Goal: Task Accomplishment & Management: Use online tool/utility

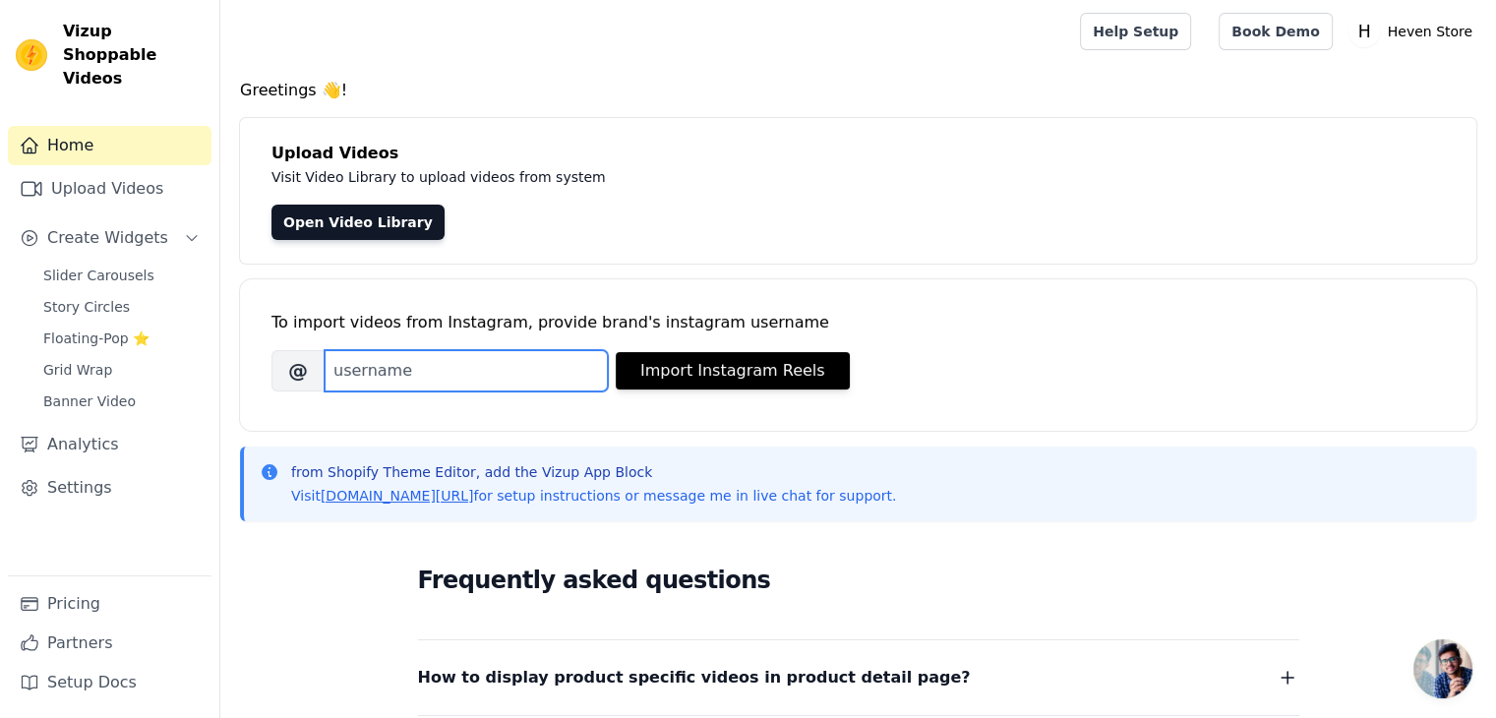
click at [409, 379] on input "Brand's Instagram Username" at bounding box center [466, 370] width 283 height 41
type input "[DOMAIN_NAME]"
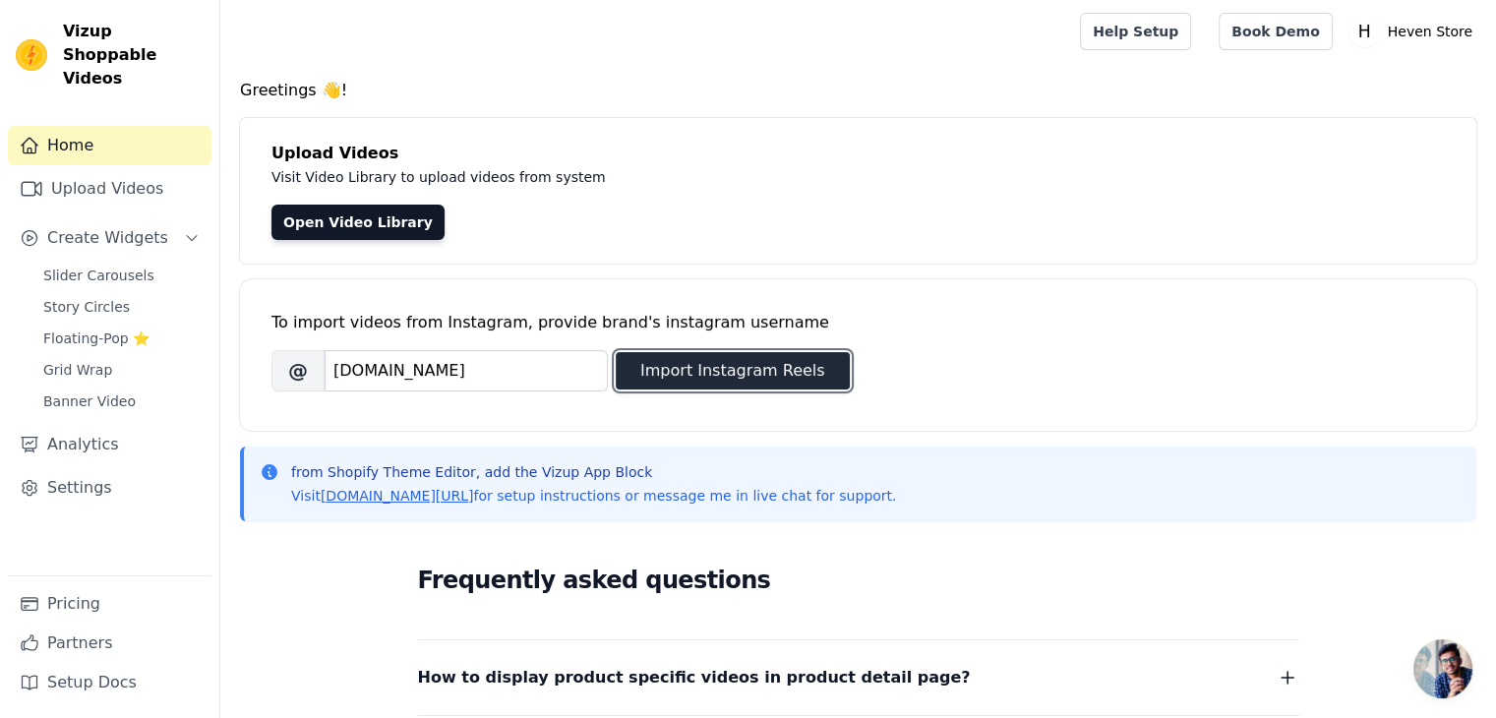
click at [730, 361] on button "Import Instagram Reels" at bounding box center [733, 370] width 234 height 37
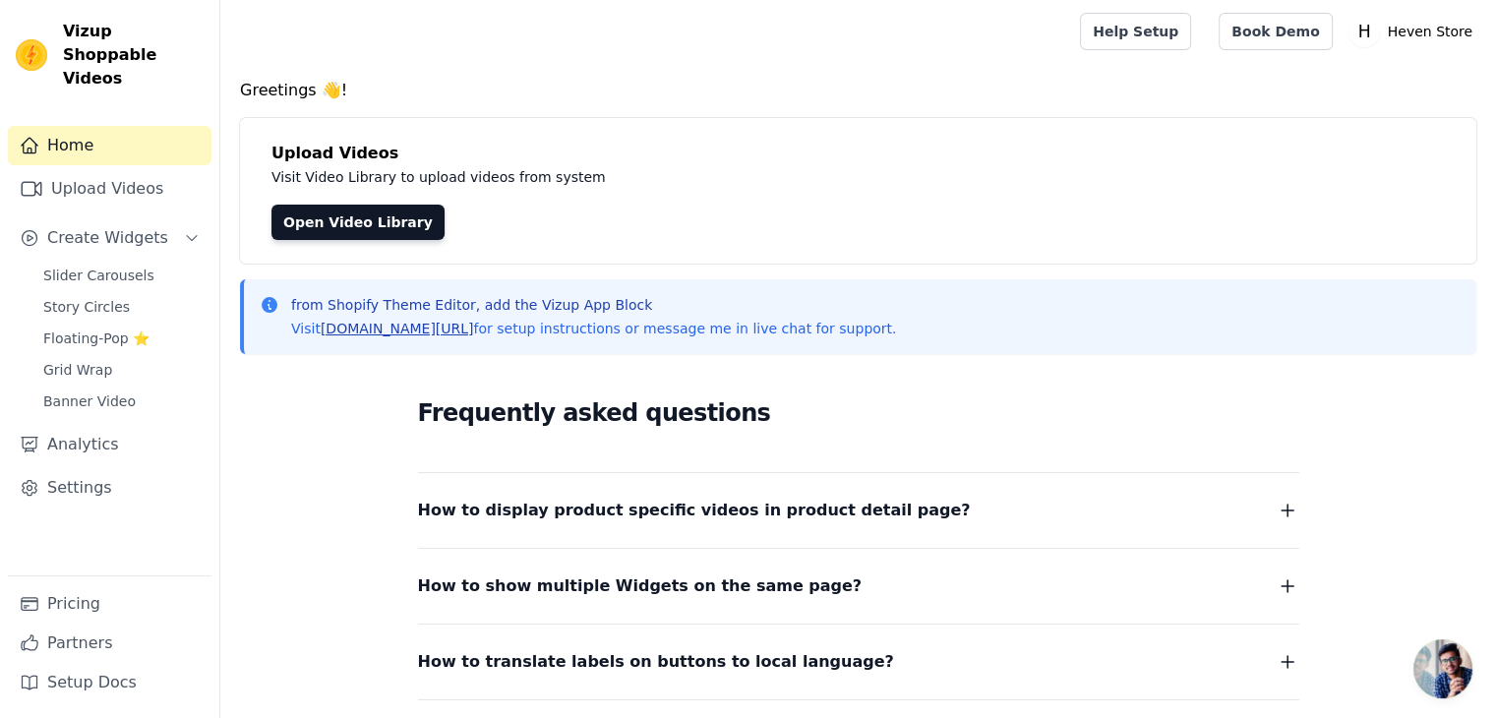
click at [419, 332] on link "[DOMAIN_NAME][URL]" at bounding box center [397, 329] width 153 height 16
click at [165, 169] on link "Upload Videos" at bounding box center [110, 188] width 204 height 39
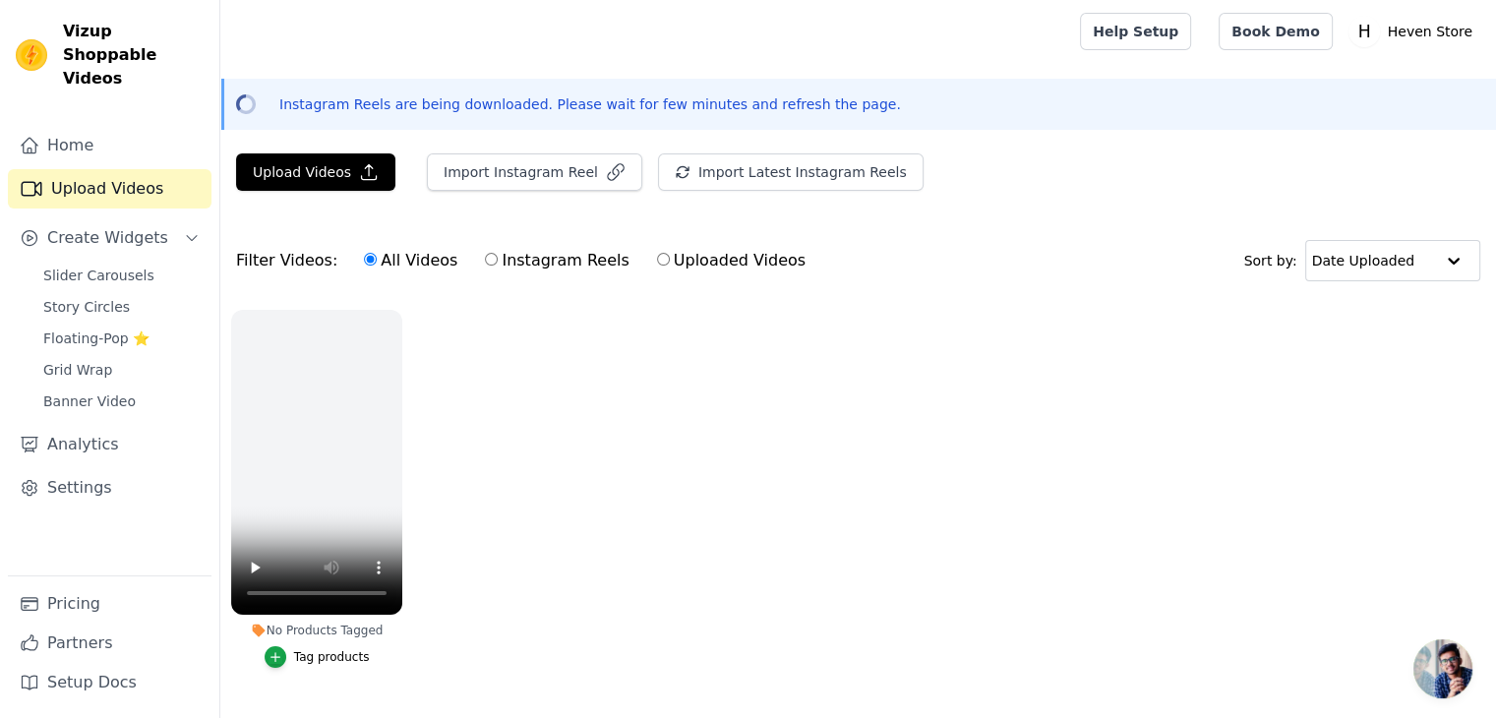
click at [485, 254] on input "Instagram Reels" at bounding box center [491, 259] width 13 height 13
radio input "true"
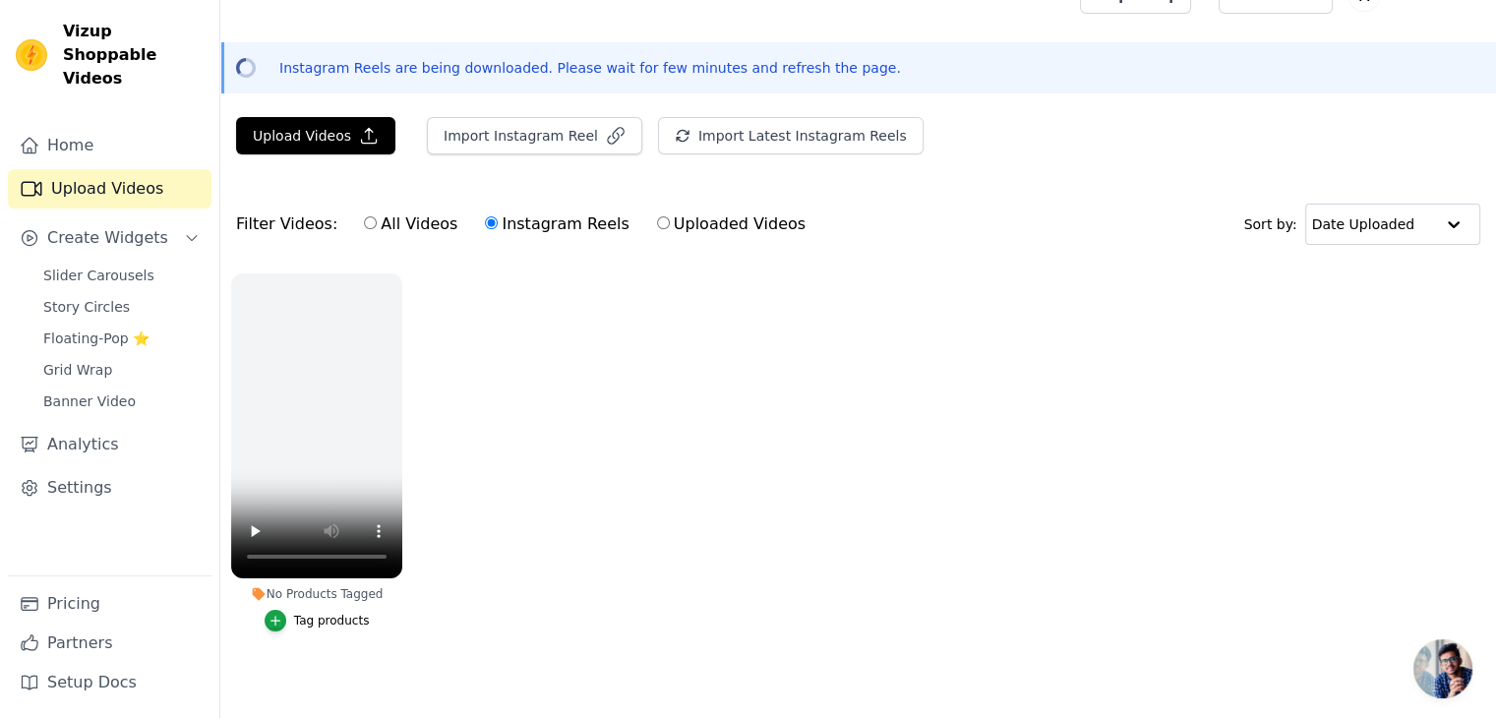
scroll to position [56, 0]
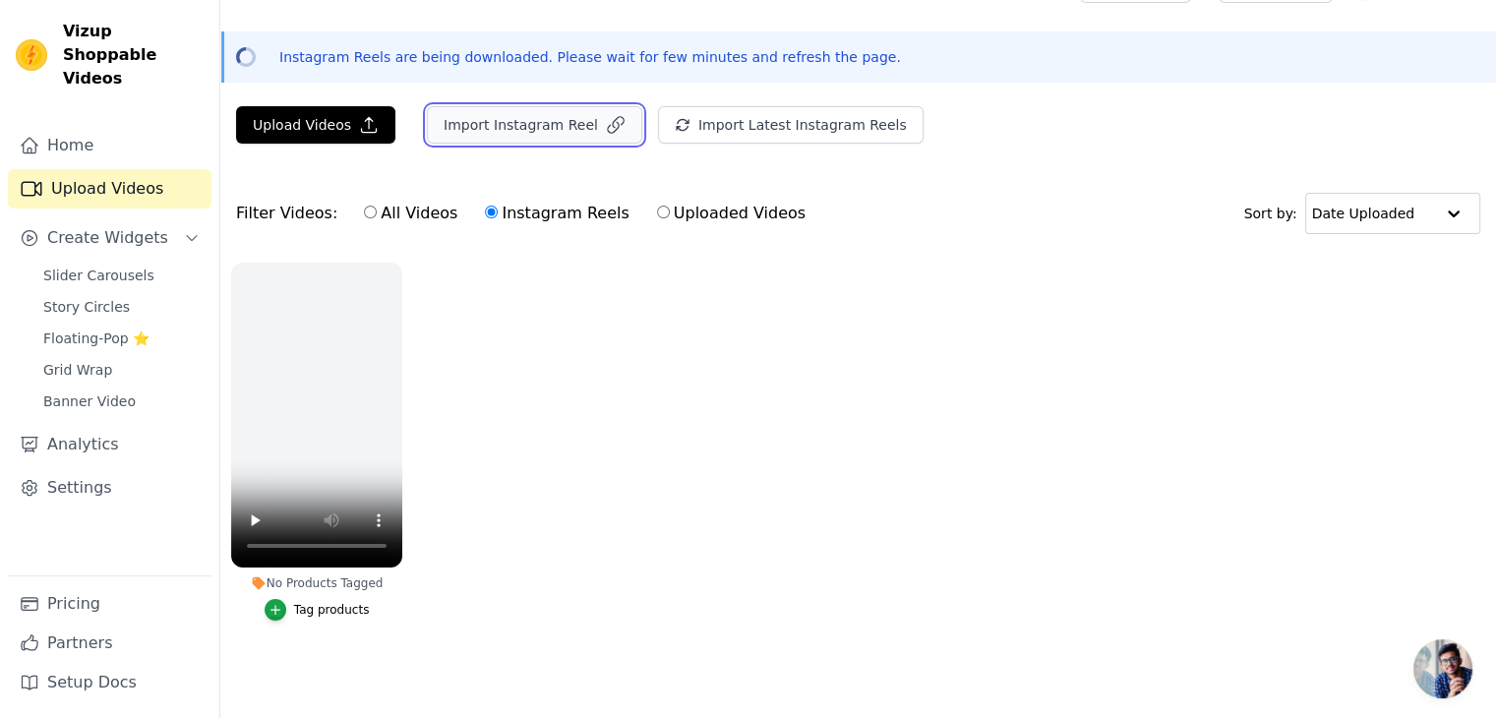
click at [555, 117] on button "Import Instagram Reel" at bounding box center [534, 124] width 215 height 37
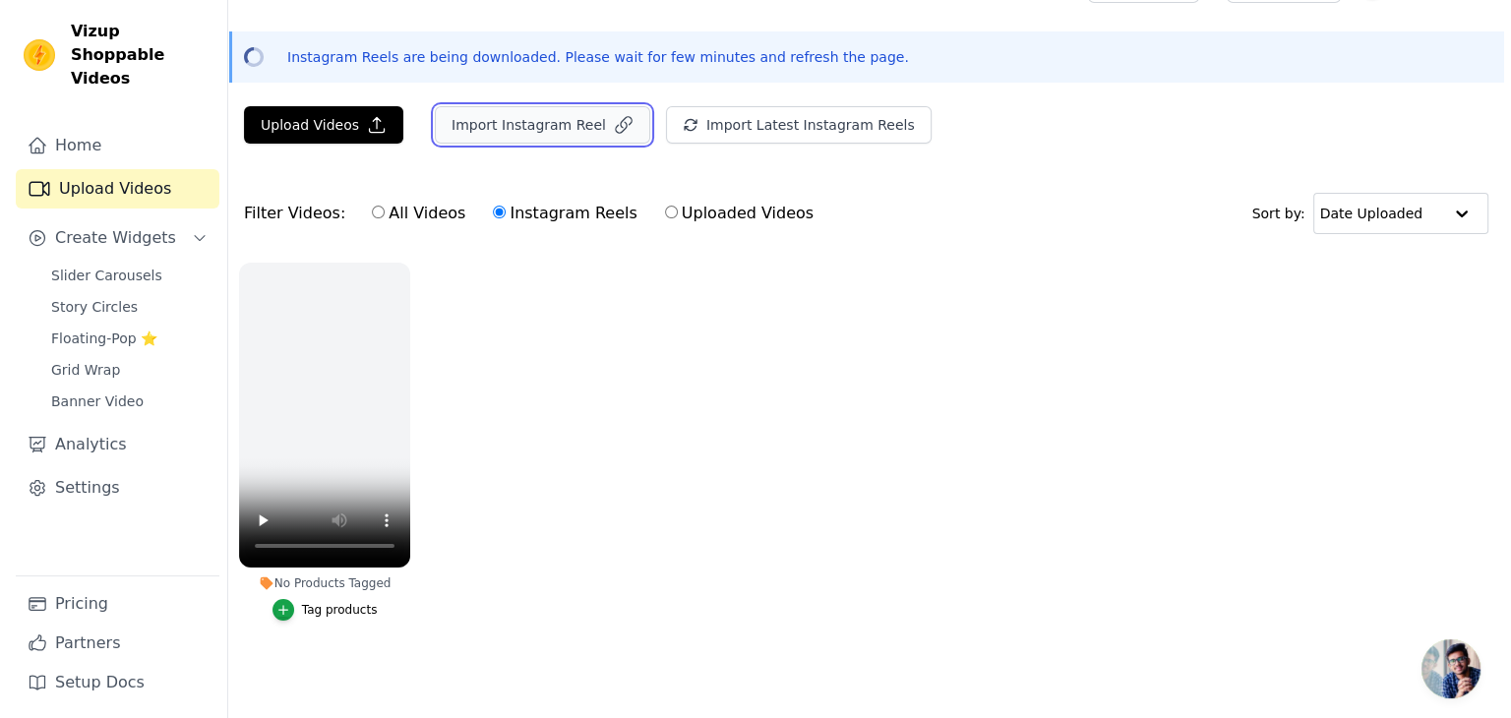
scroll to position [0, 0]
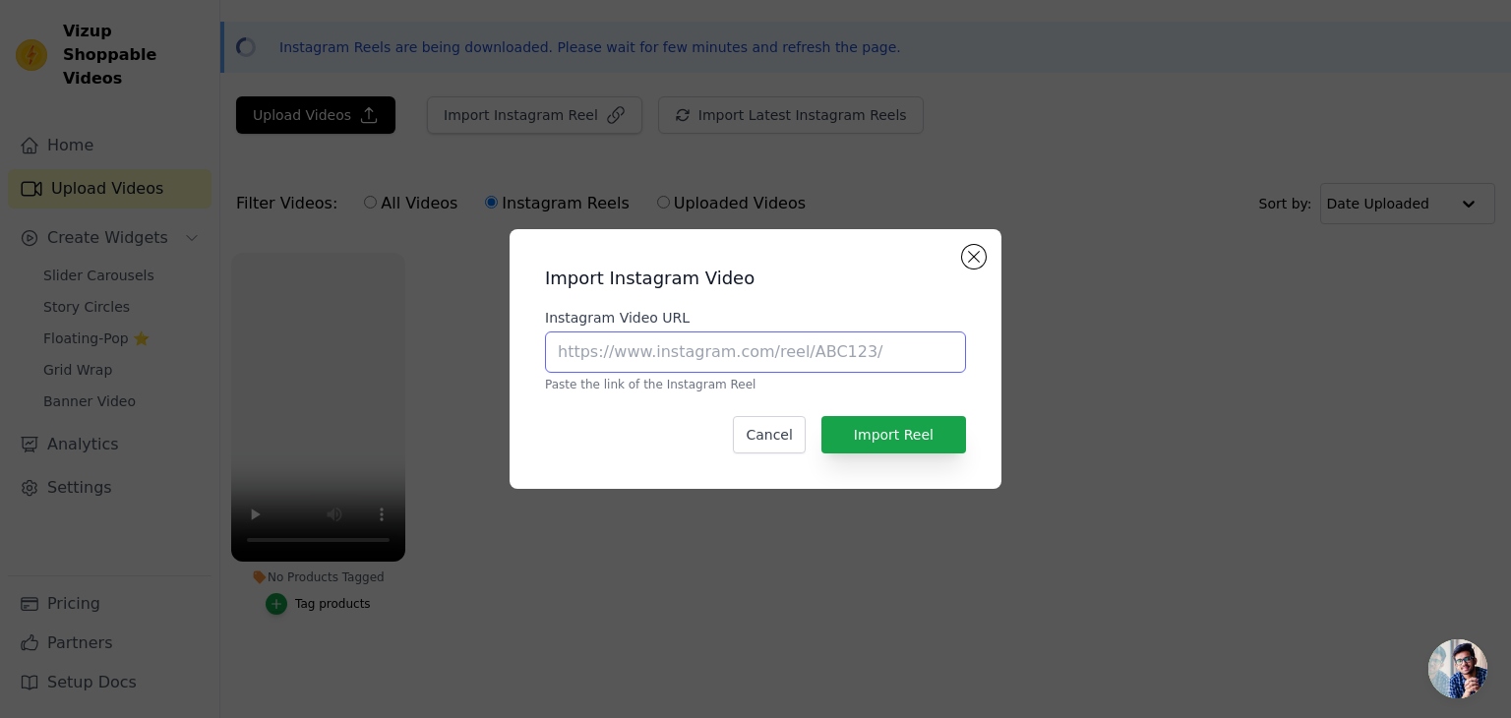
click at [687, 362] on input "Instagram Video URL" at bounding box center [755, 352] width 421 height 41
paste input "https://www.instagram.com/reel/DNnEhZusytr/?utm_source=ig_web_copy_link&igsh=cX…"
type input "https://www.instagram.com/reel/DNnEhZusytr/?utm_source=ig_web_copy_link&igsh=cX…"
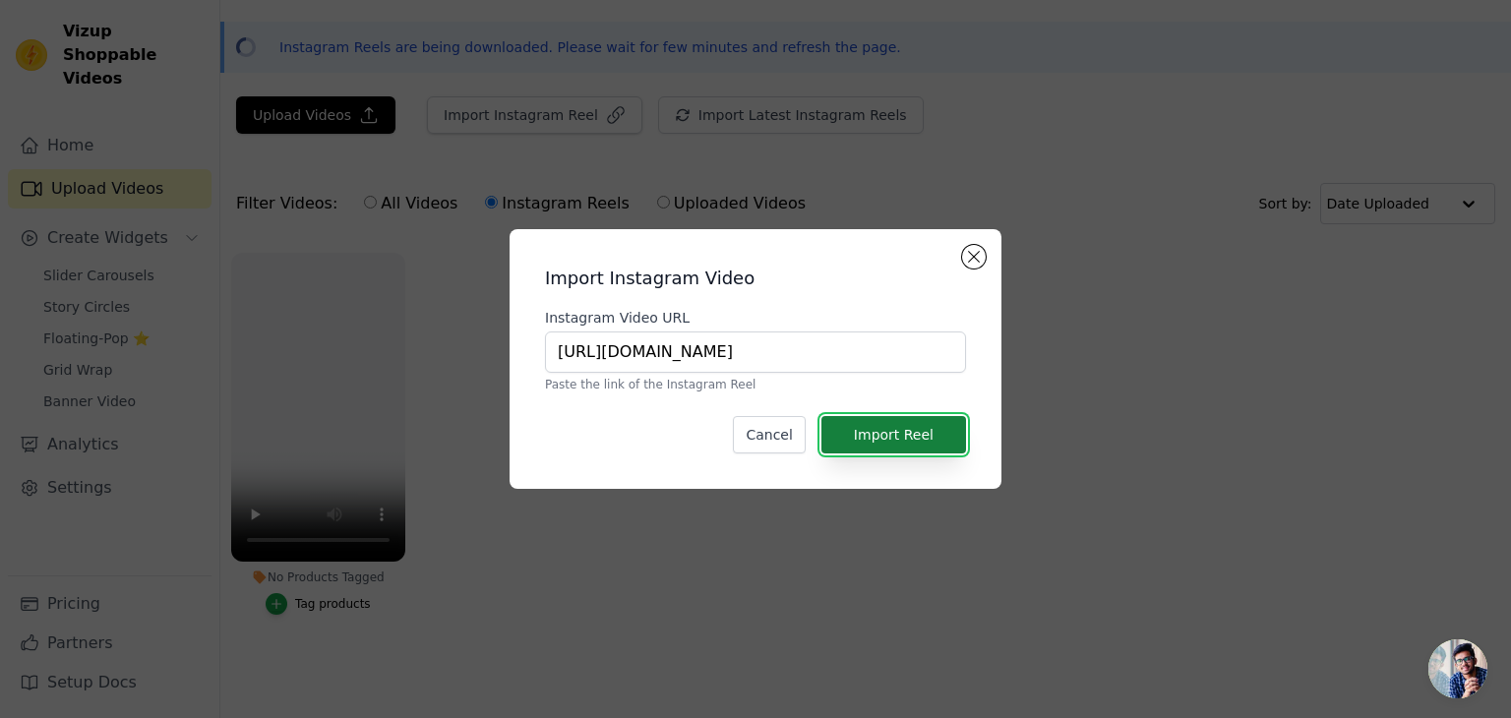
click at [952, 442] on button "Import Reel" at bounding box center [893, 434] width 145 height 37
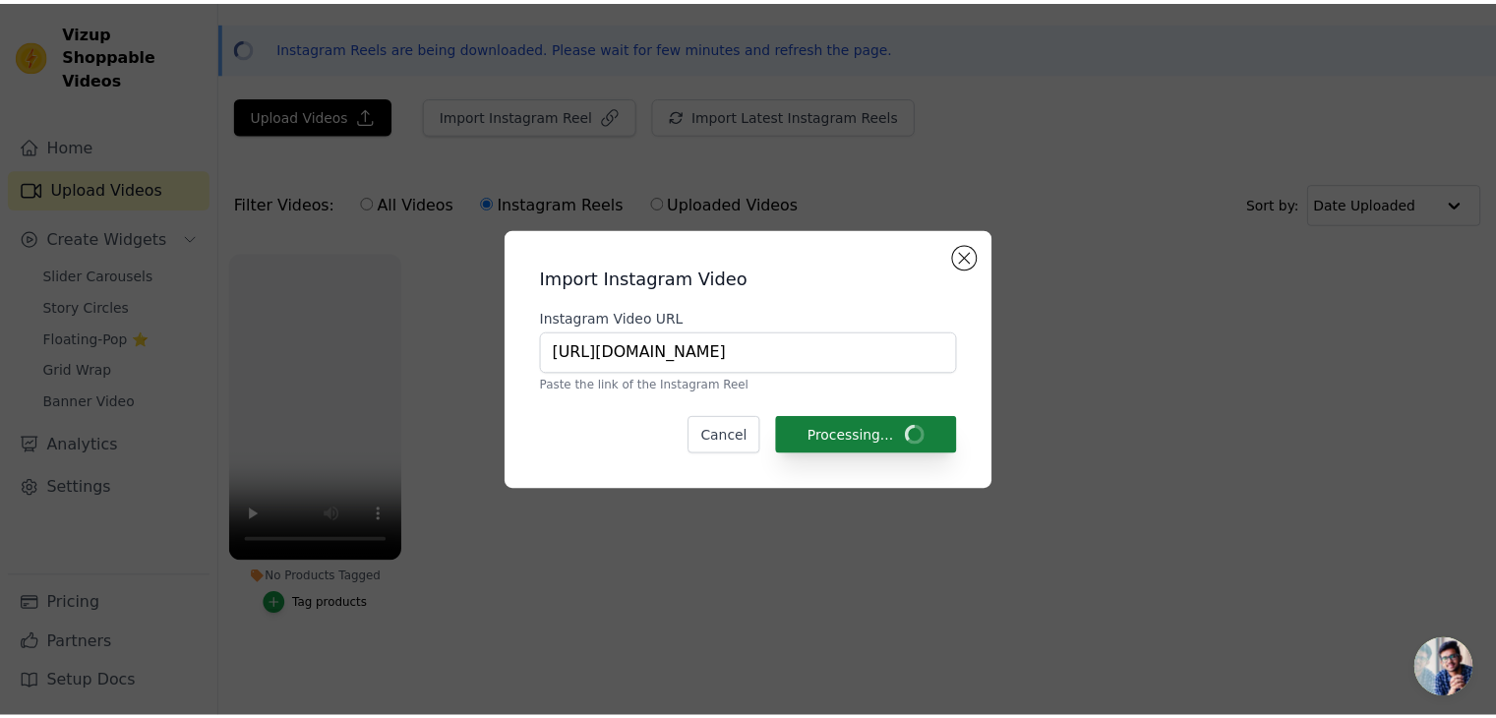
scroll to position [56, 0]
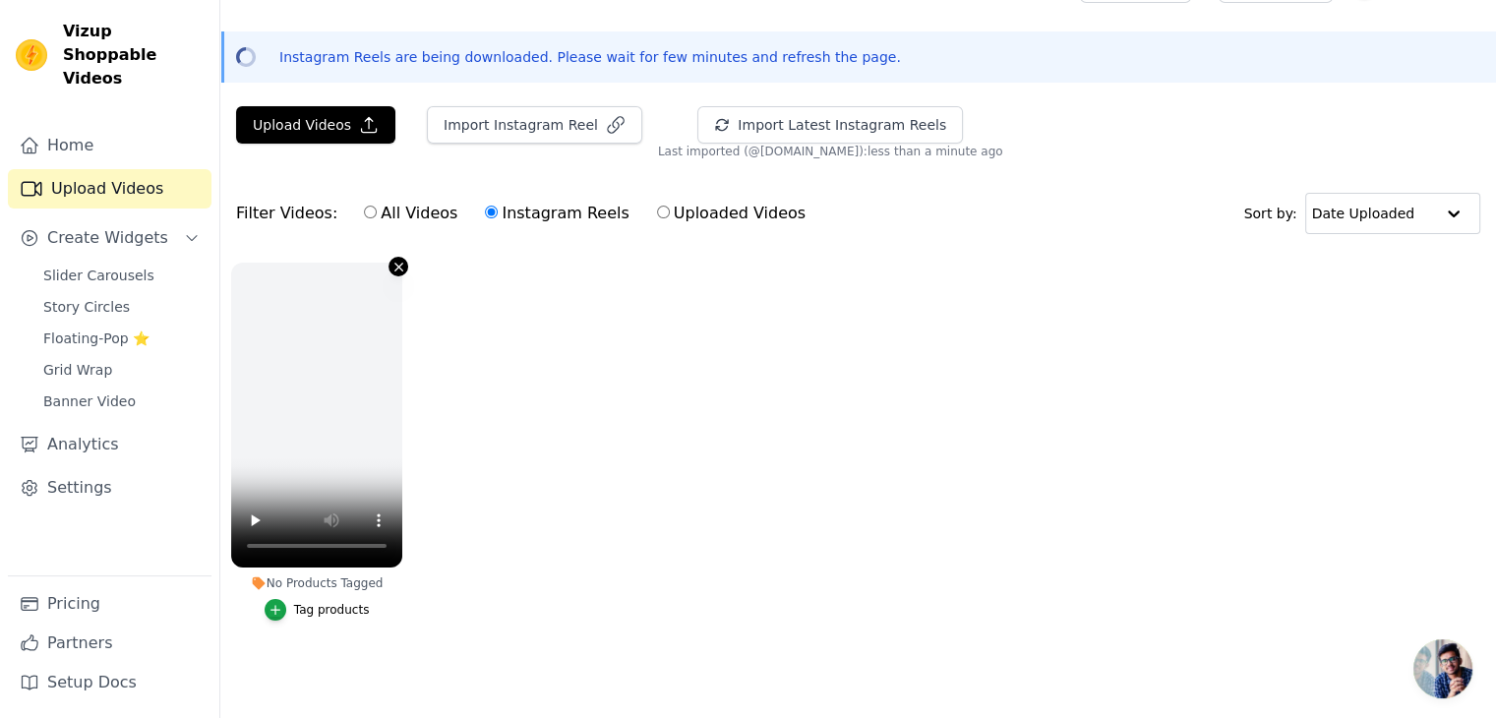
click at [405, 260] on icon "button" at bounding box center [399, 267] width 15 height 15
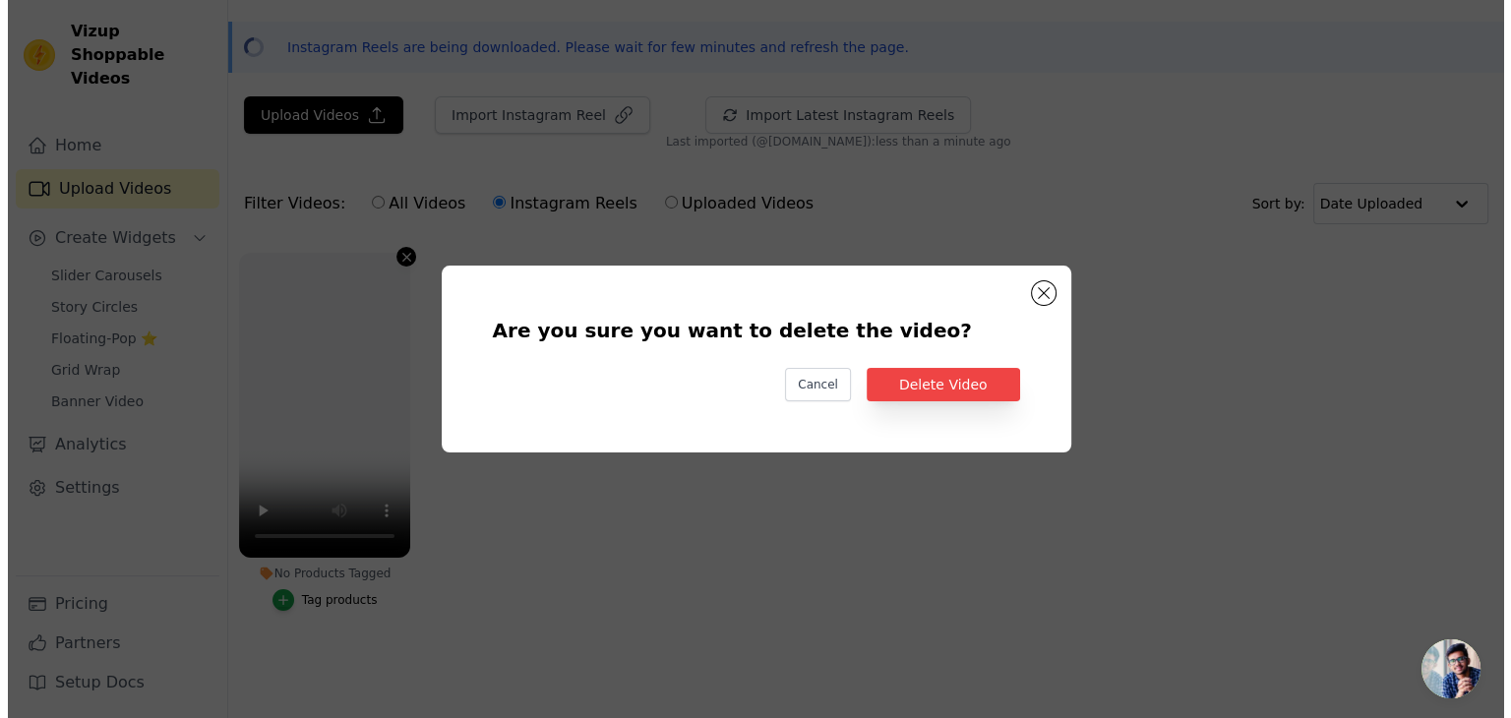
scroll to position [0, 0]
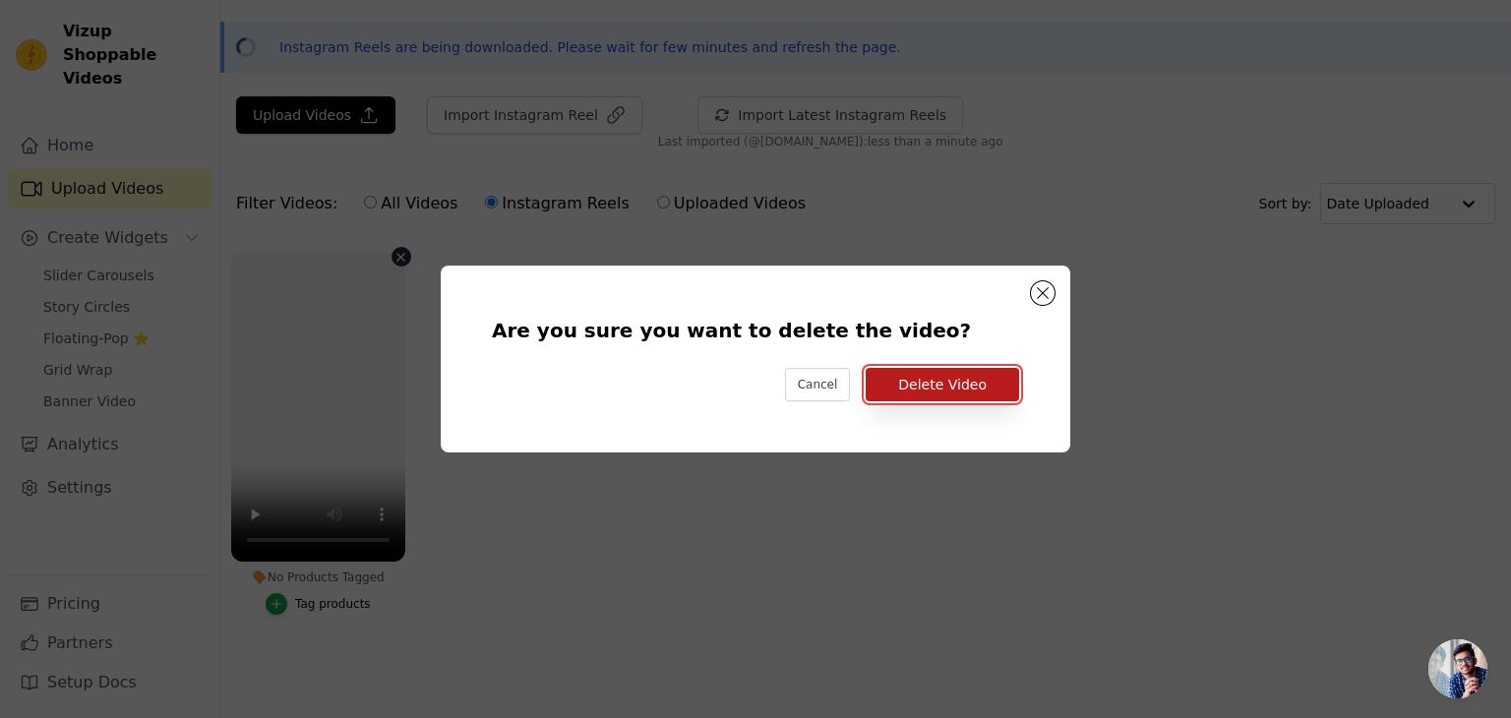
click at [929, 383] on button "Delete Video" at bounding box center [942, 384] width 153 height 33
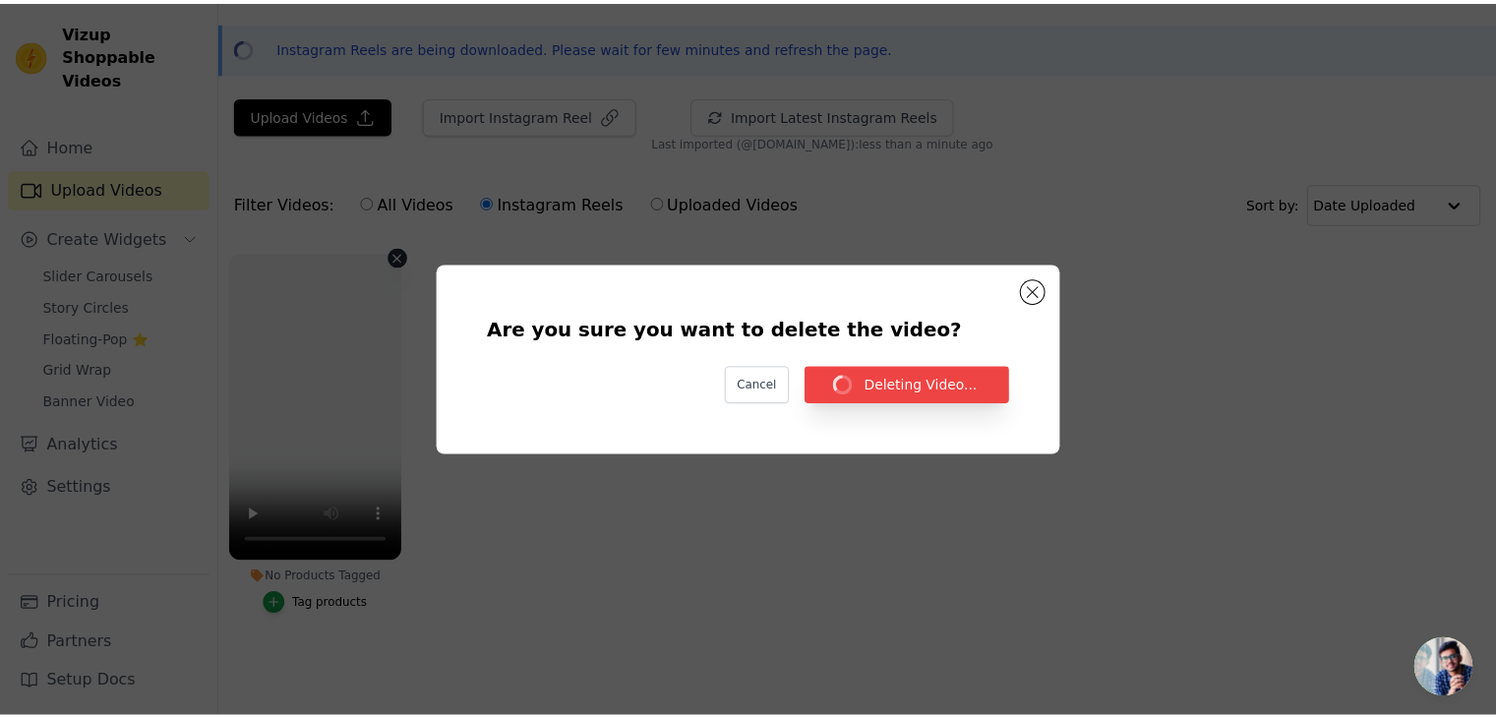
scroll to position [56, 0]
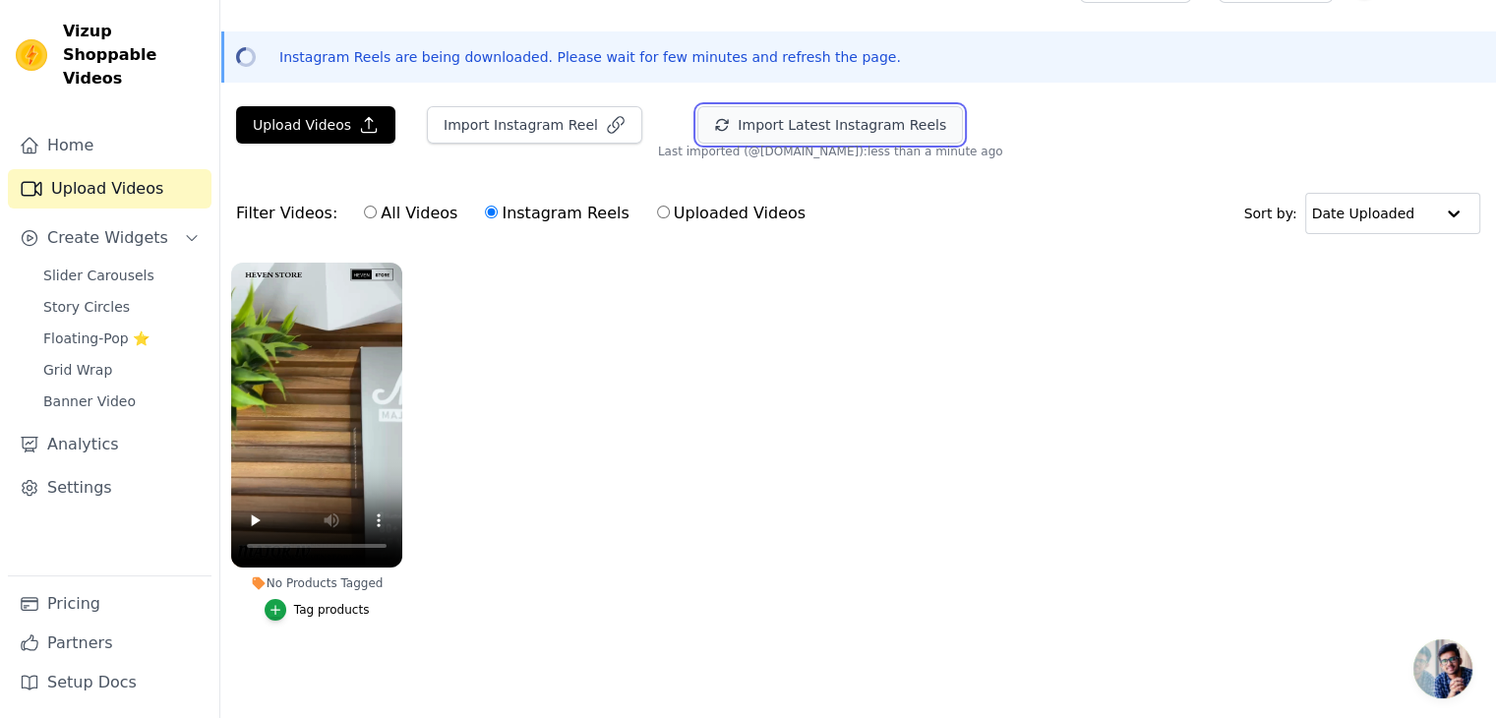
click at [728, 127] on button "Import Latest Instagram Reels" at bounding box center [830, 124] width 266 height 37
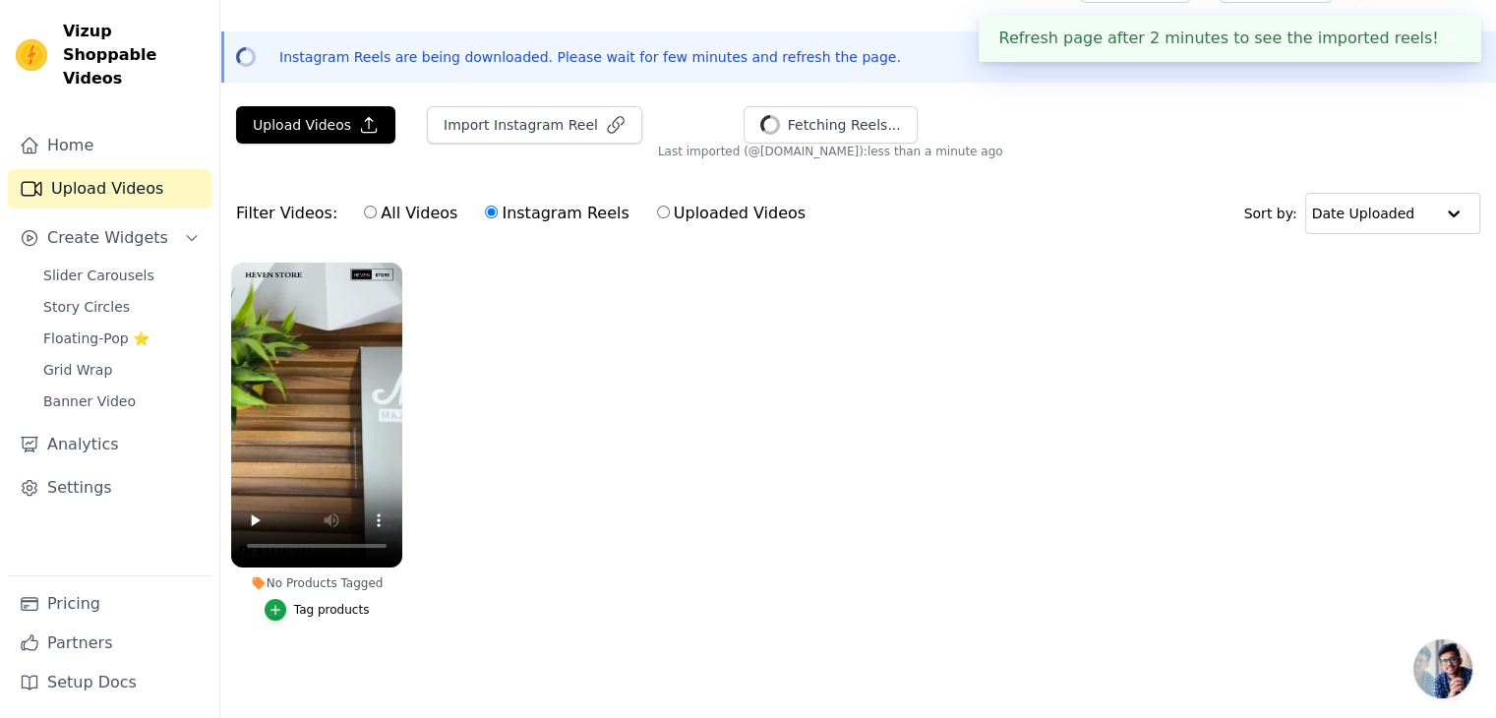
click at [291, 601] on button "Tag products" at bounding box center [317, 610] width 105 height 22
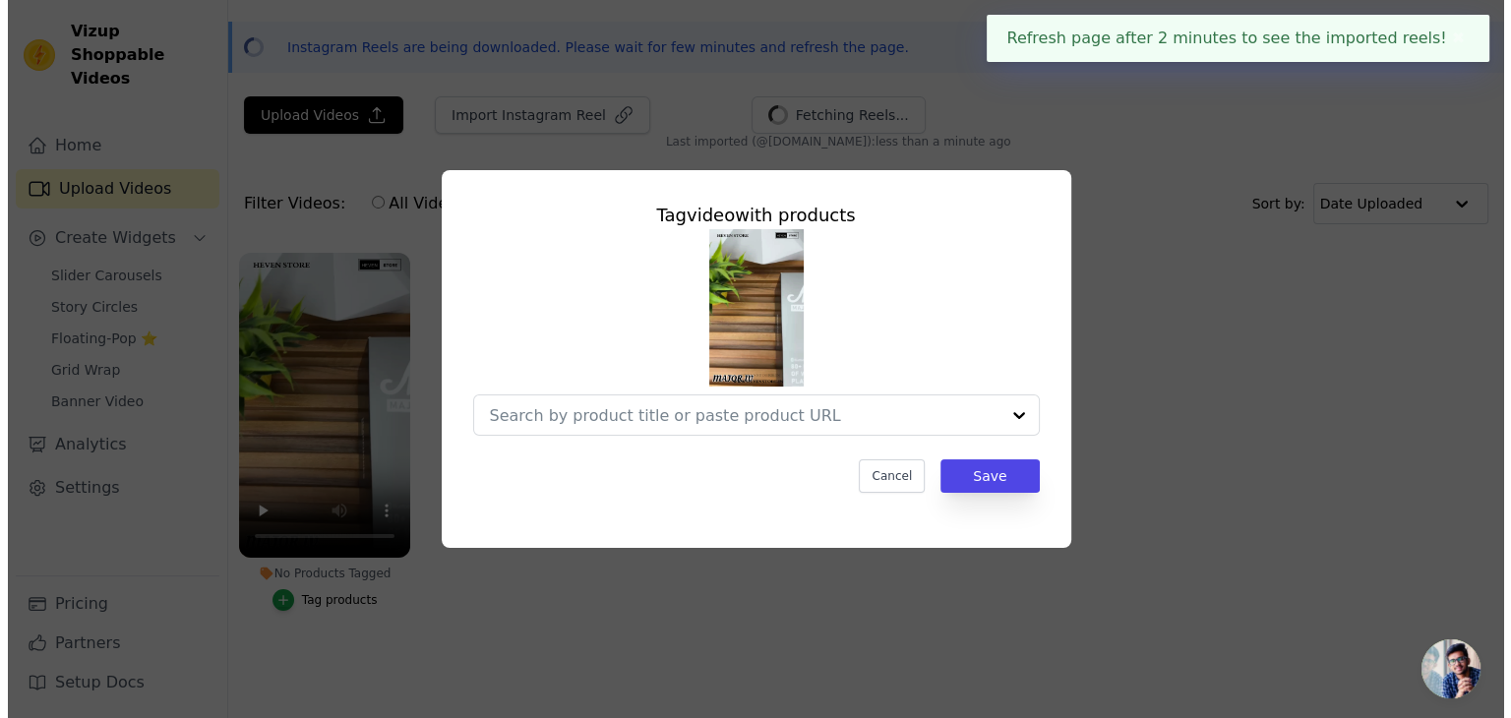
scroll to position [0, 0]
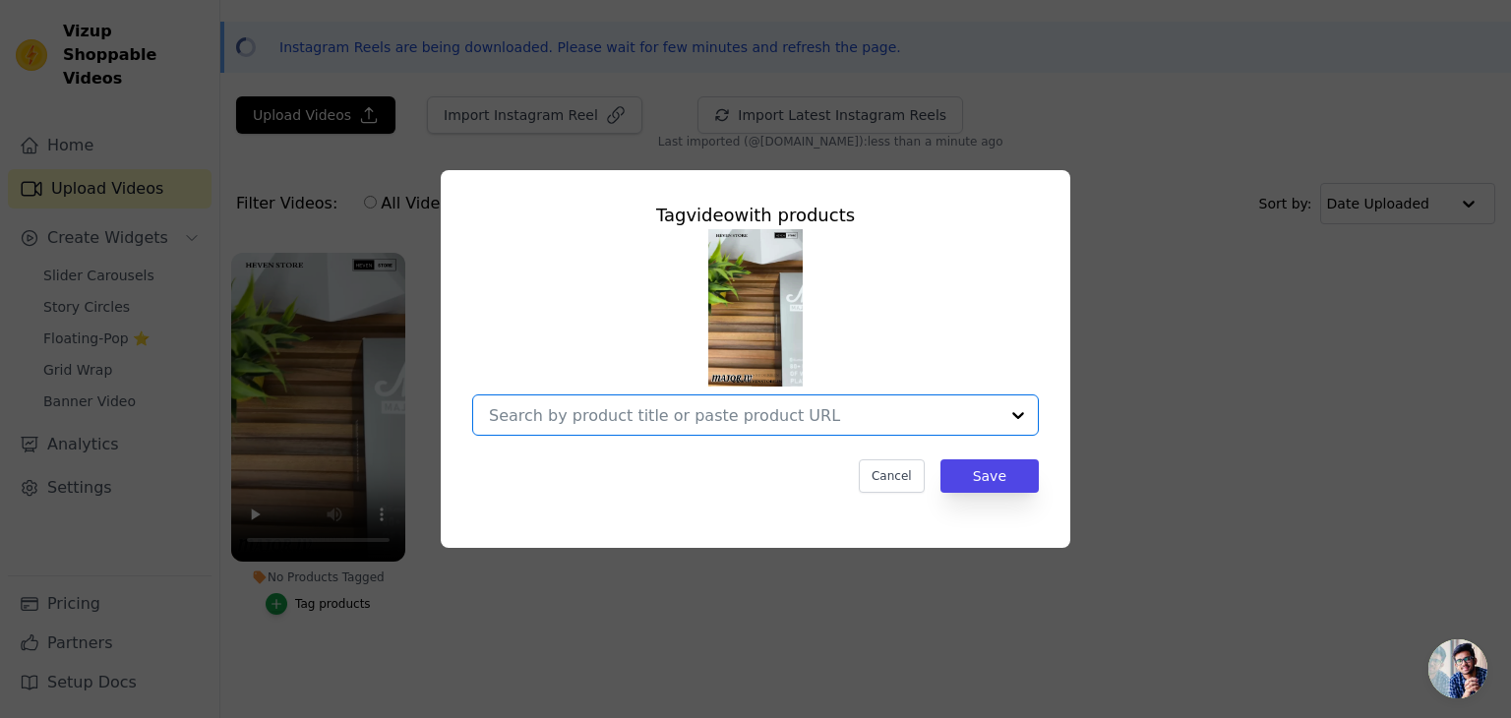
click at [735, 418] on input "No Products Tagged Tag video with products Option undefined, selected. Select i…" at bounding box center [744, 415] width 510 height 19
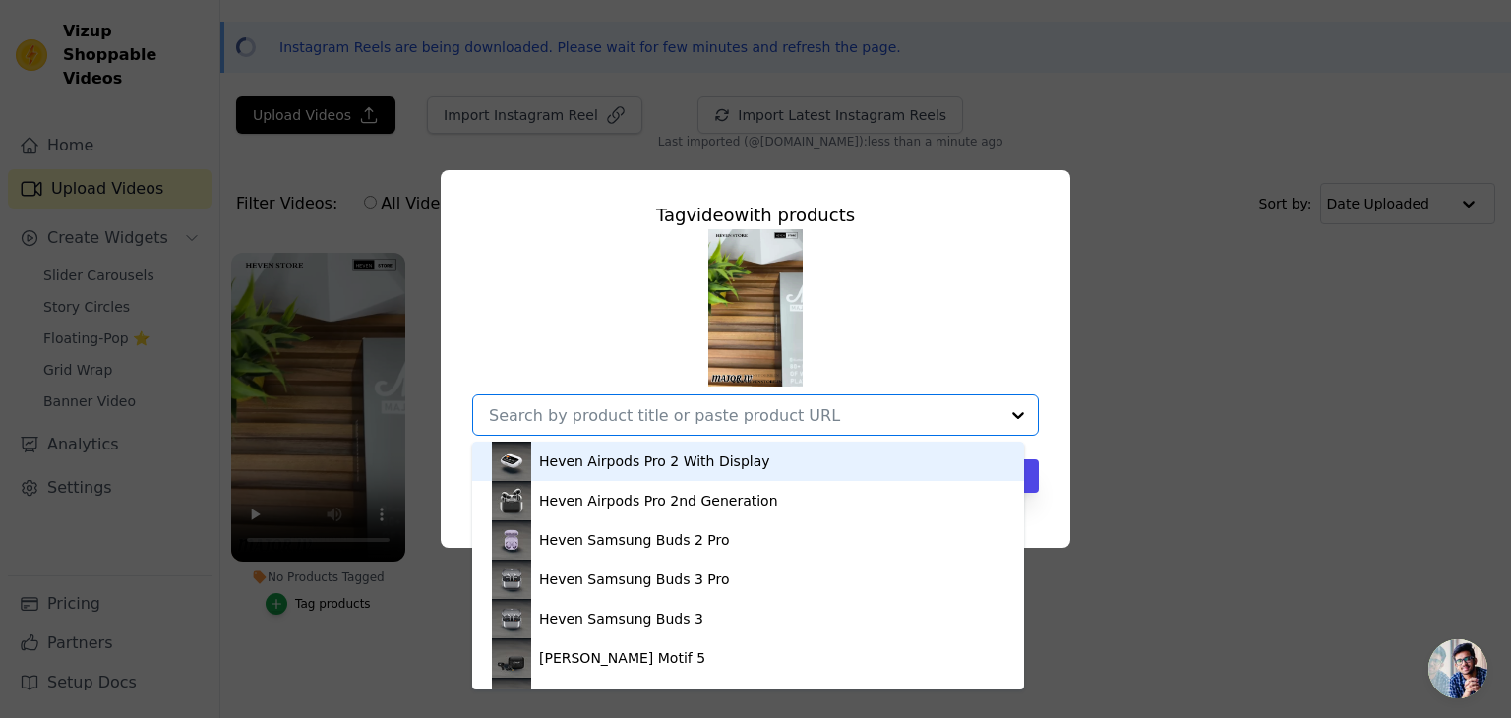
paste input "https://www.hevenstore.in/products/bose-qc65-ultra-headphones-copy"
type input "https://www.hevenstore.in/products/bose-qc65-ultra-headphones-copy"
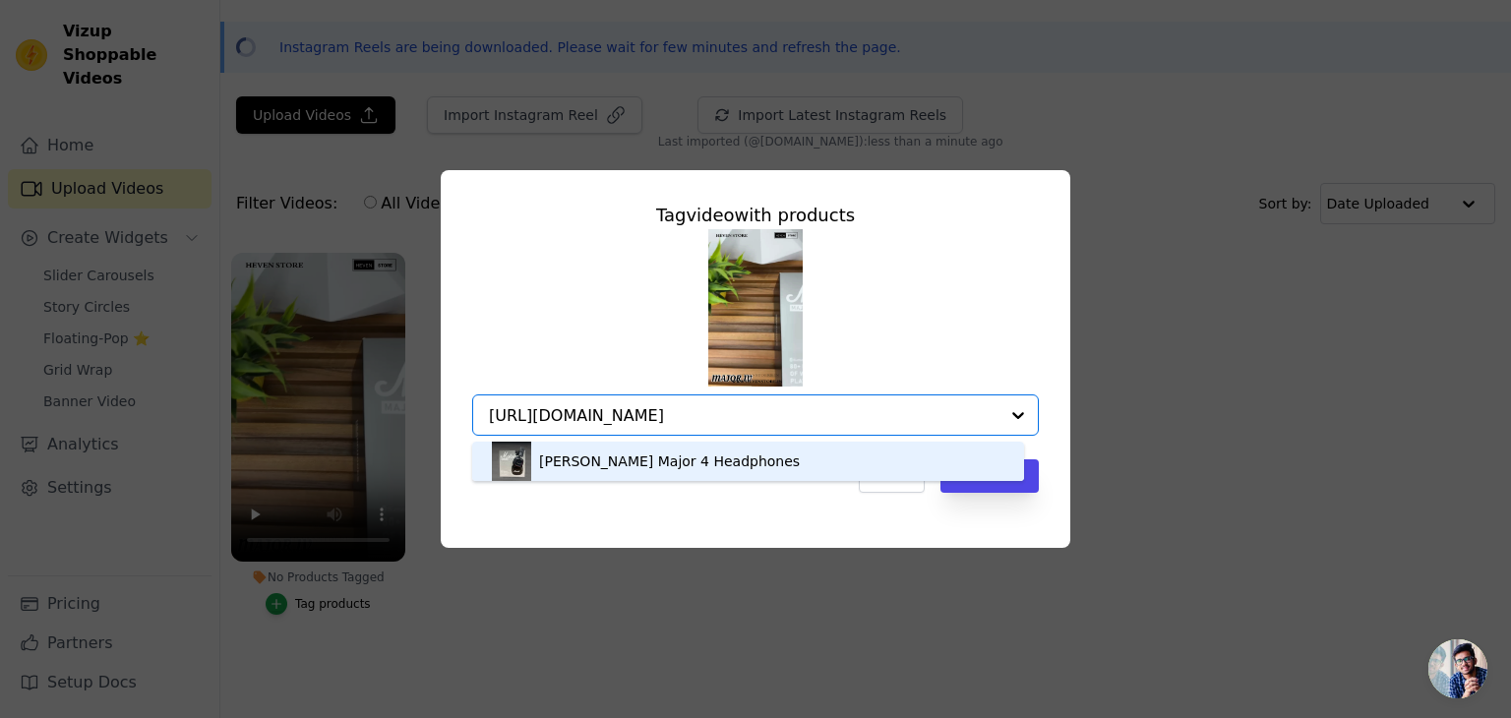
click at [882, 462] on div "[PERSON_NAME] Major 4 Headphones" at bounding box center [748, 461] width 513 height 39
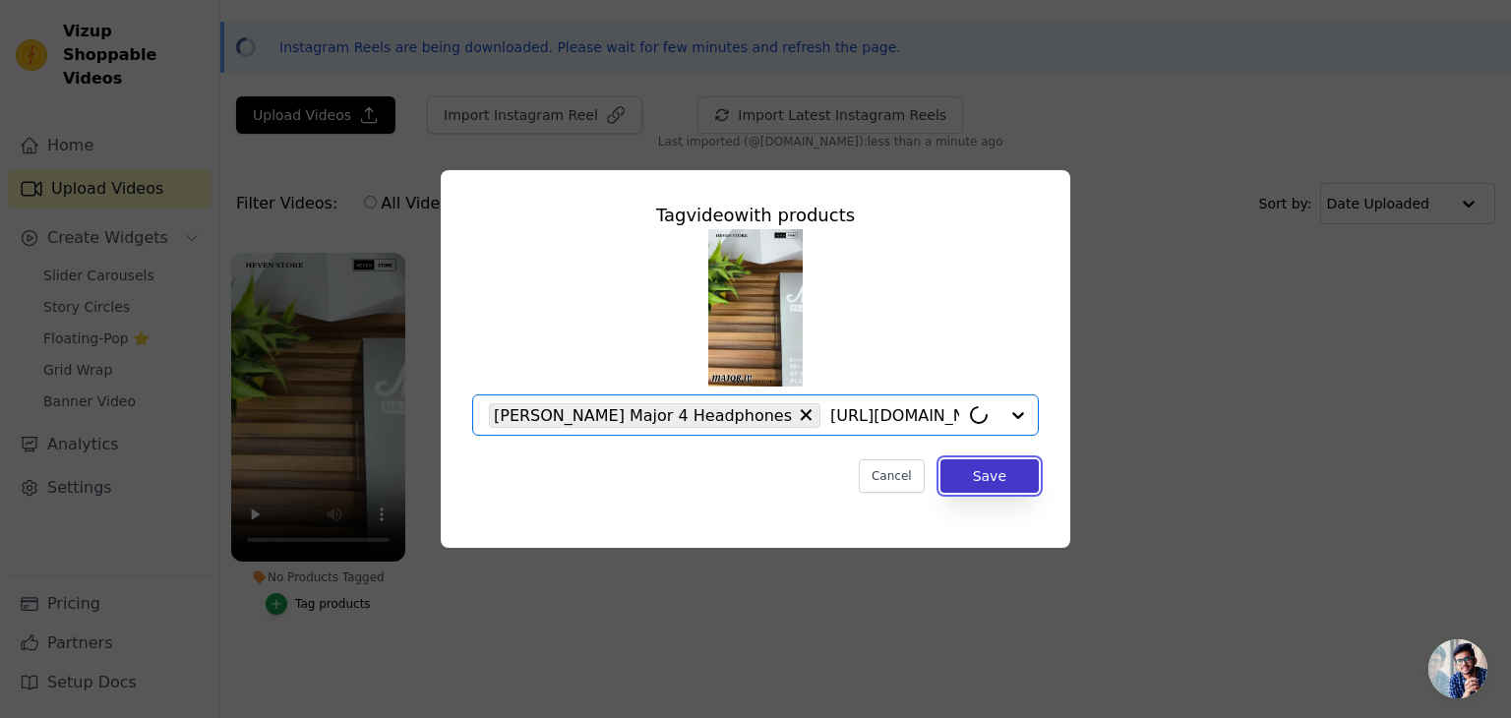
click at [981, 474] on button "Save" at bounding box center [989, 475] width 98 height 33
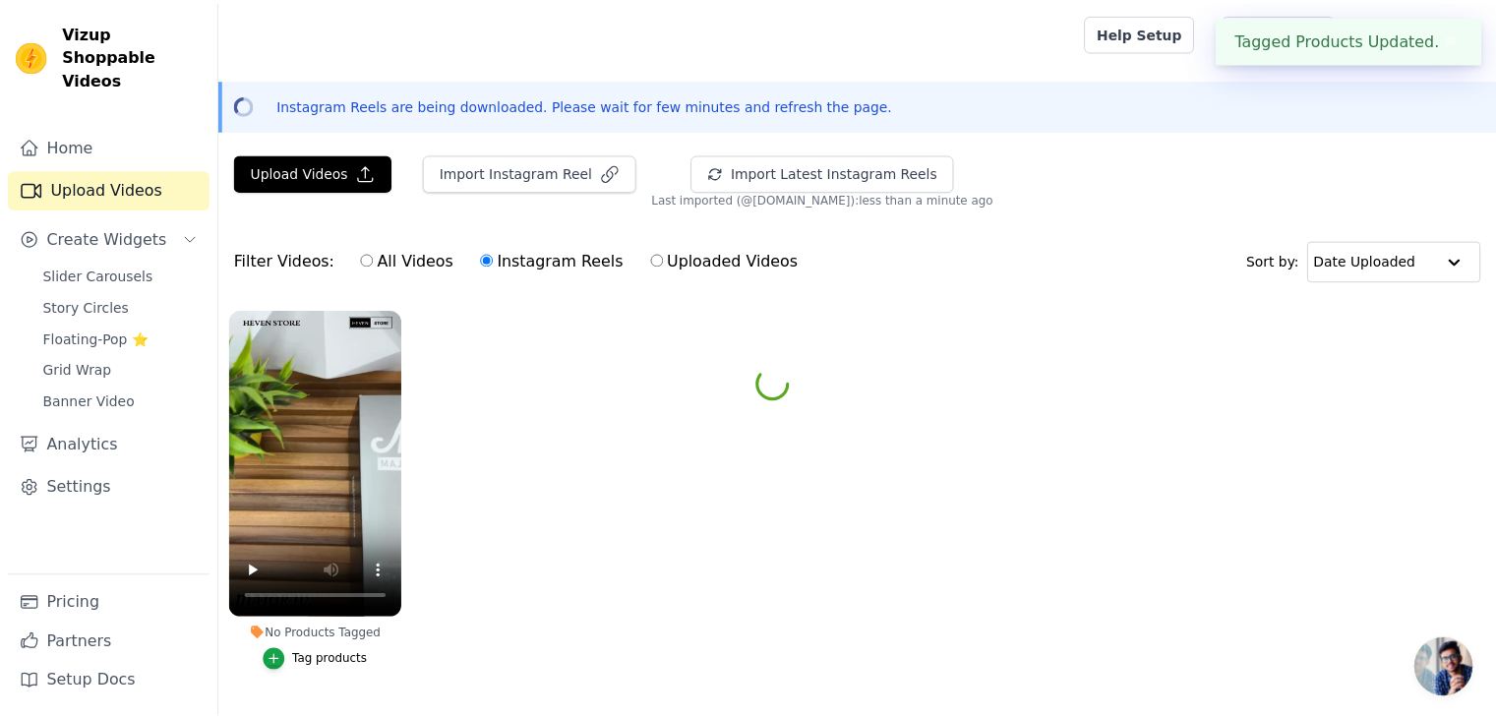
scroll to position [56, 0]
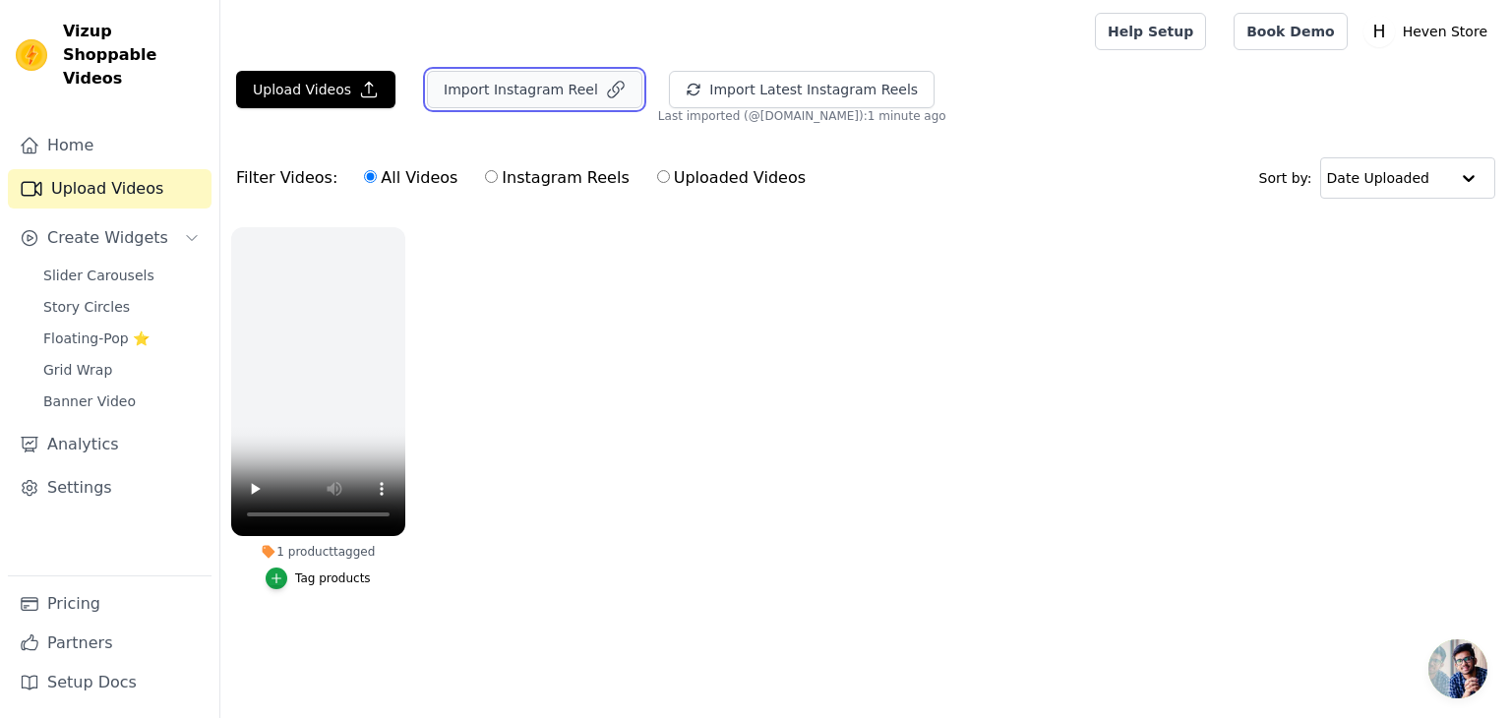
click at [559, 75] on button "Import Instagram Reel" at bounding box center [534, 89] width 215 height 37
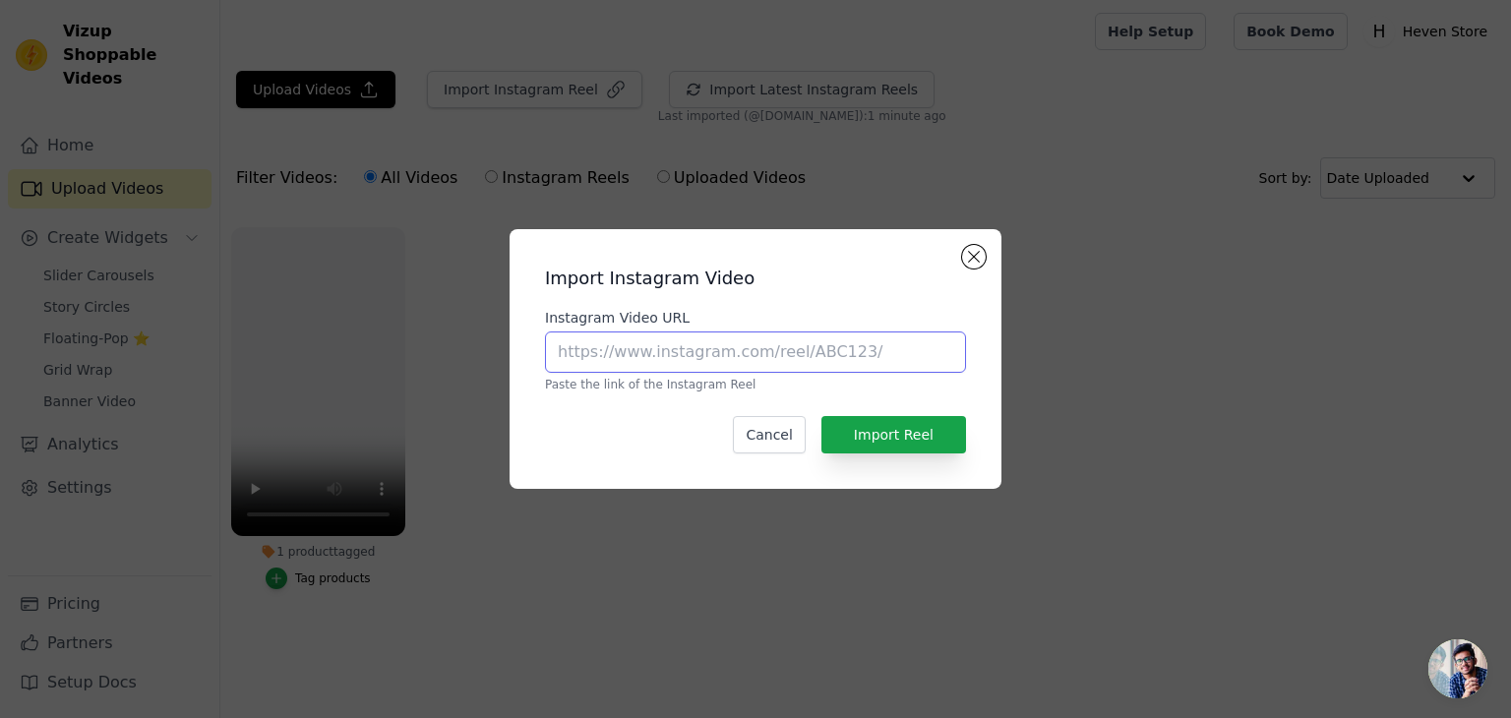
click at [658, 350] on input "Instagram Video URL" at bounding box center [755, 352] width 421 height 41
paste input "https://www.instagram.com/reel/DNlszUJslie/?utm_source=ig_web_copy_link&igsh=MX…"
type input "https://www.instagram.com/reel/DNlszUJslie/?utm_source=ig_web_copy_link&igsh=MX…"
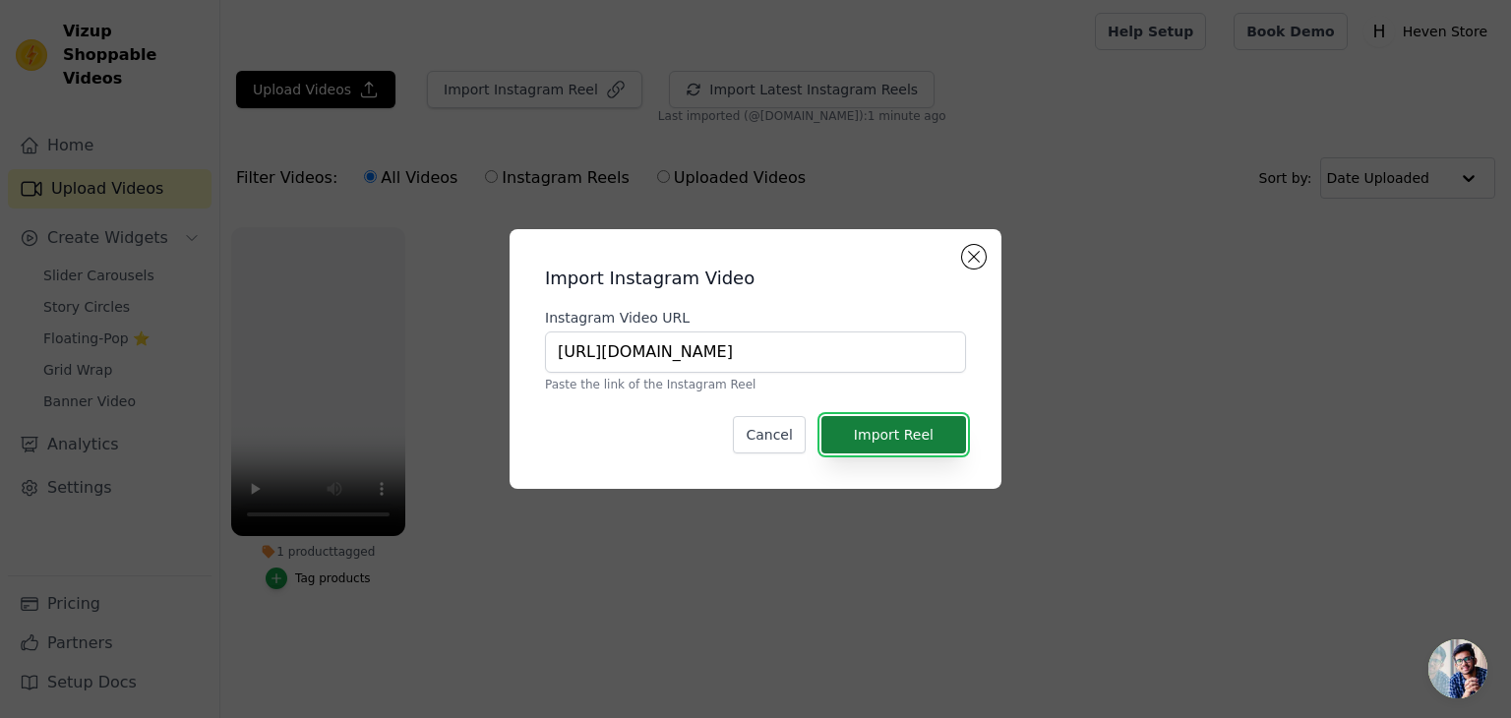
click at [858, 440] on button "Import Reel" at bounding box center [893, 434] width 145 height 37
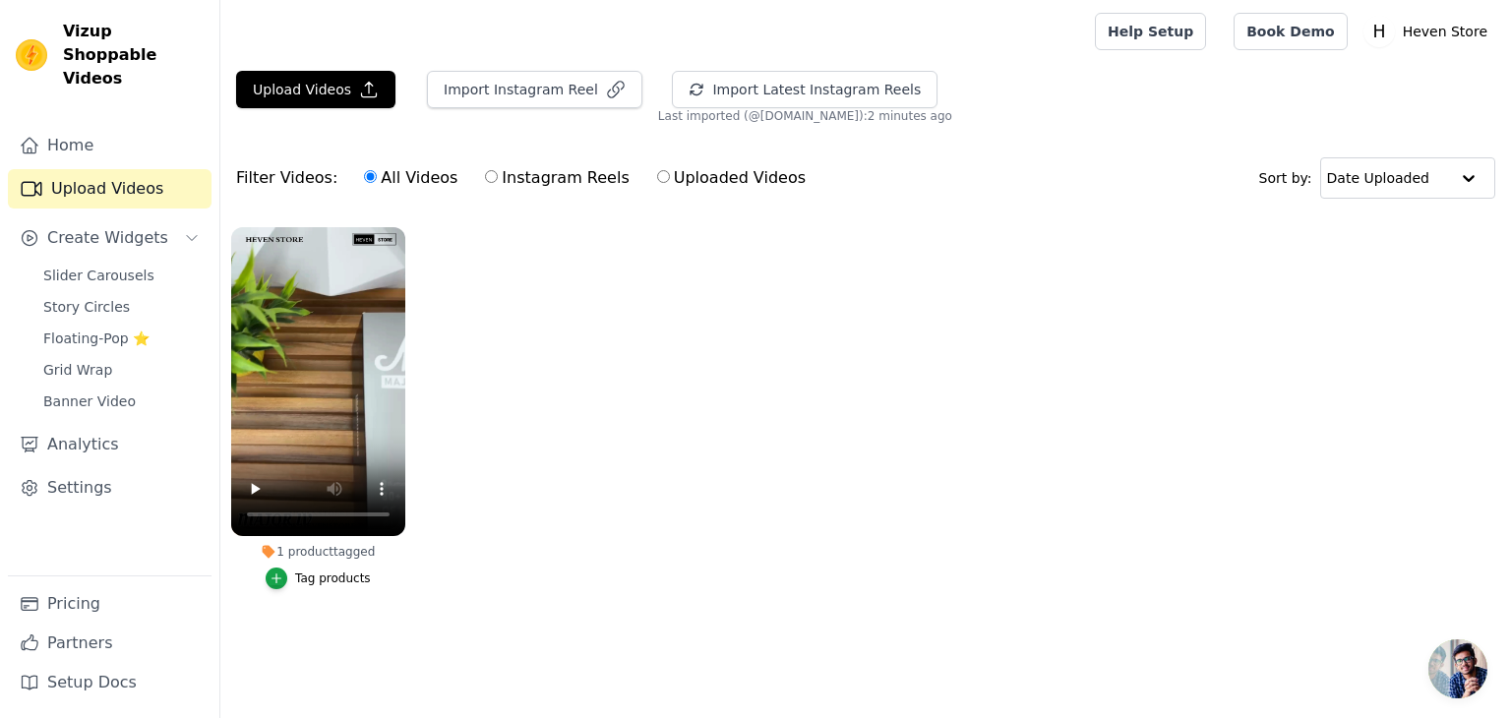
click at [322, 587] on button "Tag products" at bounding box center [318, 579] width 105 height 22
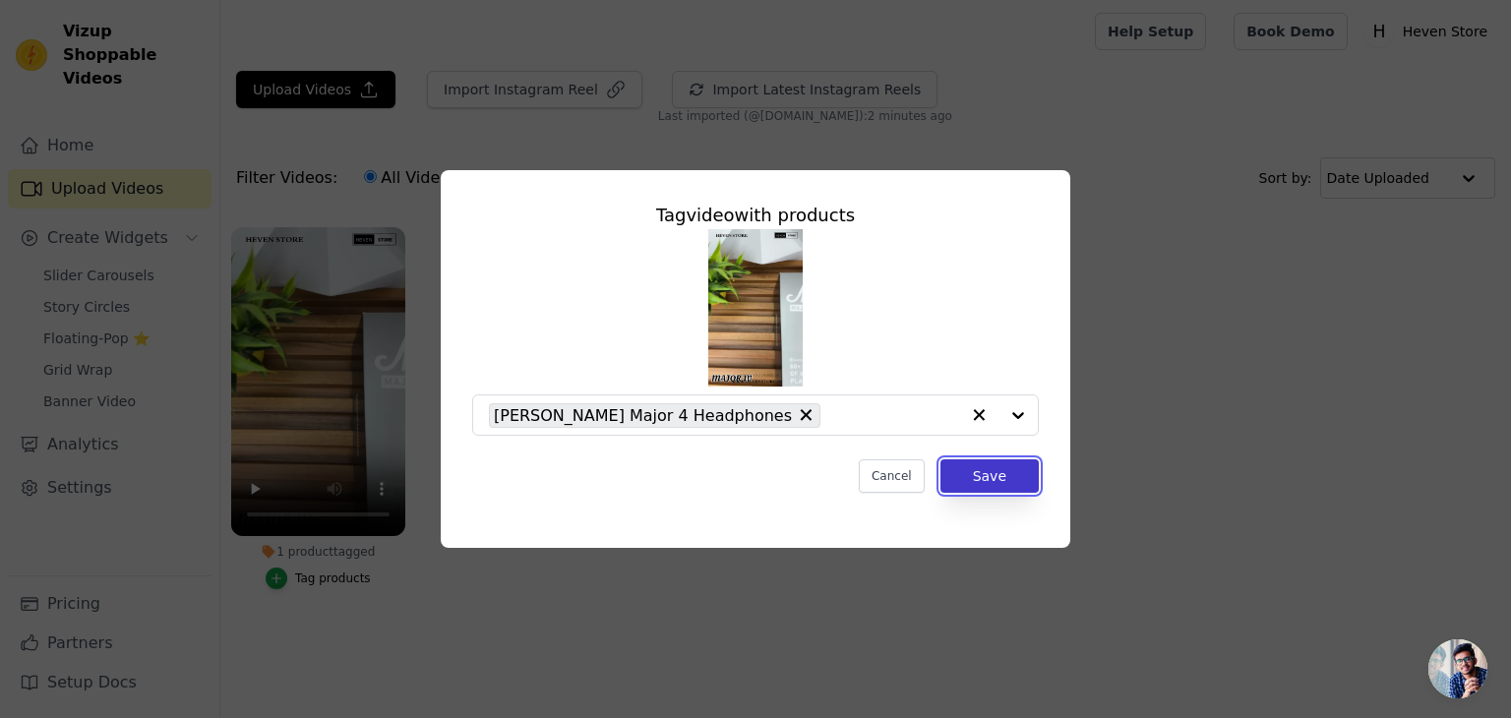
click at [1000, 479] on button "Save" at bounding box center [989, 475] width 98 height 33
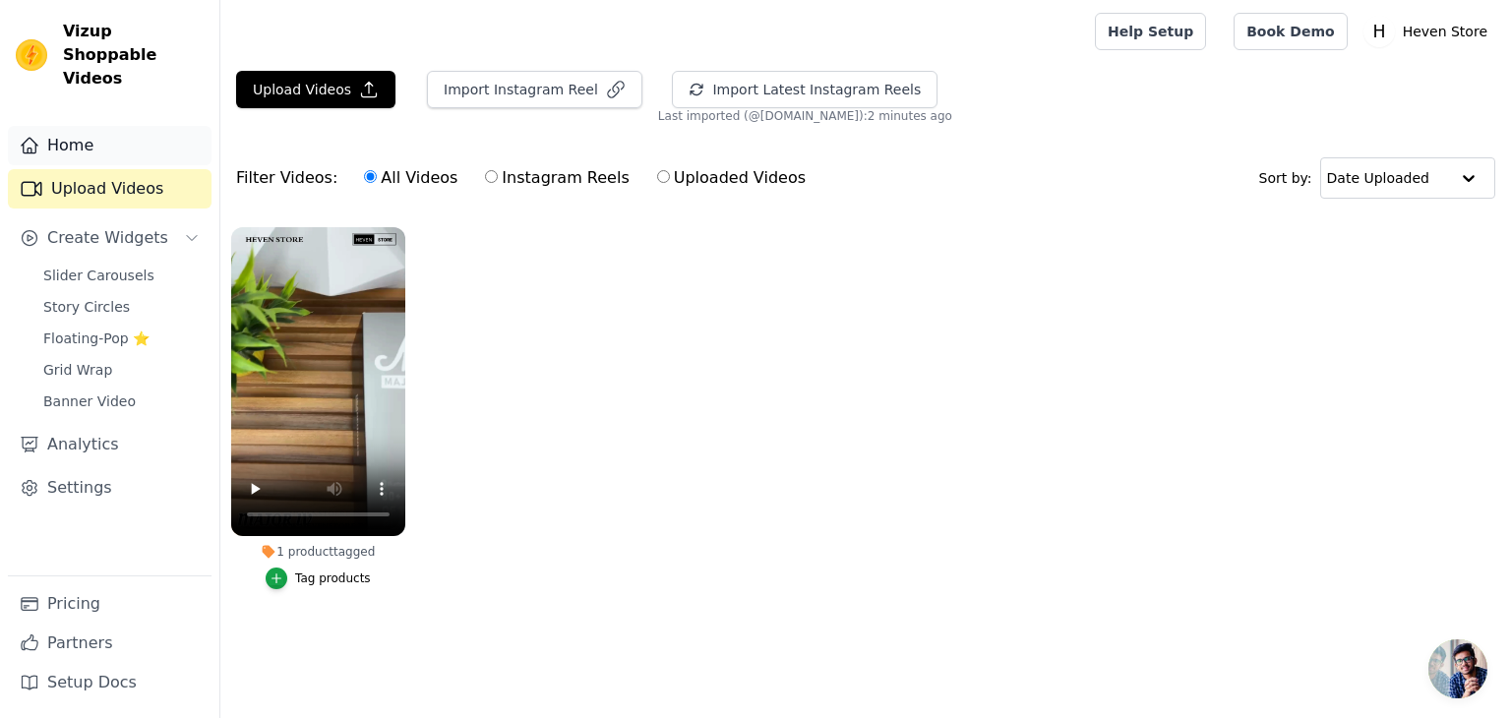
click at [114, 136] on link "Home" at bounding box center [110, 145] width 204 height 39
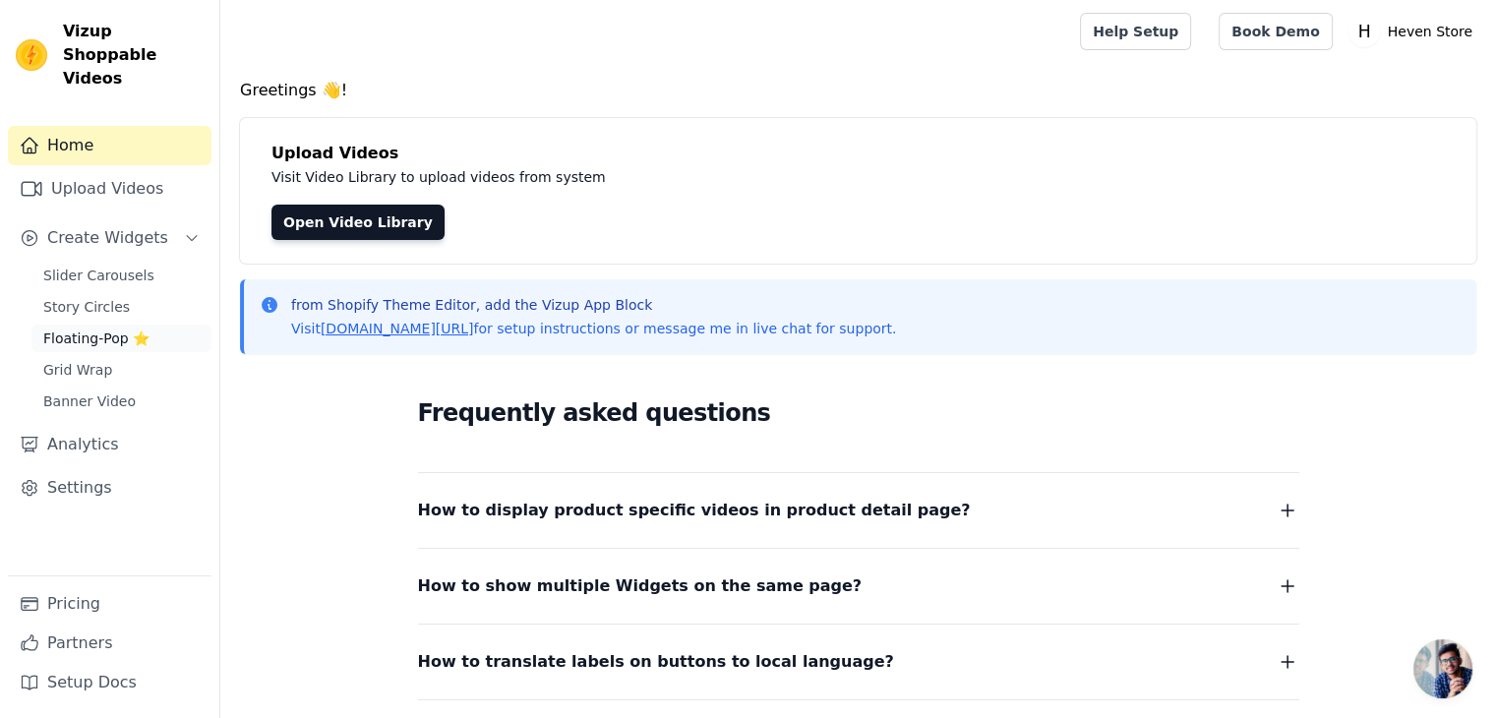
click at [150, 325] on link "Floating-Pop ⭐" at bounding box center [121, 339] width 180 height 28
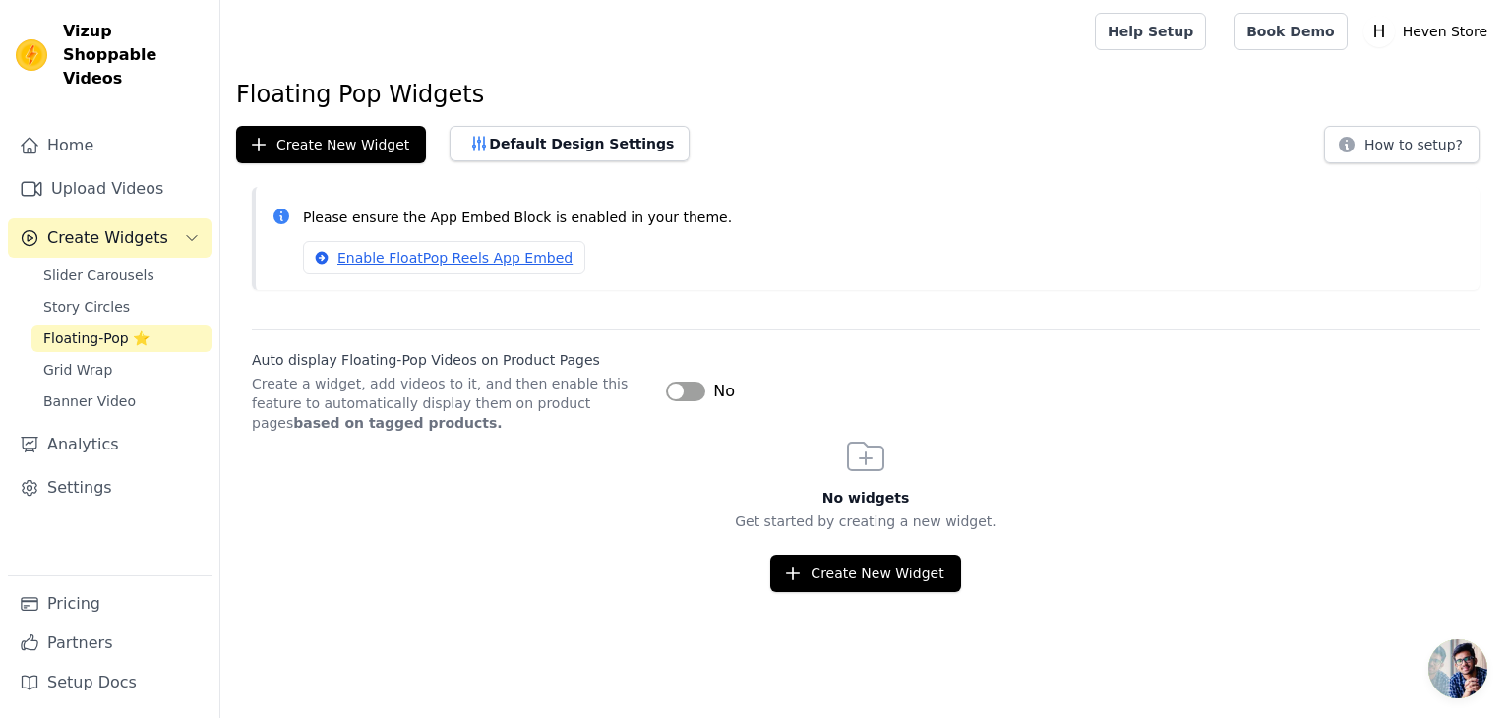
click at [685, 393] on button "Label" at bounding box center [685, 392] width 39 height 20
click at [898, 579] on button "Create New Widget" at bounding box center [865, 573] width 190 height 37
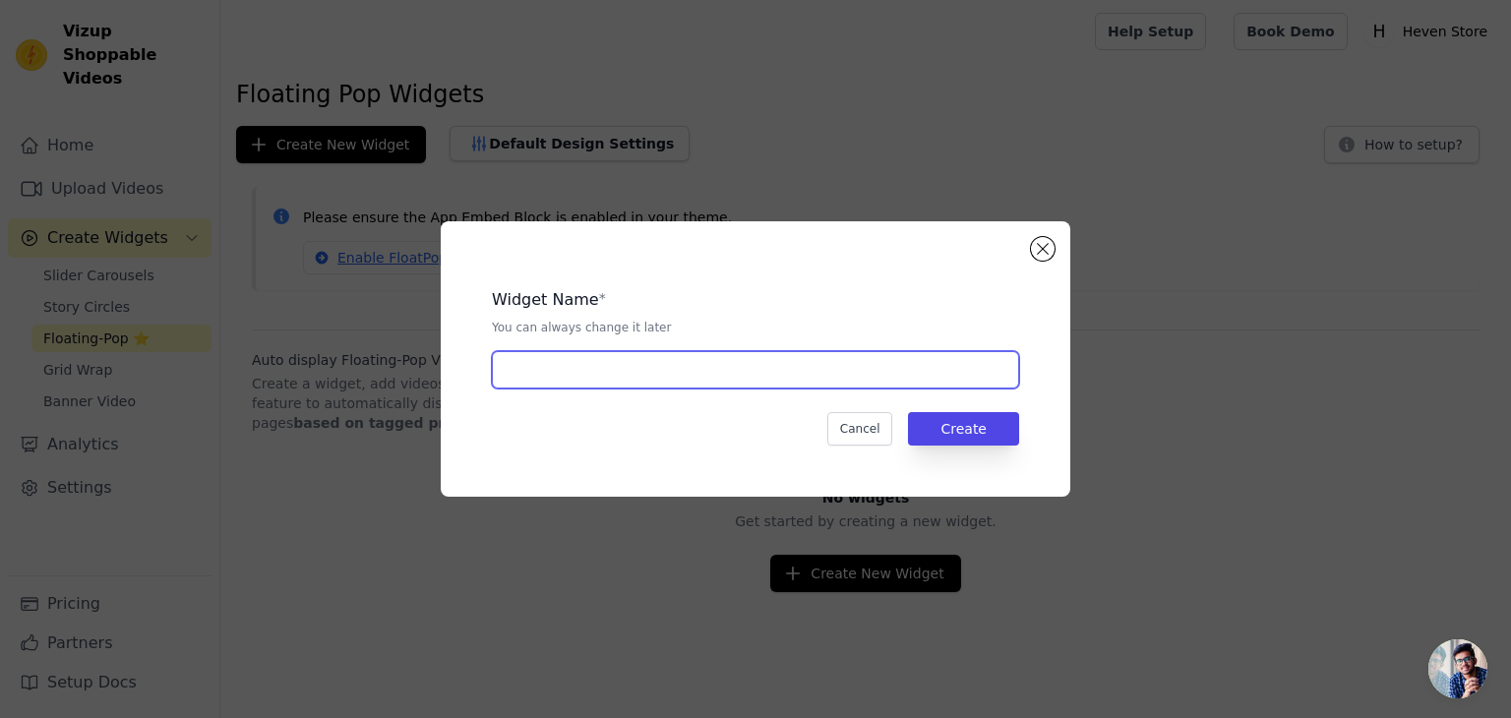
click at [682, 380] on input "text" at bounding box center [755, 369] width 527 height 37
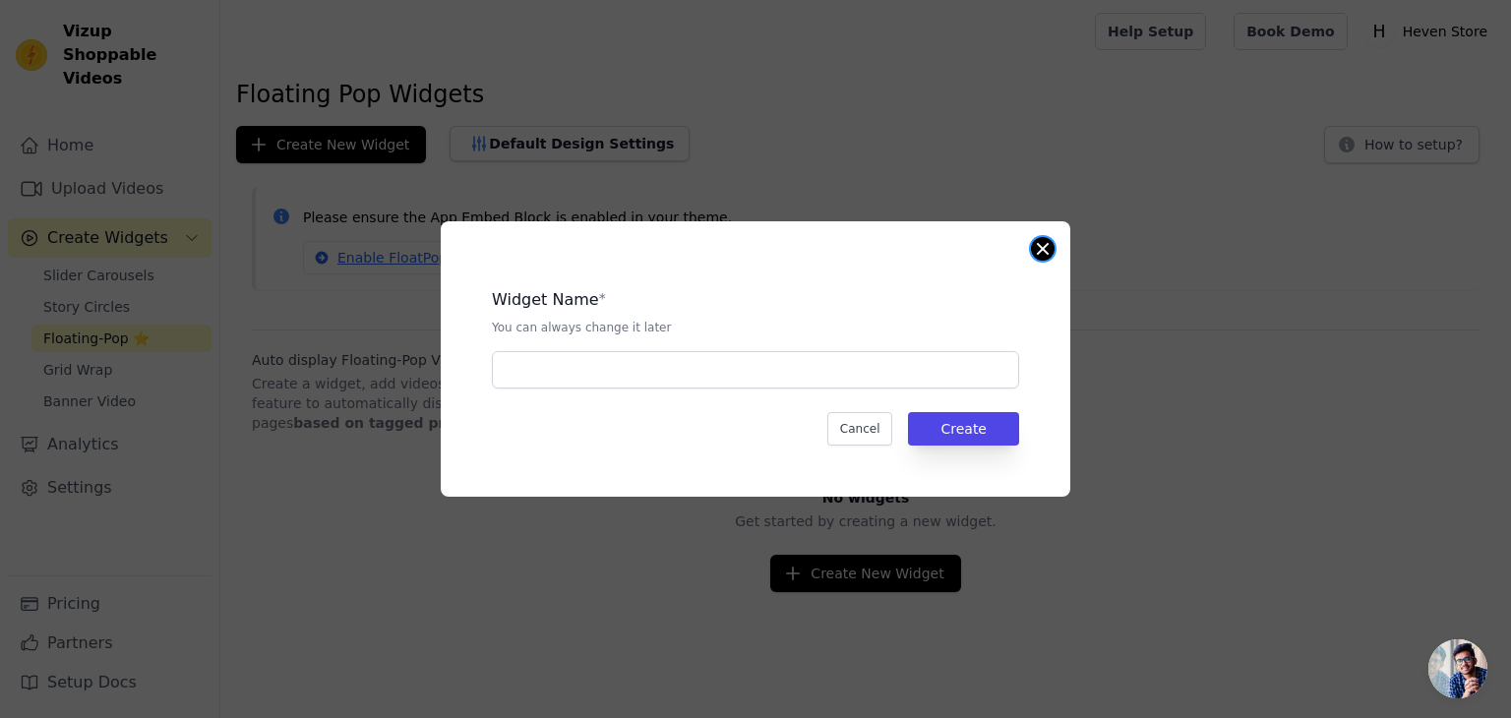
click at [1038, 245] on button "Close modal" at bounding box center [1043, 249] width 24 height 24
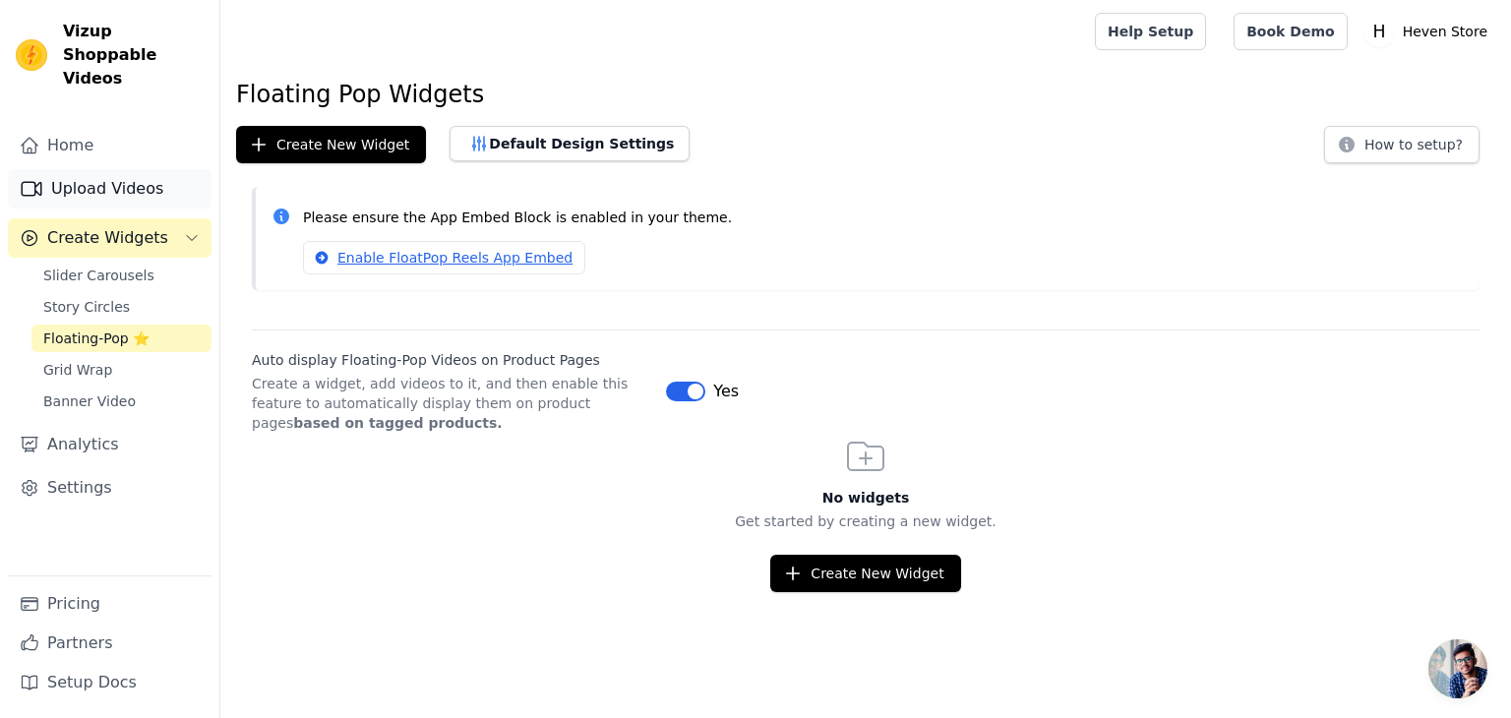
click at [206, 170] on link "Upload Videos" at bounding box center [110, 188] width 204 height 39
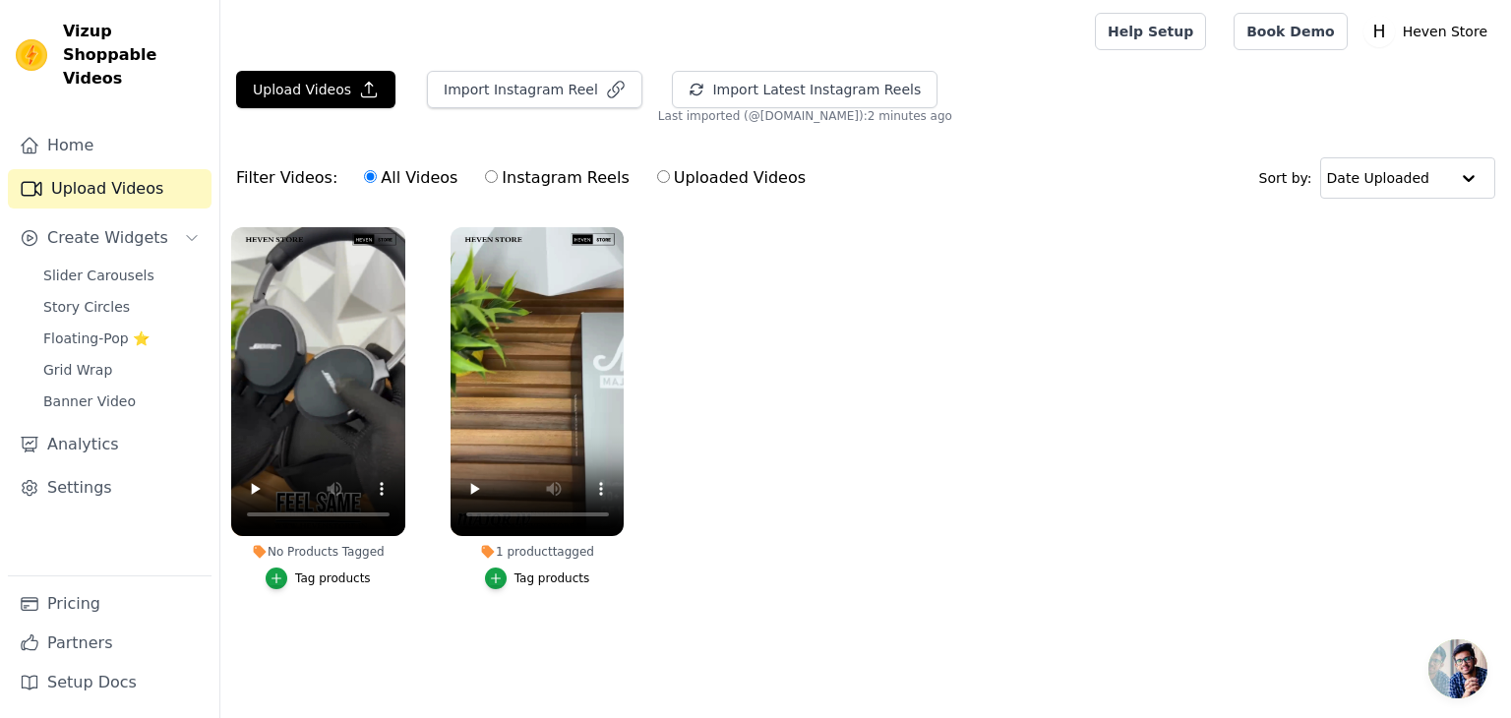
click at [313, 577] on div "Tag products" at bounding box center [333, 579] width 76 height 16
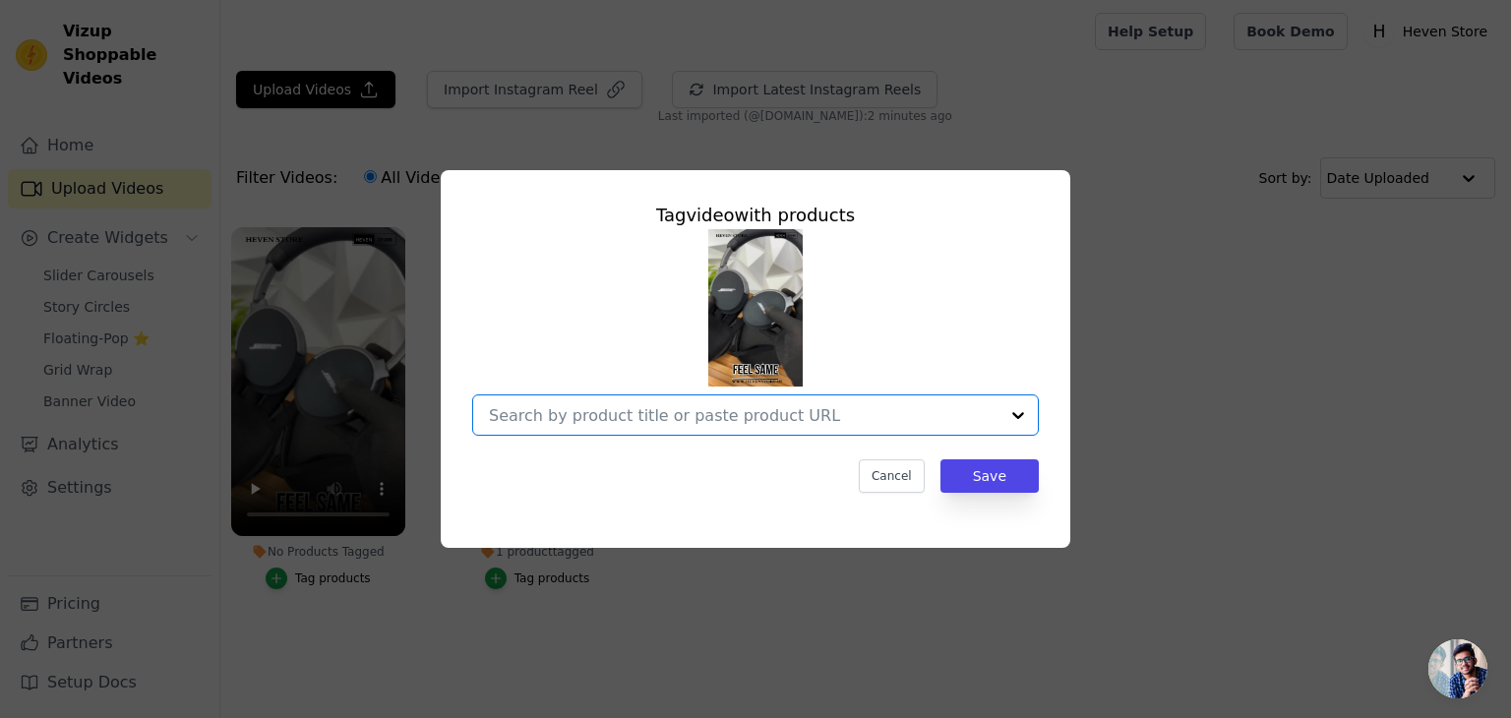
click at [969, 418] on input "No Products Tagged Tag video with products Option undefined, selected. Select i…" at bounding box center [744, 415] width 510 height 19
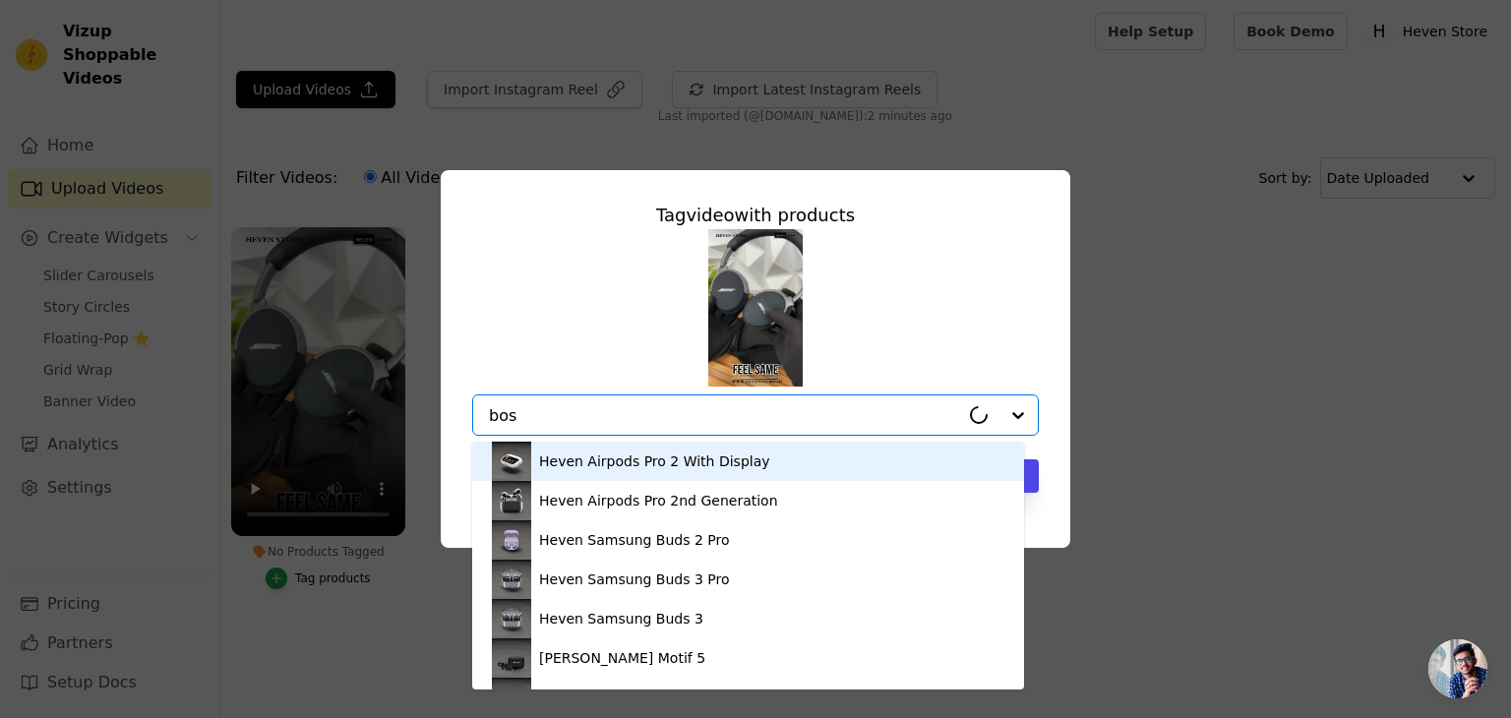
type input "bose"
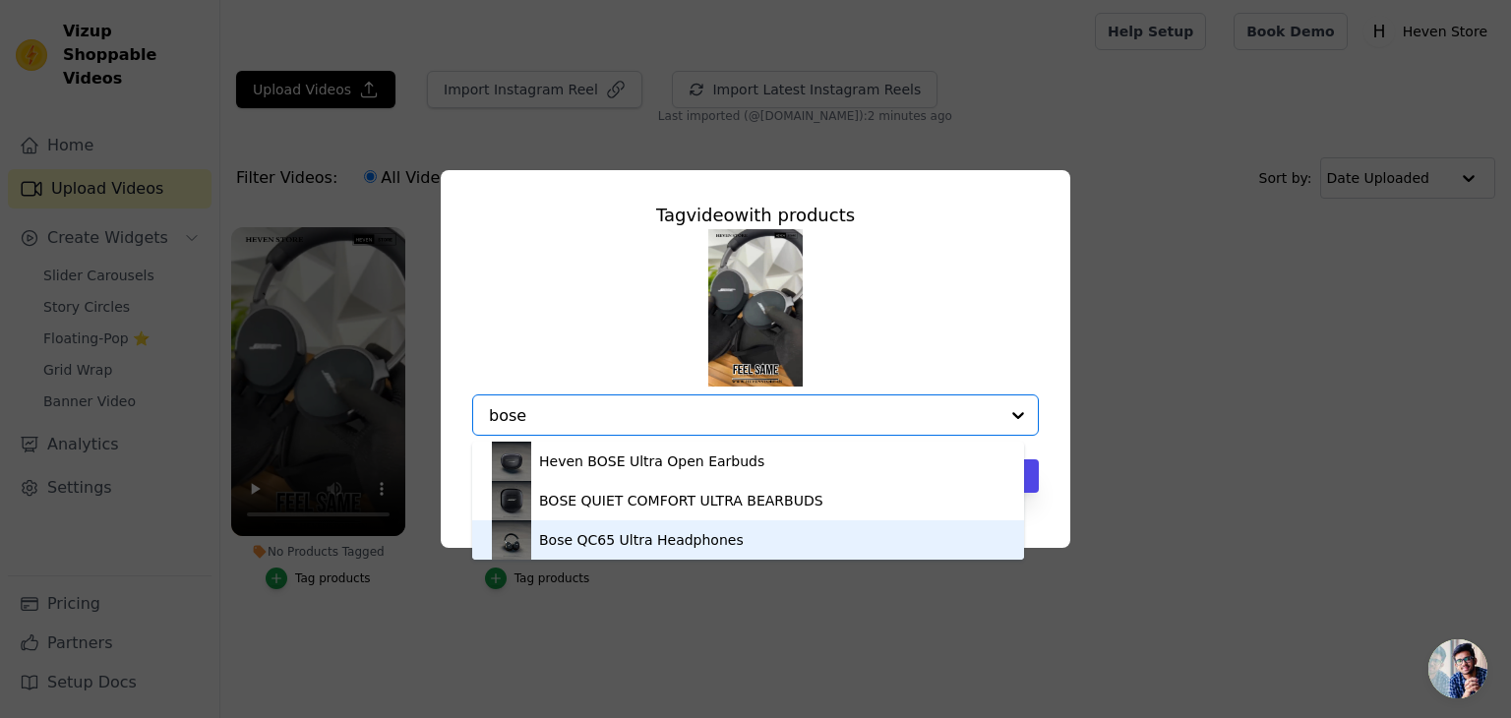
click at [631, 544] on div "Bose QC65 Ultra Headphones" at bounding box center [641, 540] width 205 height 20
click at [631, 544] on div "Tag video with products Heven BOSE Ultra Open Earbuds BOSE QUIET COMFORT ULTRA …" at bounding box center [756, 359] width 630 height 378
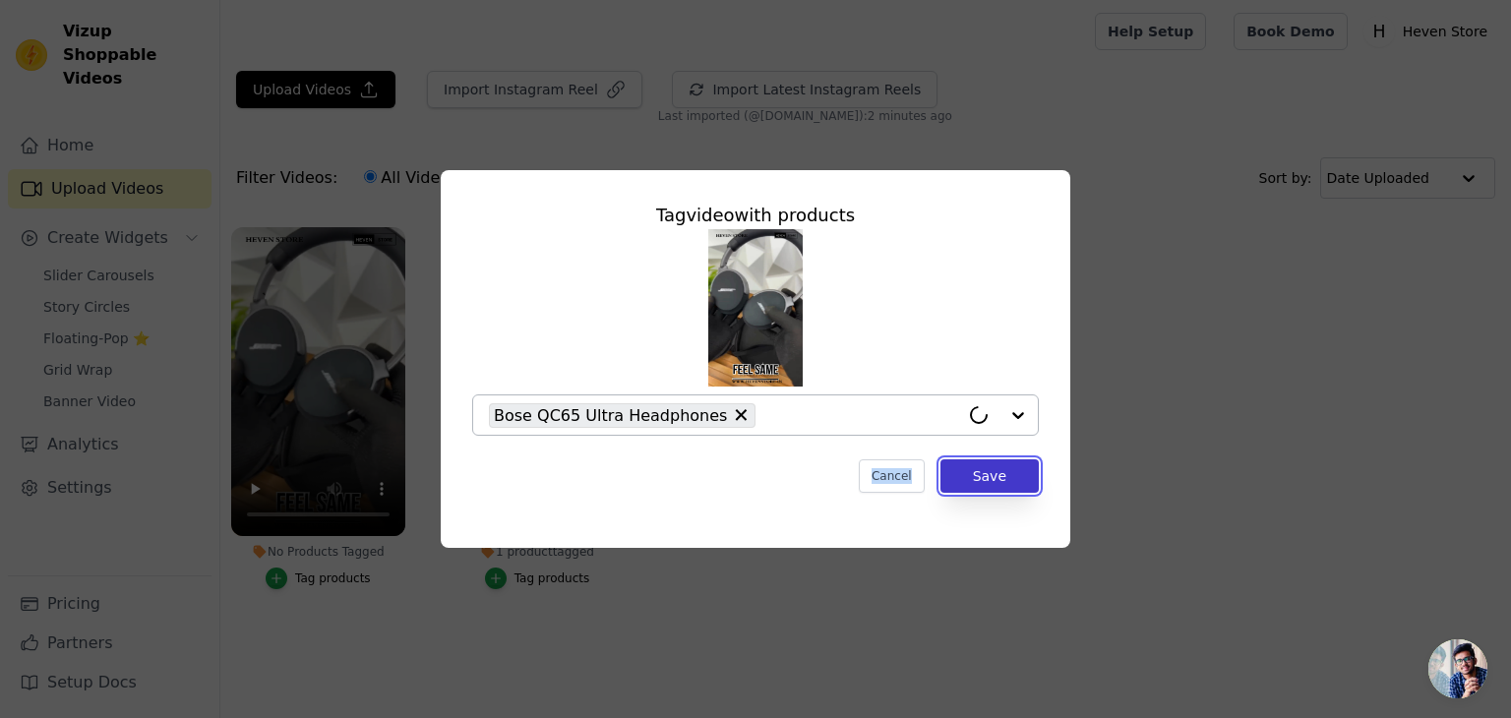
click at [1013, 477] on button "Save" at bounding box center [989, 475] width 98 height 33
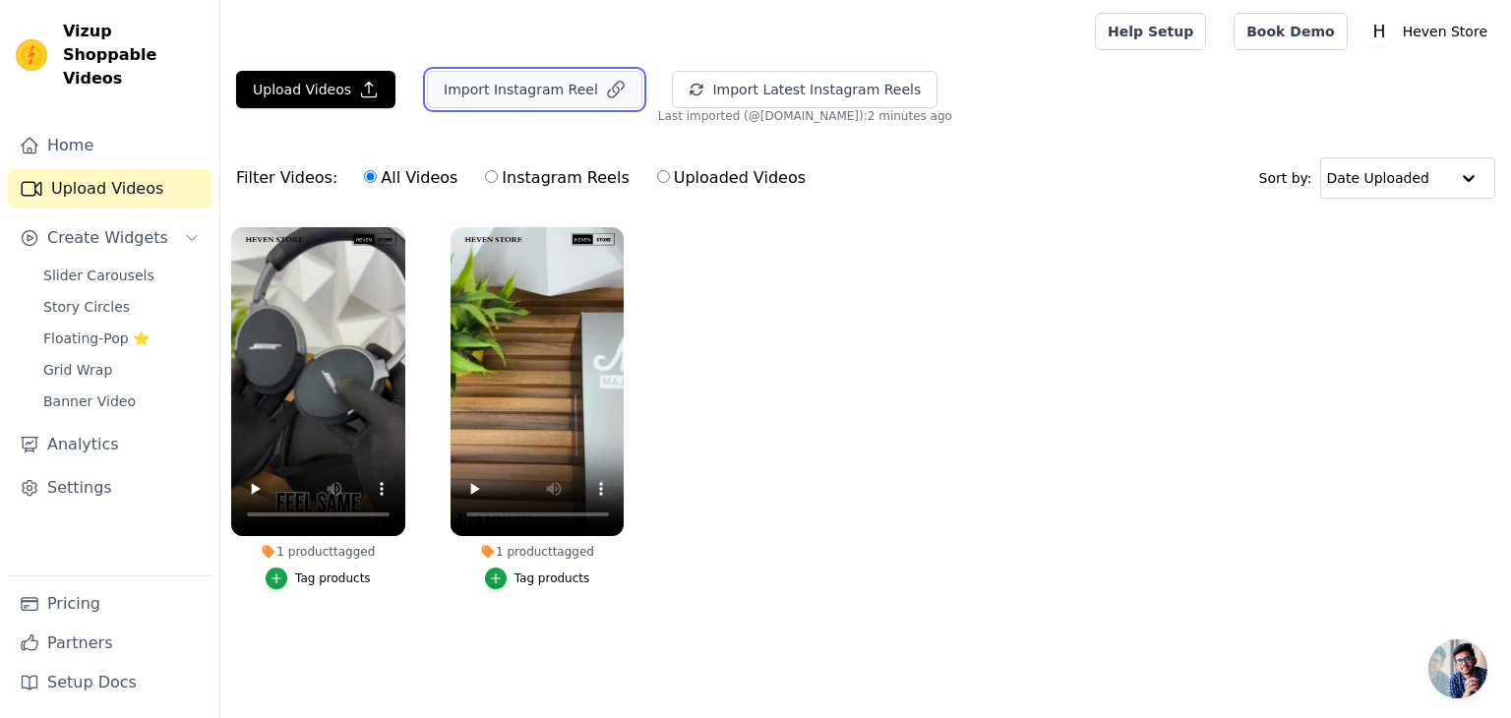
click at [546, 90] on button "Import Instagram Reel" at bounding box center [534, 89] width 215 height 37
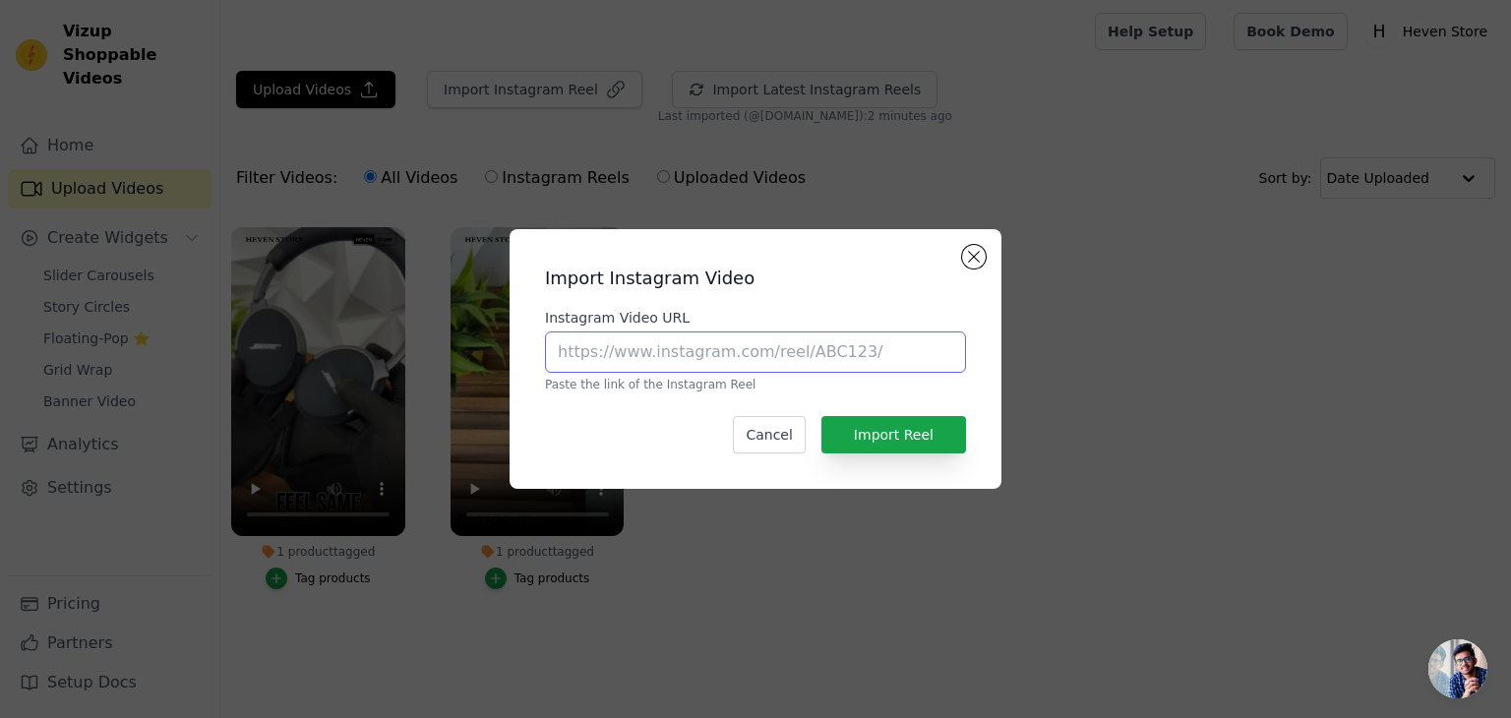
click at [757, 355] on input "Instagram Video URL" at bounding box center [755, 352] width 421 height 41
paste input "https://www.instagram.com/reel/DNlpkK7s5ma/?utm_source=ig_web_copy_link&igsh=bj…"
type input "https://www.instagram.com/reel/DNlpkK7s5ma/?utm_source=ig_web_copy_link&igsh=bj…"
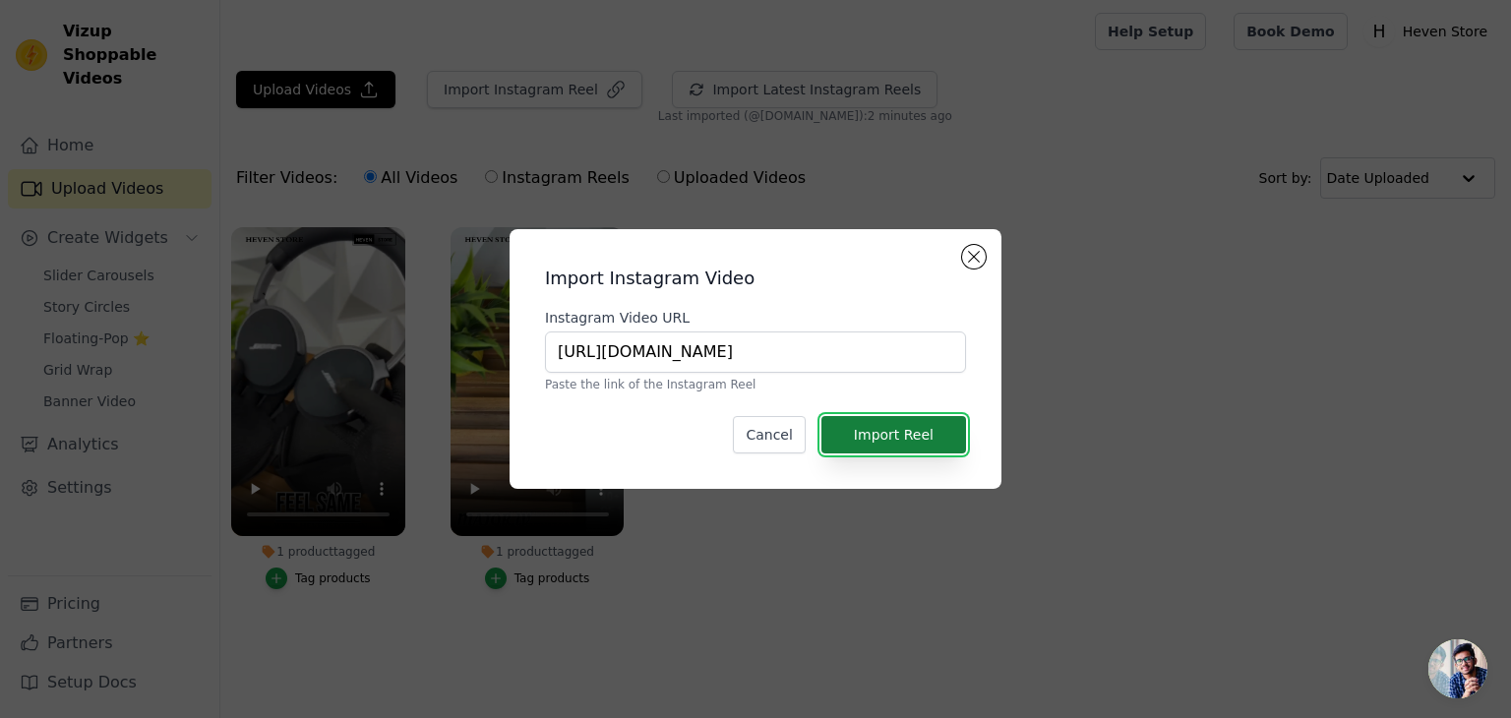
click at [919, 423] on button "Import Reel" at bounding box center [893, 434] width 145 height 37
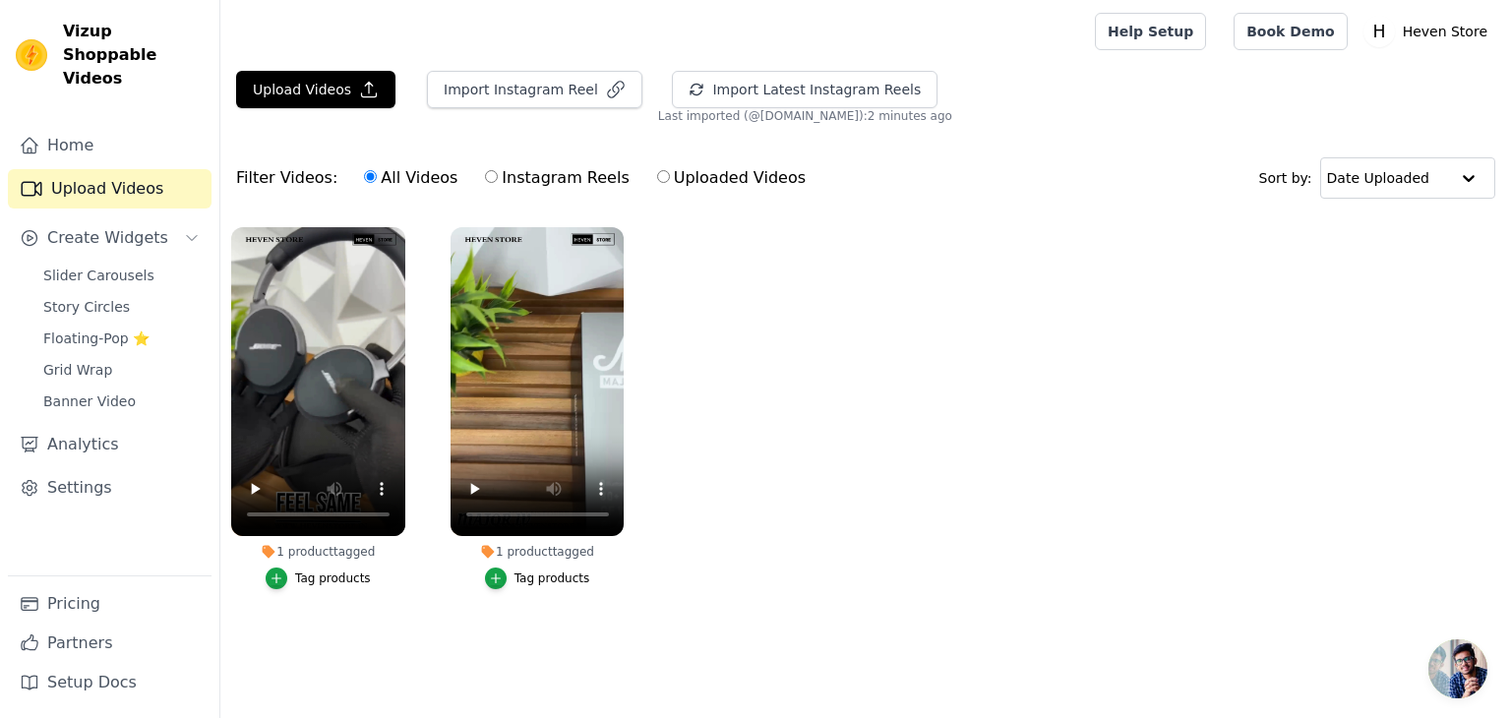
click at [346, 657] on main "Upload Videos Import Instagram Reel Import Latest Instagram Reels Import Latest…" at bounding box center [865, 375] width 1291 height 624
click at [122, 392] on span "Banner Video" at bounding box center [89, 402] width 92 height 20
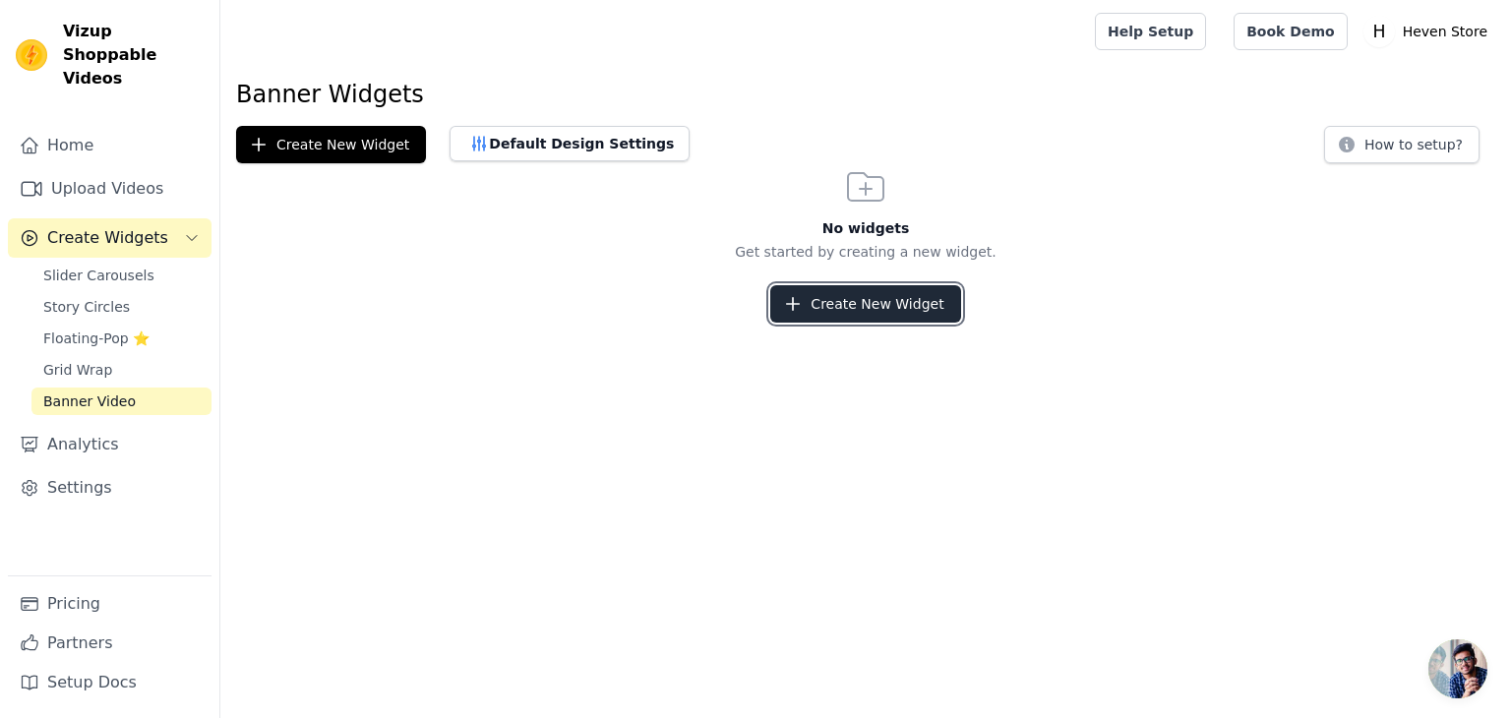
click at [877, 303] on button "Create New Widget" at bounding box center [865, 303] width 190 height 37
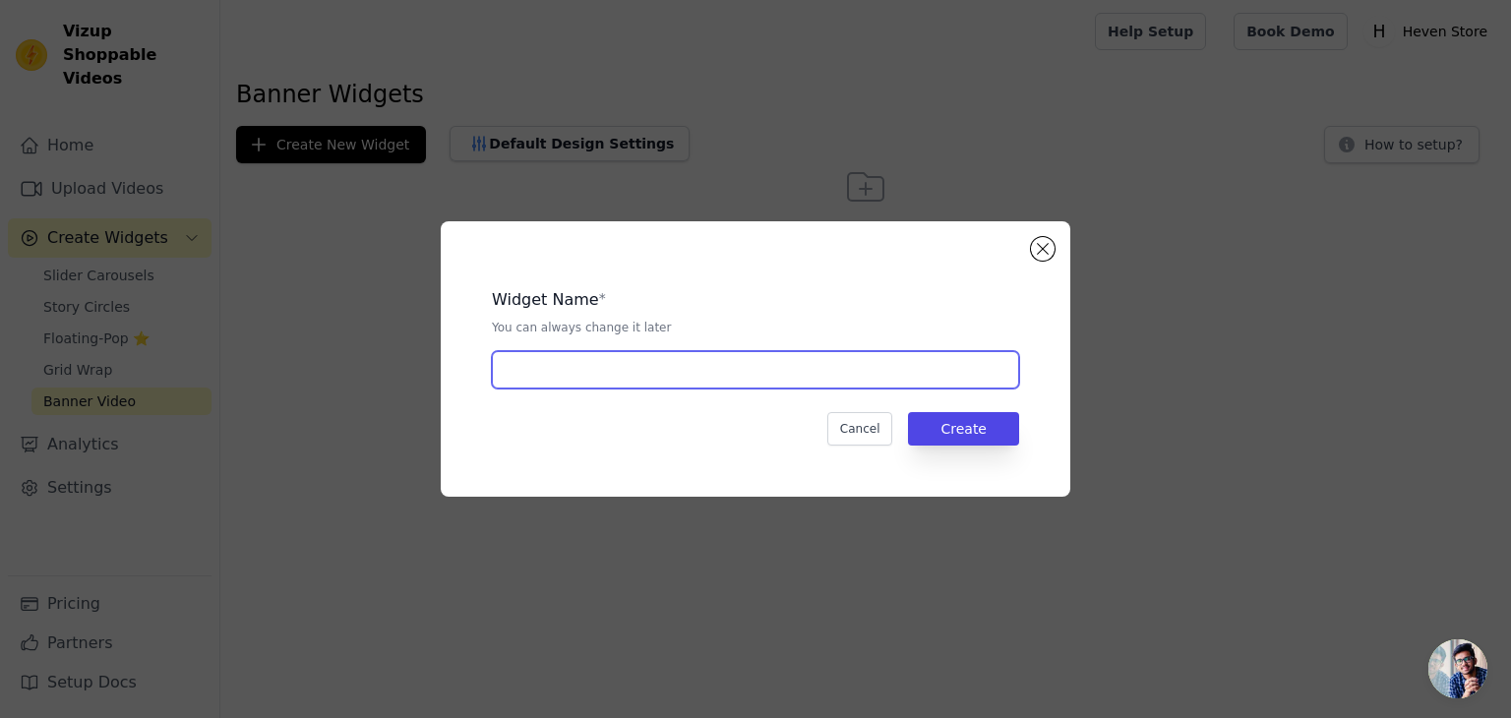
click at [590, 362] on input "text" at bounding box center [755, 369] width 527 height 37
type input "video"
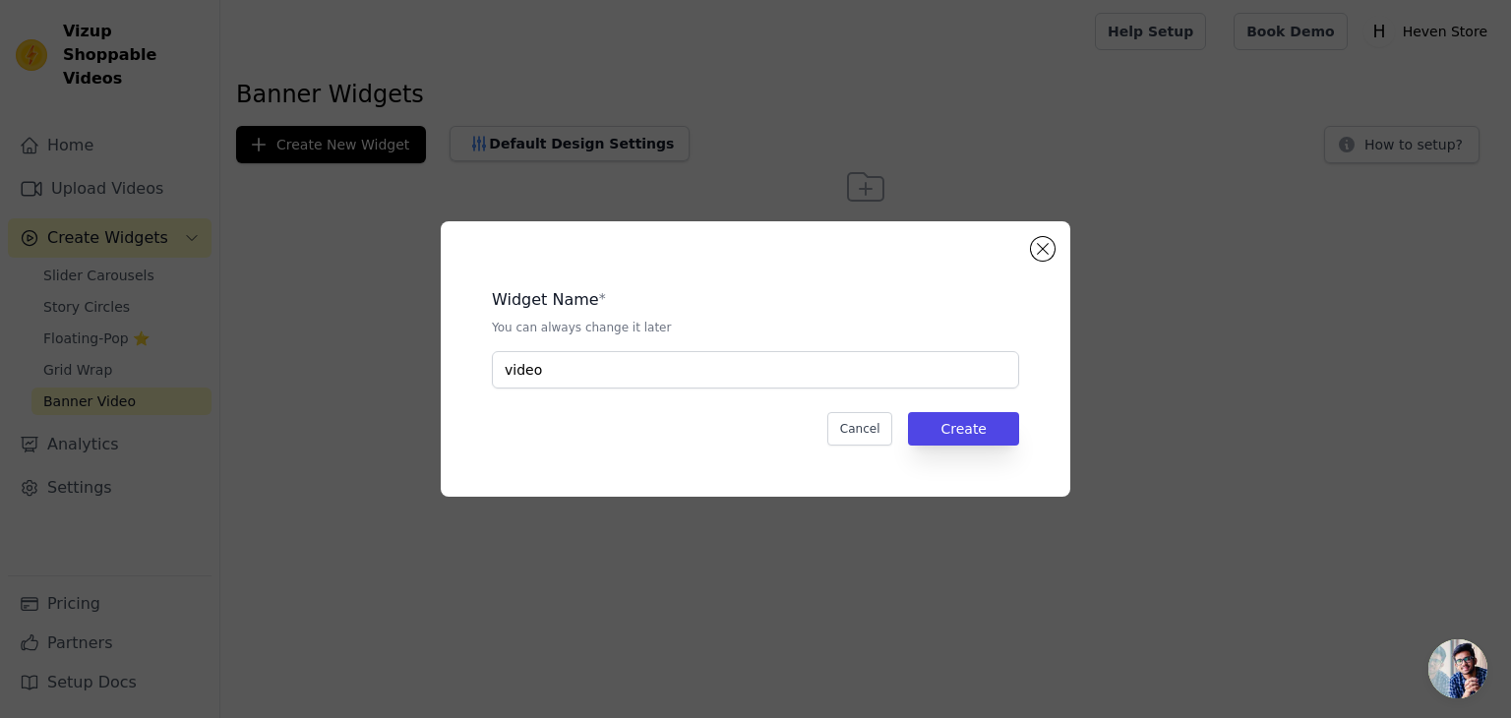
click at [1026, 434] on div "Widget Name * You can always change it later video Cancel Create" at bounding box center [755, 359] width 567 height 212
click at [992, 428] on button "Create" at bounding box center [963, 428] width 111 height 33
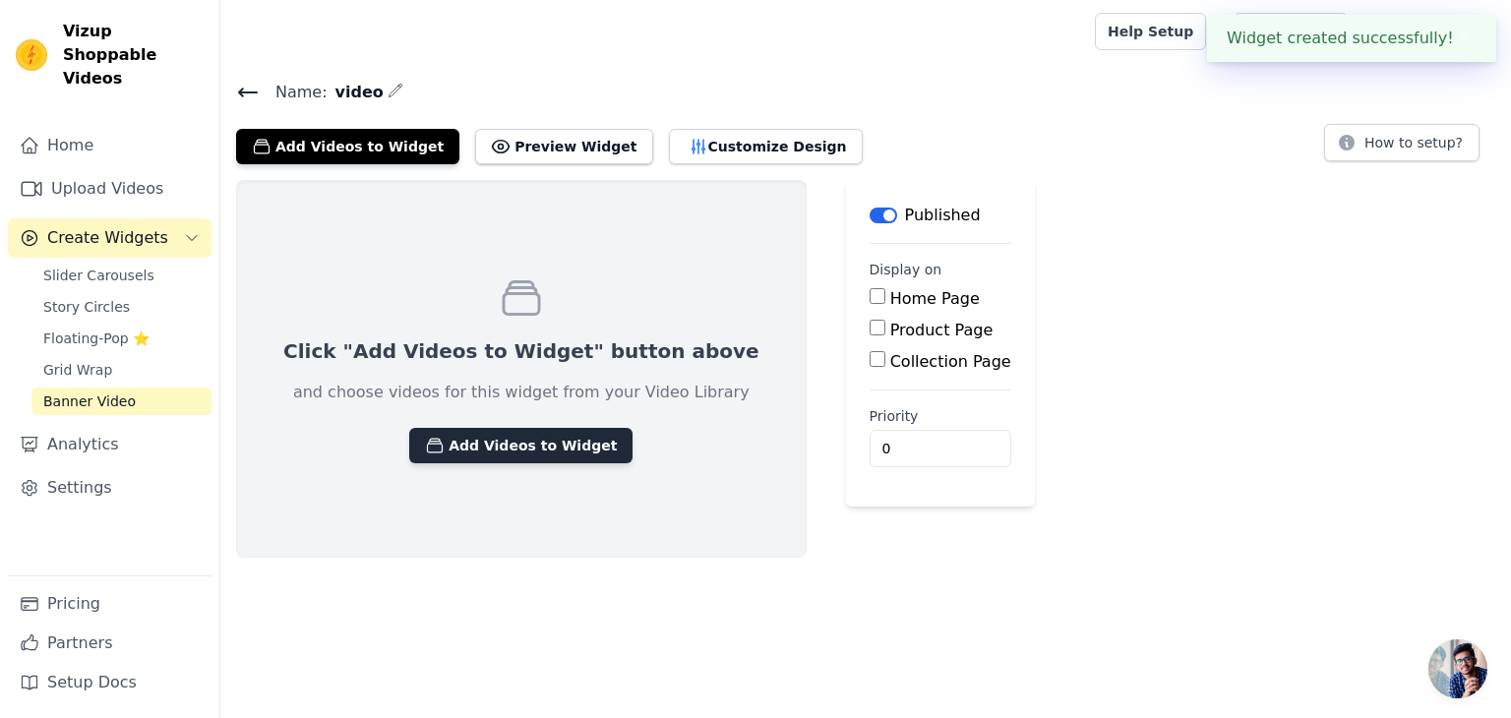
click at [491, 457] on button "Add Videos to Widget" at bounding box center [520, 445] width 223 height 35
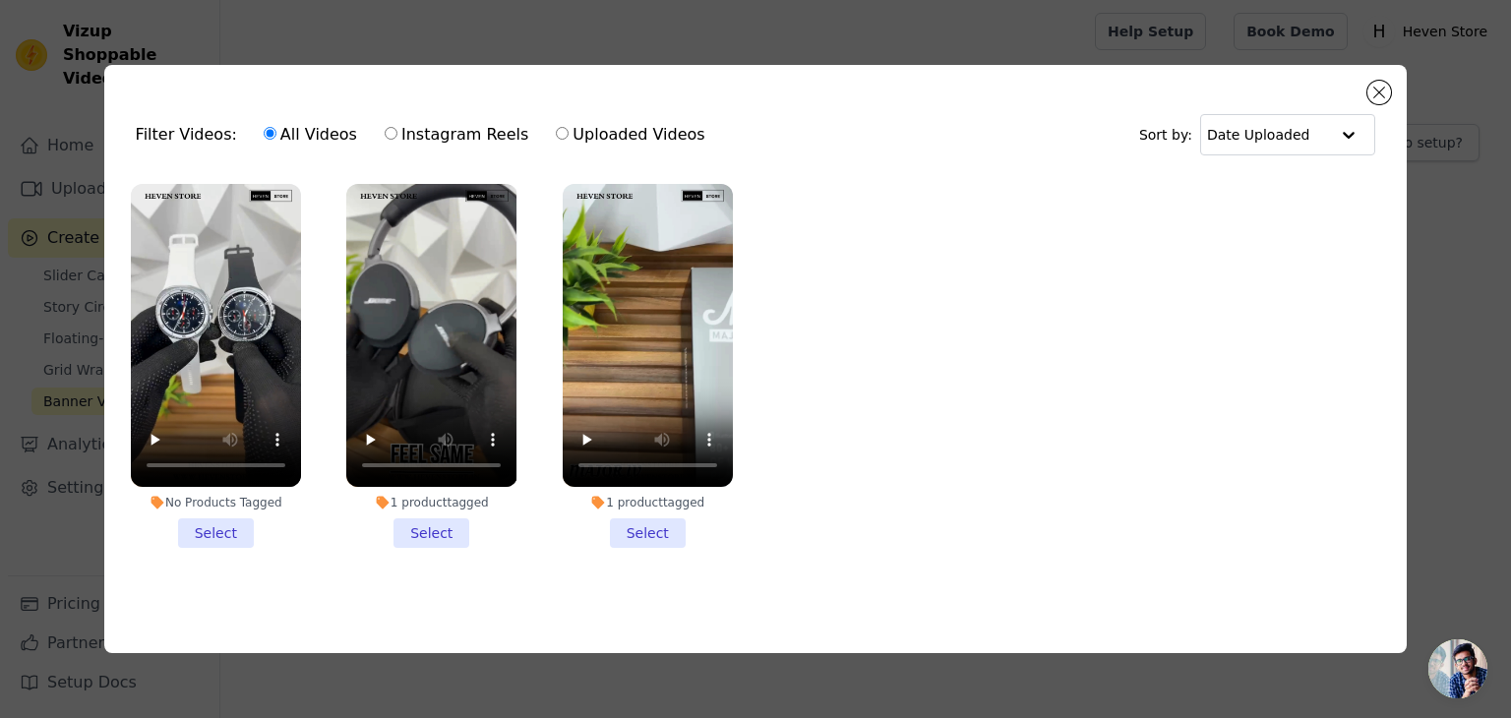
click at [228, 521] on li "No Products Tagged Select" at bounding box center [216, 366] width 170 height 364
click at [0, 0] on input "No Products Tagged Select" at bounding box center [0, 0] width 0 height 0
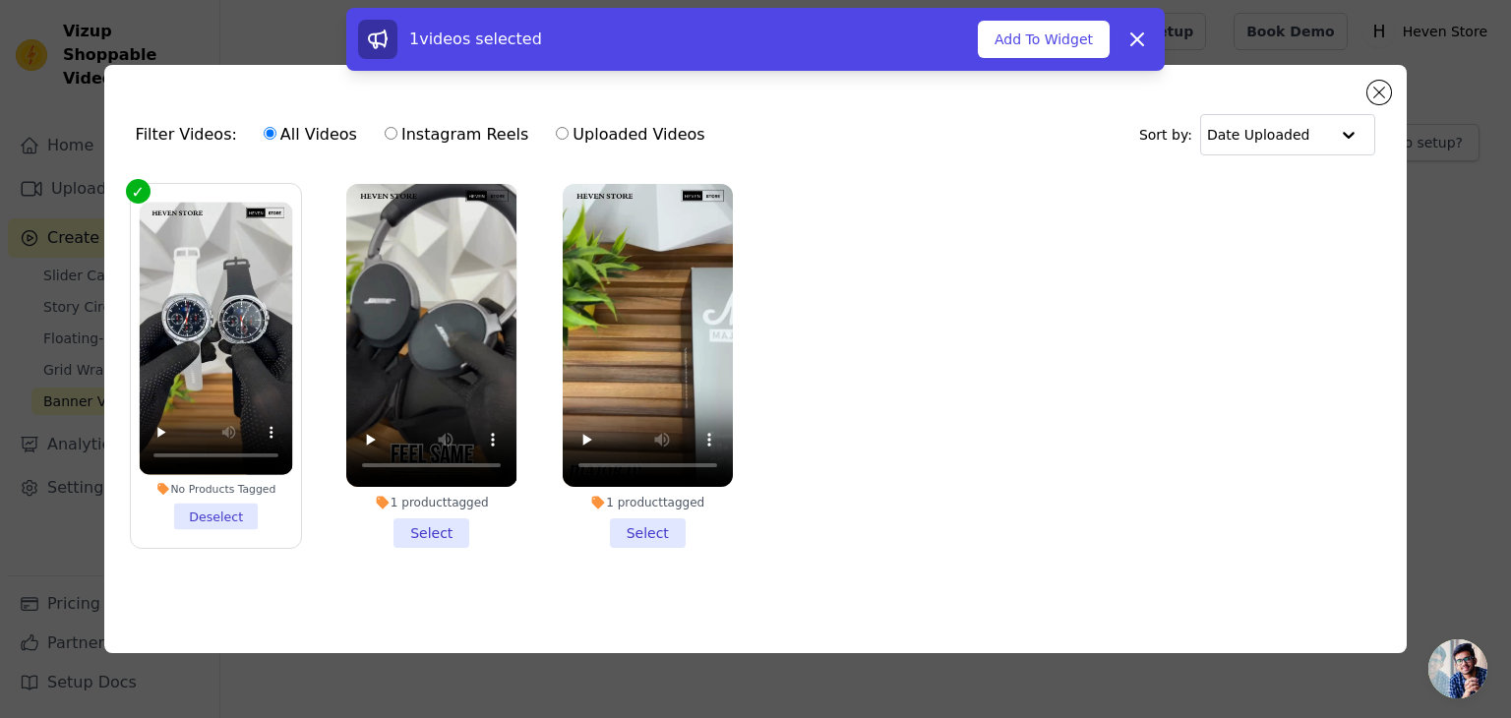
click at [441, 526] on li "1 product tagged Select" at bounding box center [431, 366] width 170 height 364
click at [0, 0] on input "1 product tagged Select" at bounding box center [0, 0] width 0 height 0
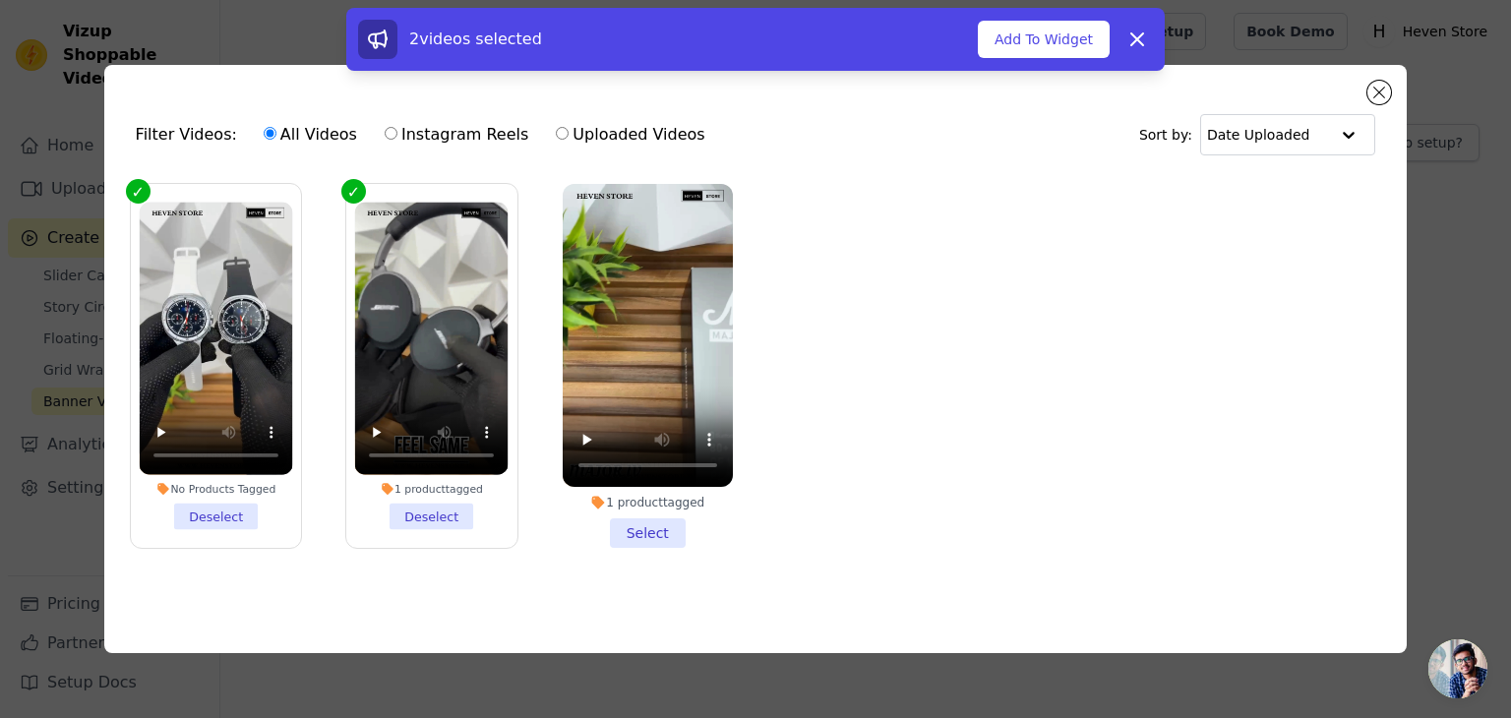
click at [651, 528] on li "1 product tagged Select" at bounding box center [648, 366] width 170 height 364
click at [0, 0] on input "1 product tagged Select" at bounding box center [0, 0] width 0 height 0
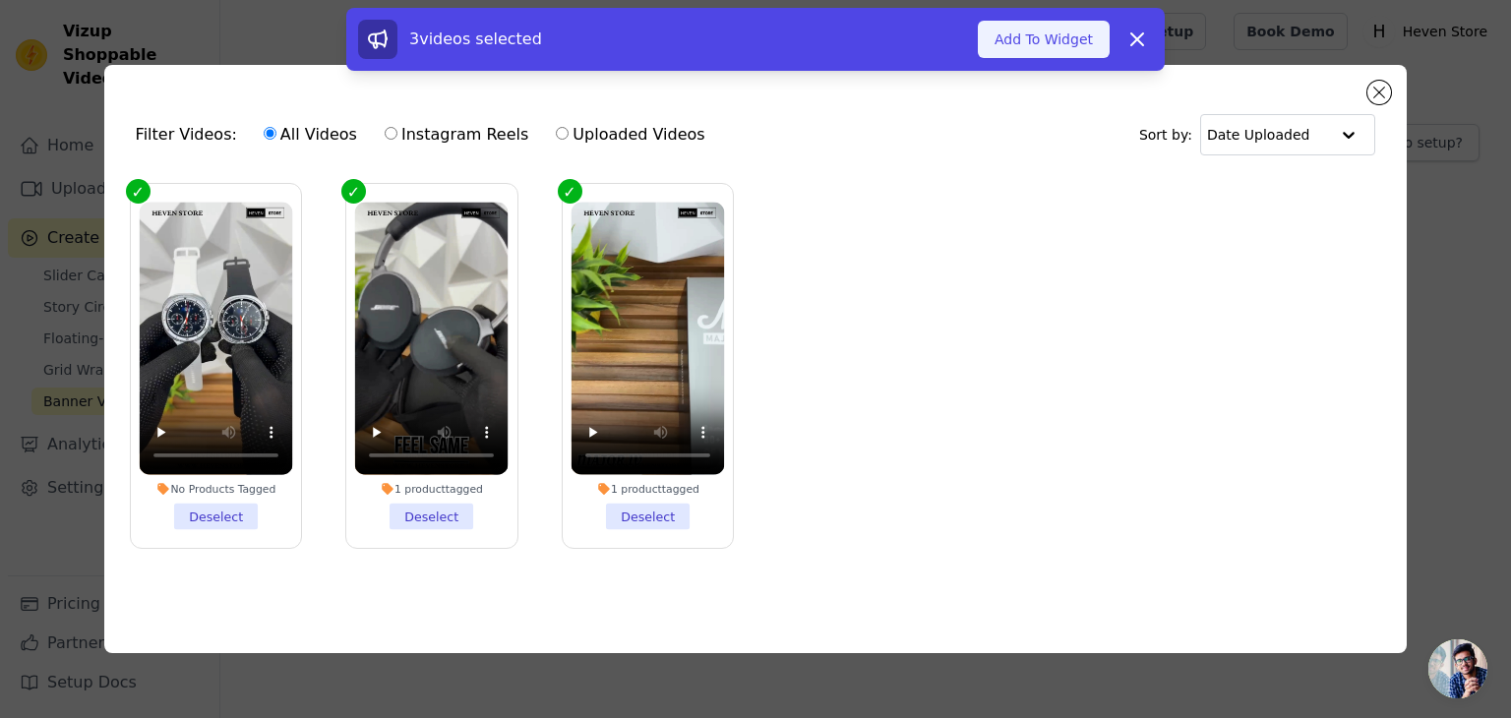
click at [1067, 43] on button "Add To Widget" at bounding box center [1044, 39] width 132 height 37
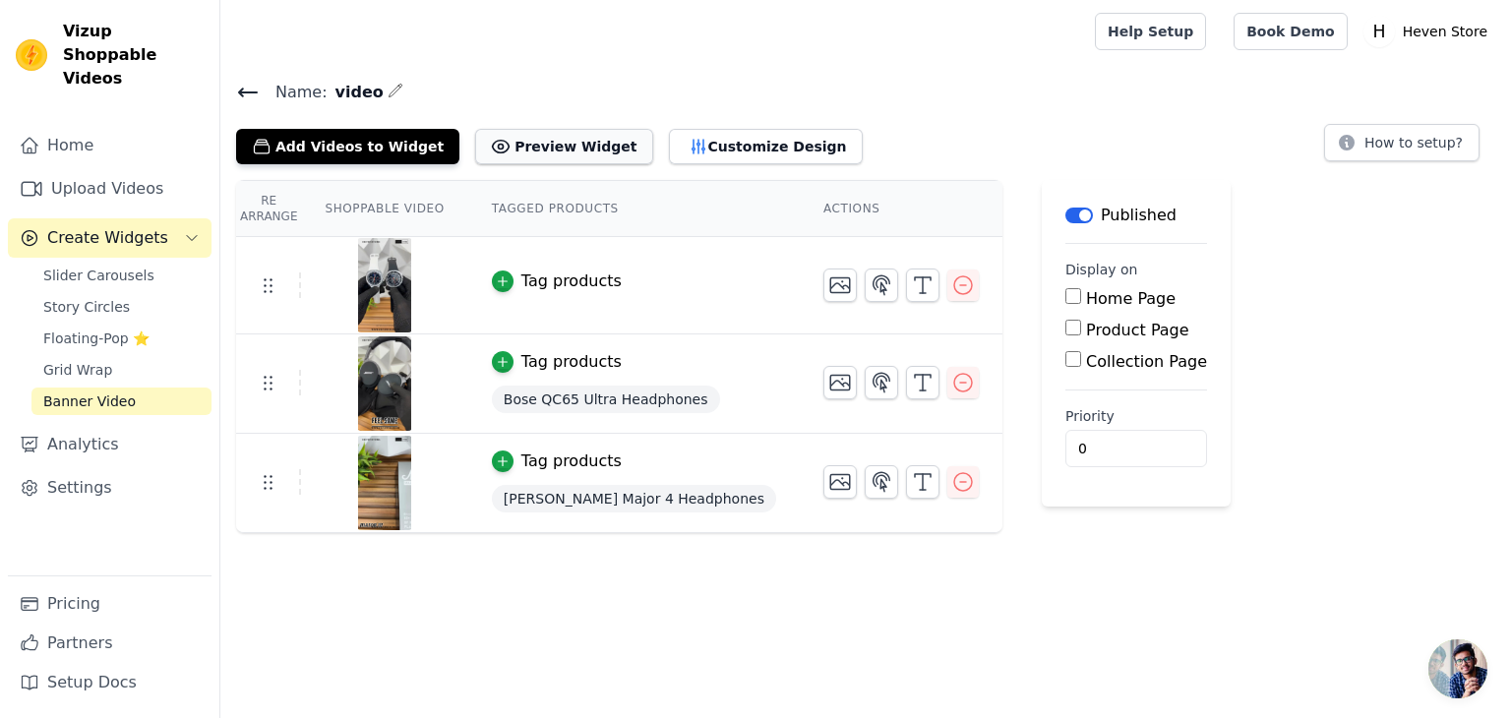
click at [555, 139] on button "Preview Widget" at bounding box center [563, 146] width 177 height 35
click at [1065, 332] on input "Product Page" at bounding box center [1073, 328] width 16 height 16
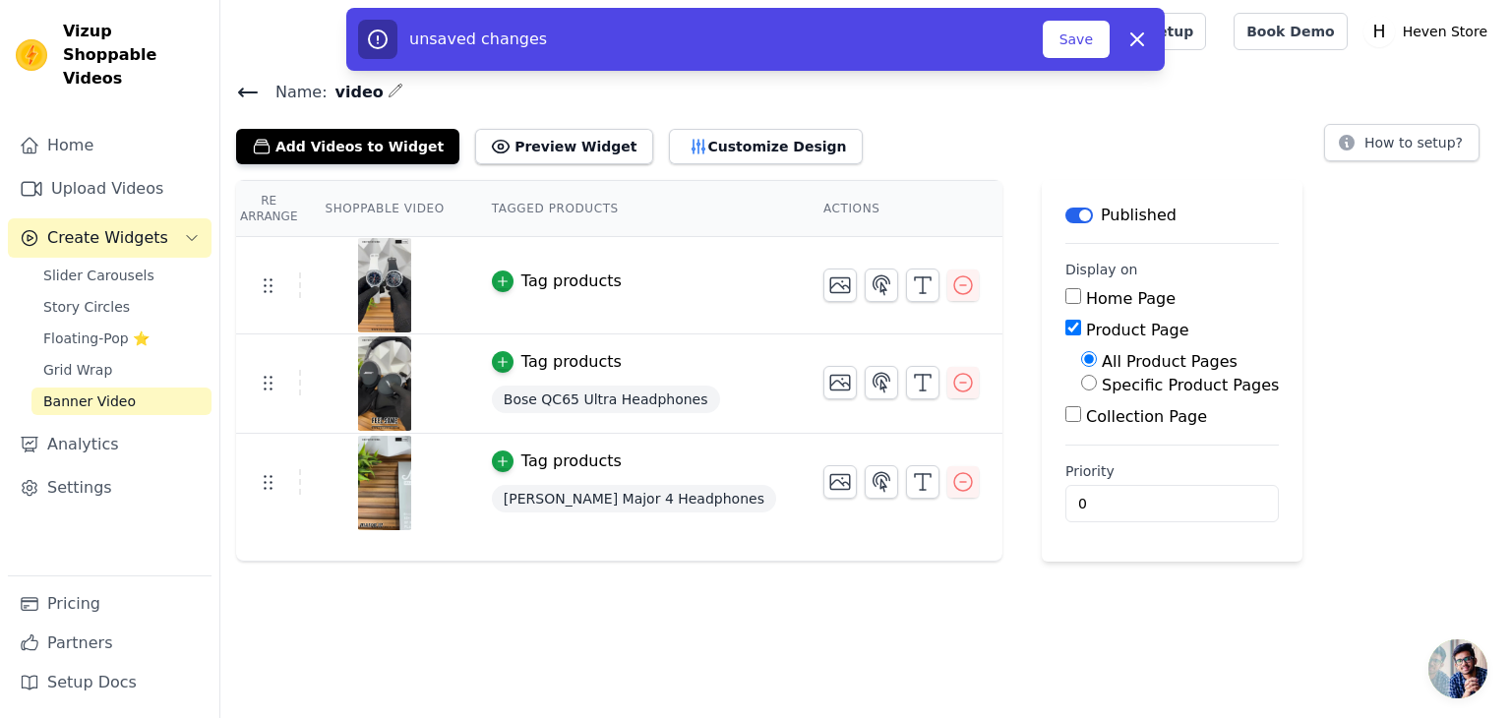
click at [1065, 332] on input "Product Page" at bounding box center [1073, 328] width 16 height 16
checkbox input "false"
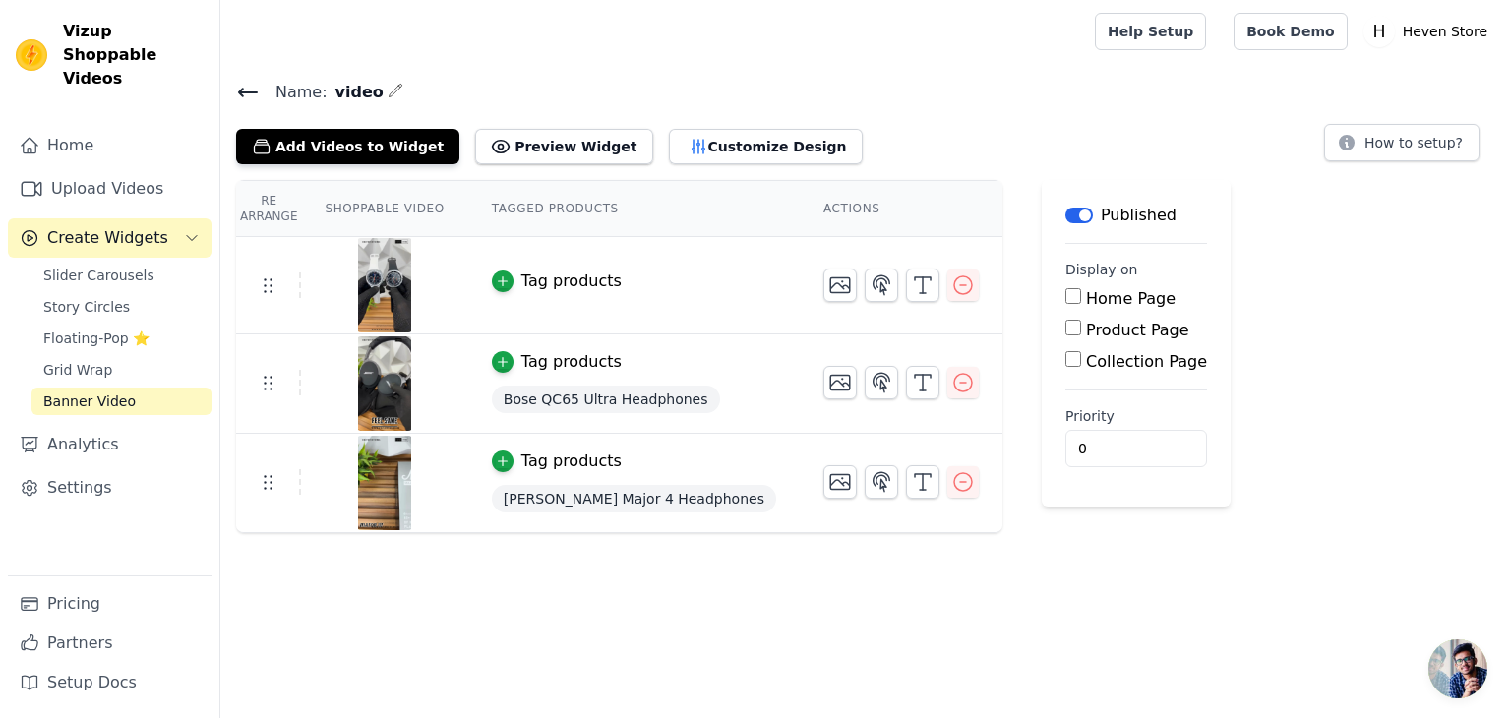
click at [1065, 359] on input "Collection Page" at bounding box center [1073, 359] width 16 height 16
checkbox input "true"
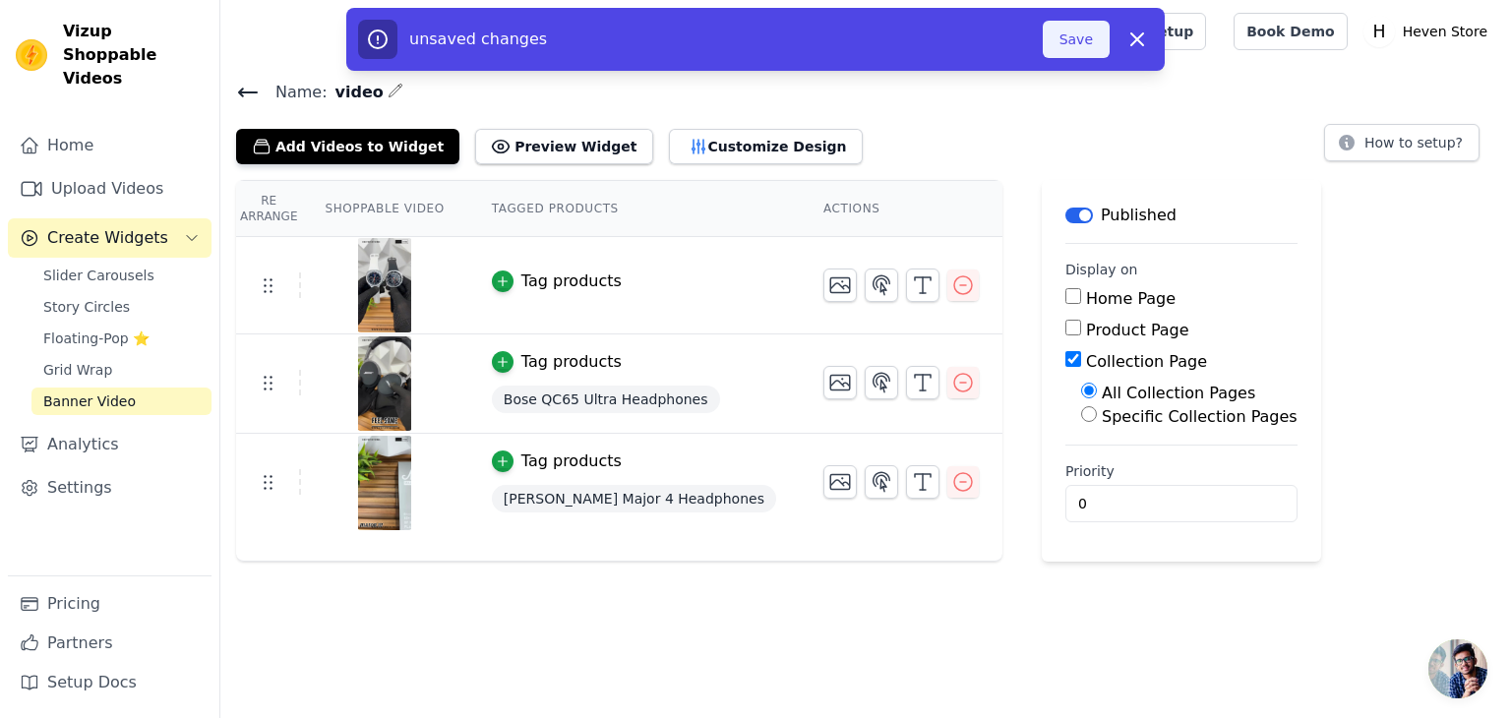
click at [1065, 36] on button "Save" at bounding box center [1076, 39] width 67 height 37
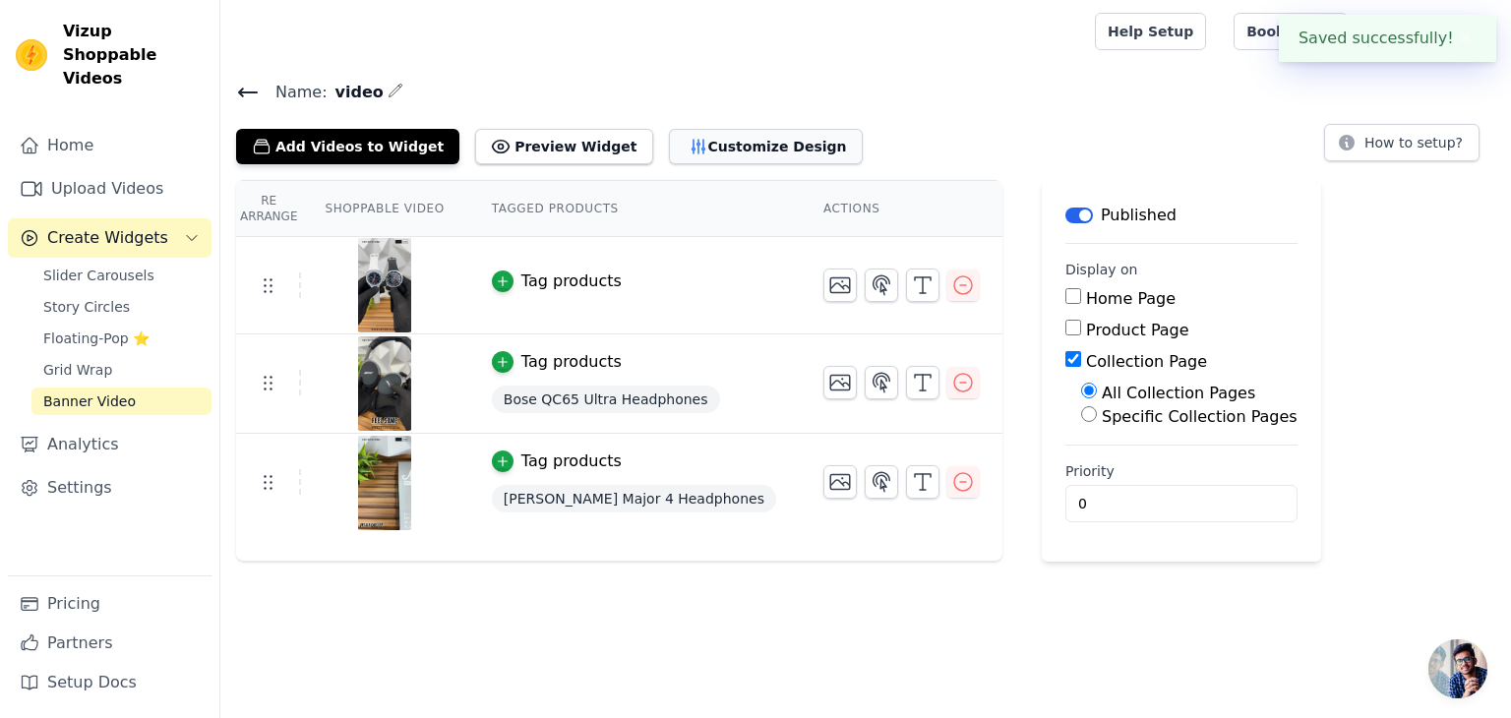
click at [669, 155] on button "Customize Design" at bounding box center [766, 146] width 194 height 35
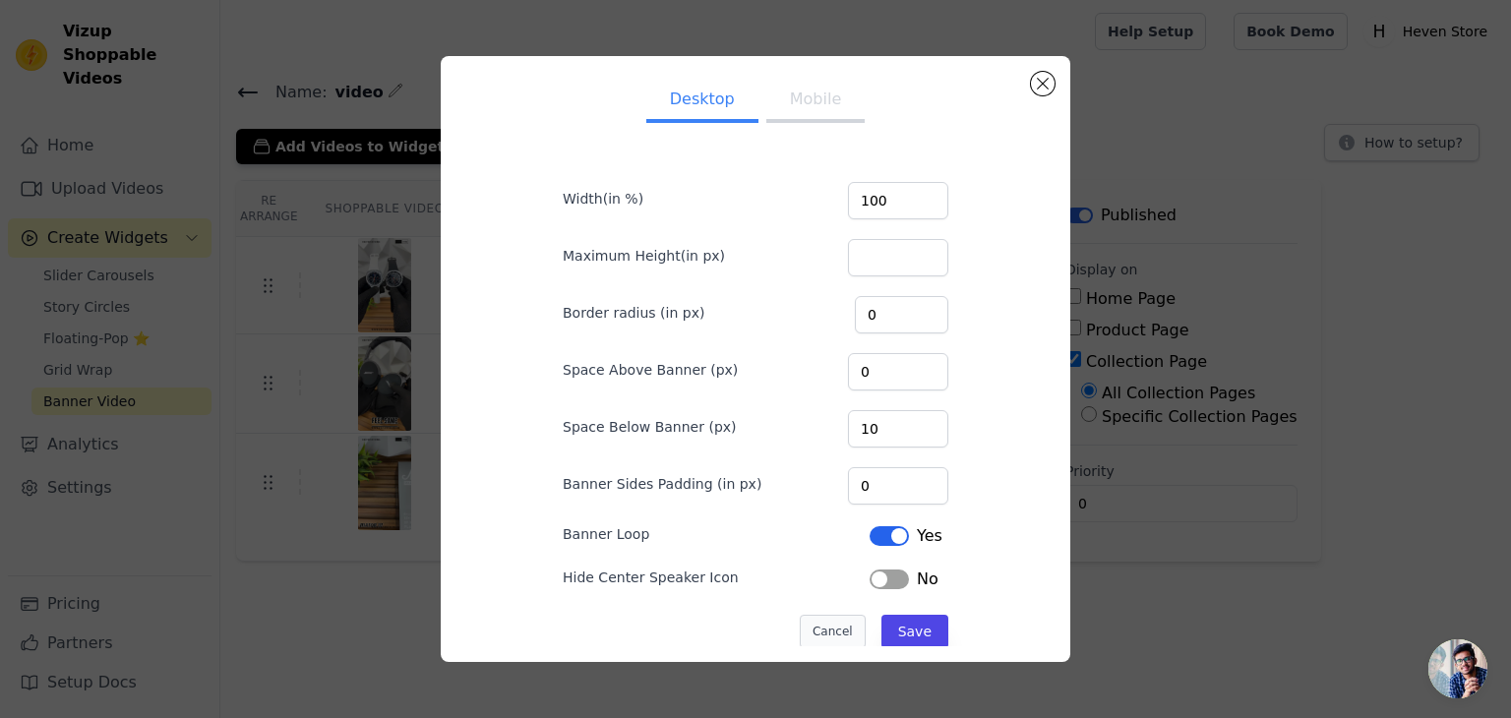
click at [831, 642] on form "Width(in %) 100 Maximum Height(in px) Border radius (in px) 0 Space Above Banne…" at bounding box center [755, 405] width 417 height 517
click at [802, 107] on button "Mobile" at bounding box center [815, 101] width 98 height 43
click at [1050, 80] on button "Close modal" at bounding box center [1043, 84] width 24 height 24
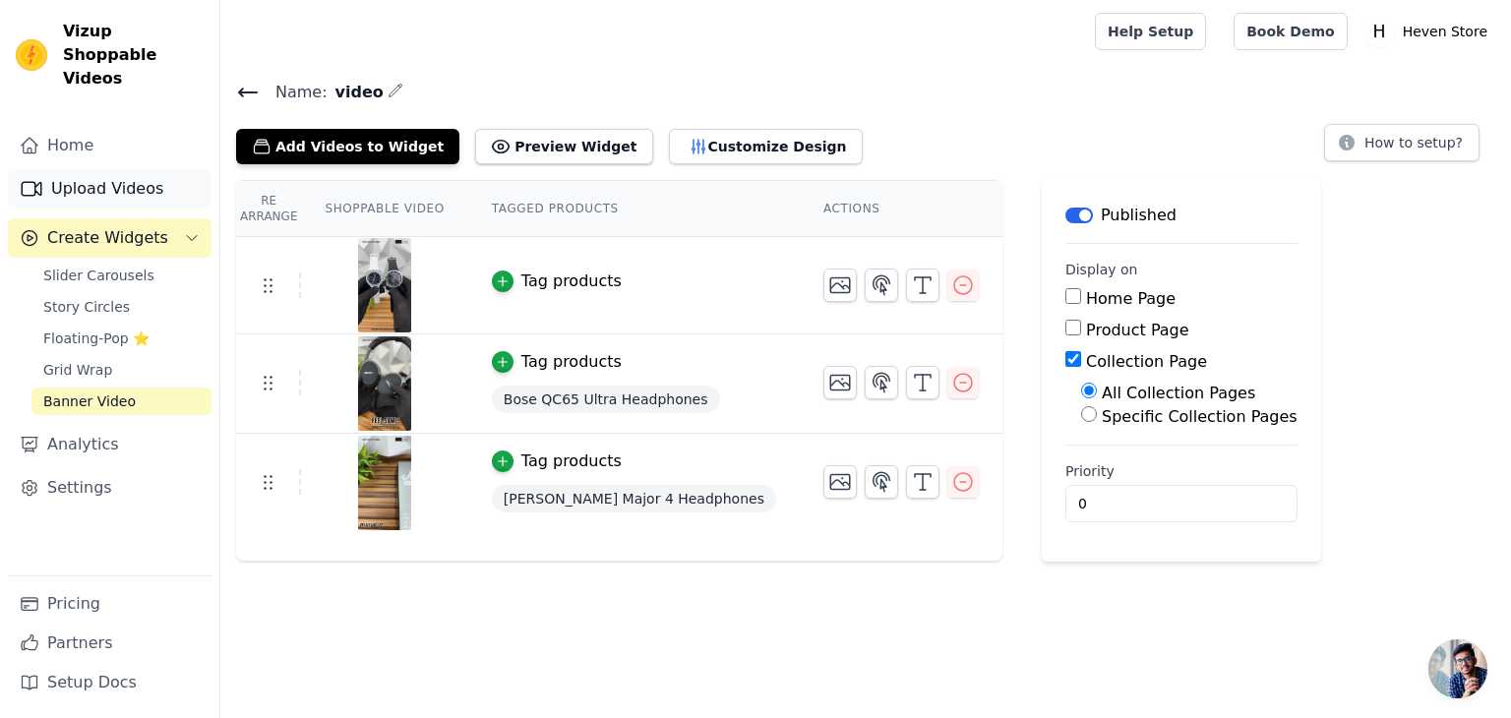
click at [150, 169] on link "Upload Videos" at bounding box center [110, 188] width 204 height 39
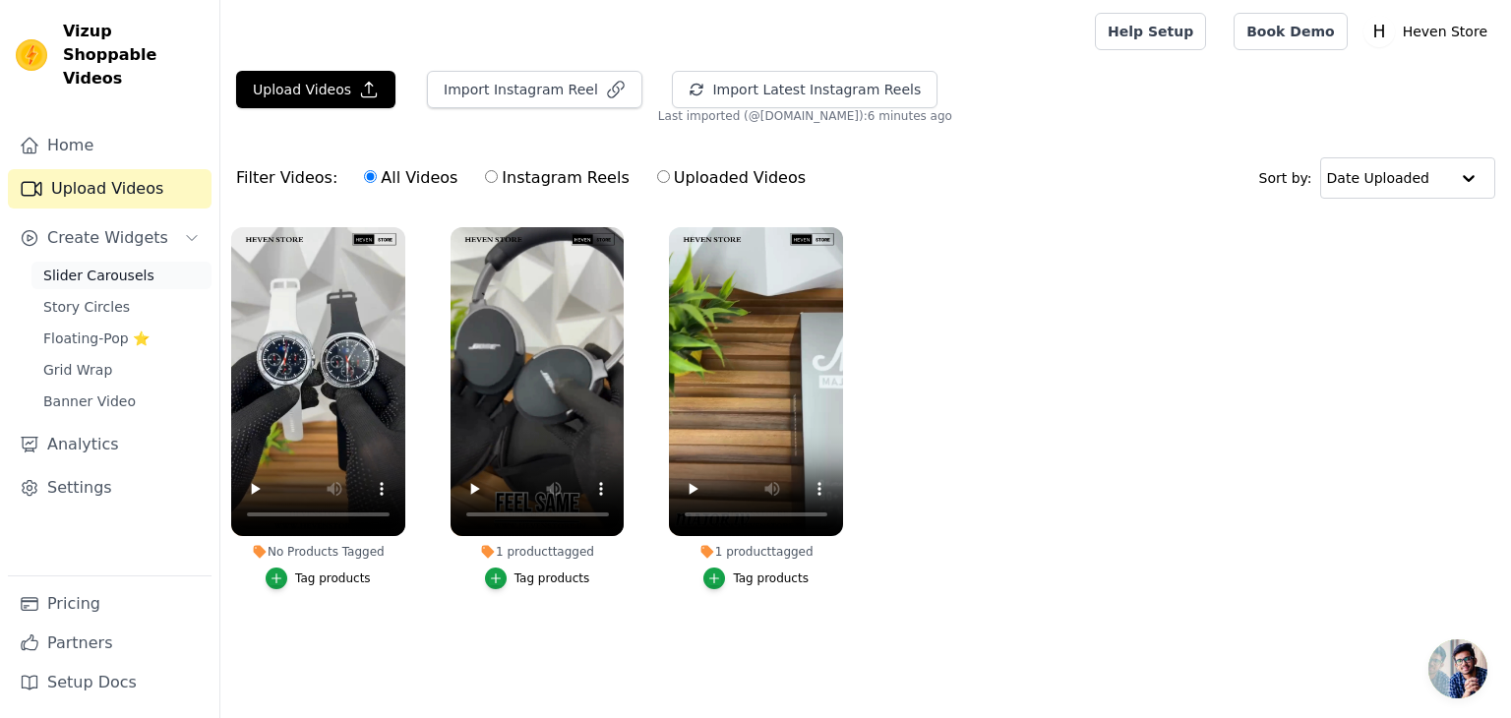
click at [97, 266] on span "Slider Carousels" at bounding box center [98, 276] width 111 height 20
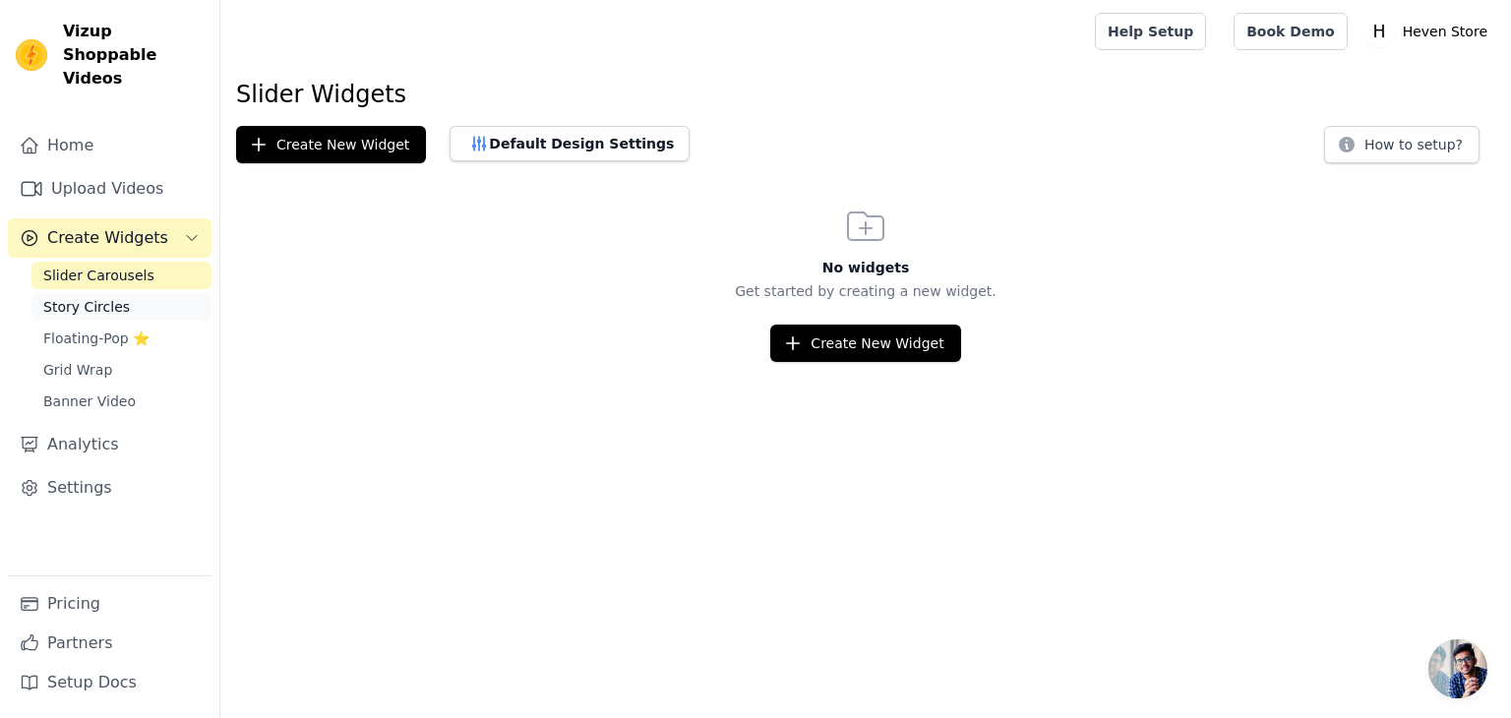
click at [94, 297] on span "Story Circles" at bounding box center [86, 307] width 87 height 20
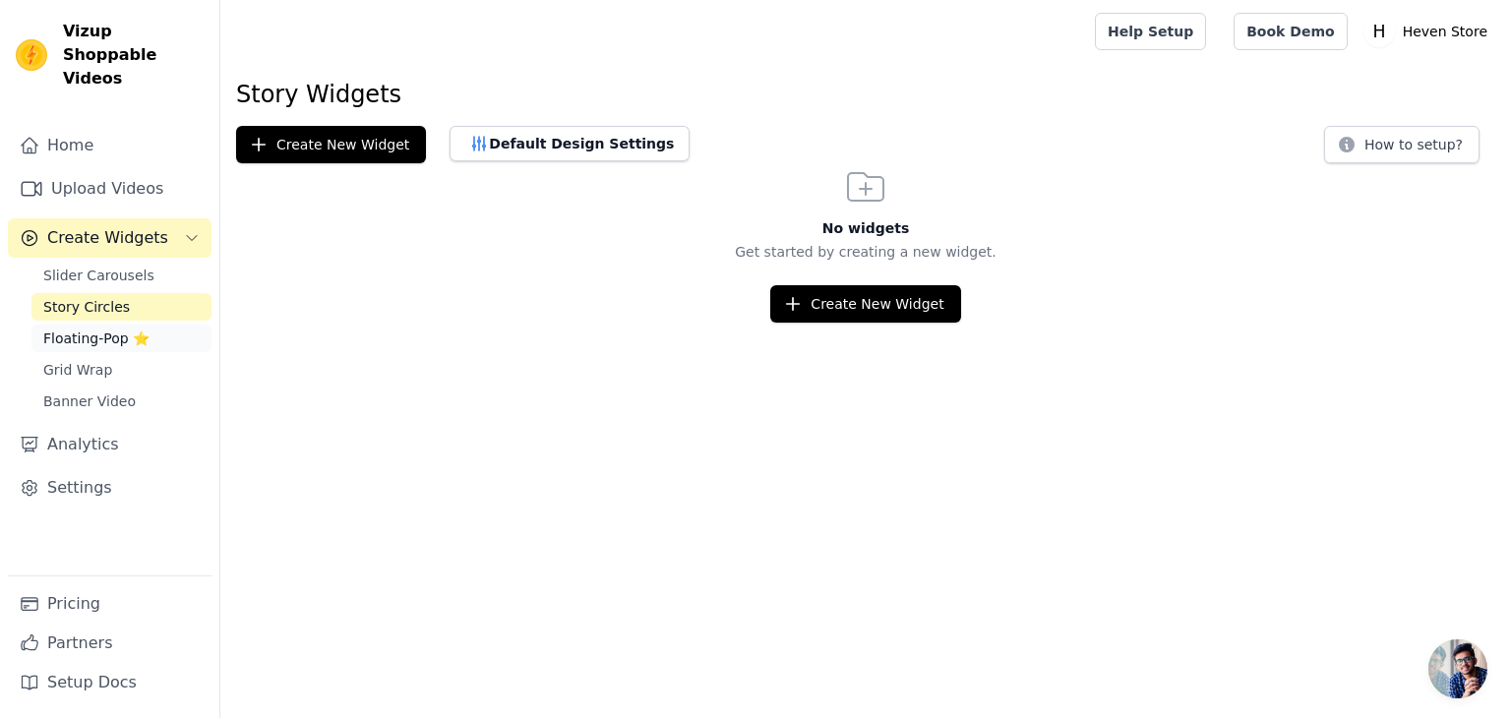
click at [98, 329] on span "Floating-Pop ⭐" at bounding box center [96, 339] width 106 height 20
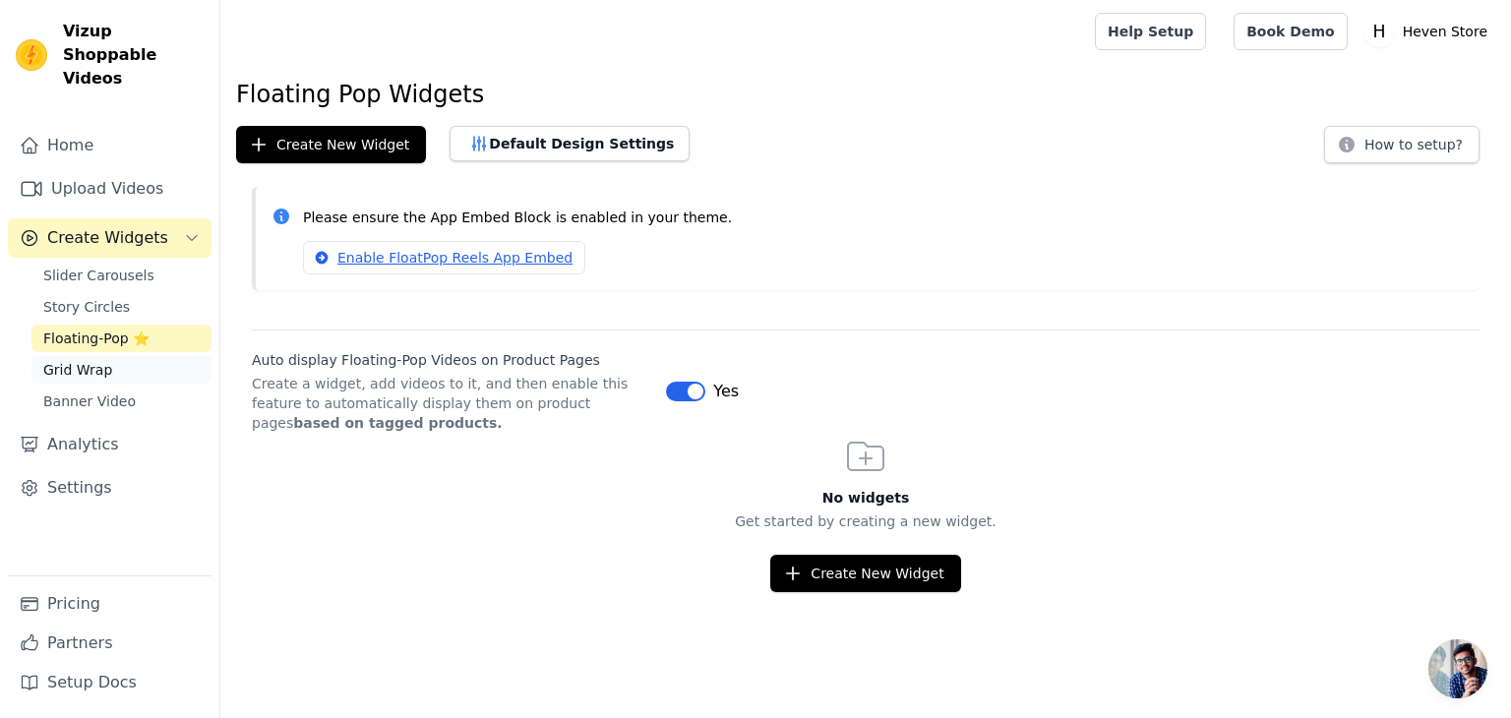
click at [106, 356] on link "Grid Wrap" at bounding box center [121, 370] width 180 height 28
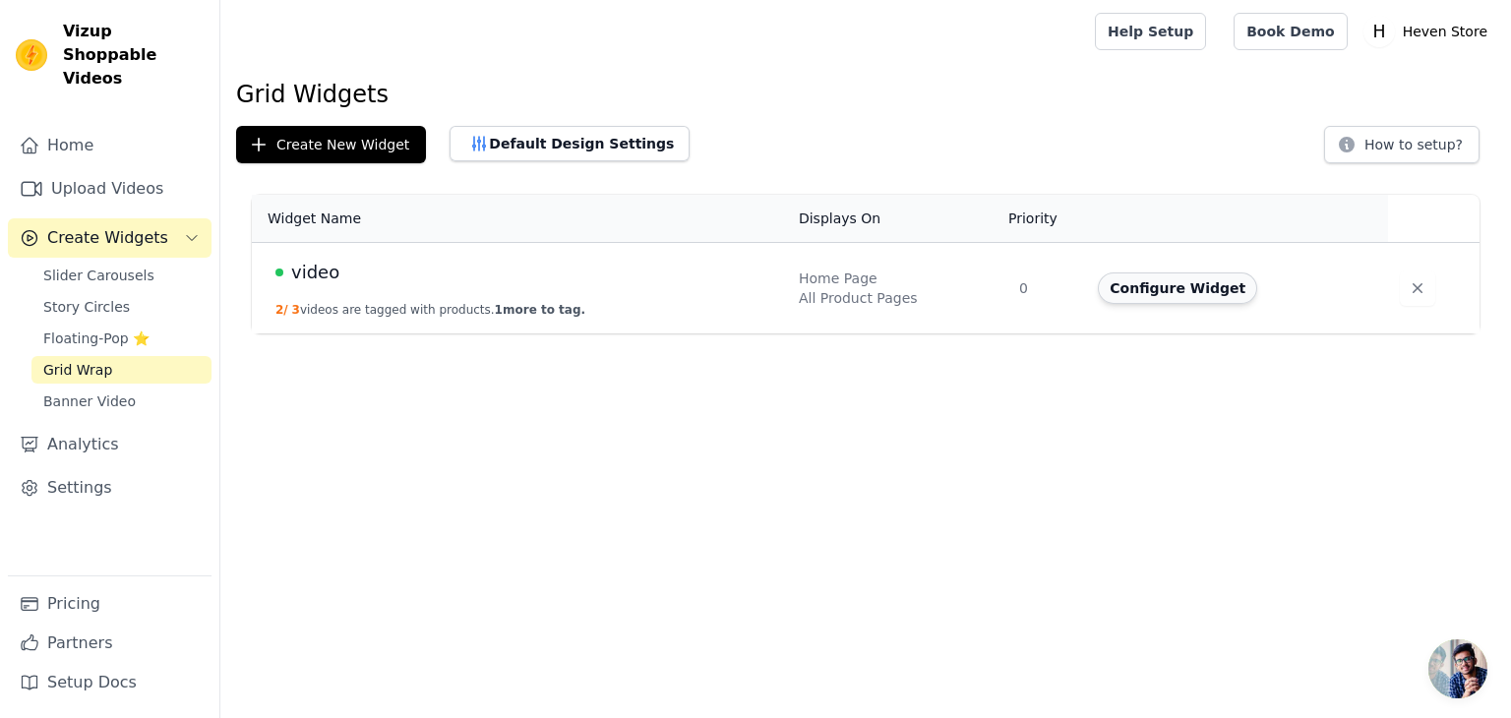
click at [1195, 287] on button "Configure Widget" at bounding box center [1177, 287] width 159 height 31
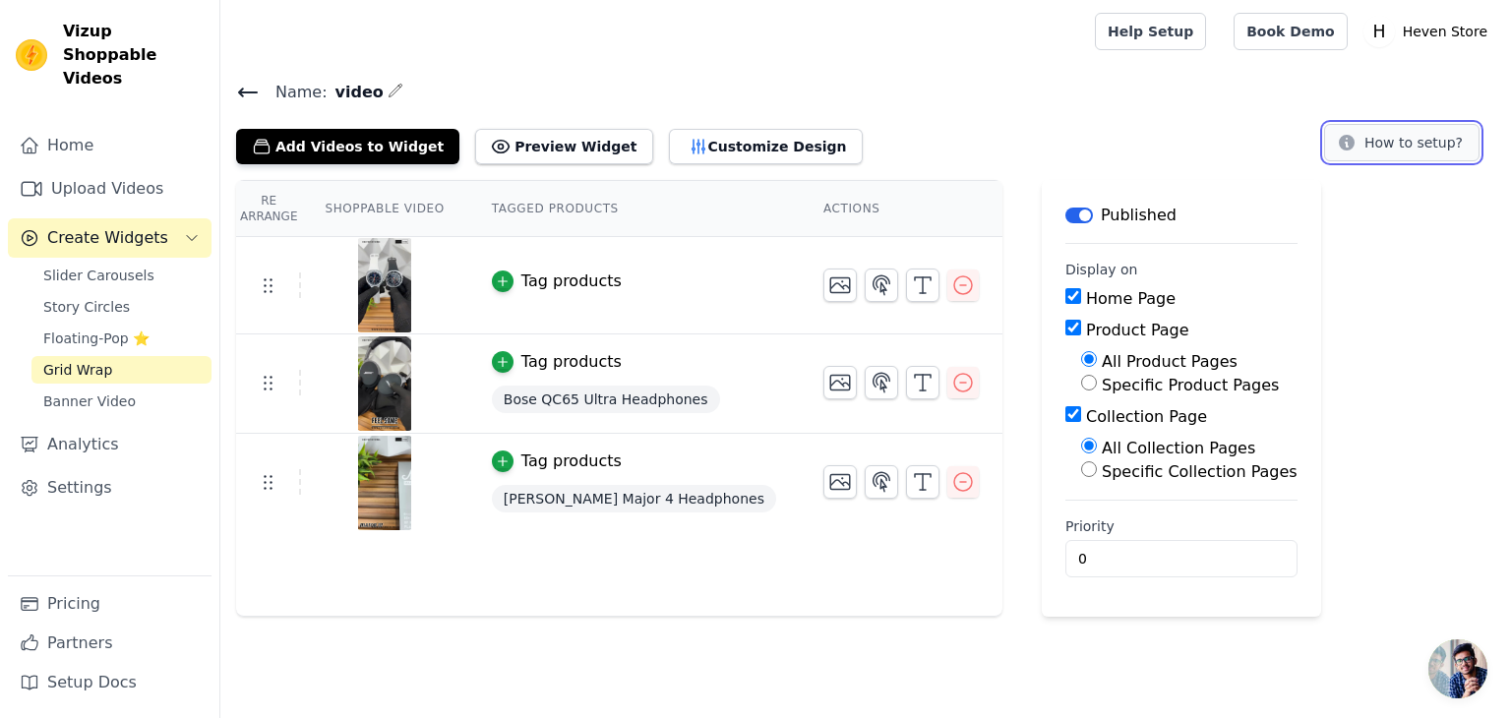
click at [1389, 136] on button "How to setup?" at bounding box center [1401, 142] width 155 height 37
click at [496, 274] on icon "button" at bounding box center [503, 281] width 14 height 14
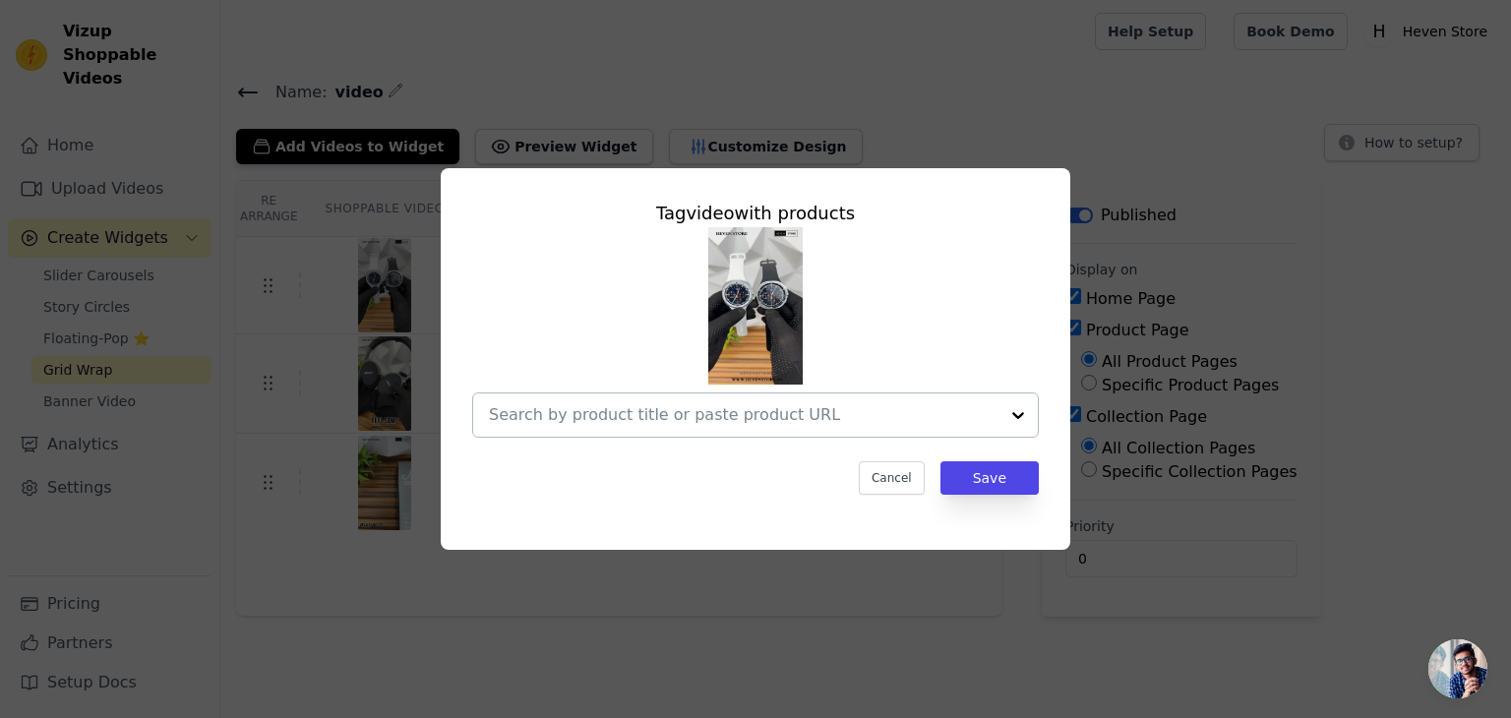
click at [632, 409] on input "text" at bounding box center [744, 415] width 510 height 24
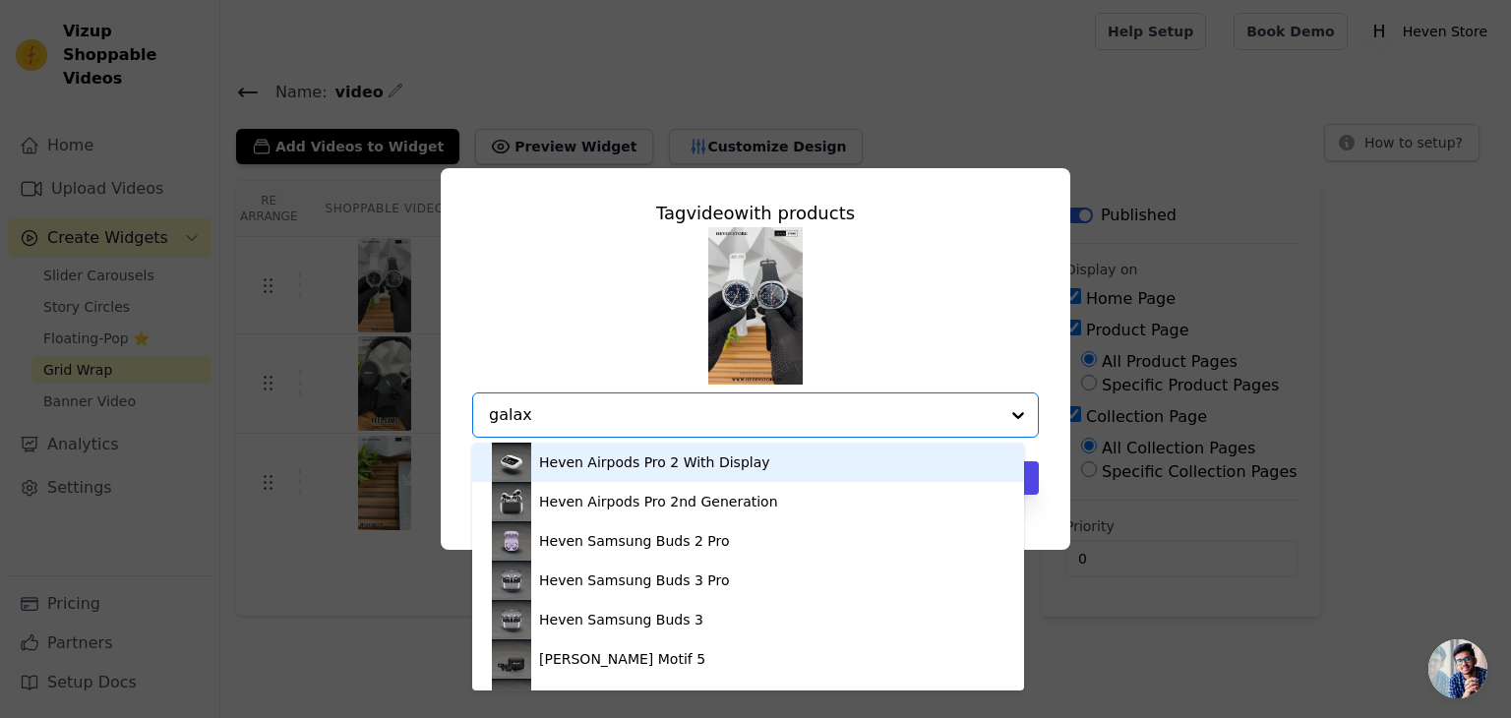
type input "galaxy"
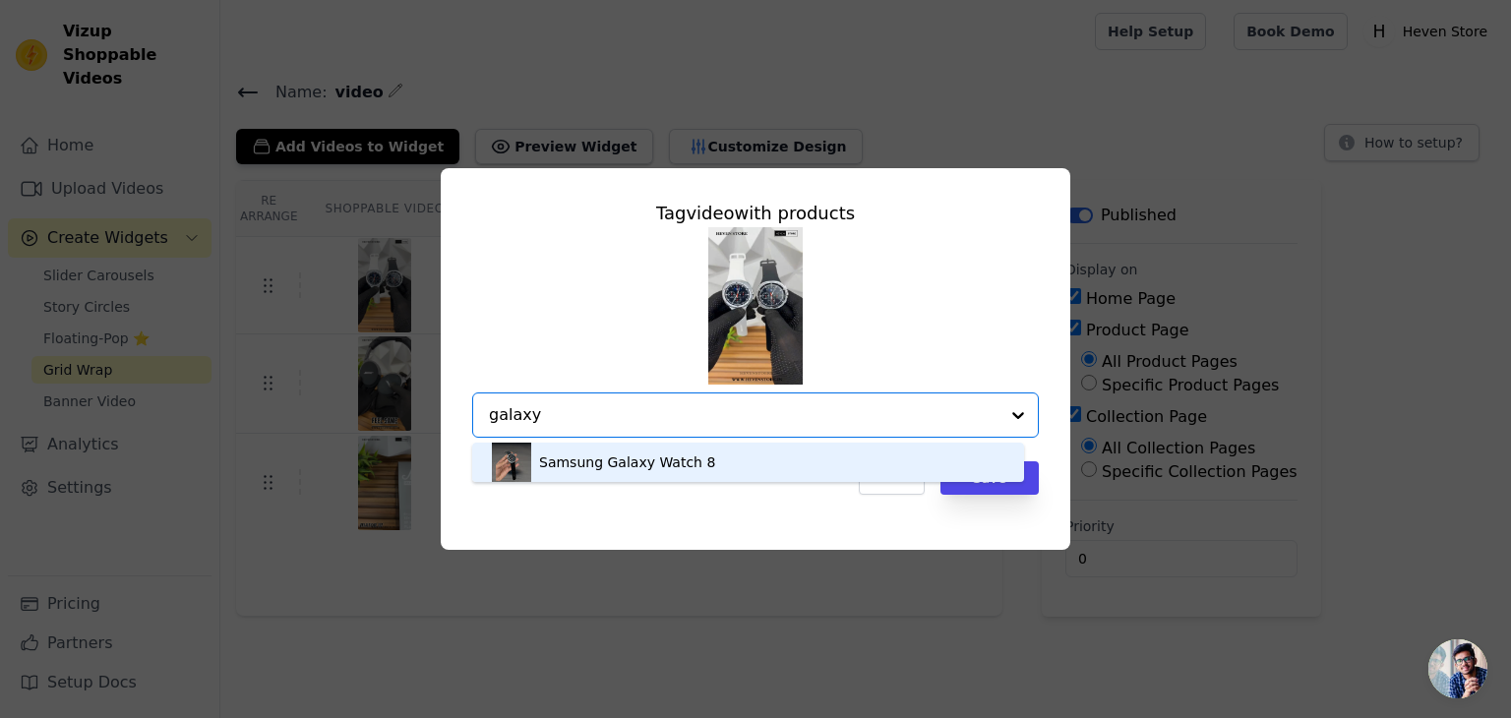
click at [665, 464] on div "Samsung Galaxy Watch 8" at bounding box center [627, 462] width 176 height 20
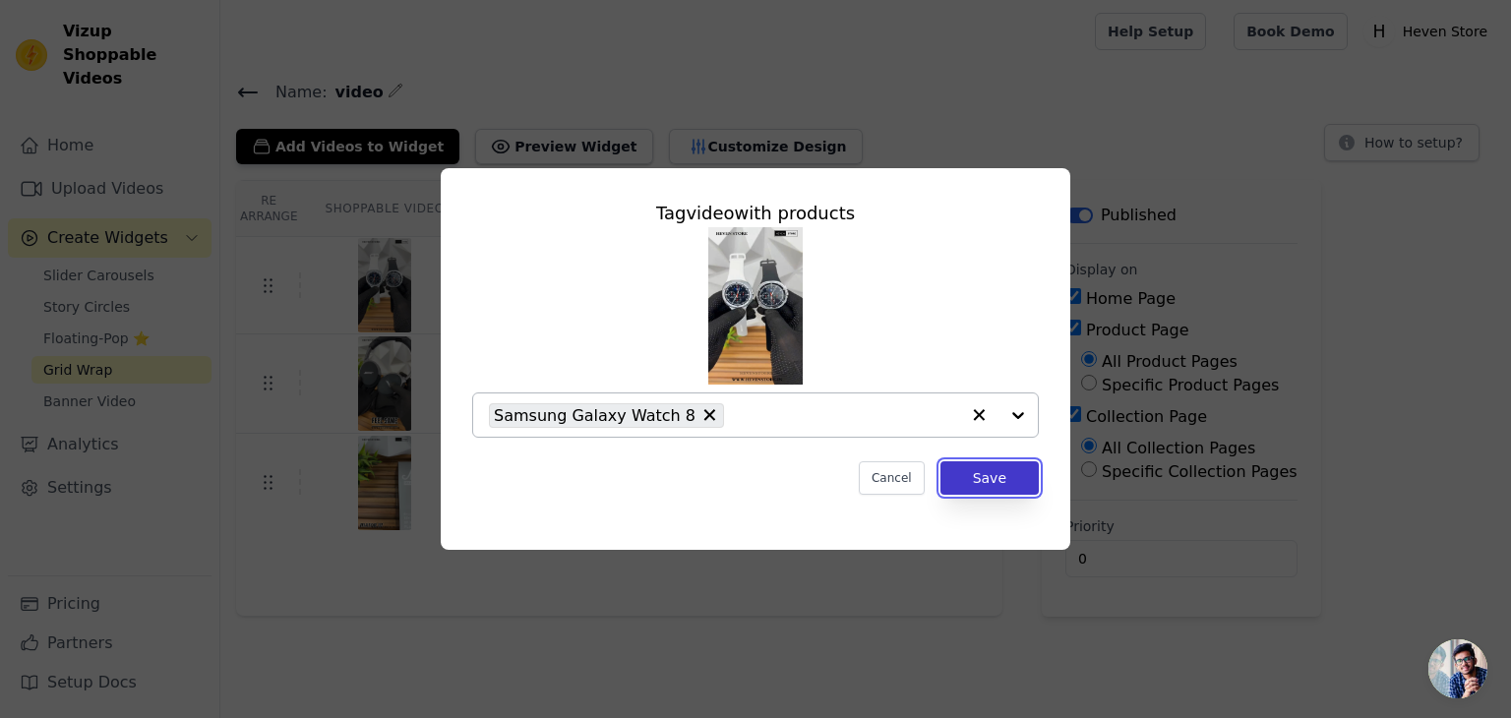
click at [1003, 481] on button "Save" at bounding box center [989, 477] width 98 height 33
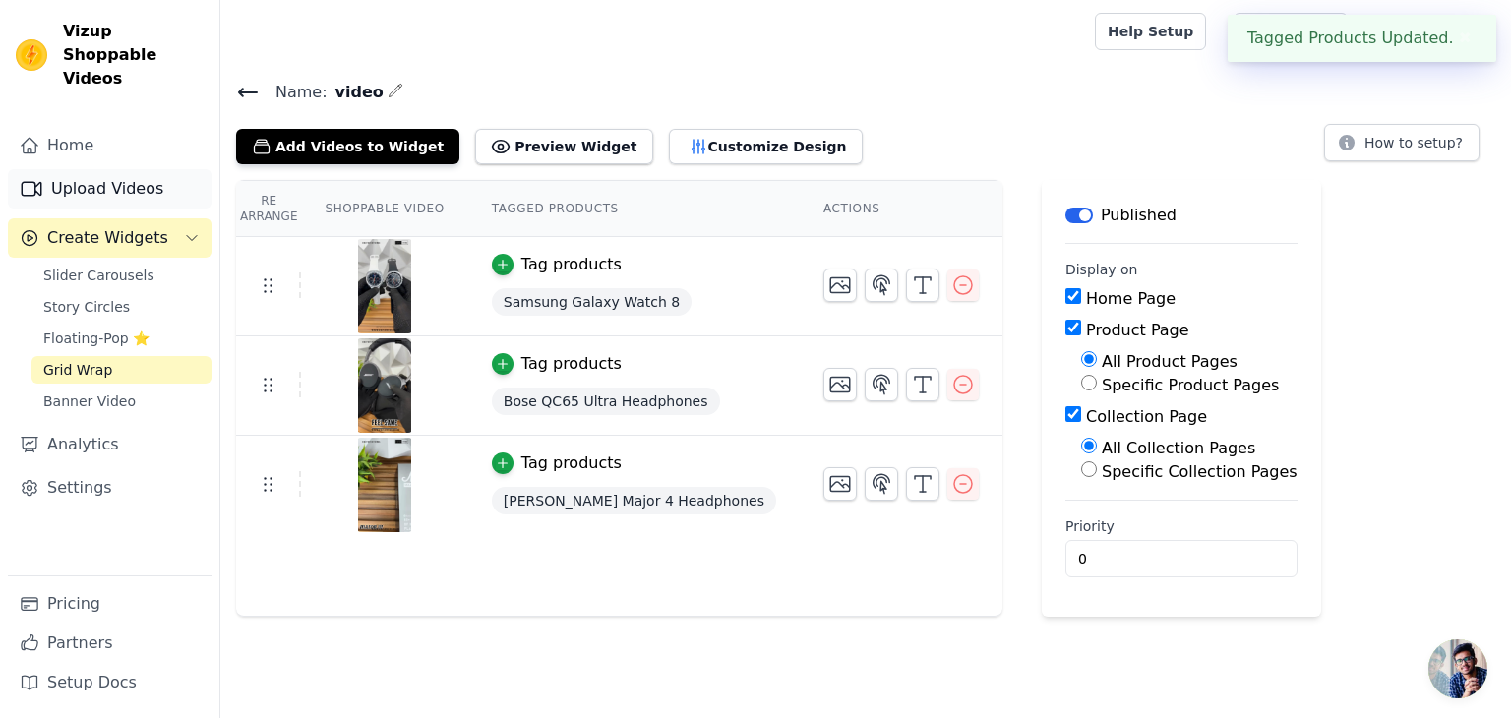
click at [182, 169] on link "Upload Videos" at bounding box center [110, 188] width 204 height 39
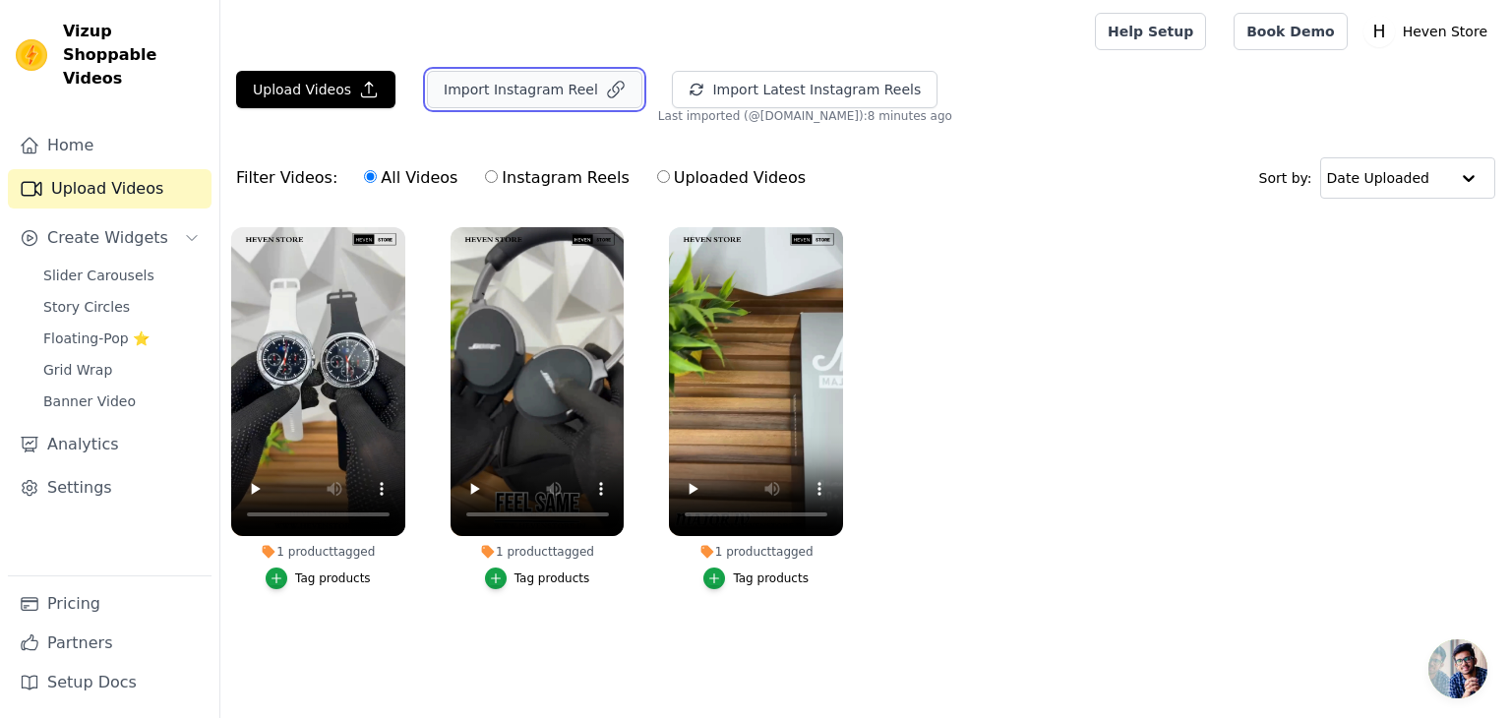
click at [494, 77] on button "Import Instagram Reel" at bounding box center [534, 89] width 215 height 37
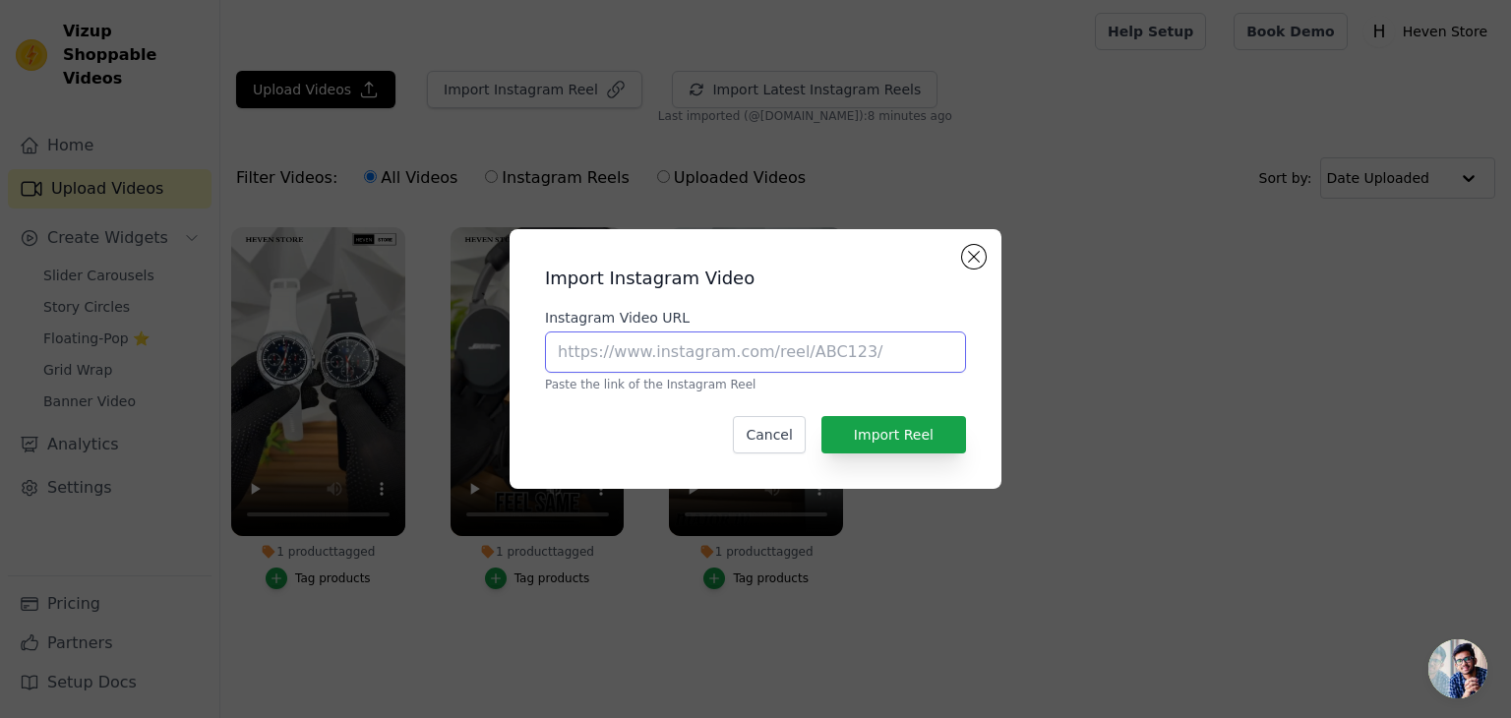
click at [652, 350] on input "Instagram Video URL" at bounding box center [755, 352] width 421 height 41
paste input "https://www.instagram.com/reel/DNlE1L0MT8h/?utm_source=ig_web_copy_link&igsh=MX…"
type input "https://www.instagram.com/reel/DNlE1L0MT8h/?utm_source=ig_web_copy_link&igsh=MX…"
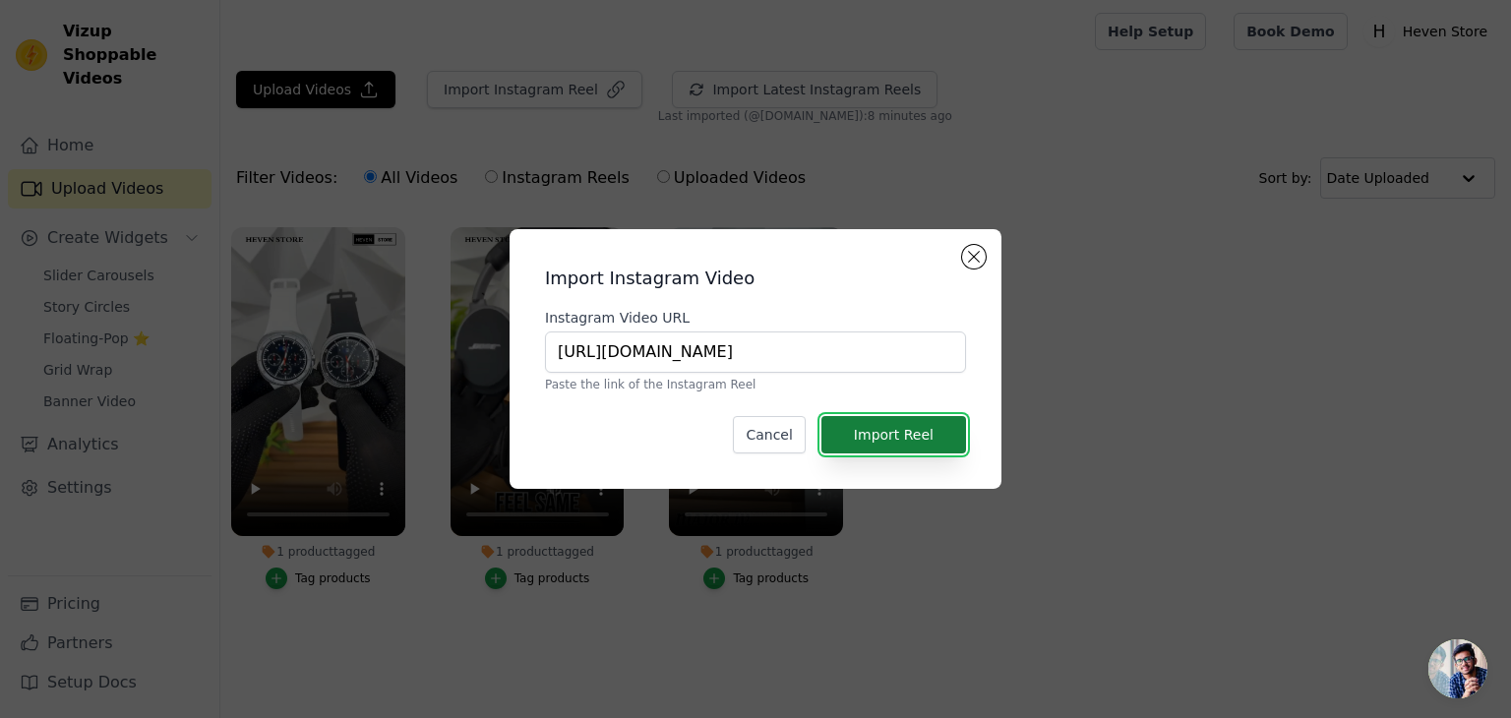
click at [896, 434] on button "Import Reel" at bounding box center [893, 434] width 145 height 37
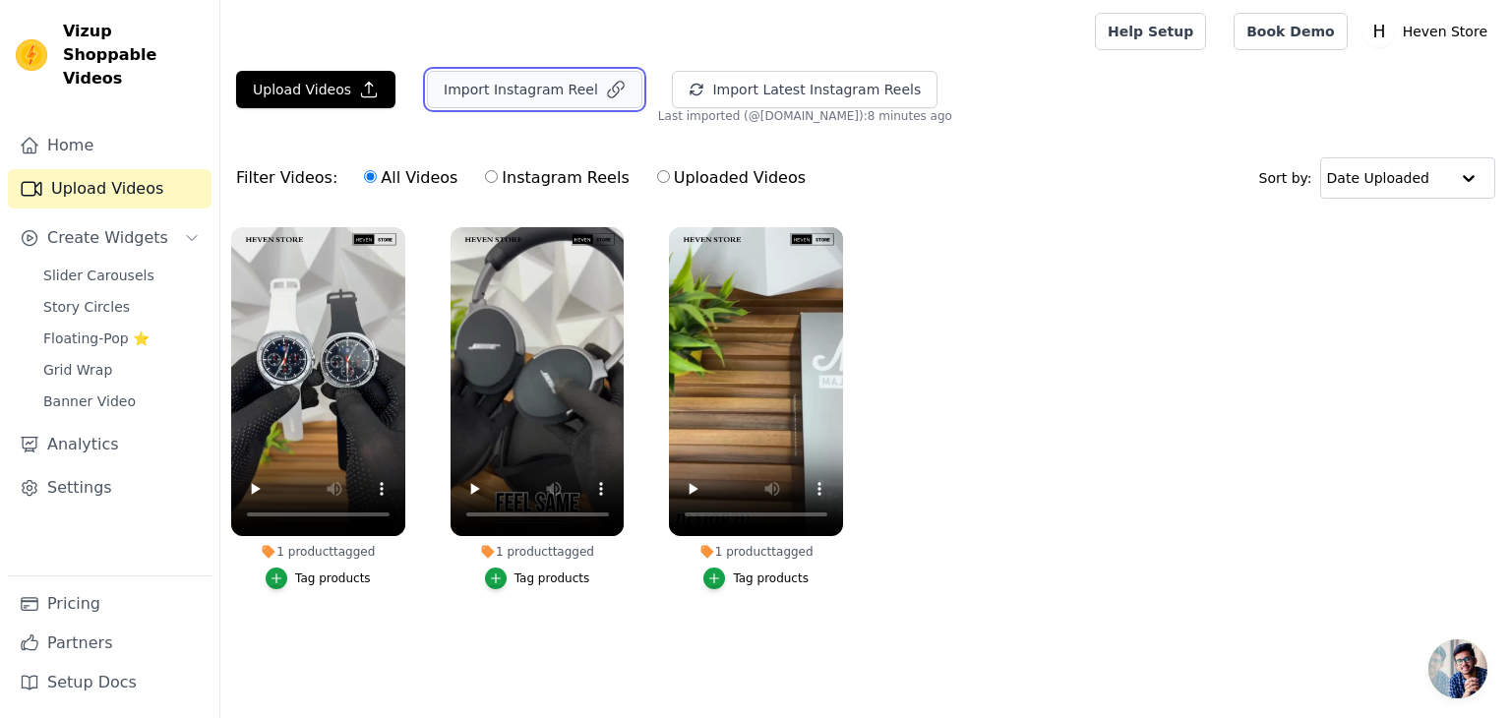
click at [463, 89] on button "Import Instagram Reel" at bounding box center [534, 89] width 215 height 37
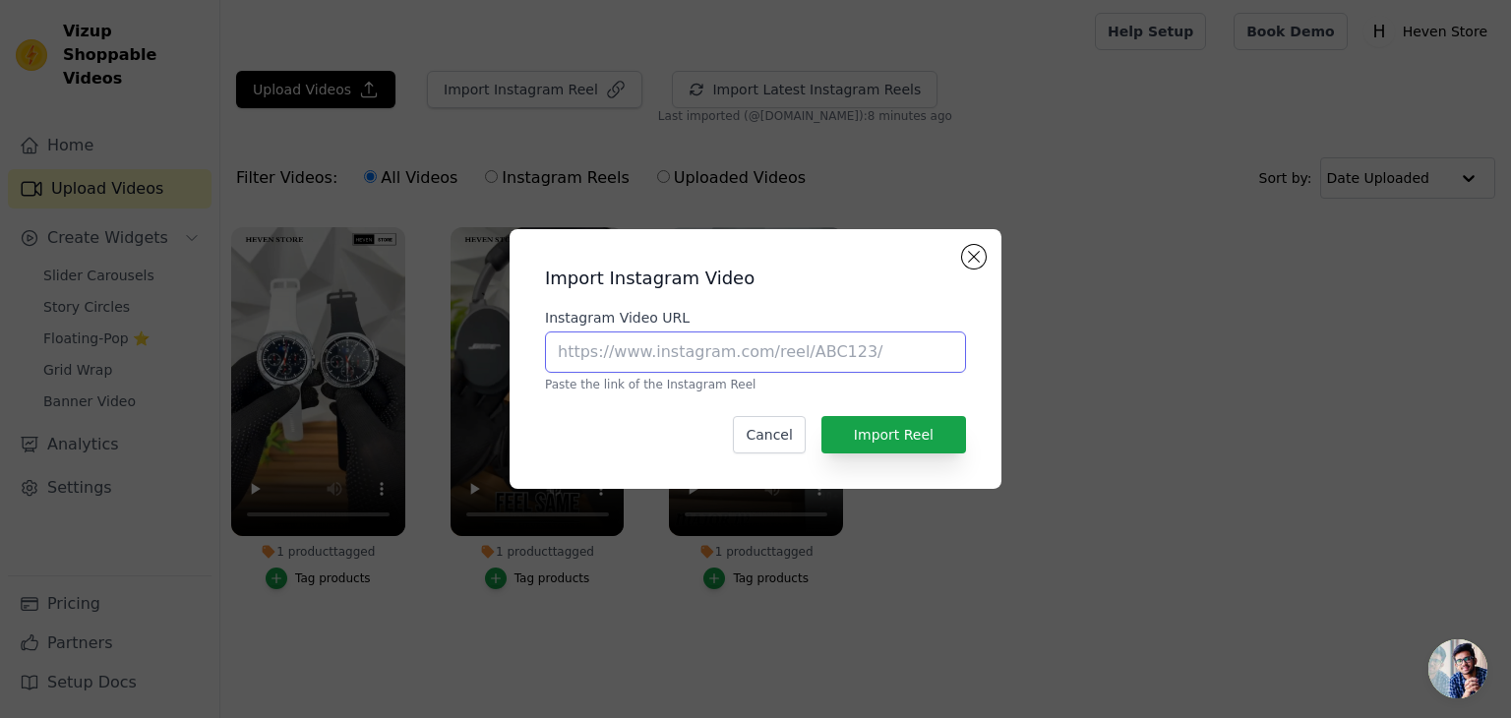
click at [784, 361] on input "Instagram Video URL" at bounding box center [755, 352] width 421 height 41
paste input "https://www.instagram.com/reel/DNk3bUasXHg/?utm_source=ig_web_copy_link&igsh=OW…"
type input "https://www.instagram.com/reel/DNk3bUasXHg/?utm_source=ig_web_copy_link&igsh=OW…"
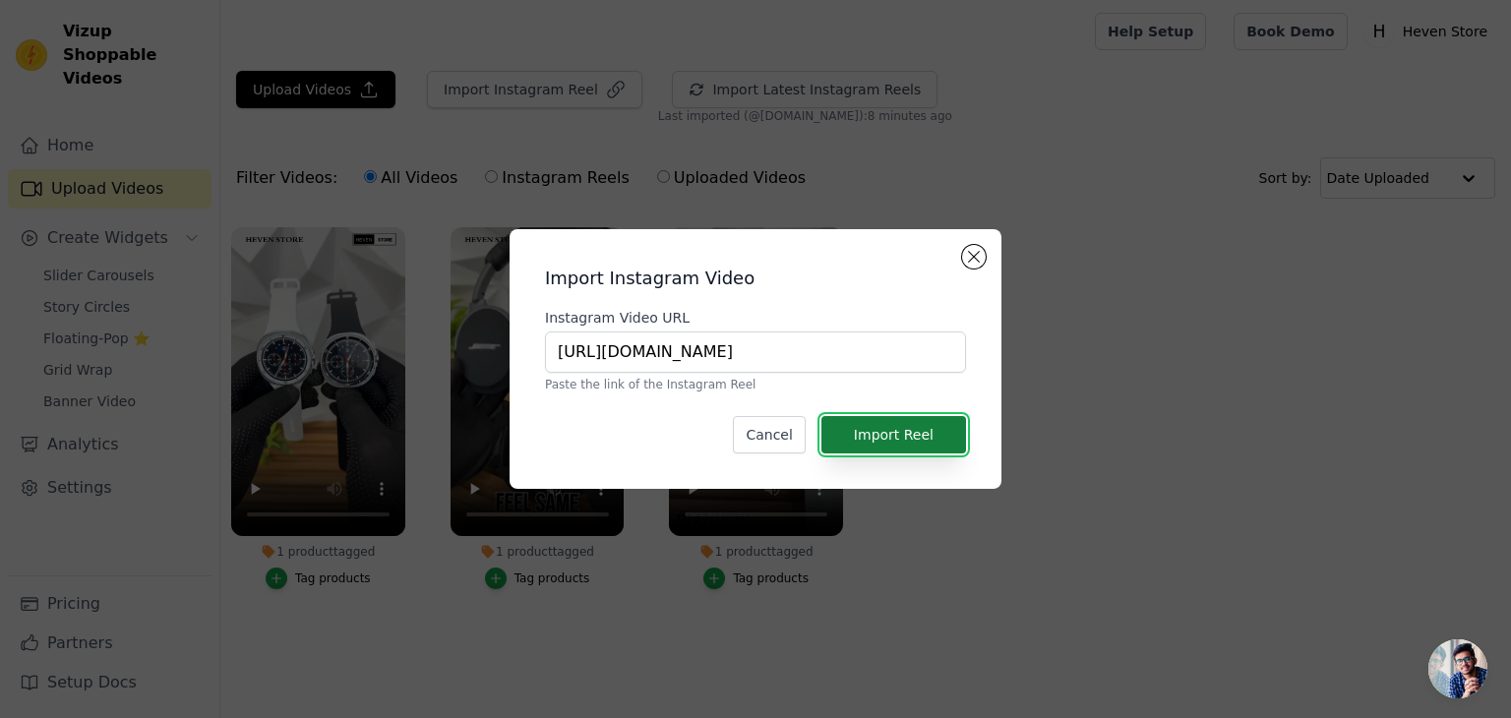
click at [893, 435] on button "Import Reel" at bounding box center [893, 434] width 145 height 37
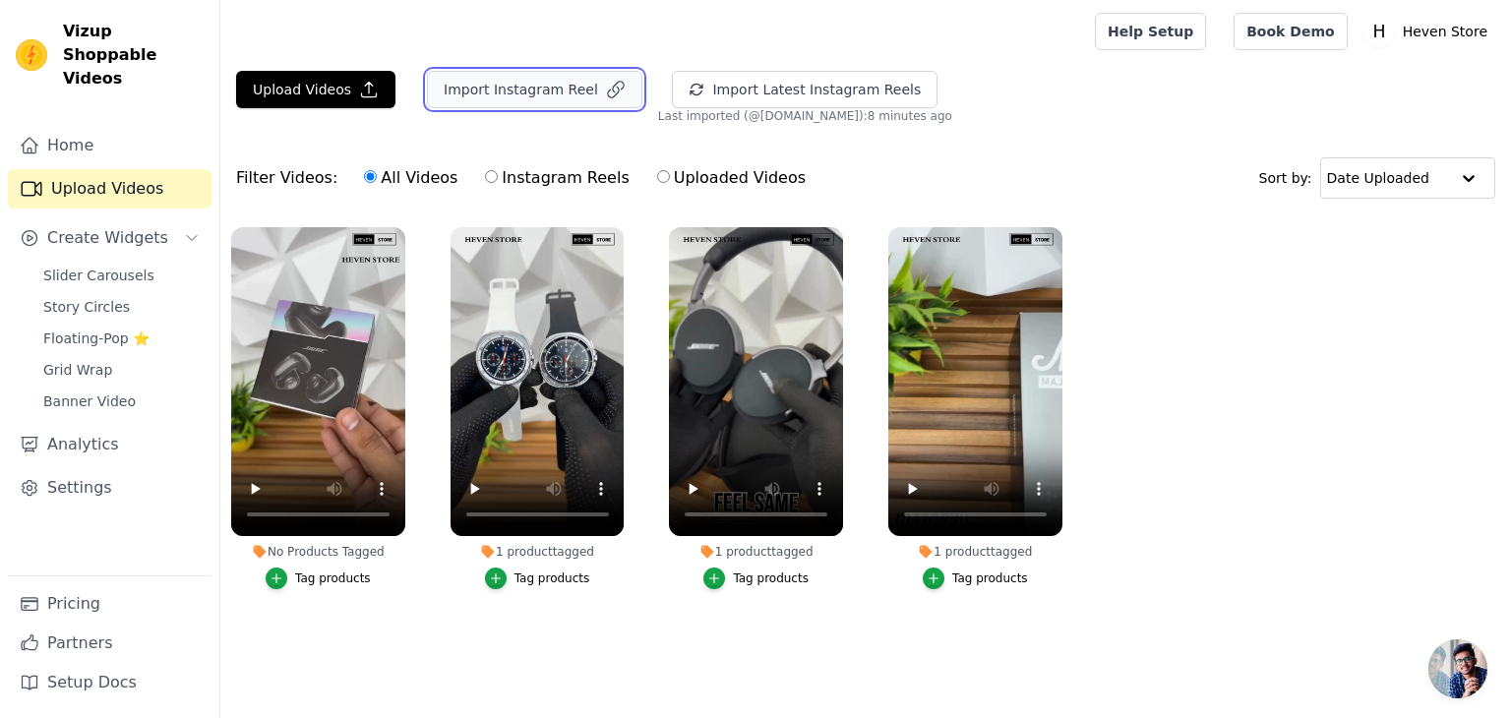
click at [571, 88] on button "Import Instagram Reel" at bounding box center [534, 89] width 215 height 37
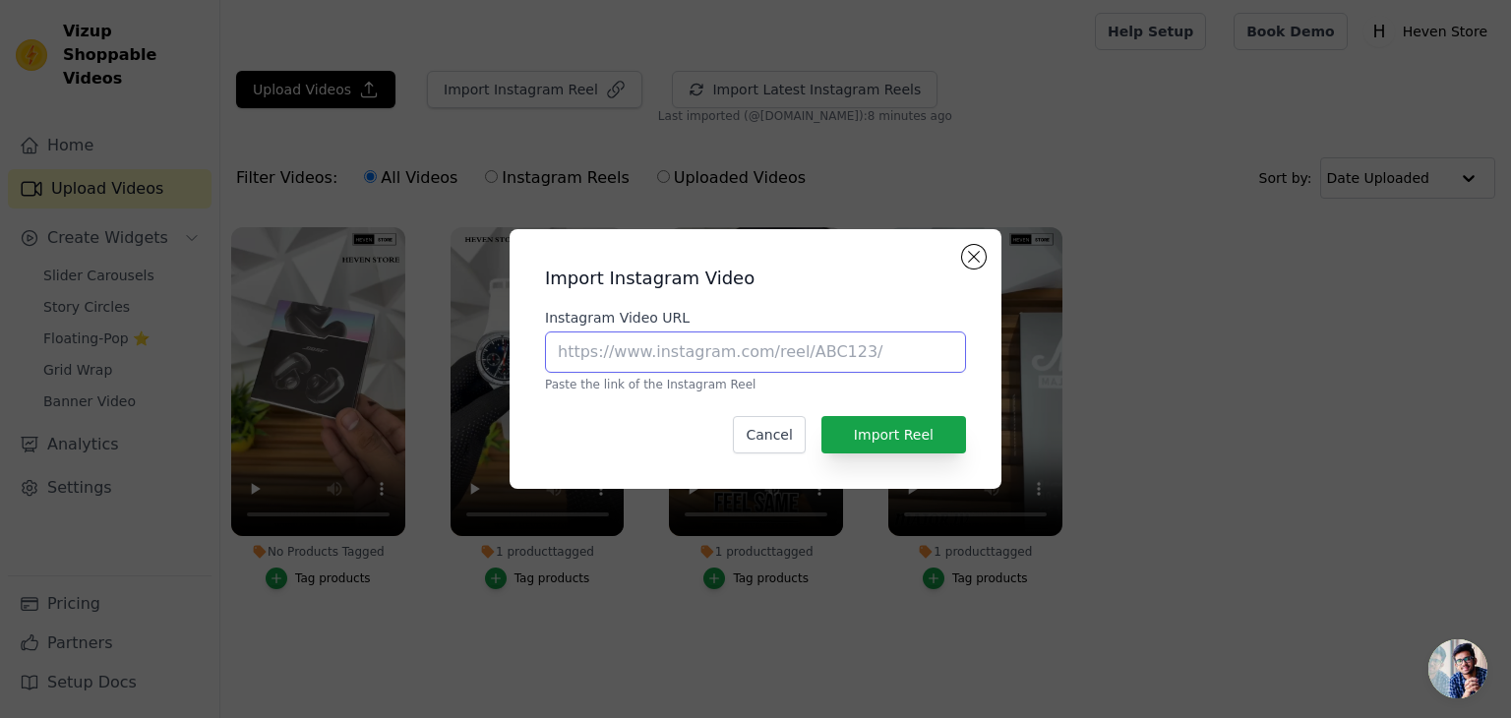
click at [651, 370] on input "Instagram Video URL" at bounding box center [755, 352] width 421 height 41
paste input "https://www.instagram.com/reel/DNi2CQPMov_/?utm_source=ig_web_copy_link&igsh=bm…"
type input "https://www.instagram.com/reel/DNi2CQPMov_/?utm_source=ig_web_copy_link&igsh=bm…"
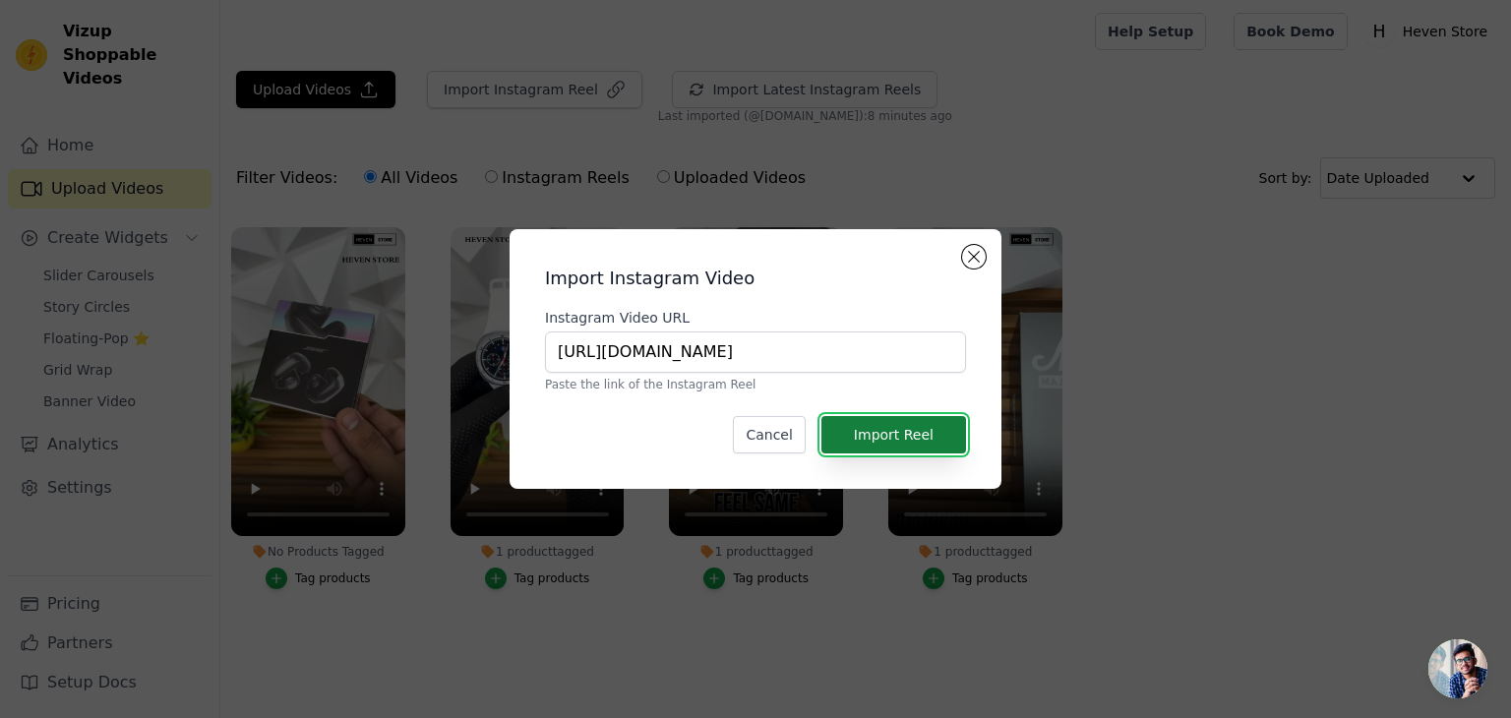
click at [875, 447] on button "Import Reel" at bounding box center [893, 434] width 145 height 37
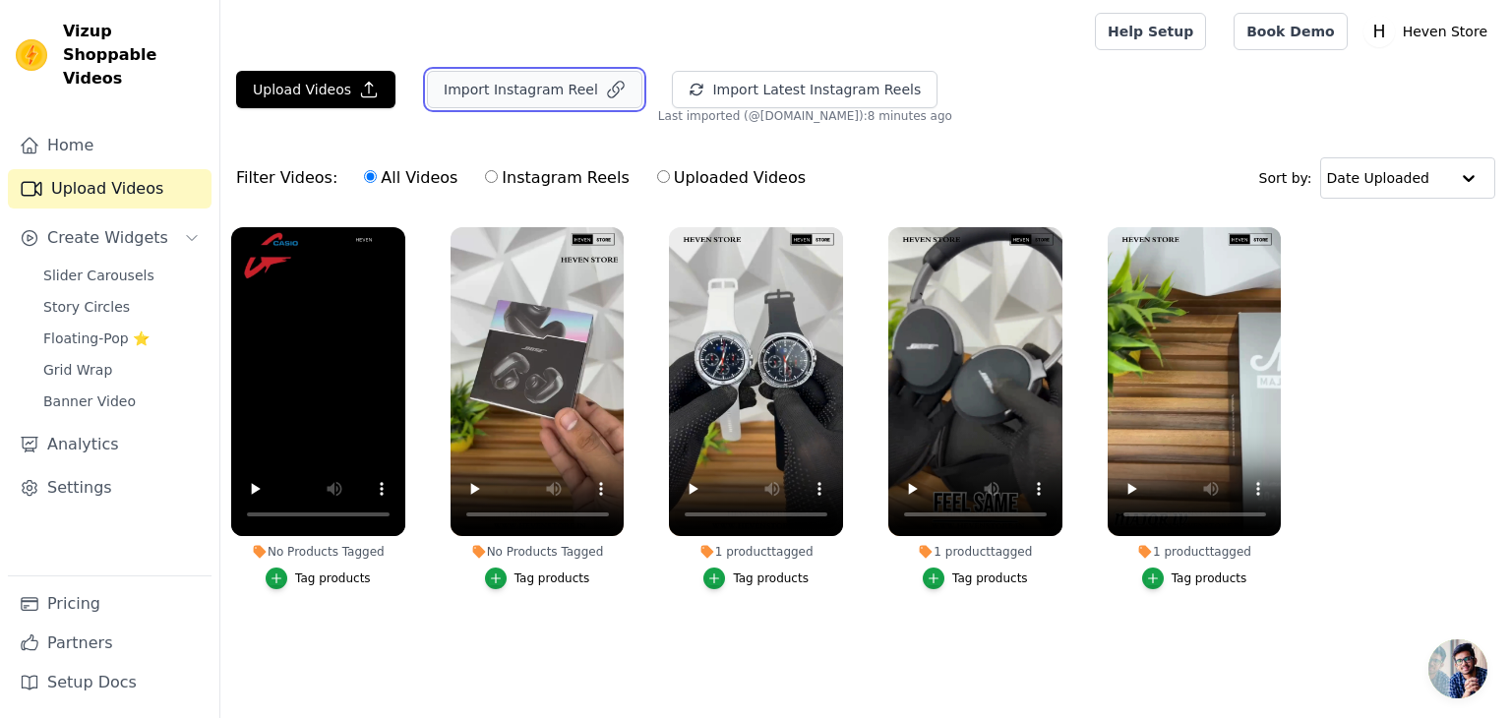
click at [511, 89] on button "Import Instagram Reel" at bounding box center [534, 89] width 215 height 37
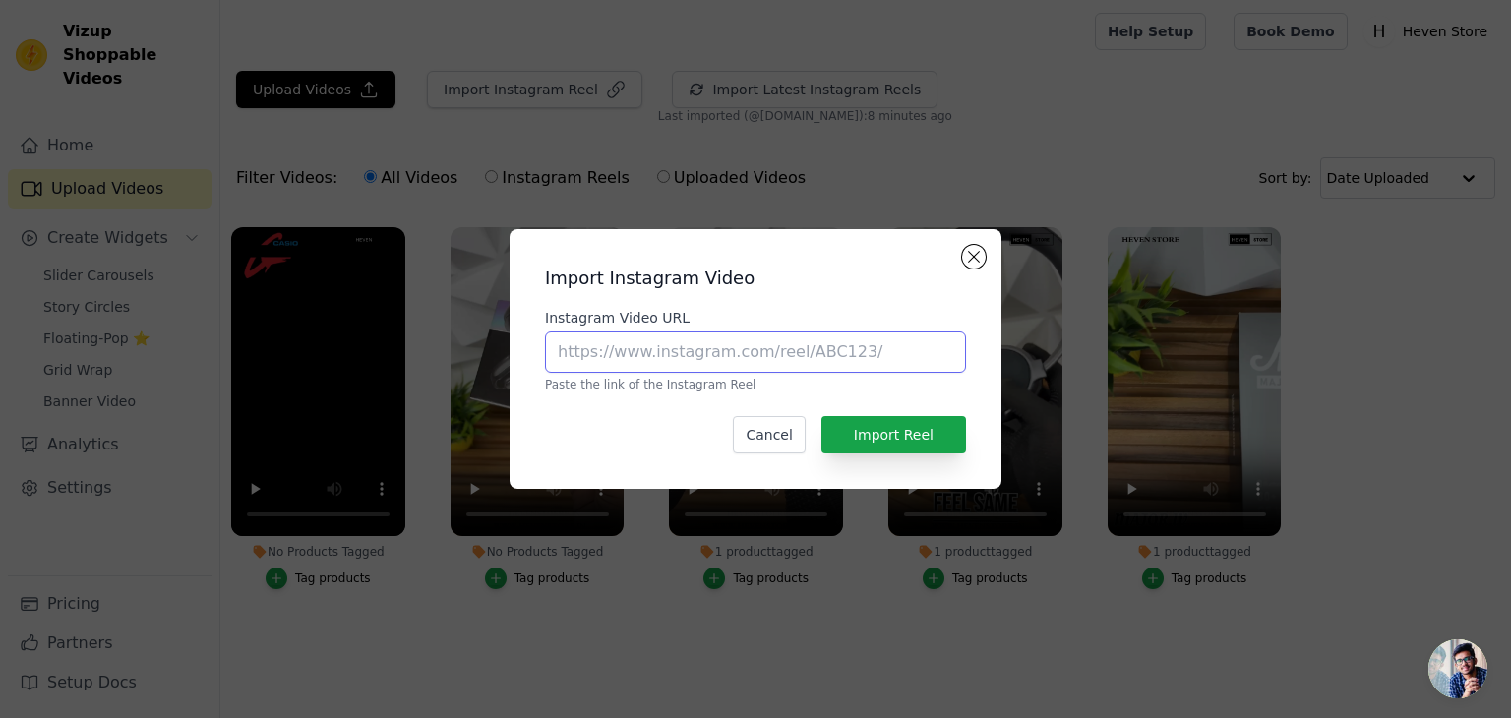
click at [639, 357] on input "Instagram Video URL" at bounding box center [755, 352] width 421 height 41
paste input "https://www.instagram.com/reel/DNiO09-M3UA/?utm_source=ig_web_copy_link&igsh=cW…"
type input "https://www.instagram.com/reel/DNiO09-M3UA/?utm_source=ig_web_copy_link&igsh=cW…"
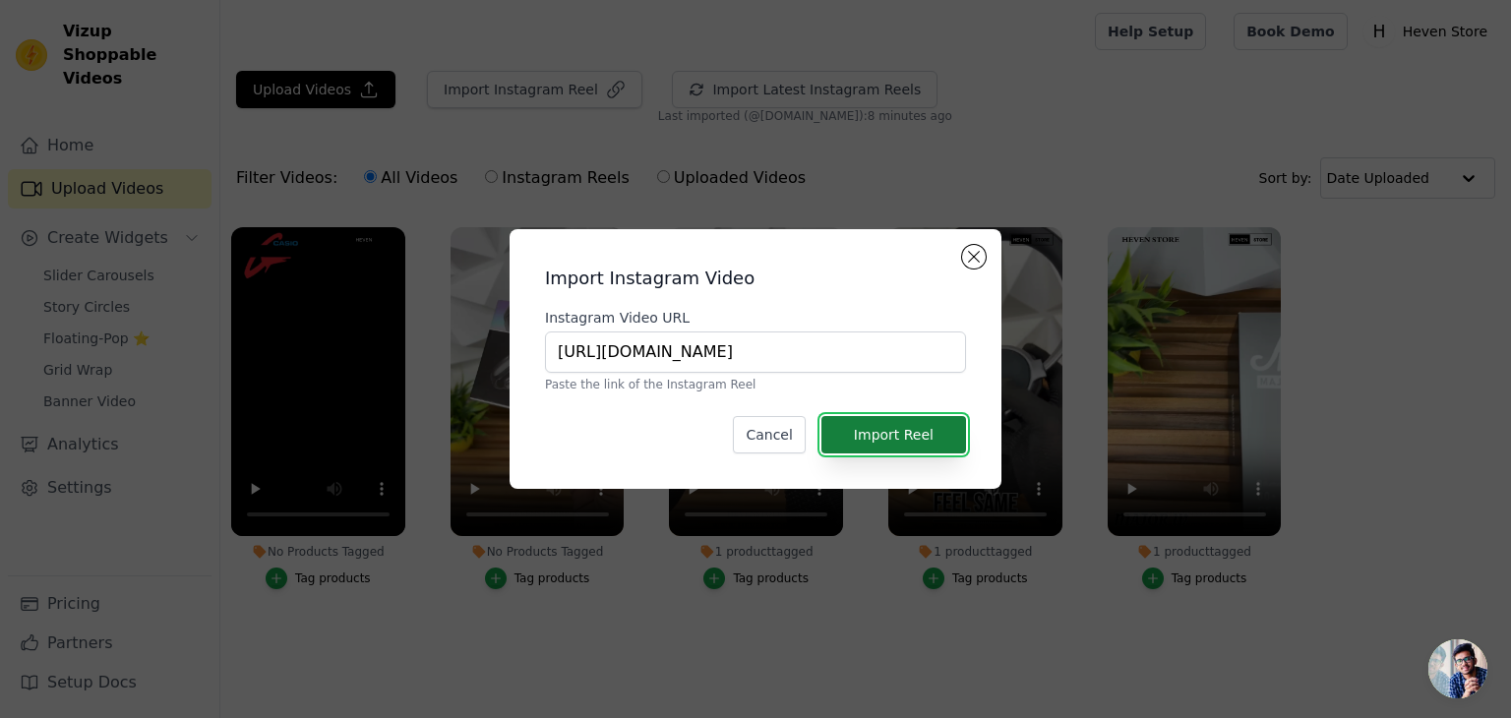
click at [944, 439] on button "Import Reel" at bounding box center [893, 434] width 145 height 37
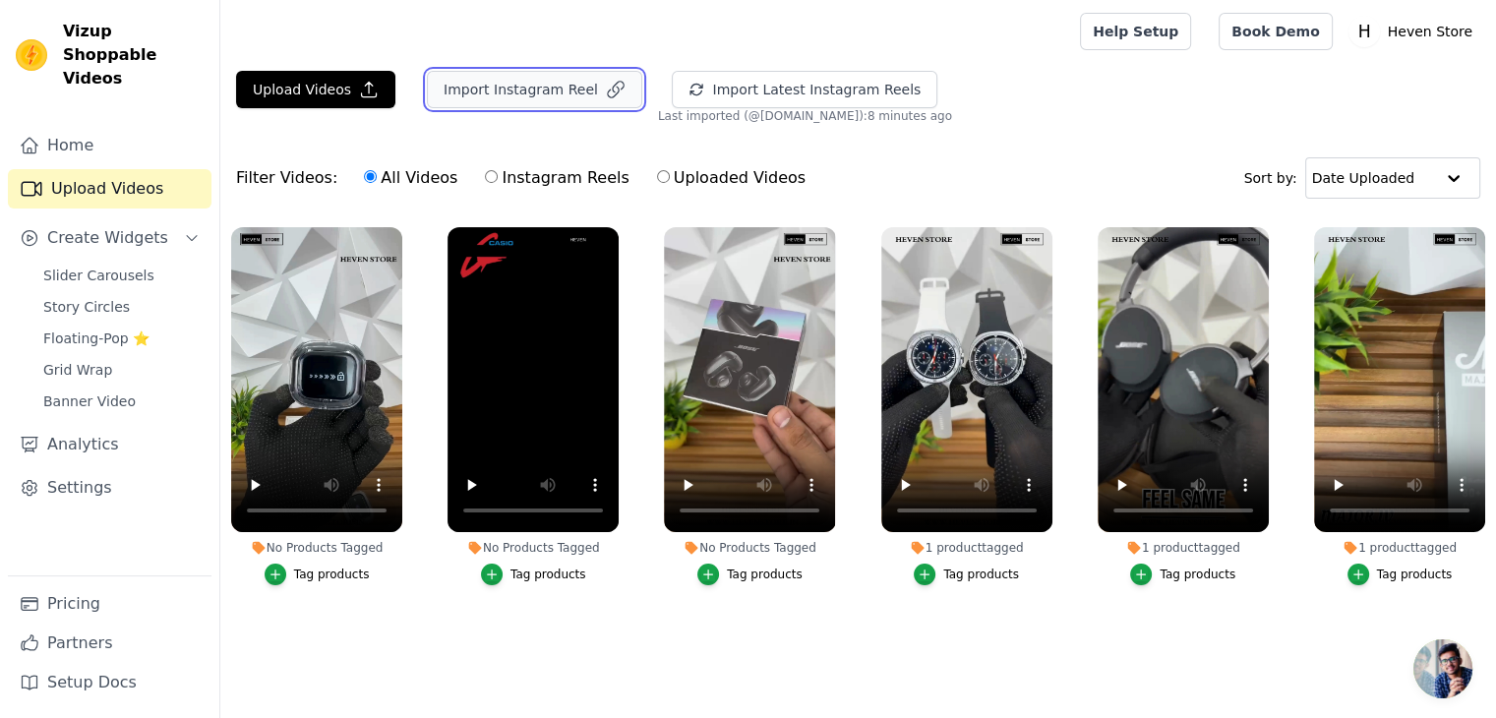
click at [556, 98] on button "Import Instagram Reel" at bounding box center [534, 89] width 215 height 37
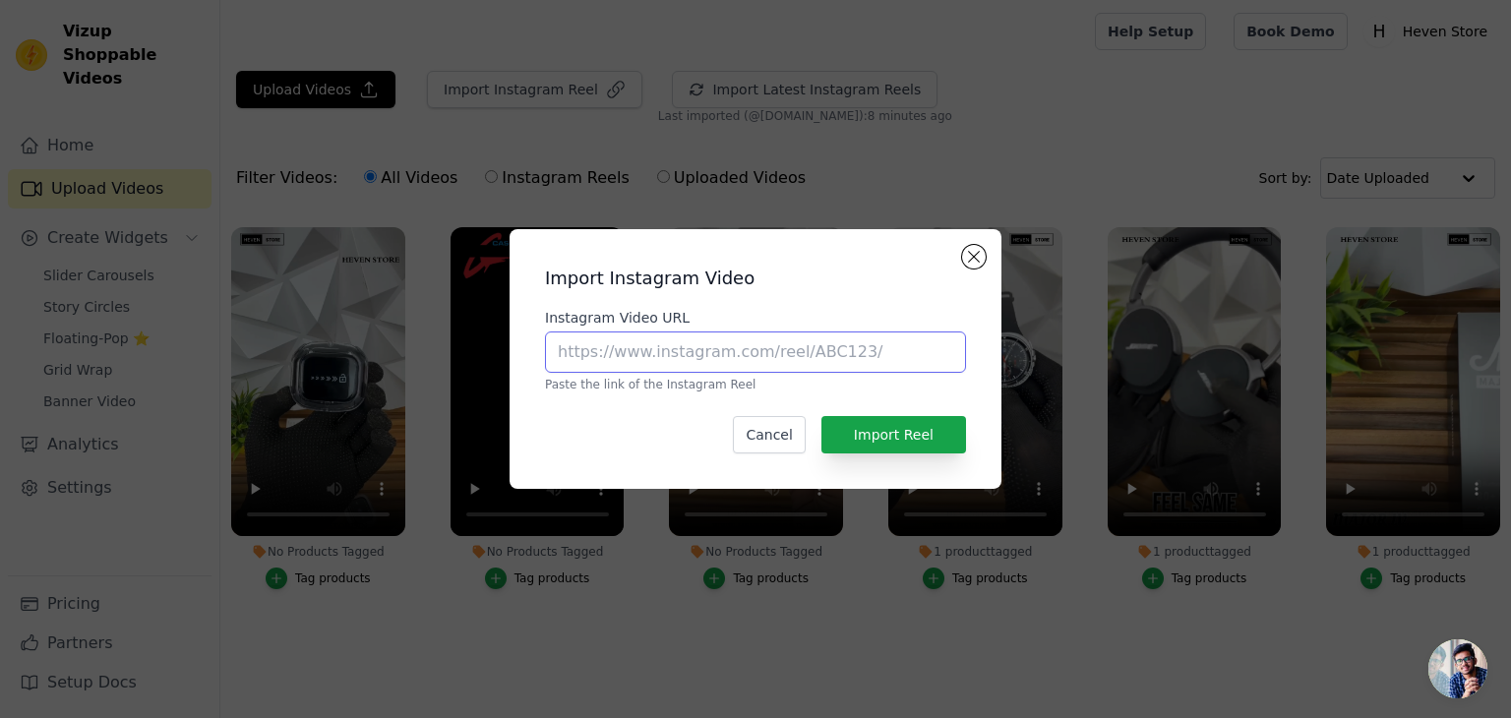
click at [657, 364] on input "Instagram Video URL" at bounding box center [755, 352] width 421 height 41
paste input "https://www.instagram.com/reel/DNgRvRvytgn/?utm_source=ig_web_copy_link&igsh=MT…"
type input "https://www.instagram.com/reel/DNgRvRvytgn/?utm_source=ig_web_copy_link&igsh=MT…"
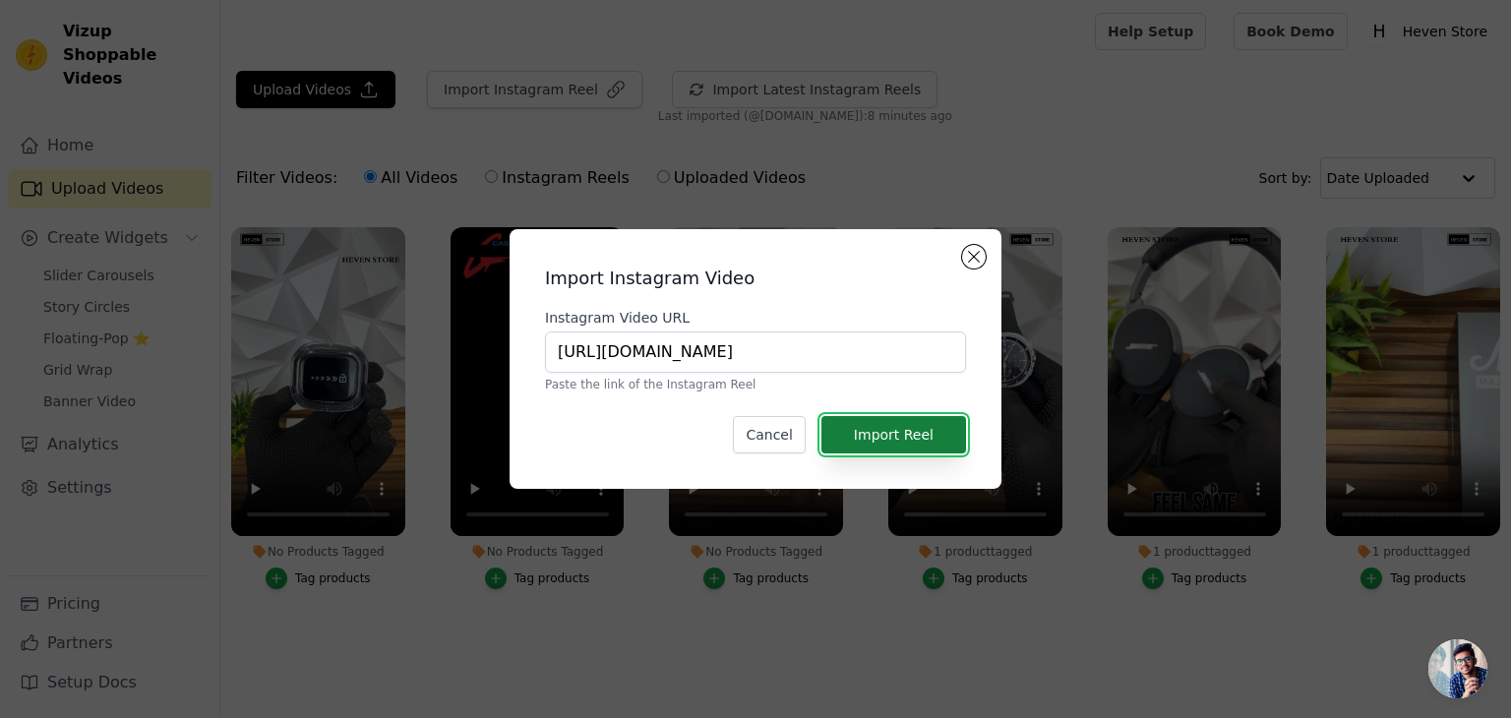
click at [875, 442] on button "Import Reel" at bounding box center [893, 434] width 145 height 37
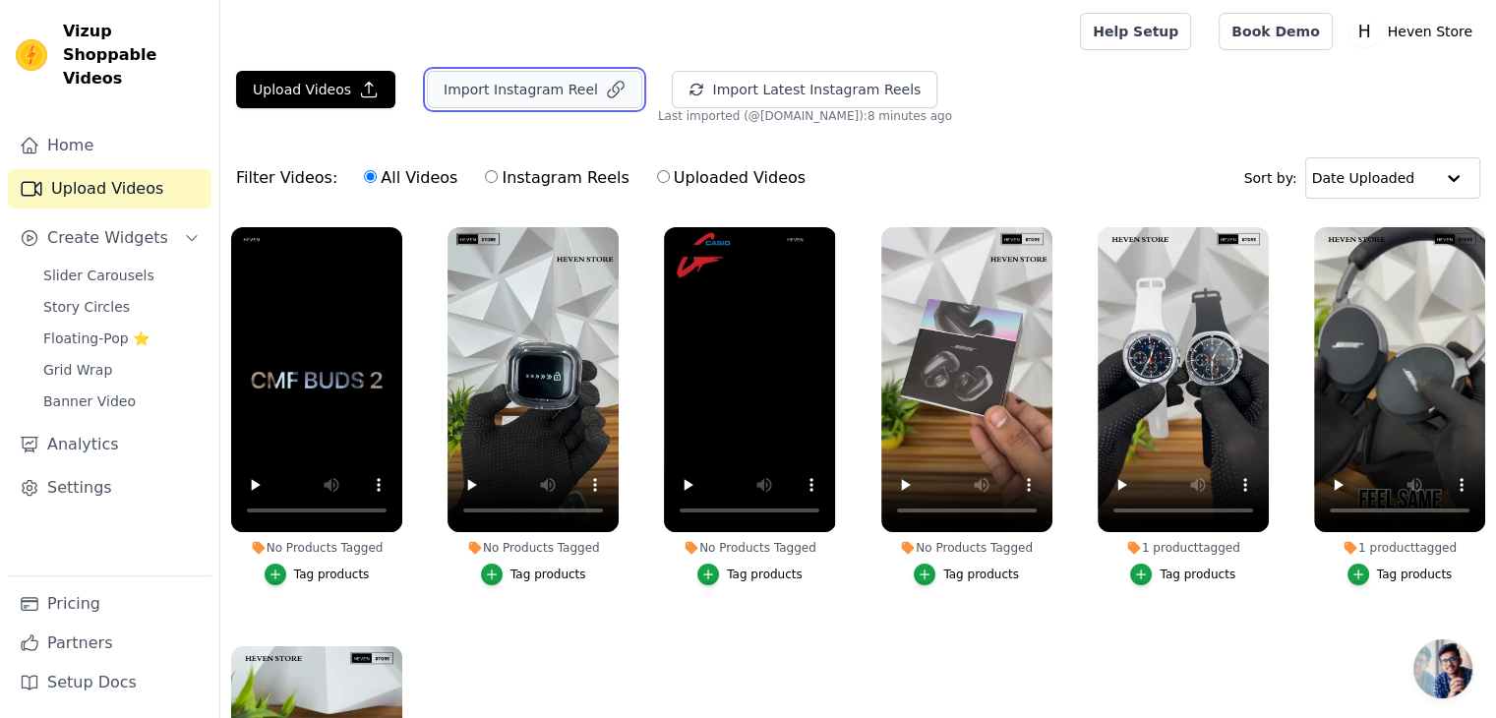
click at [546, 84] on button "Import Instagram Reel" at bounding box center [534, 89] width 215 height 37
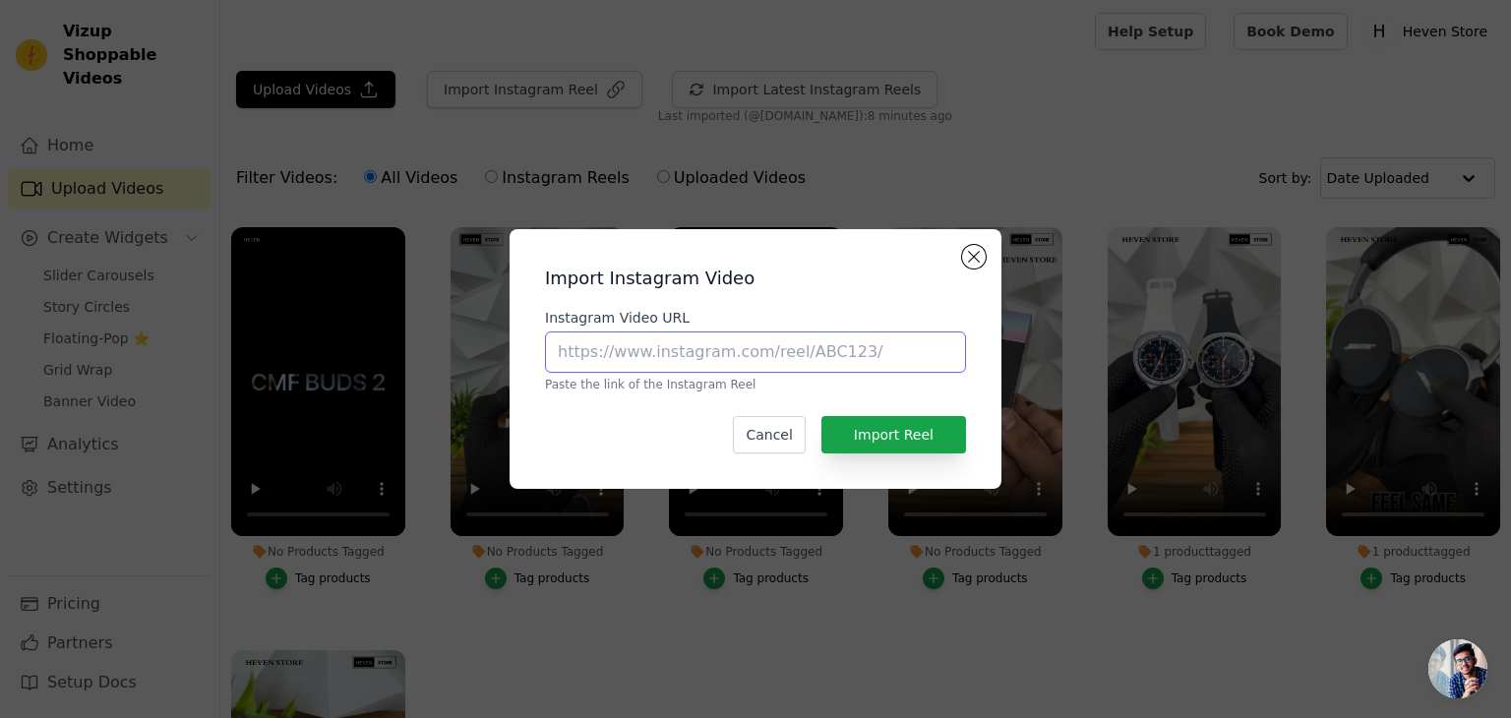
click at [689, 348] on input "Instagram Video URL" at bounding box center [755, 352] width 421 height 41
paste input "https://www.instagram.com/reel/DNgMqPTy9hz/?utm_source=ig_web_copy_link&igsh=Ym…"
type input "https://www.instagram.com/reel/DNgMqPTy9hz/?utm_source=ig_web_copy_link&igsh=Ym…"
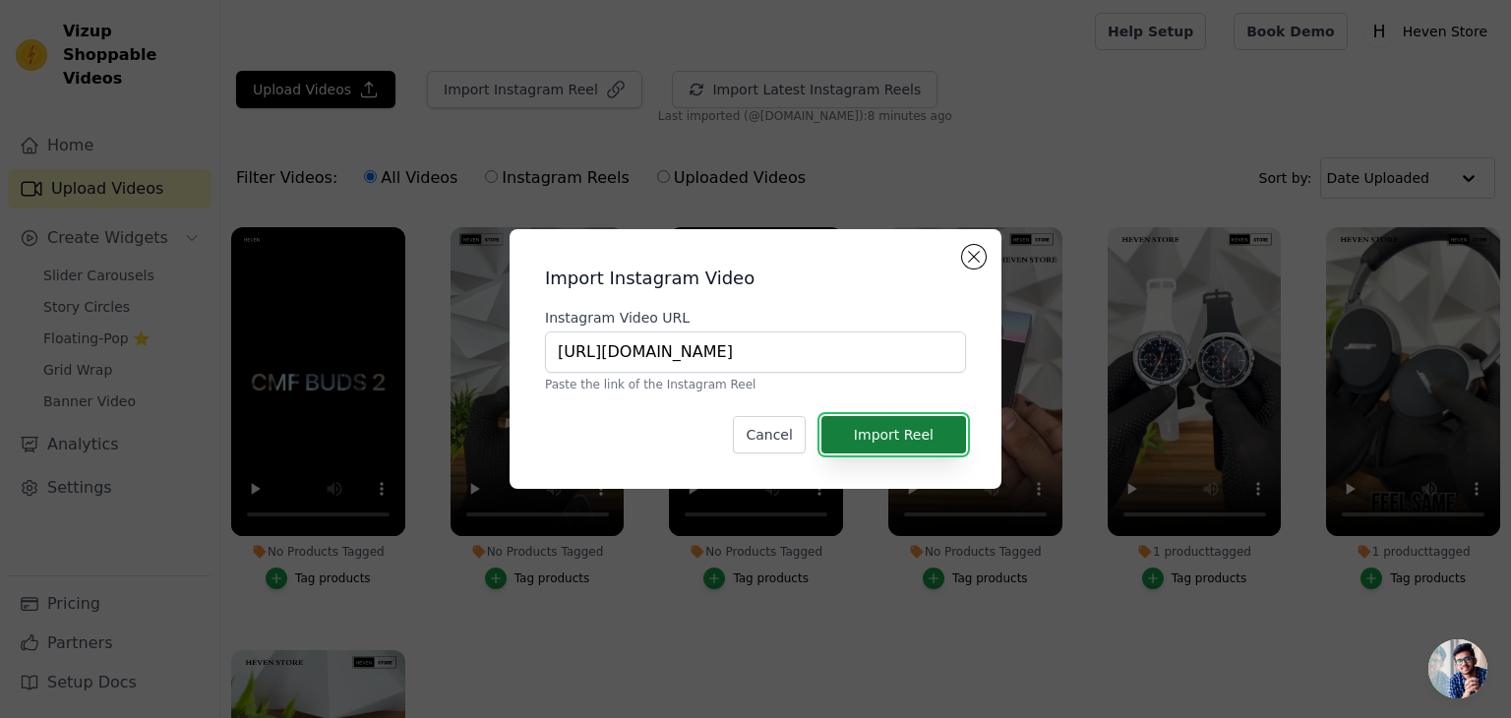
click at [888, 433] on button "Import Reel" at bounding box center [893, 434] width 145 height 37
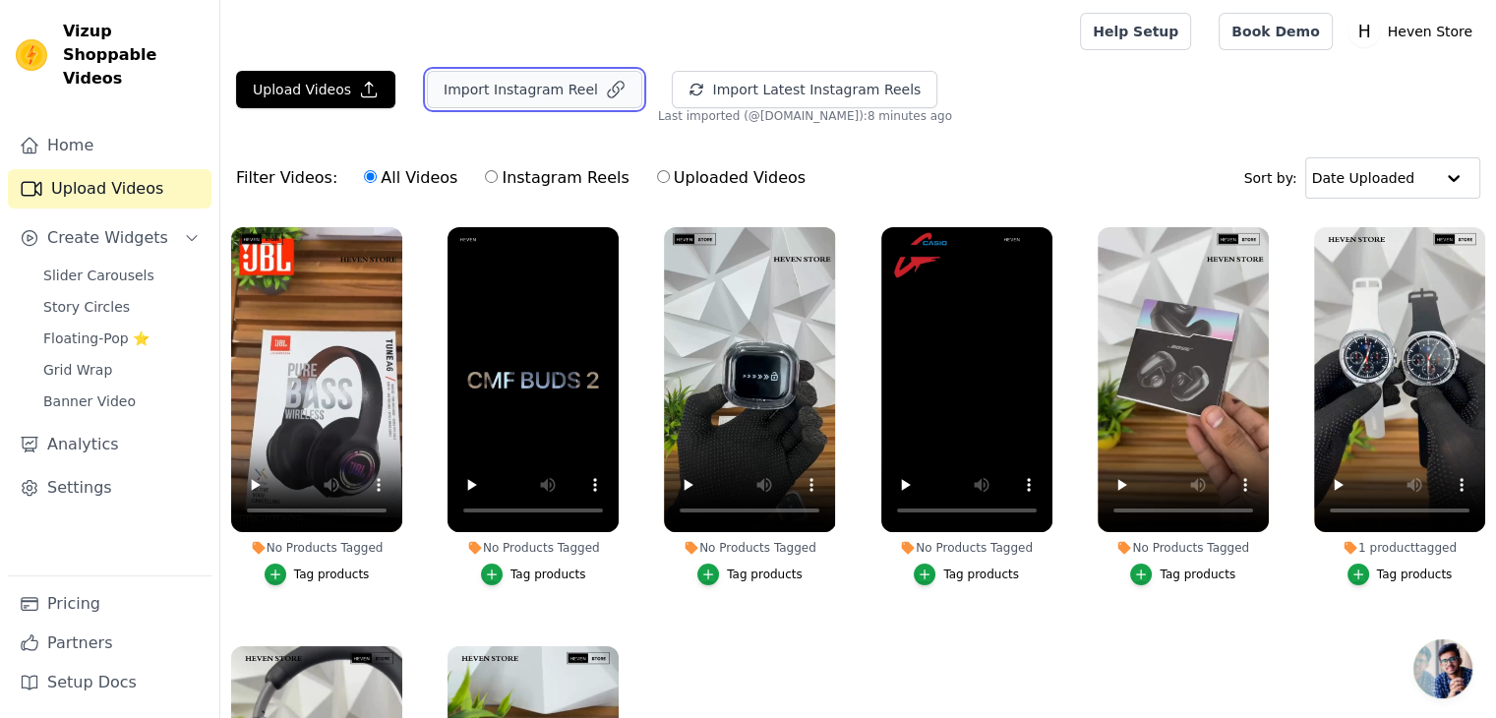
click at [500, 90] on button "Import Instagram Reel" at bounding box center [534, 89] width 215 height 37
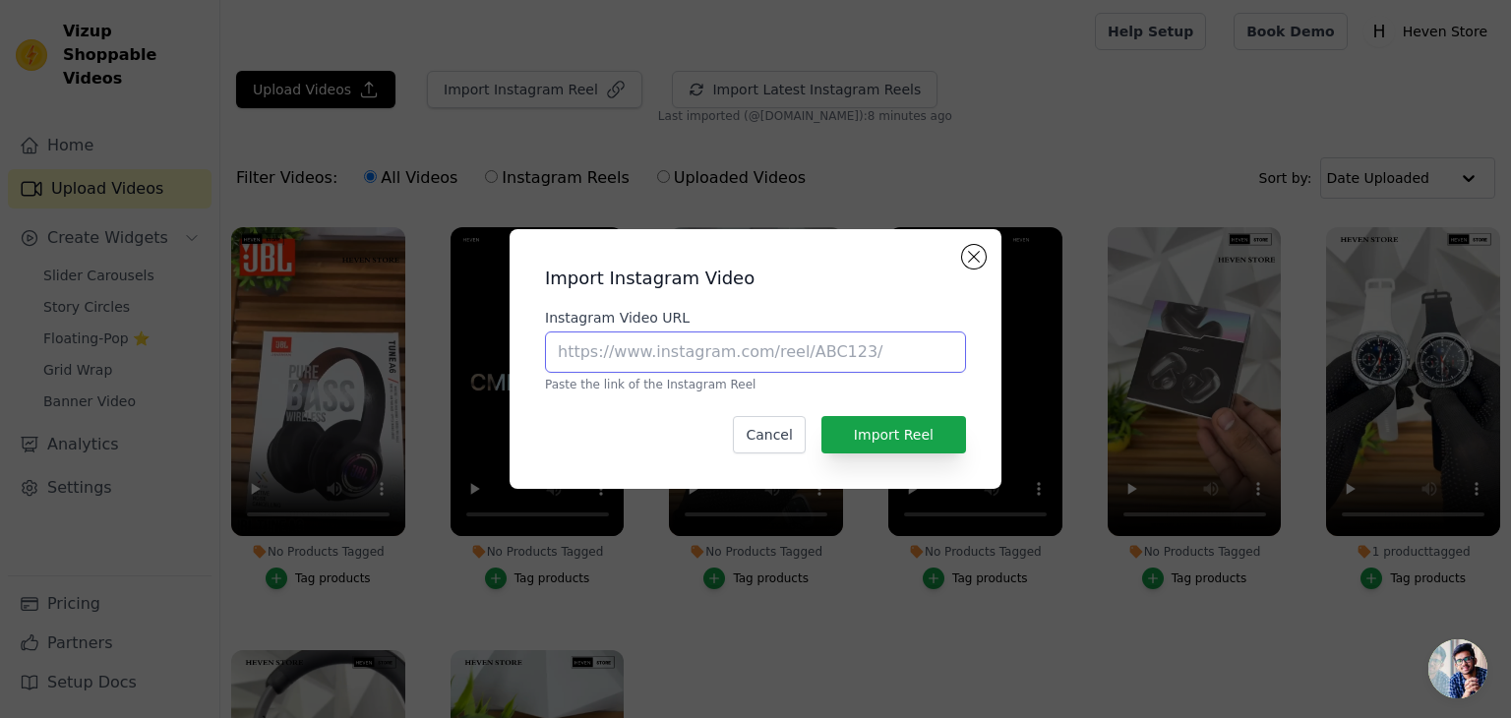
click at [686, 344] on input "Instagram Video URL" at bounding box center [755, 352] width 421 height 41
paste input "https://www.instagram.com/reel/DNgFNA0yOxA/?utm_source=ig_web_copy_link&igsh=MW…"
type input "https://www.instagram.com/reel/DNgFNA0yOxA/?utm_source=ig_web_copy_link&igsh=MW…"
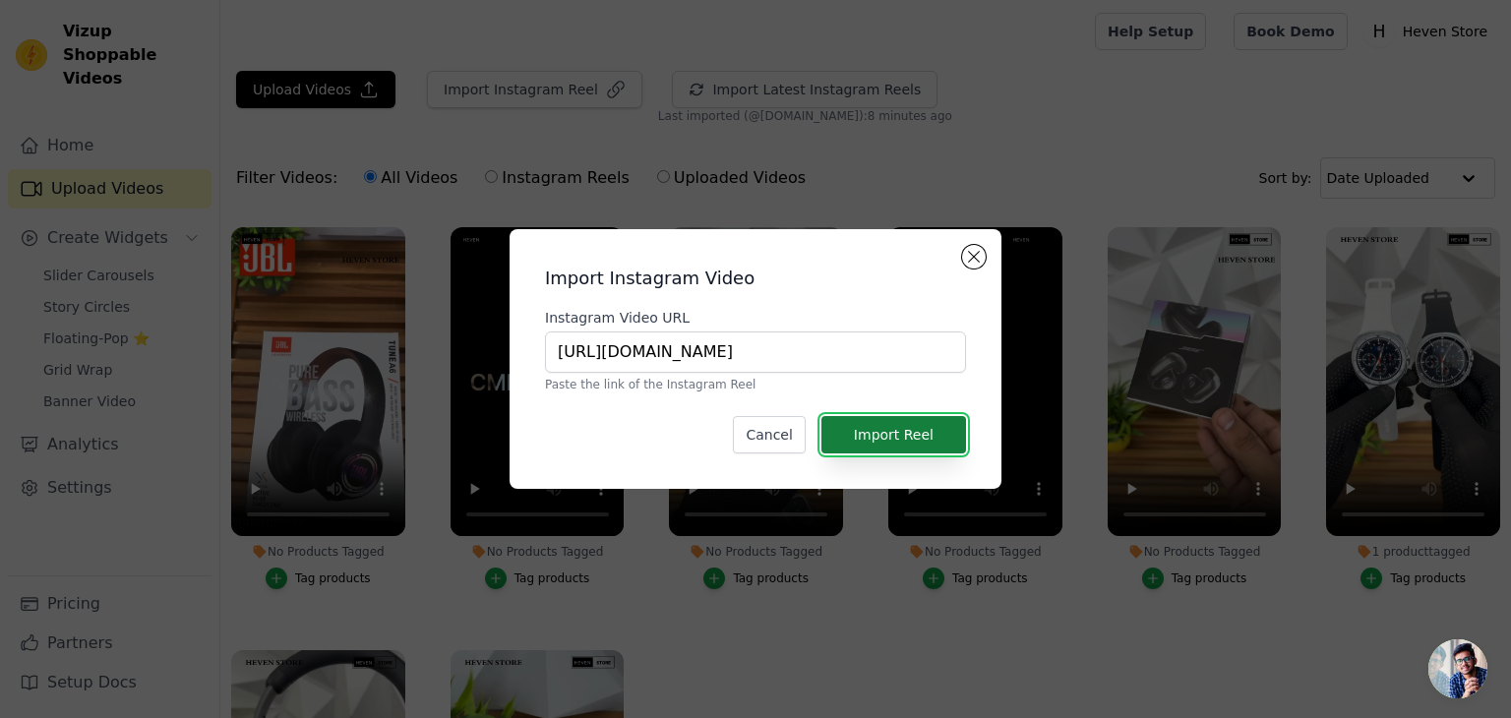
click at [921, 427] on button "Import Reel" at bounding box center [893, 434] width 145 height 37
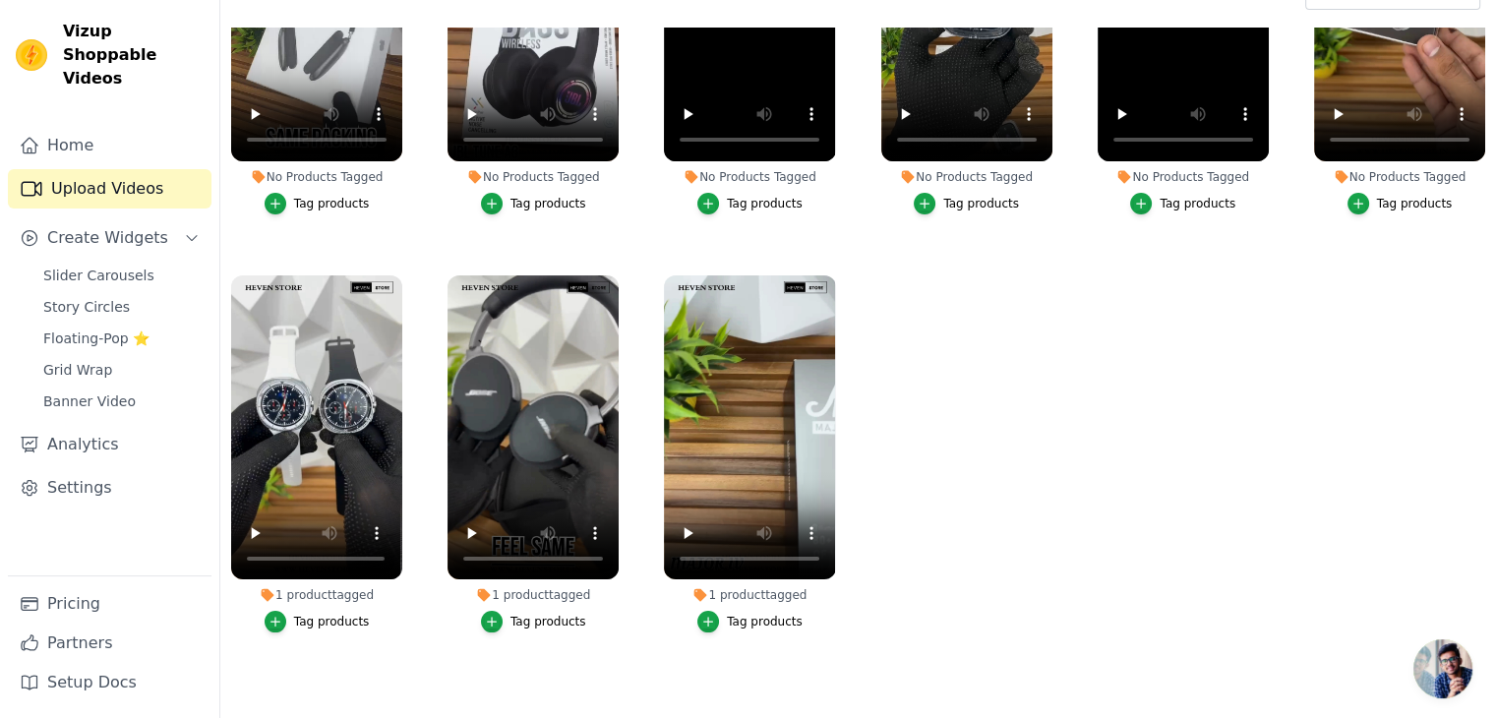
scroll to position [200, 0]
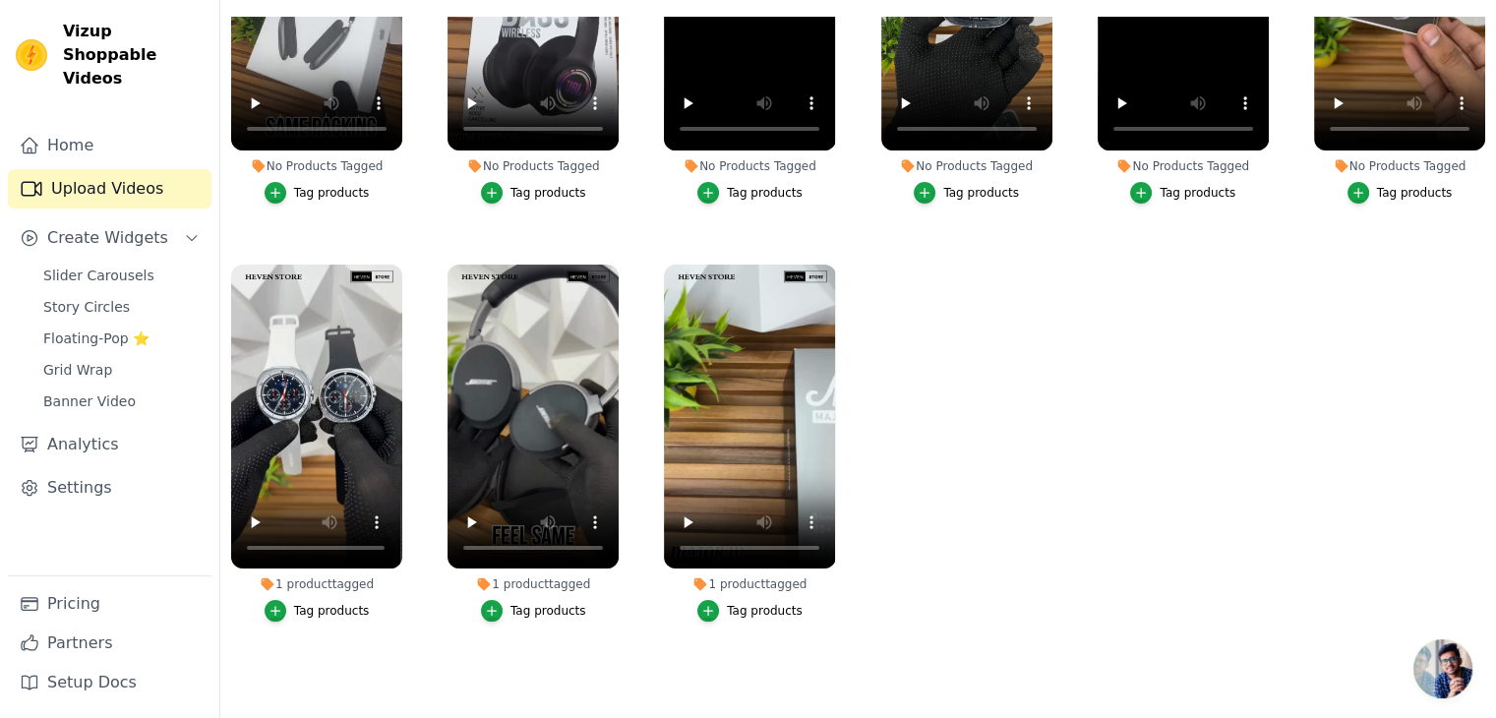
click at [1393, 185] on div "Tag products" at bounding box center [1415, 193] width 76 height 16
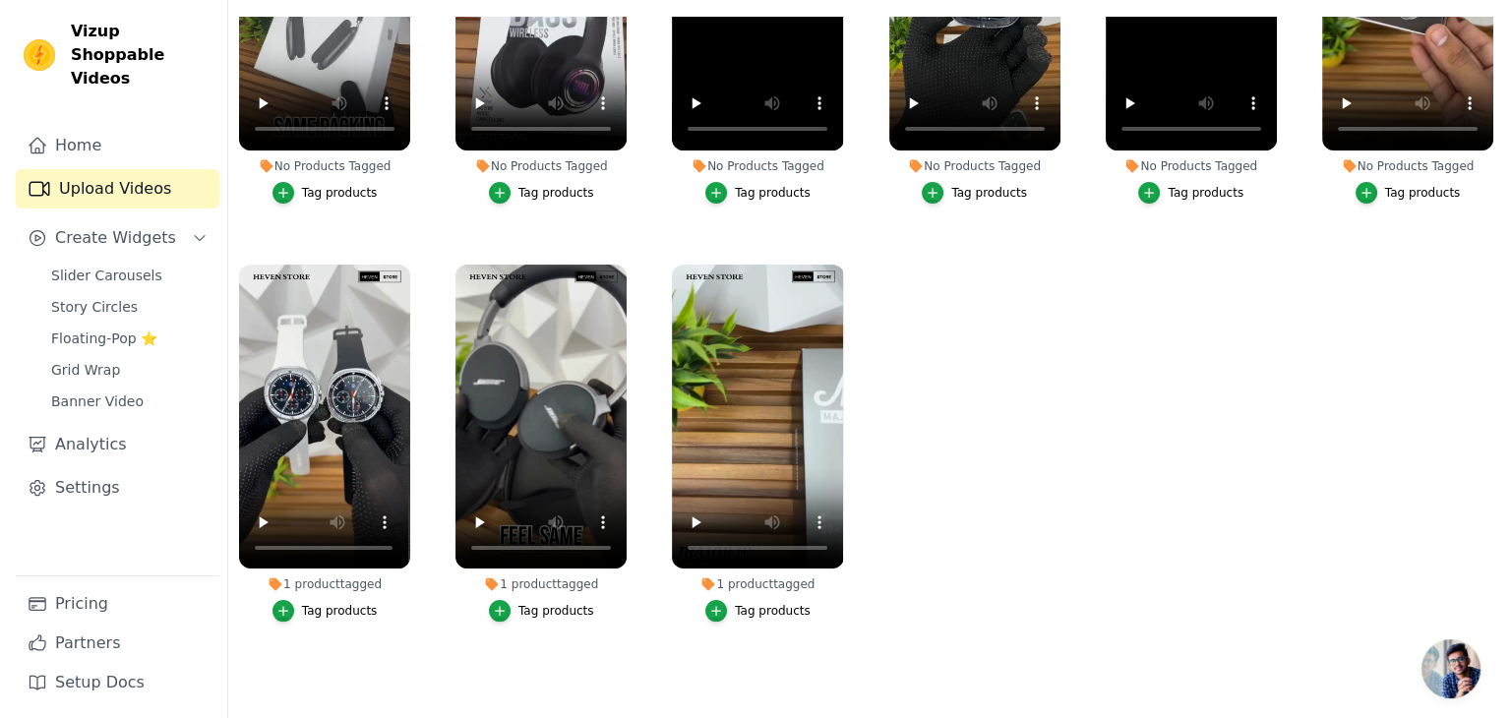
scroll to position [0, 0]
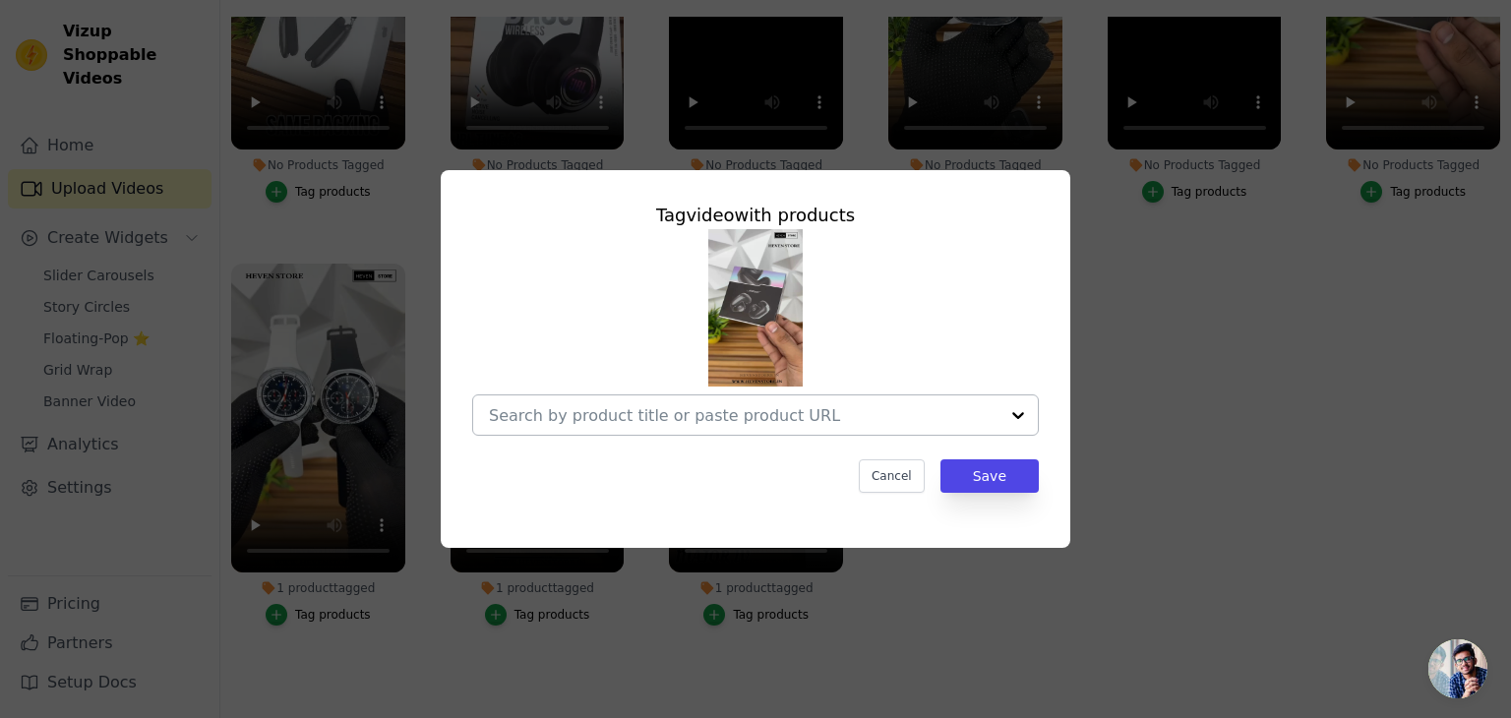
click at [677, 427] on div at bounding box center [744, 414] width 510 height 39
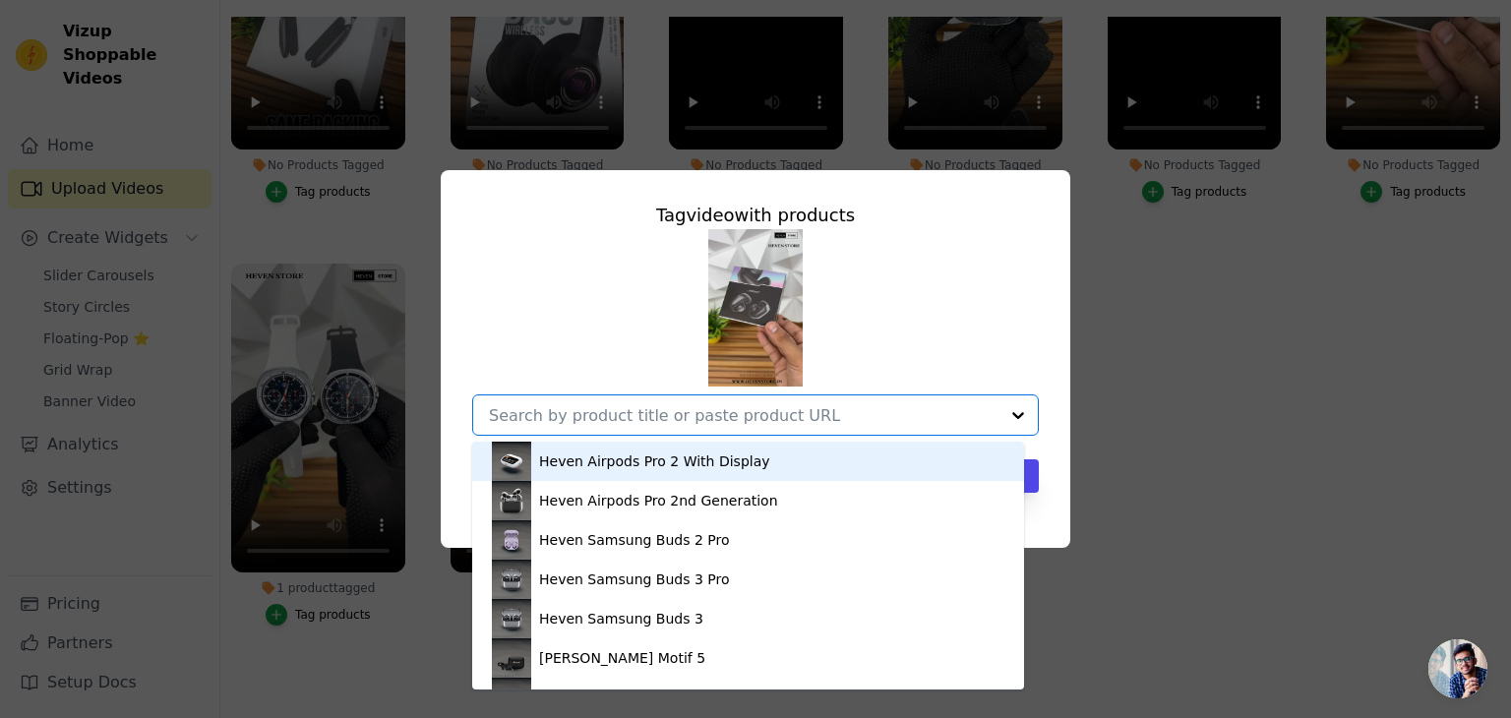
click at [678, 415] on input "No Products Tagged Tag video with products Heven Airpods Pro 2 With Display Hev…" at bounding box center [744, 415] width 510 height 19
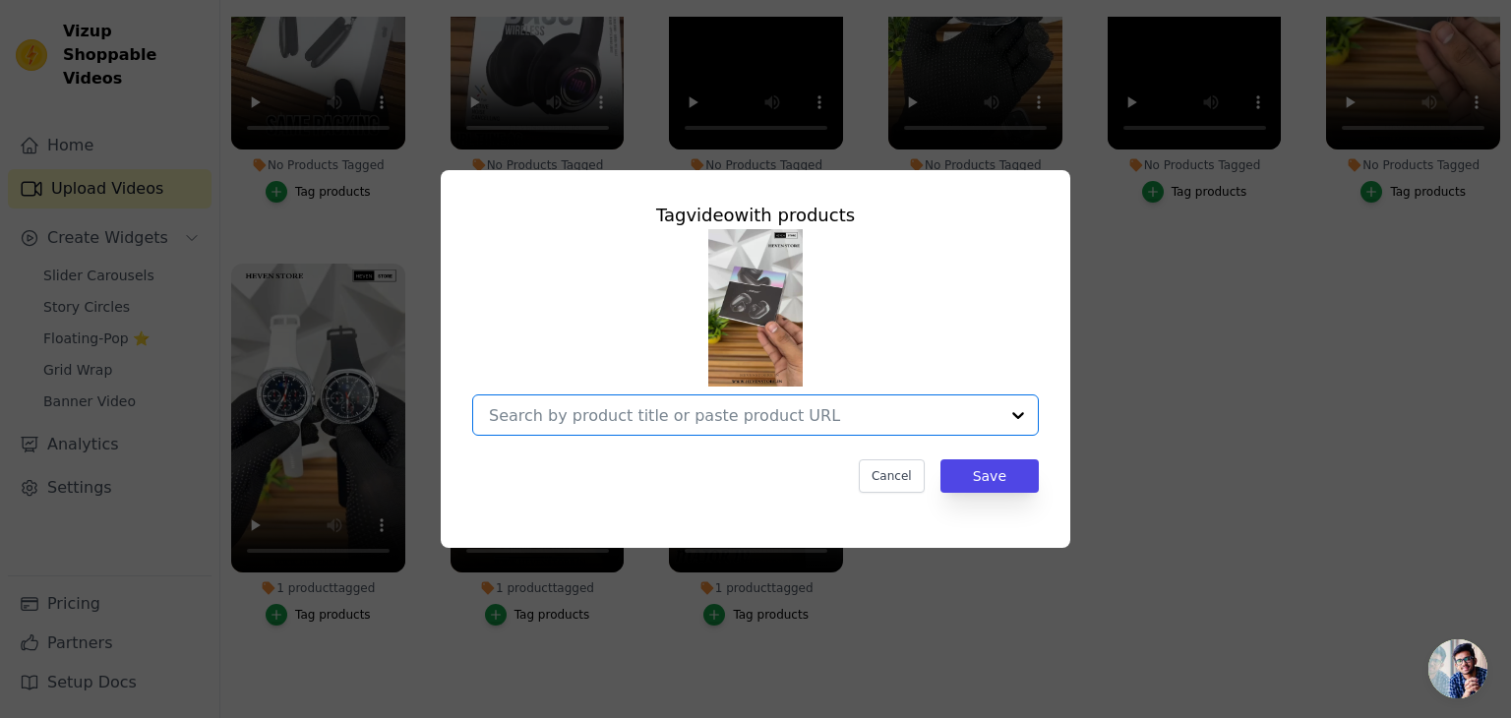
click at [678, 415] on input "No Products Tagged Tag video with products Option undefined, selected. Select i…" at bounding box center [744, 415] width 510 height 19
type input "bose"
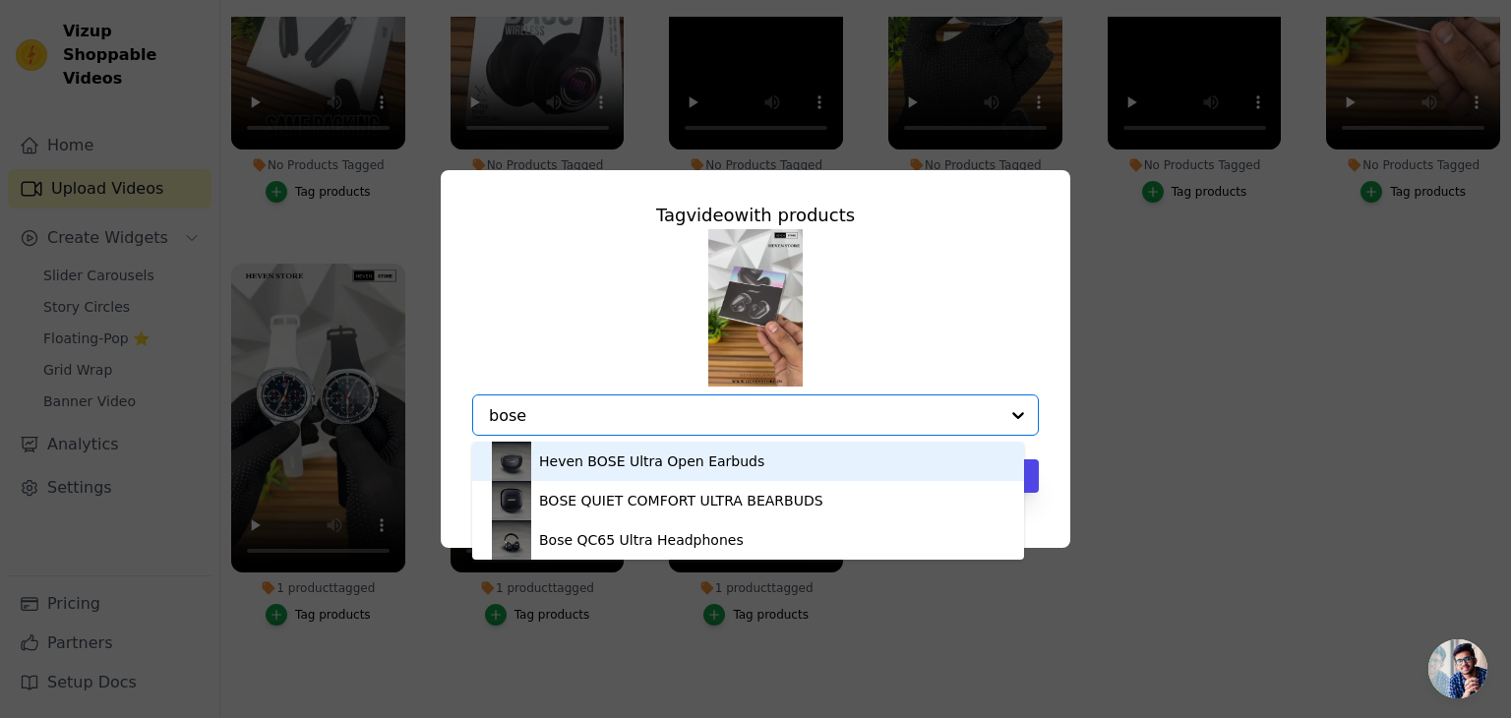
click at [764, 470] on div "Heven BOSE Ultra Open Earbuds" at bounding box center [748, 461] width 513 height 39
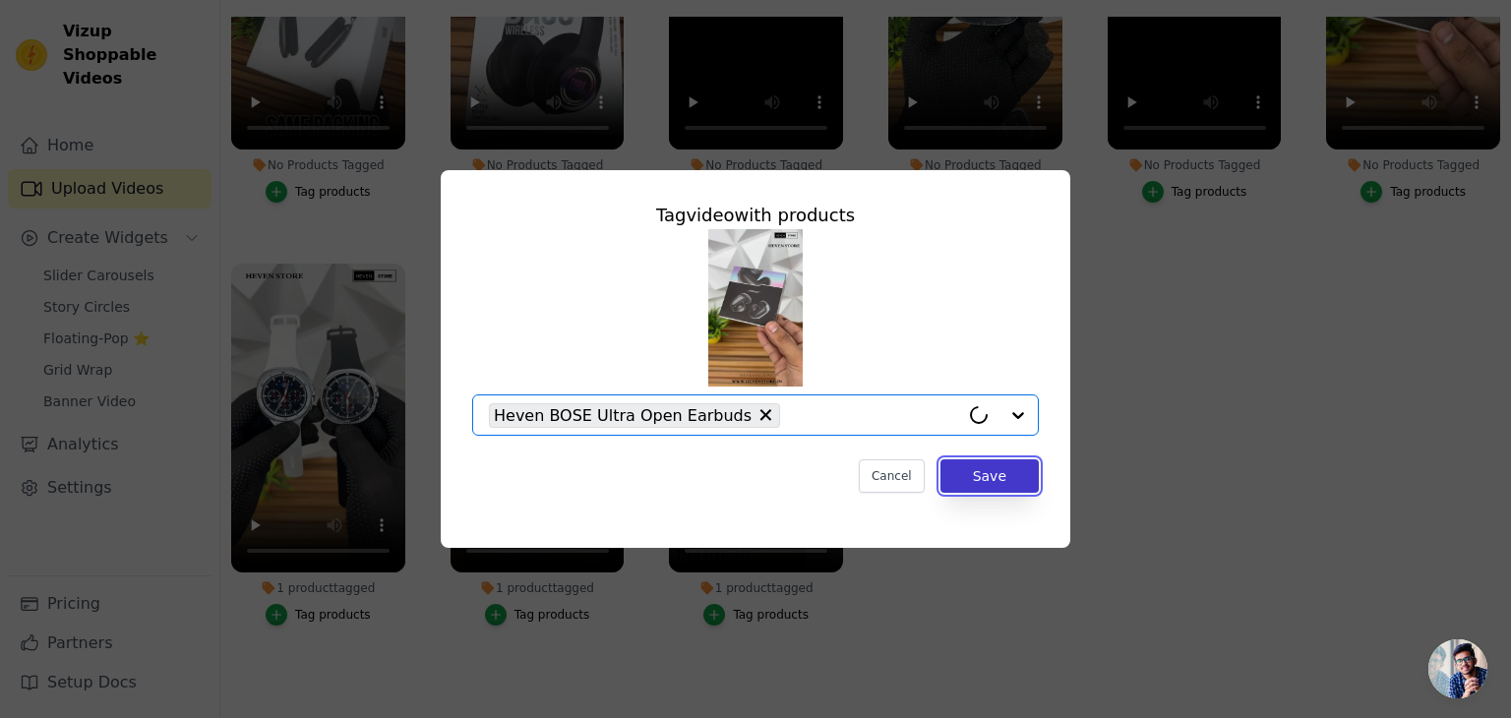
click at [988, 484] on button "Save" at bounding box center [989, 475] width 98 height 33
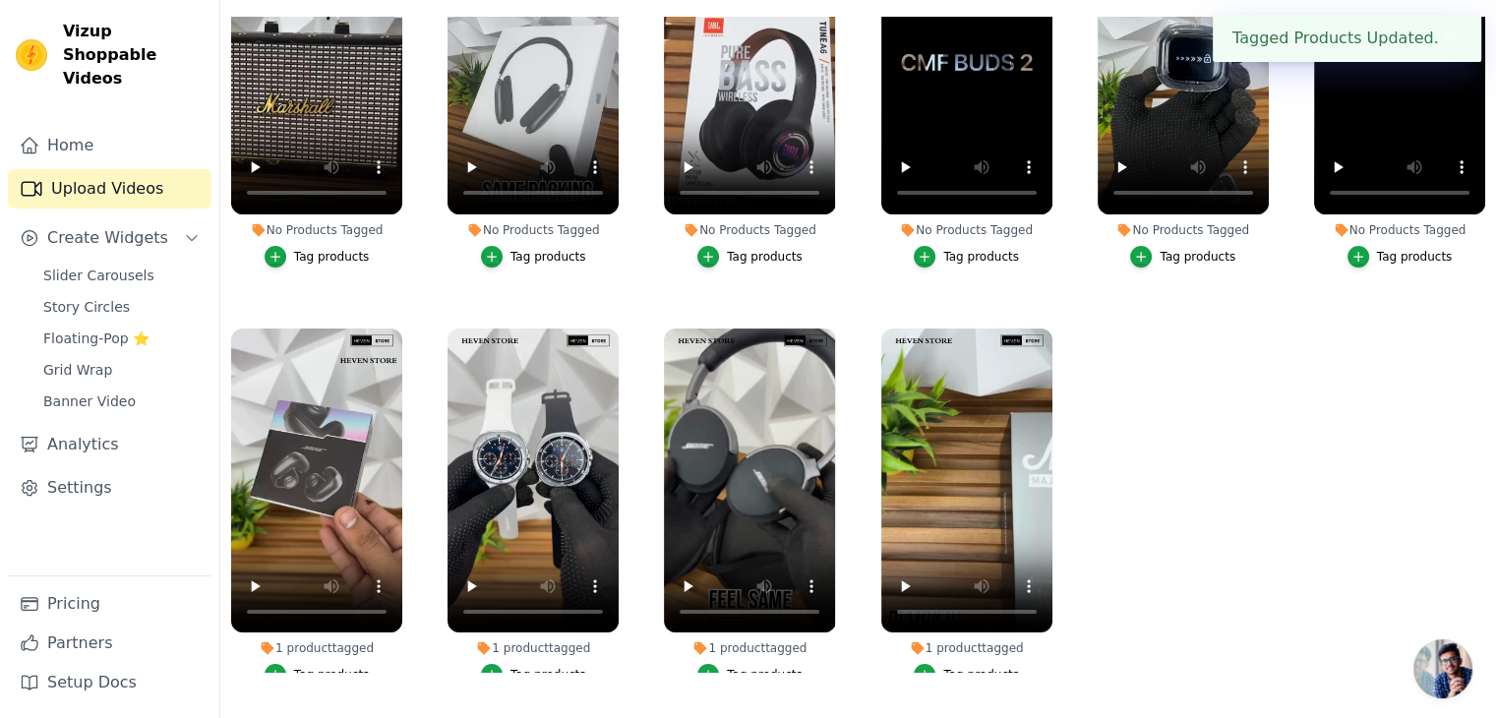
scroll to position [89, 0]
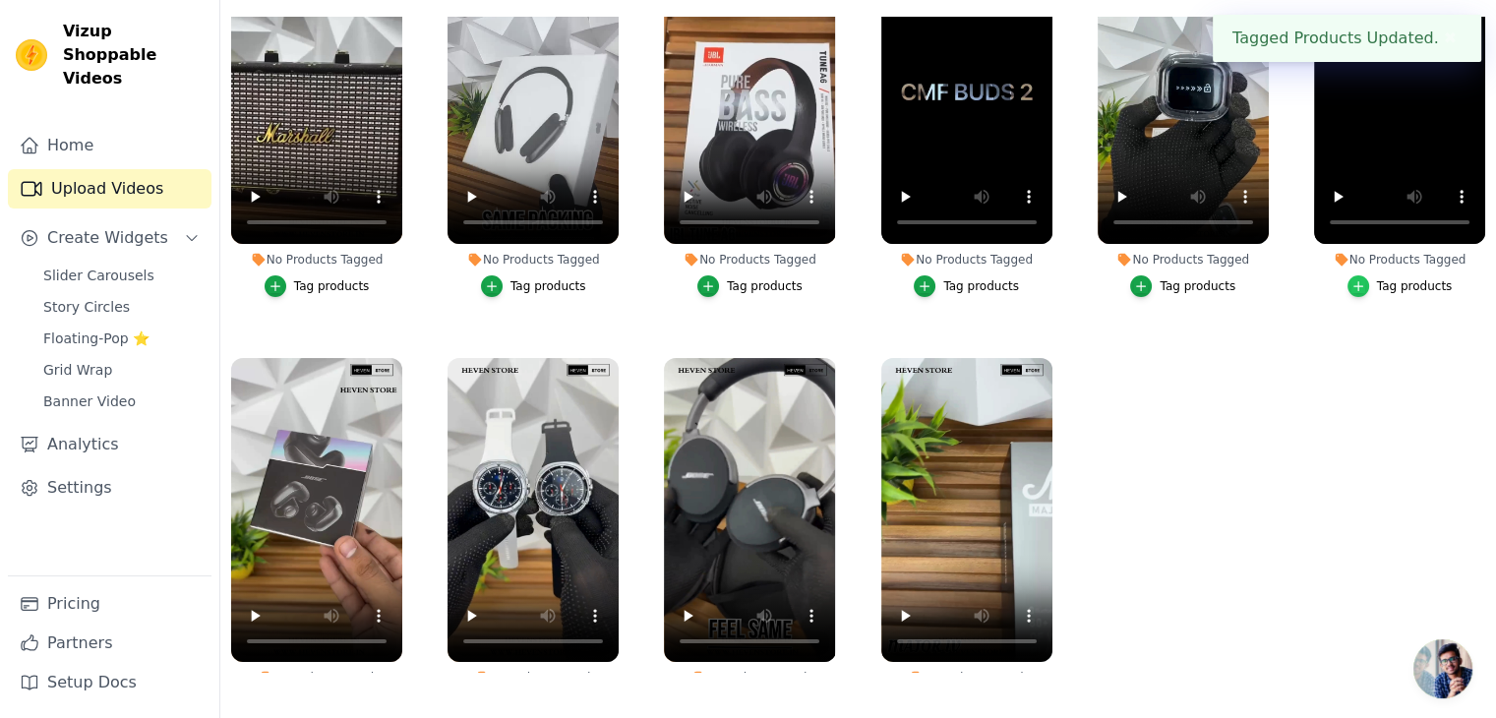
click at [1361, 283] on div "button" at bounding box center [1359, 286] width 22 height 22
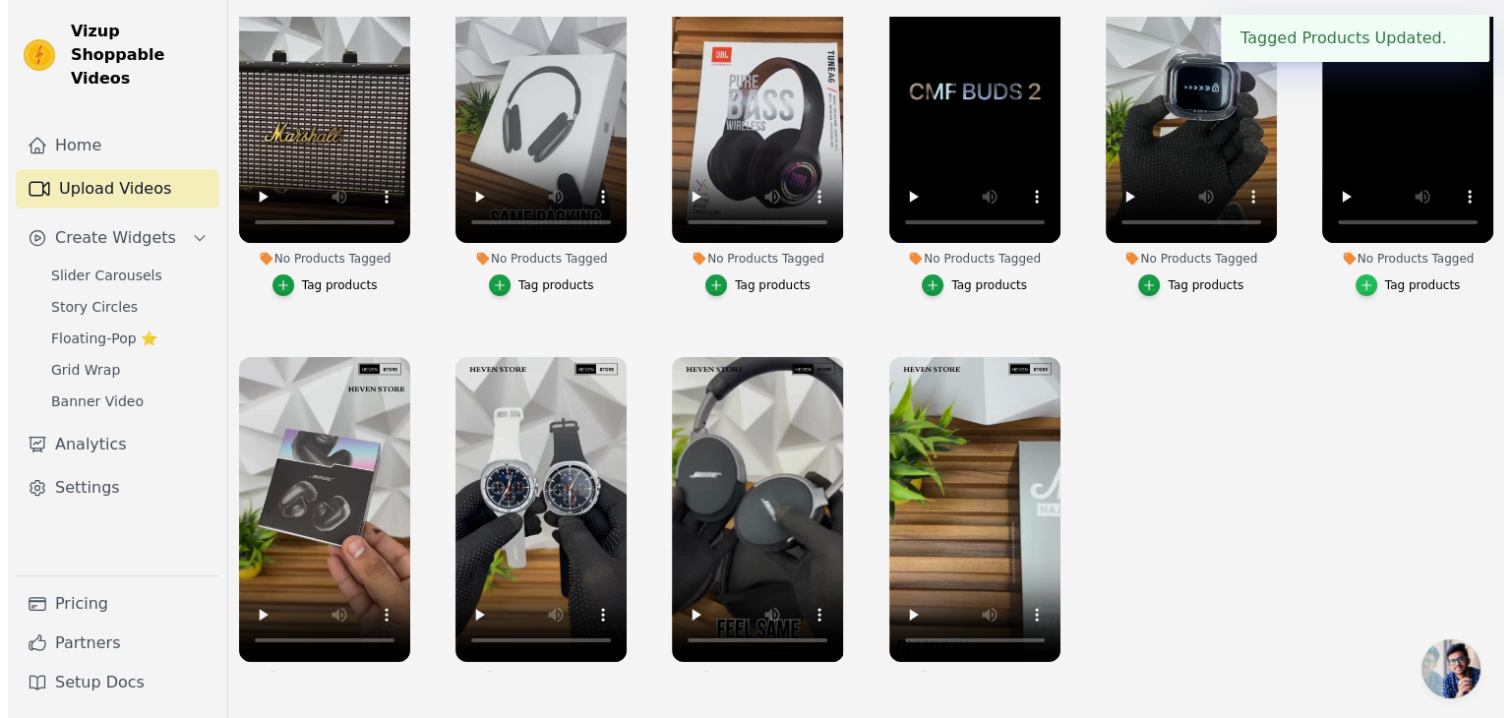
scroll to position [0, 0]
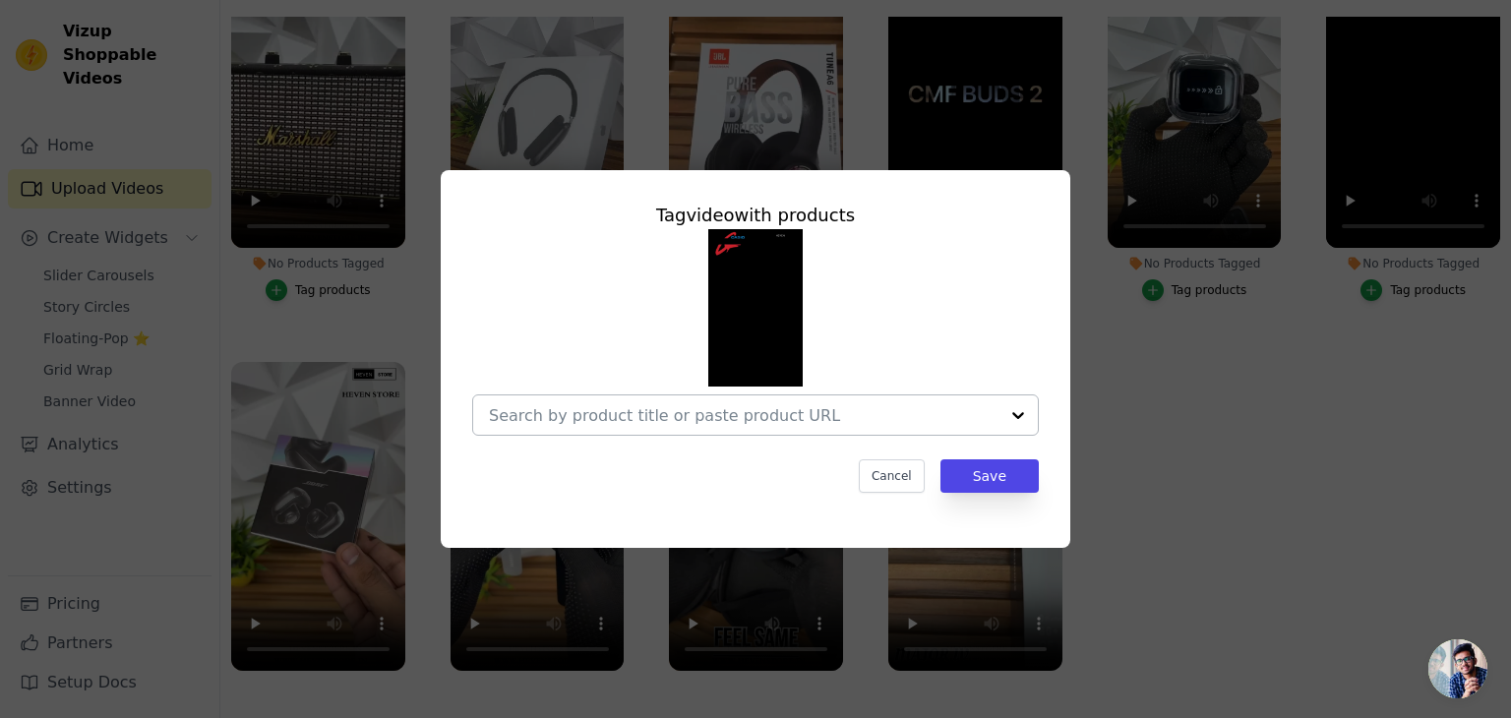
click at [748, 421] on input "No Products Tagged Tag video with products Cancel Save Tag products" at bounding box center [744, 415] width 510 height 19
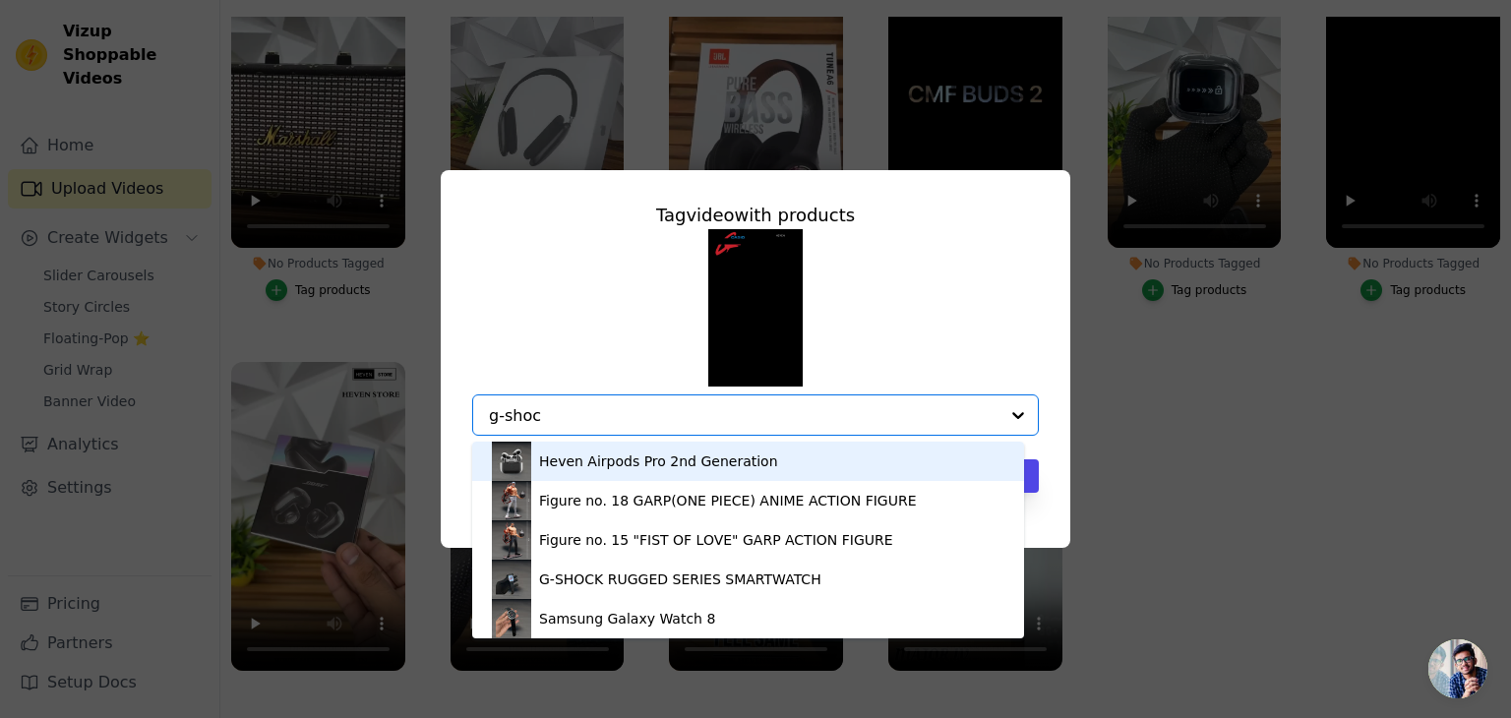
type input "g-shock"
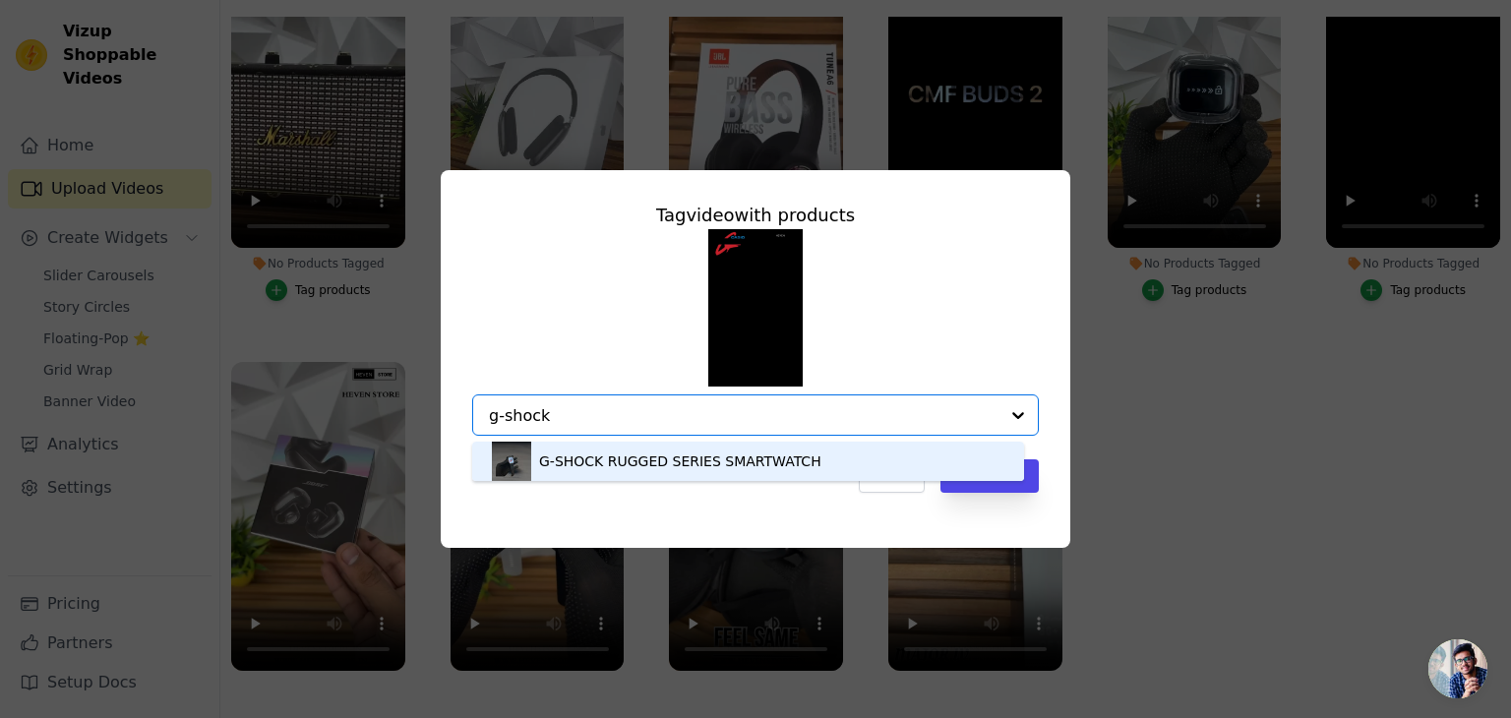
click at [676, 456] on div "G-SHOCK RUGGED SERIES SMARTWATCH" at bounding box center [680, 462] width 282 height 20
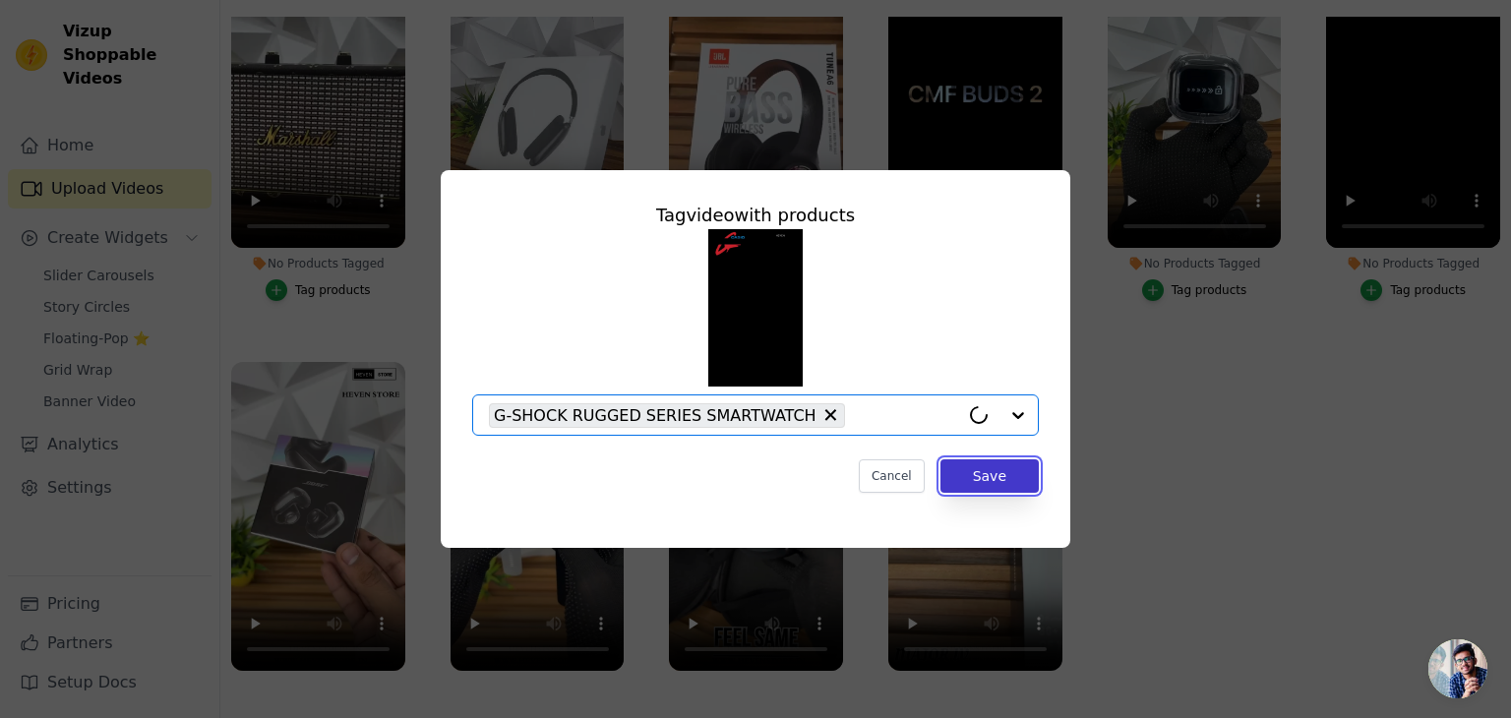
click at [1012, 473] on button "Save" at bounding box center [989, 475] width 98 height 33
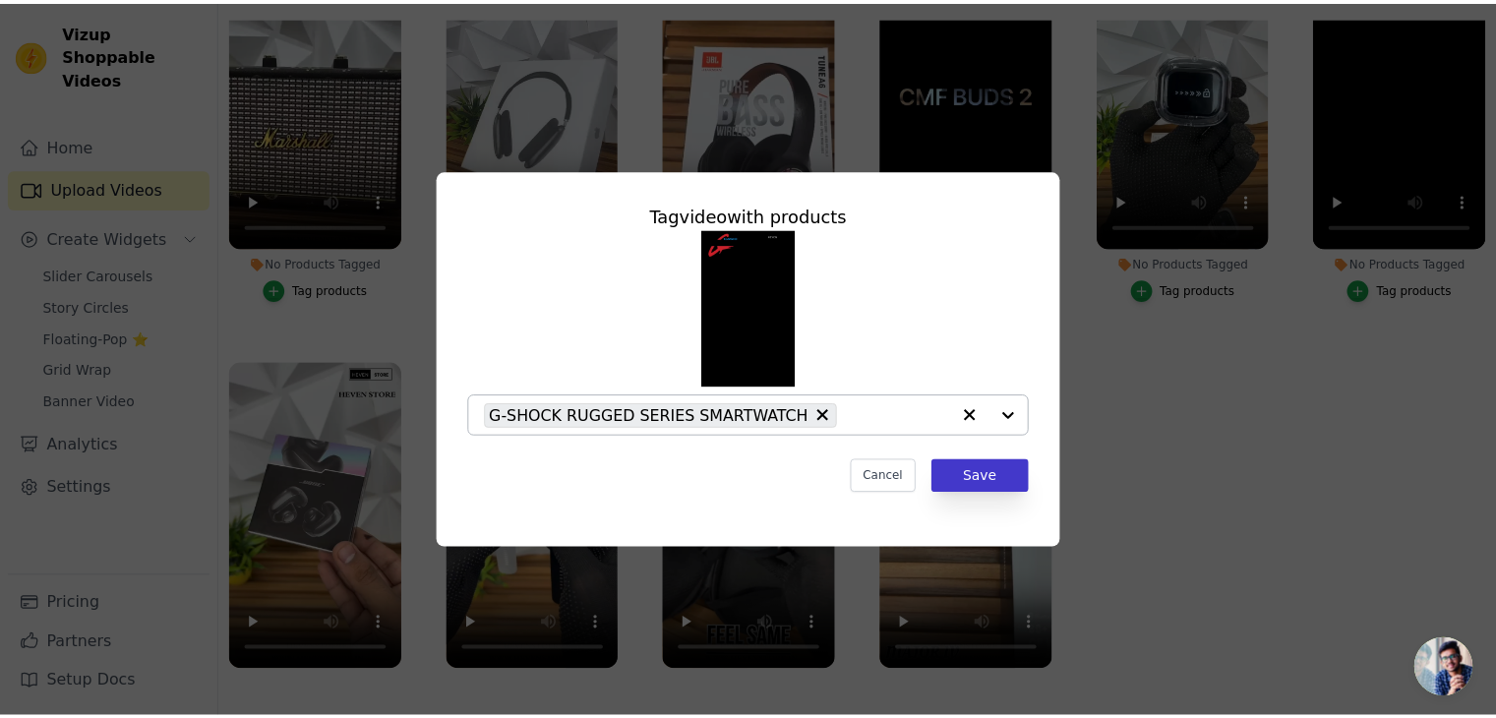
scroll to position [200, 0]
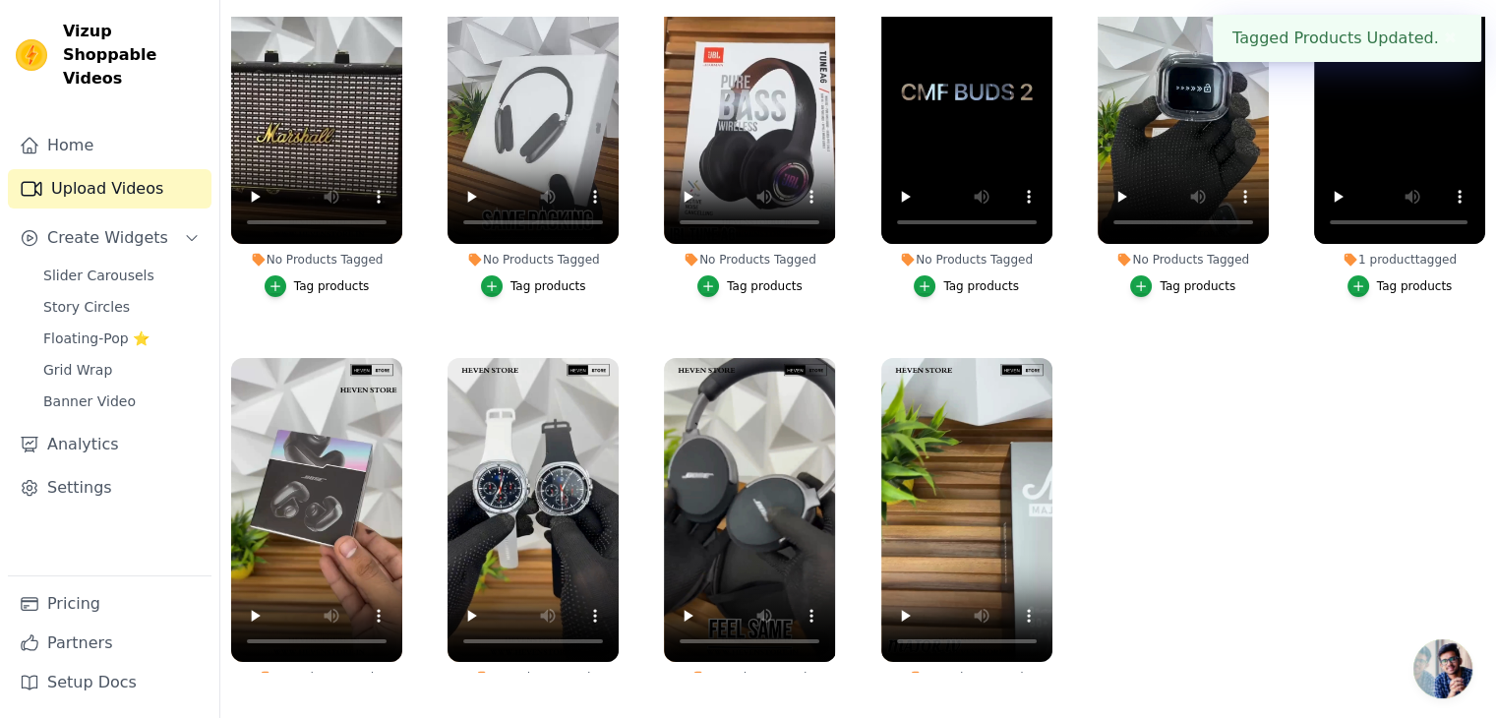
click at [1183, 281] on div "Tag products" at bounding box center [1198, 286] width 76 height 16
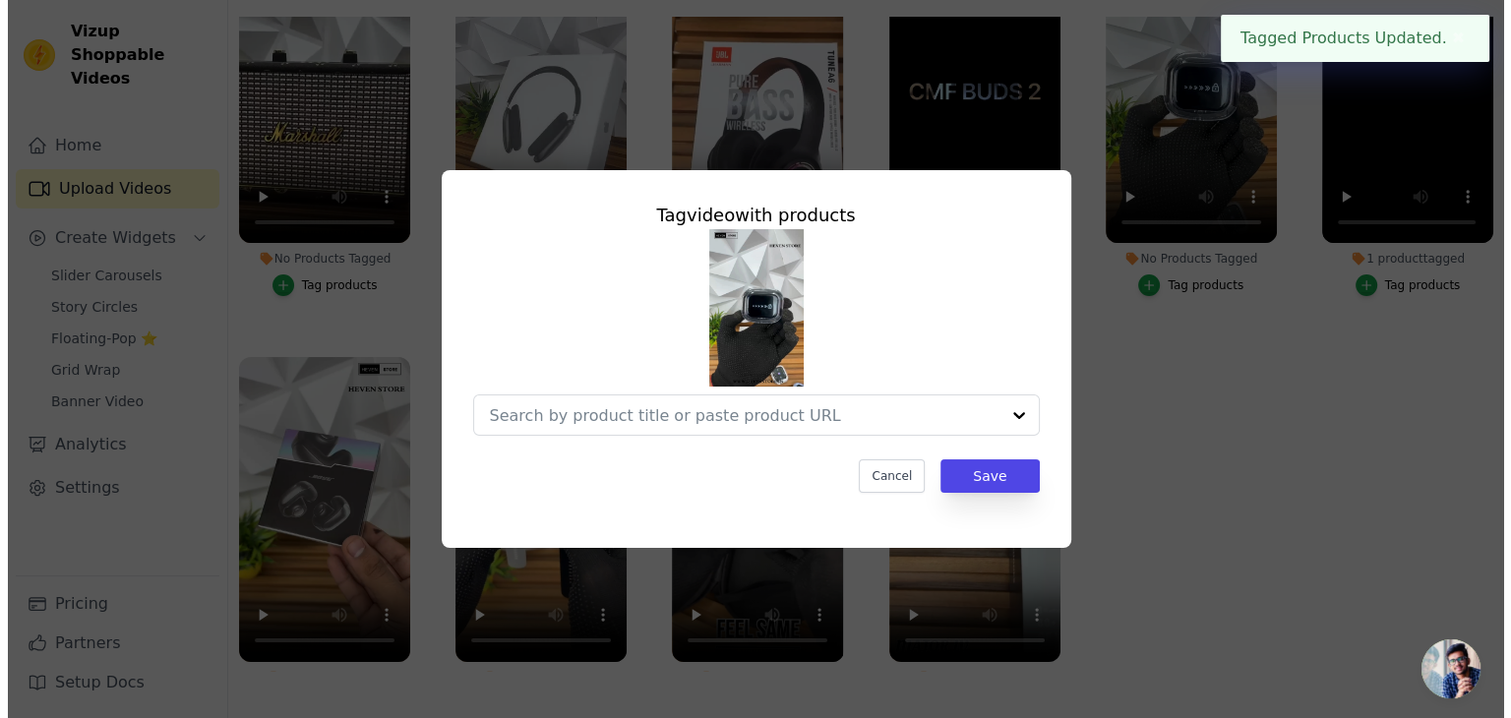
scroll to position [0, 0]
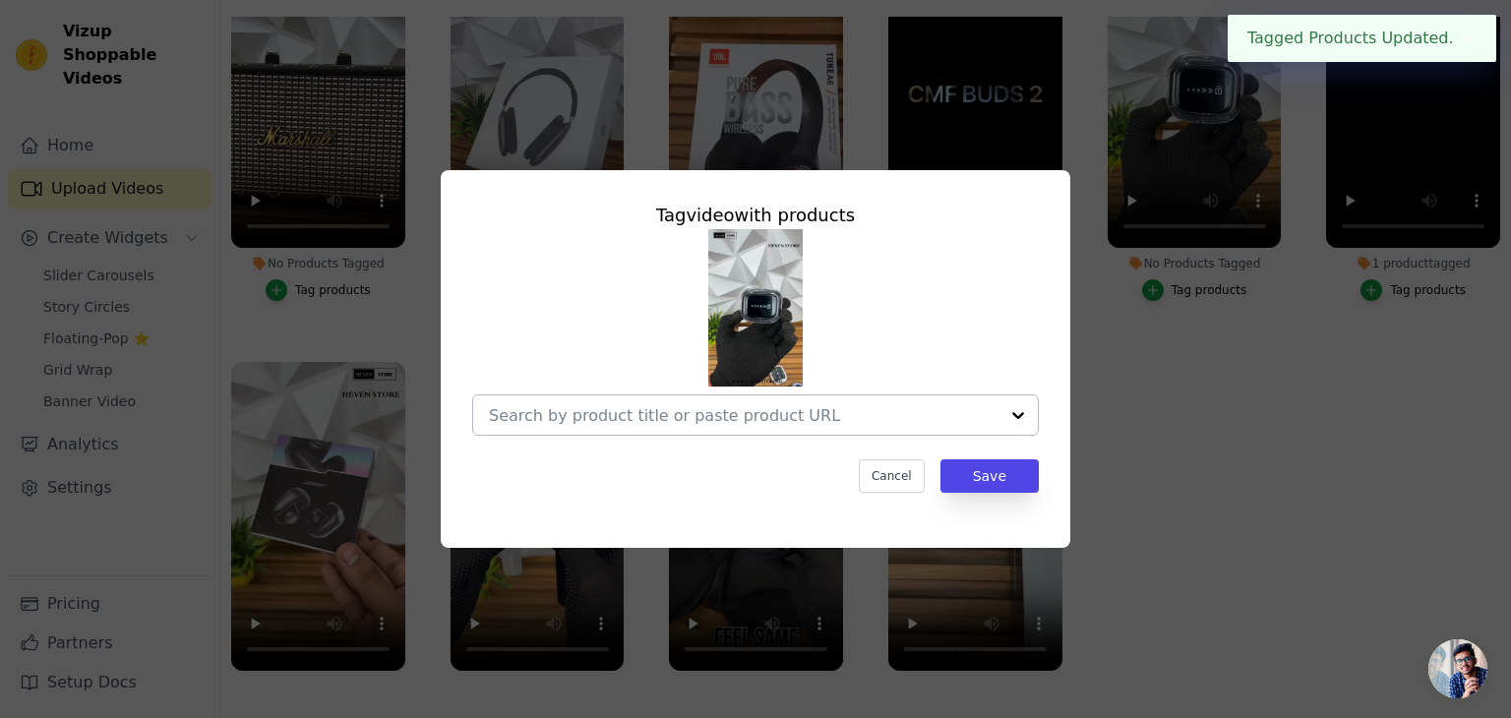
click at [711, 402] on div at bounding box center [744, 414] width 510 height 39
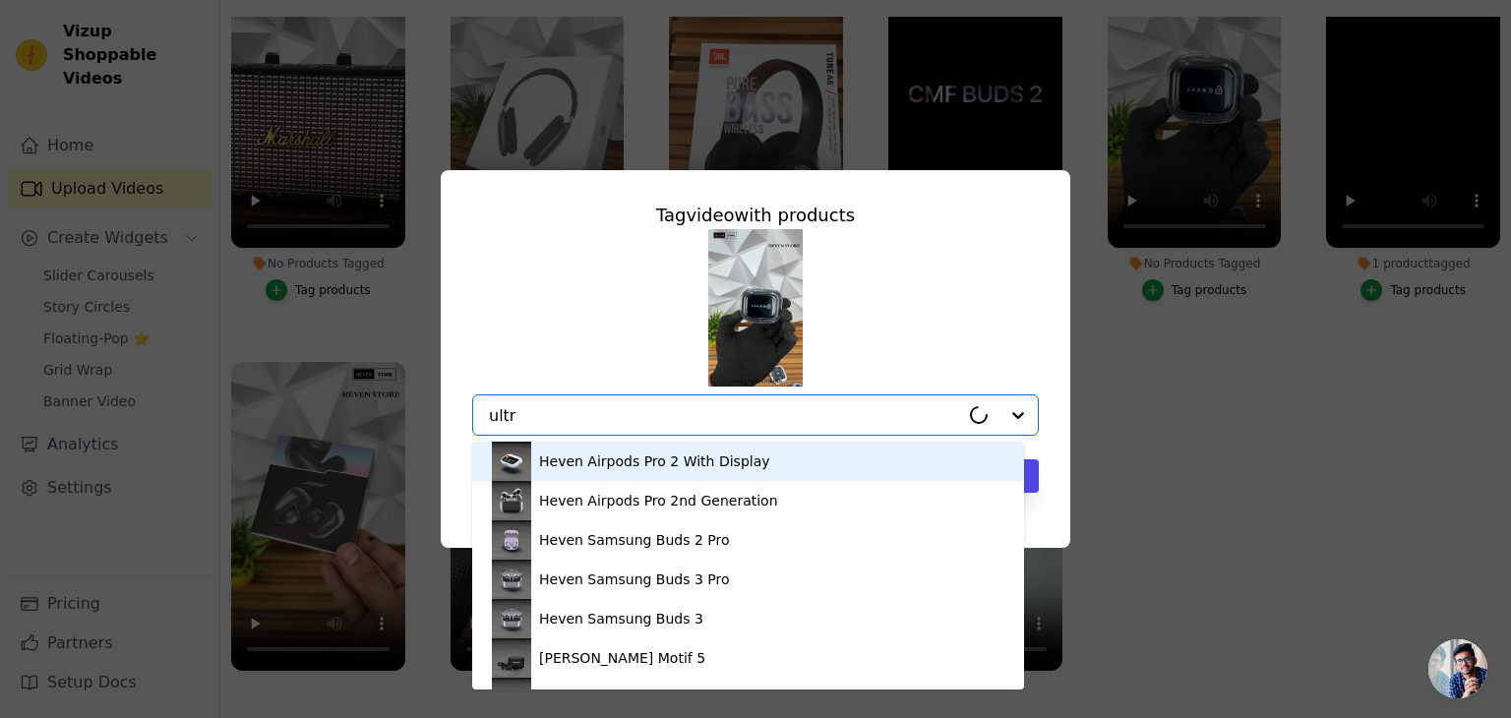
type input "ultra"
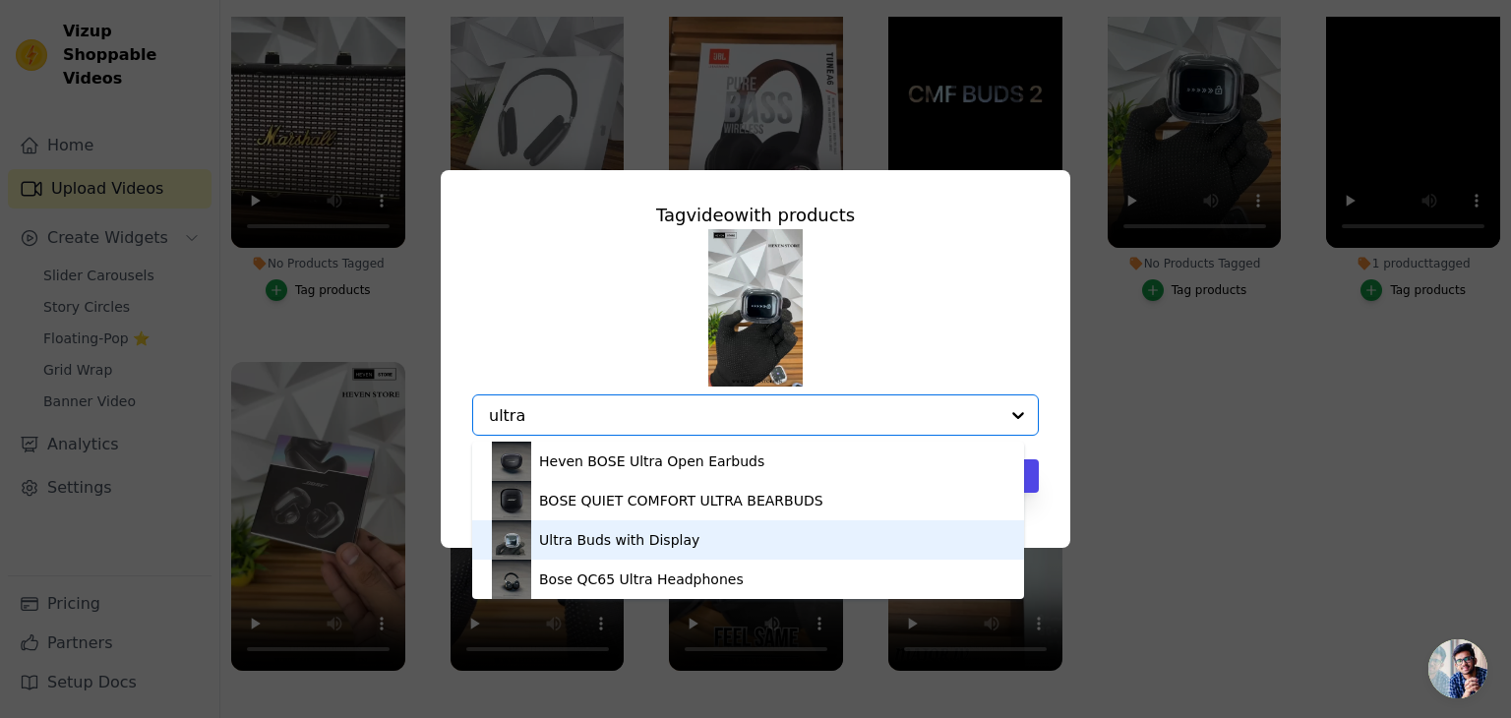
click at [683, 525] on div "Ultra Buds with Display" at bounding box center [748, 539] width 513 height 39
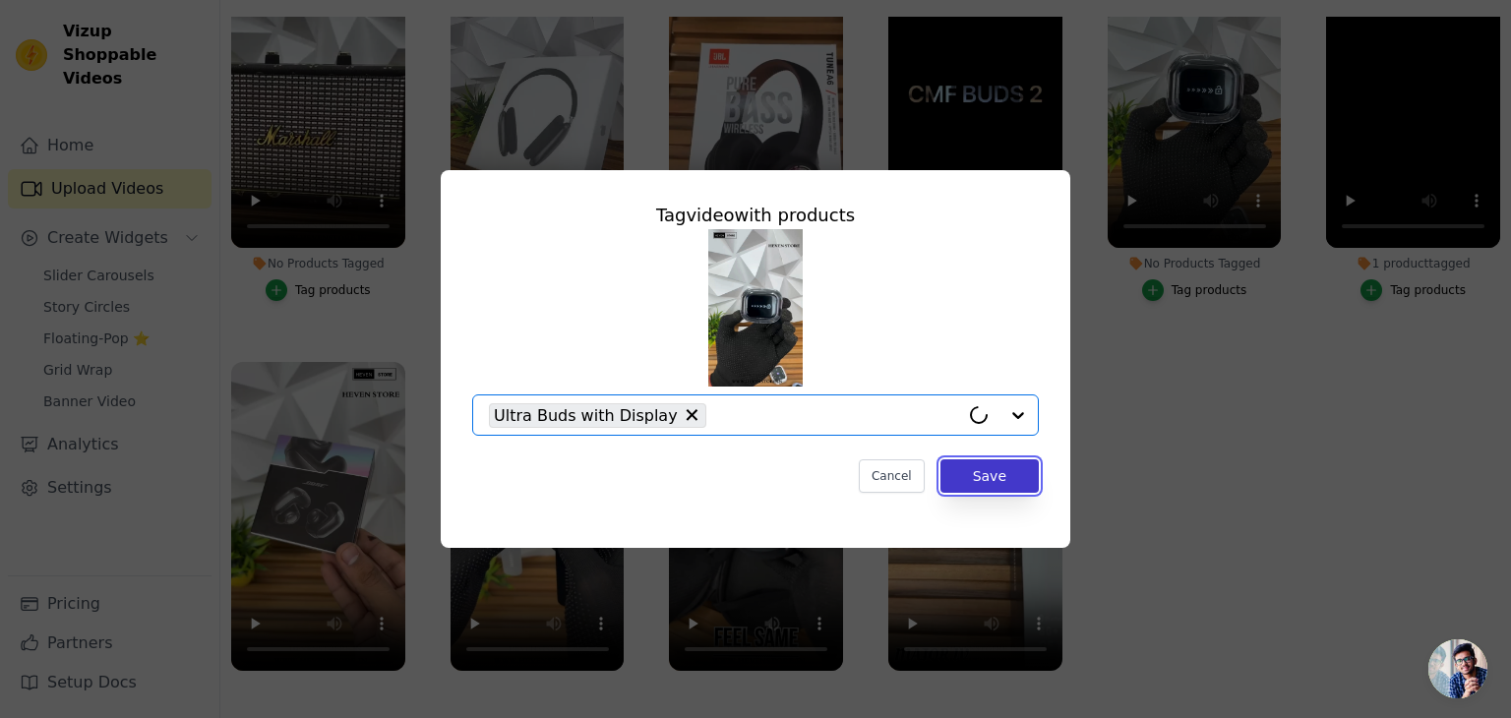
click at [1016, 471] on button "Save" at bounding box center [989, 475] width 98 height 33
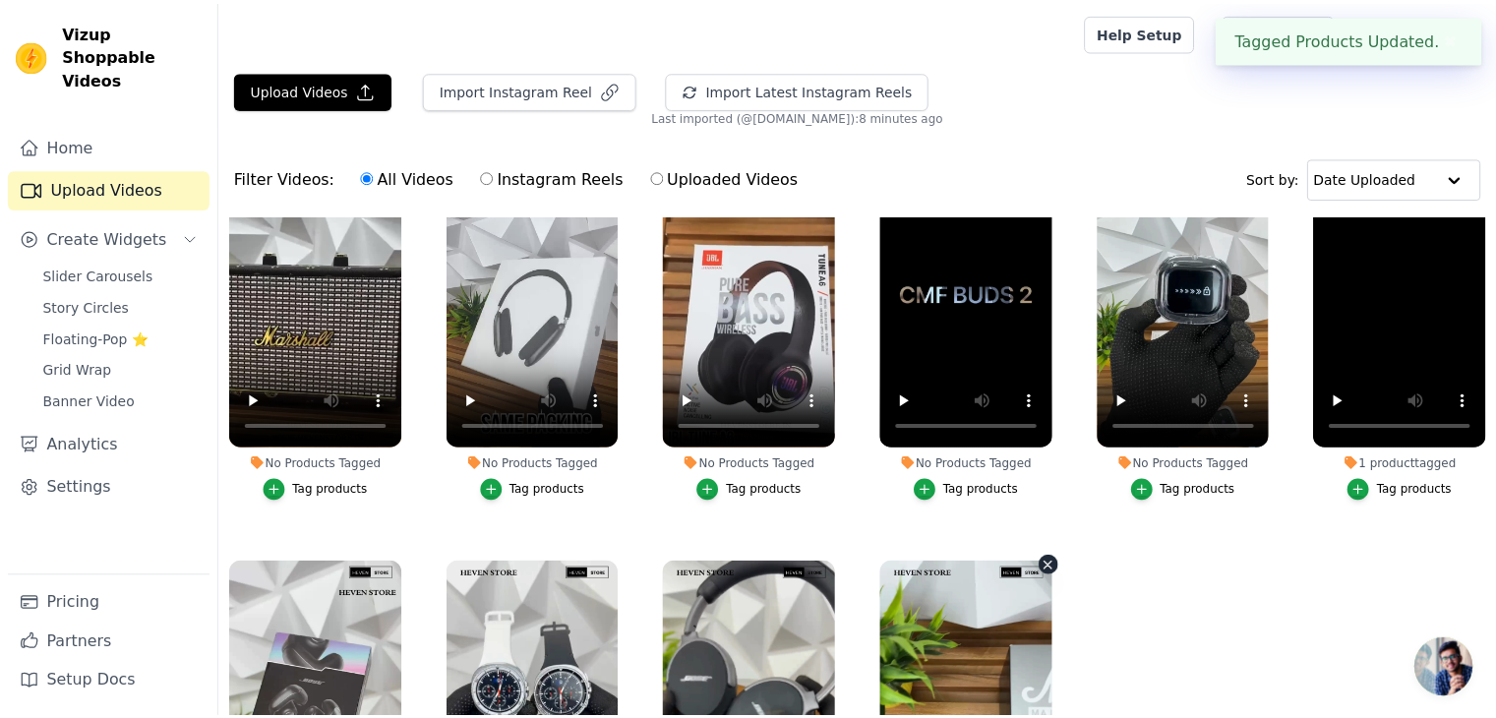
scroll to position [200, 0]
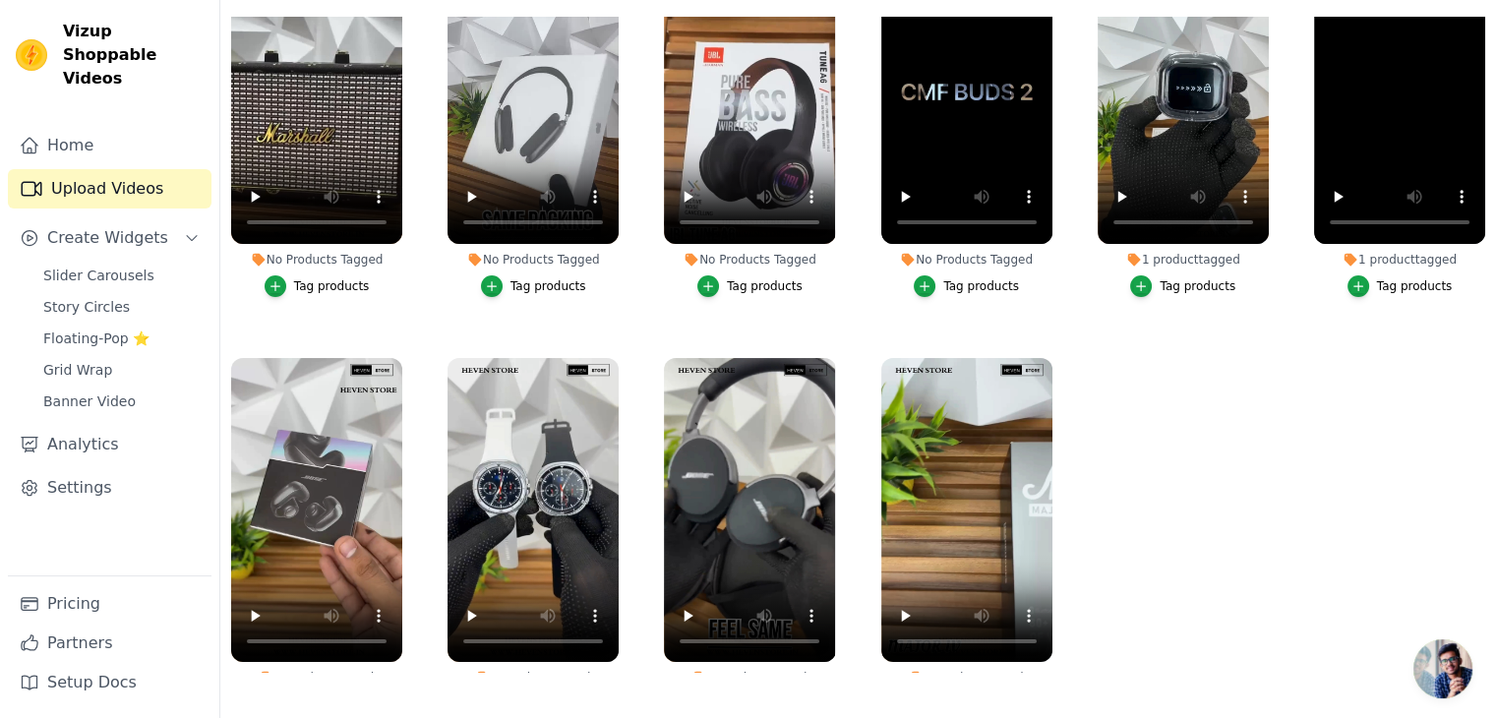
click at [774, 278] on div "Tag products" at bounding box center [765, 286] width 76 height 16
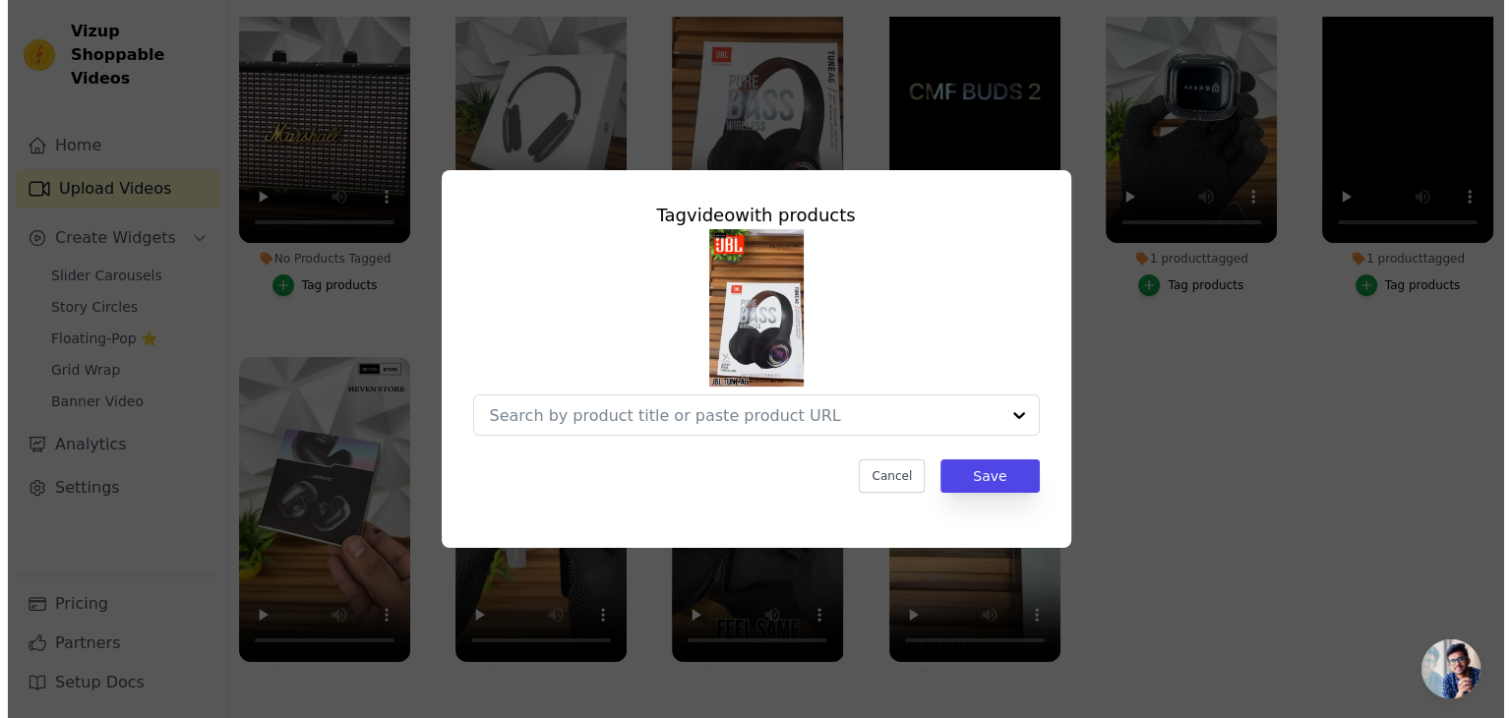
scroll to position [0, 0]
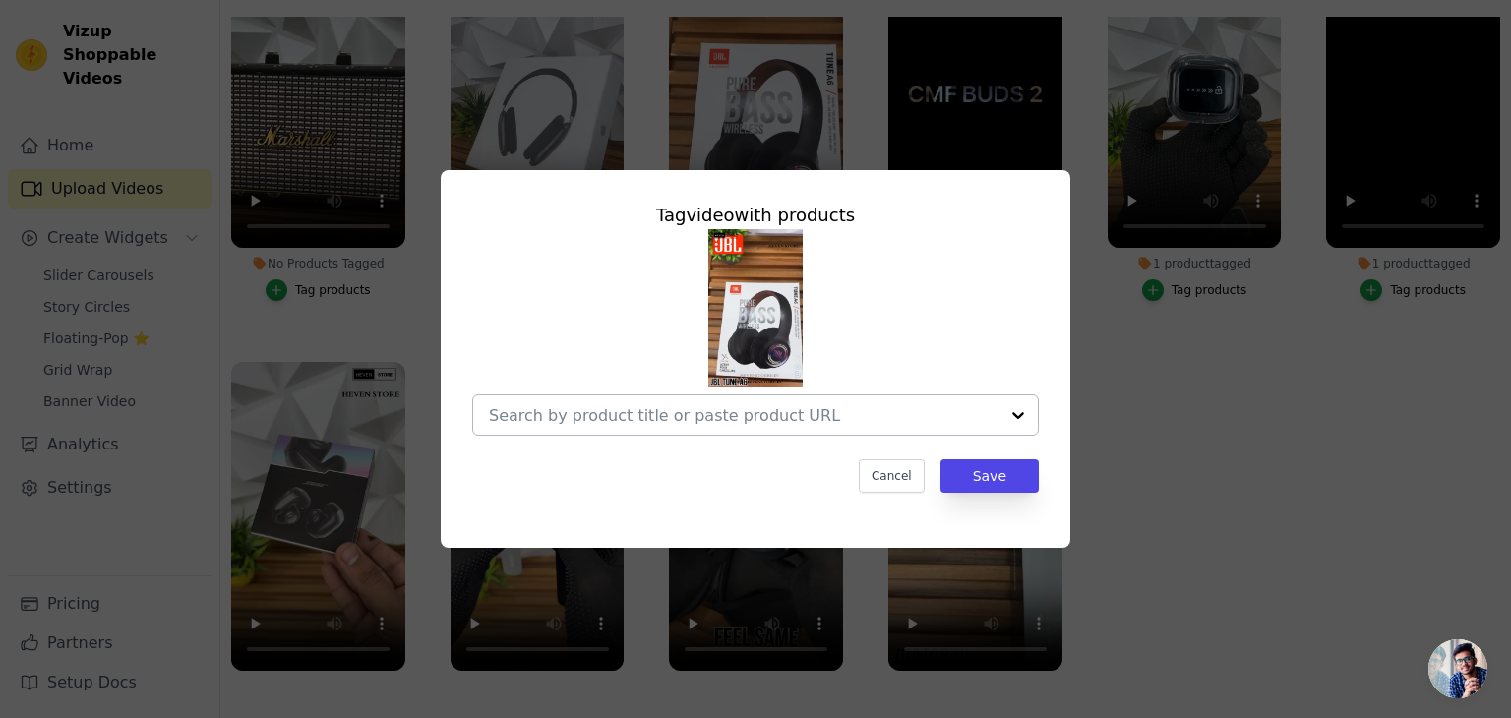
click at [784, 406] on input "No Products Tagged Tag video with products Cancel Save Tag products" at bounding box center [744, 415] width 510 height 19
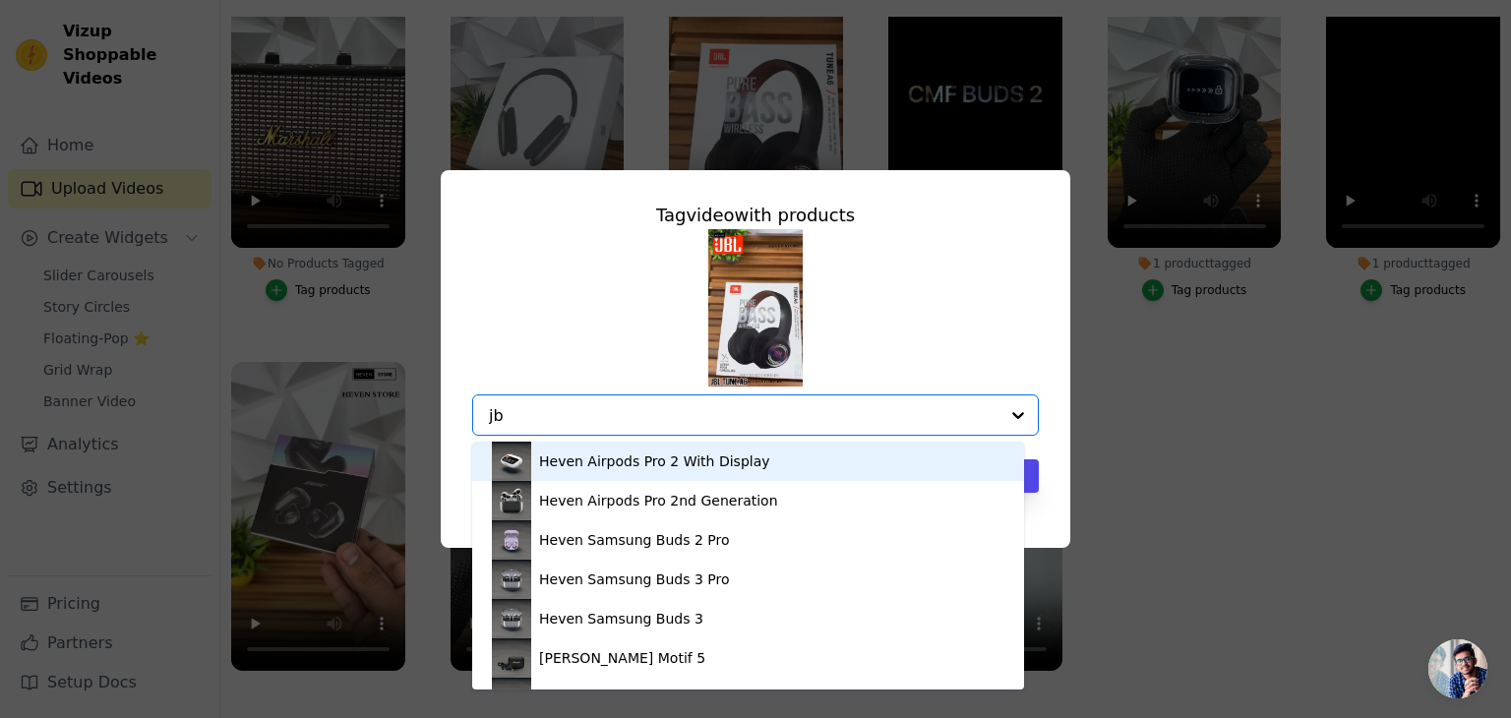
type input "jbl"
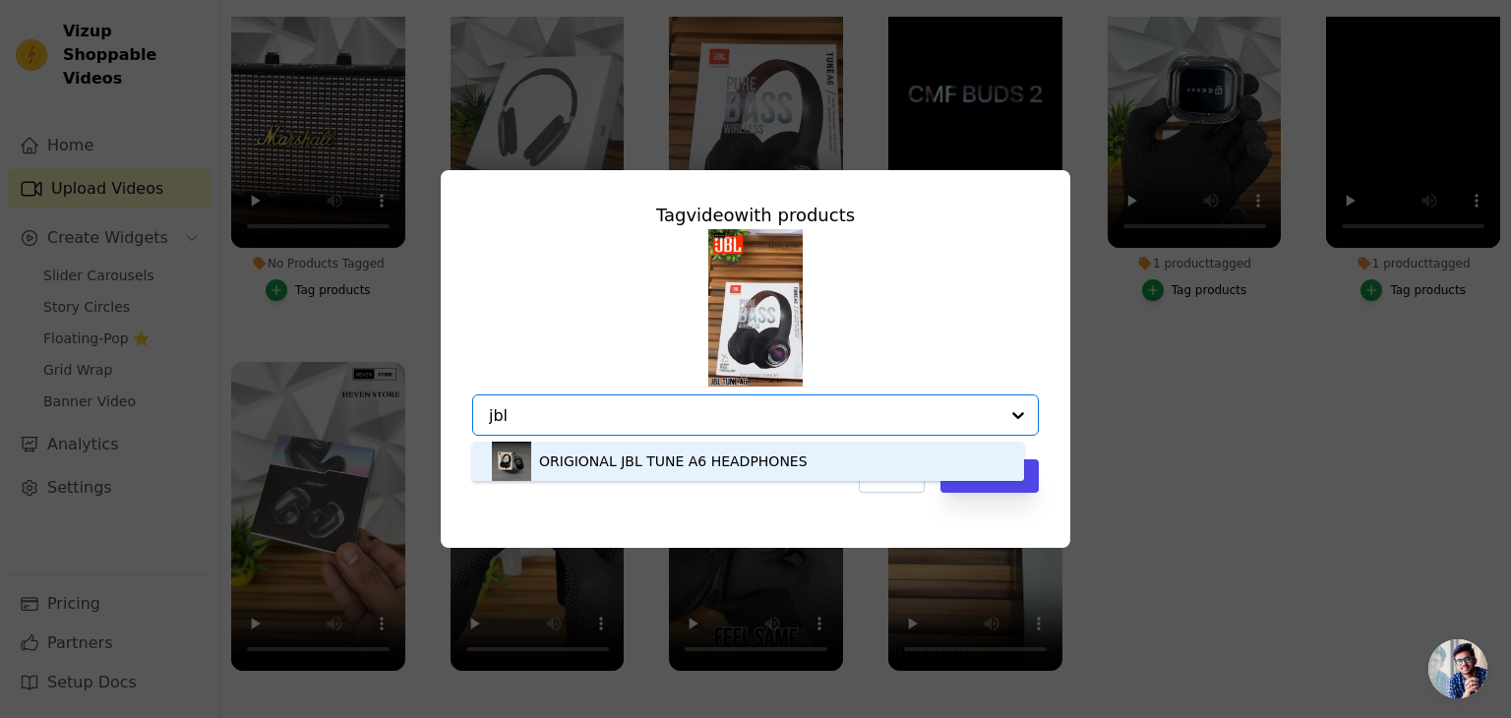
click at [610, 462] on div "ORIGIONAL JBL TUNE A6 HEADPHONES" at bounding box center [673, 462] width 269 height 20
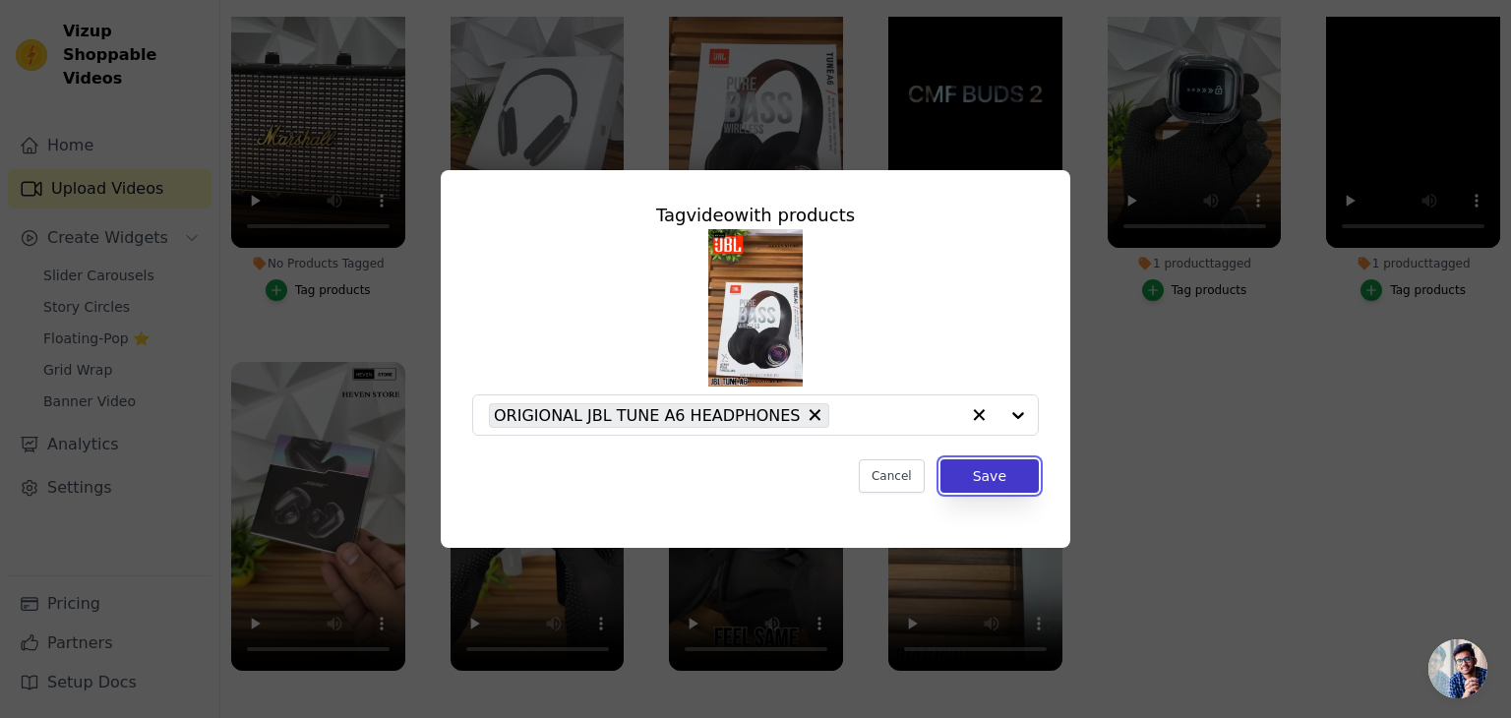
click at [1015, 487] on button "Save" at bounding box center [989, 475] width 98 height 33
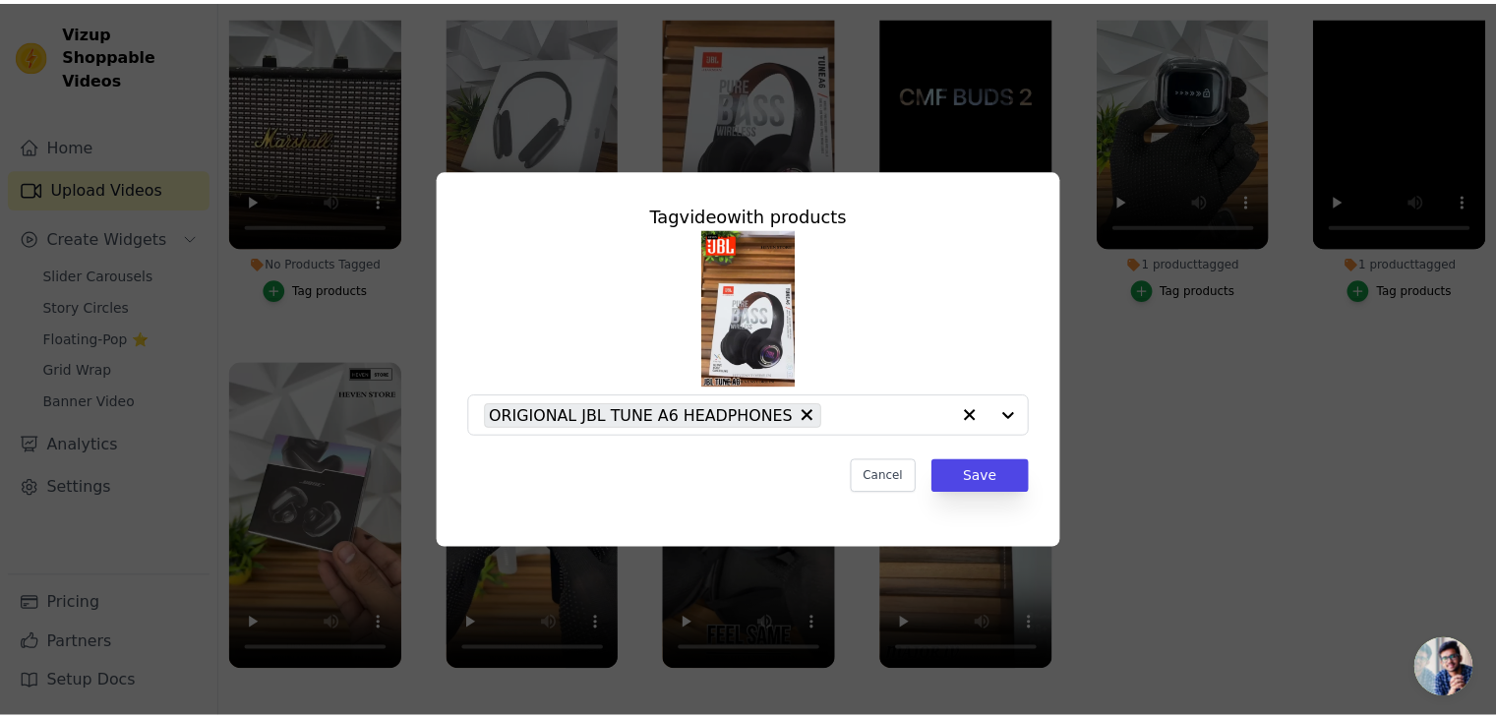
scroll to position [200, 0]
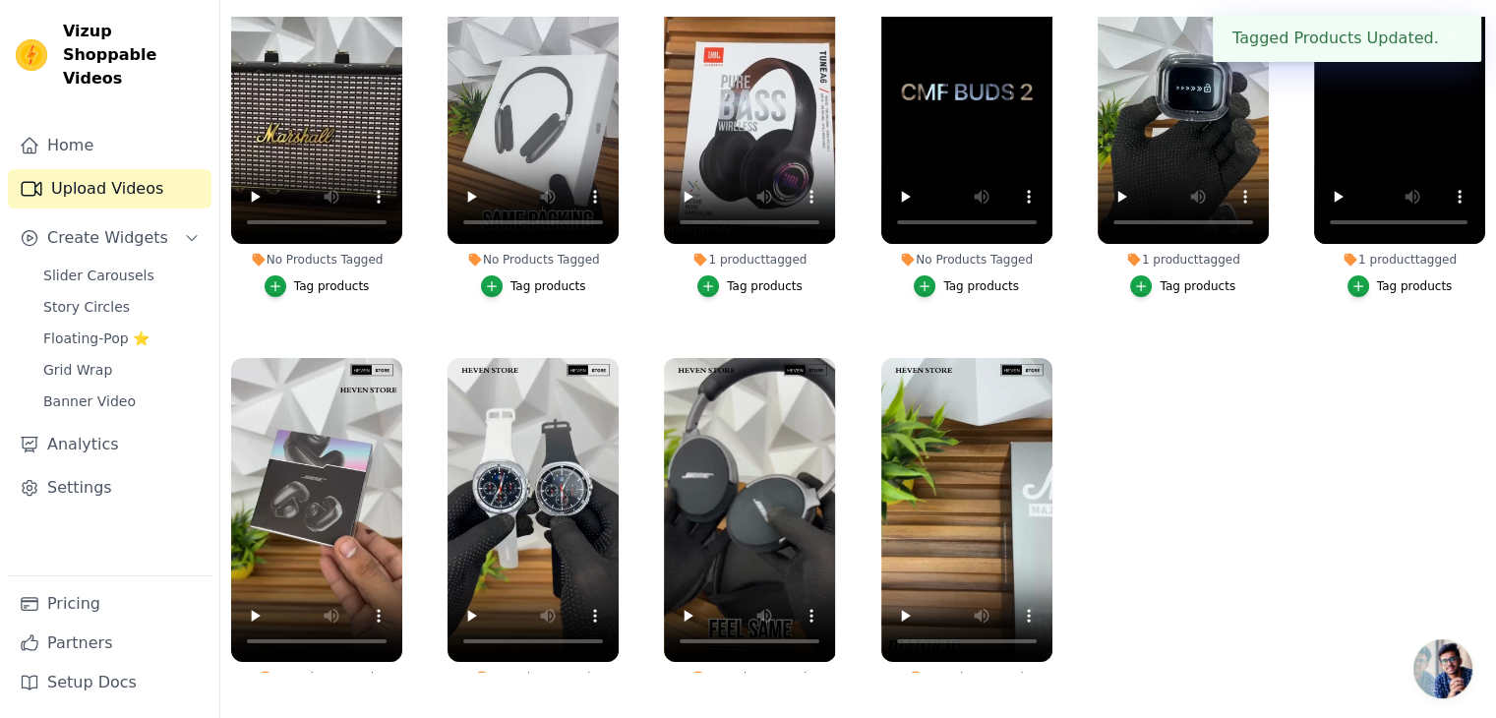
click at [513, 278] on div "Tag products" at bounding box center [549, 286] width 76 height 16
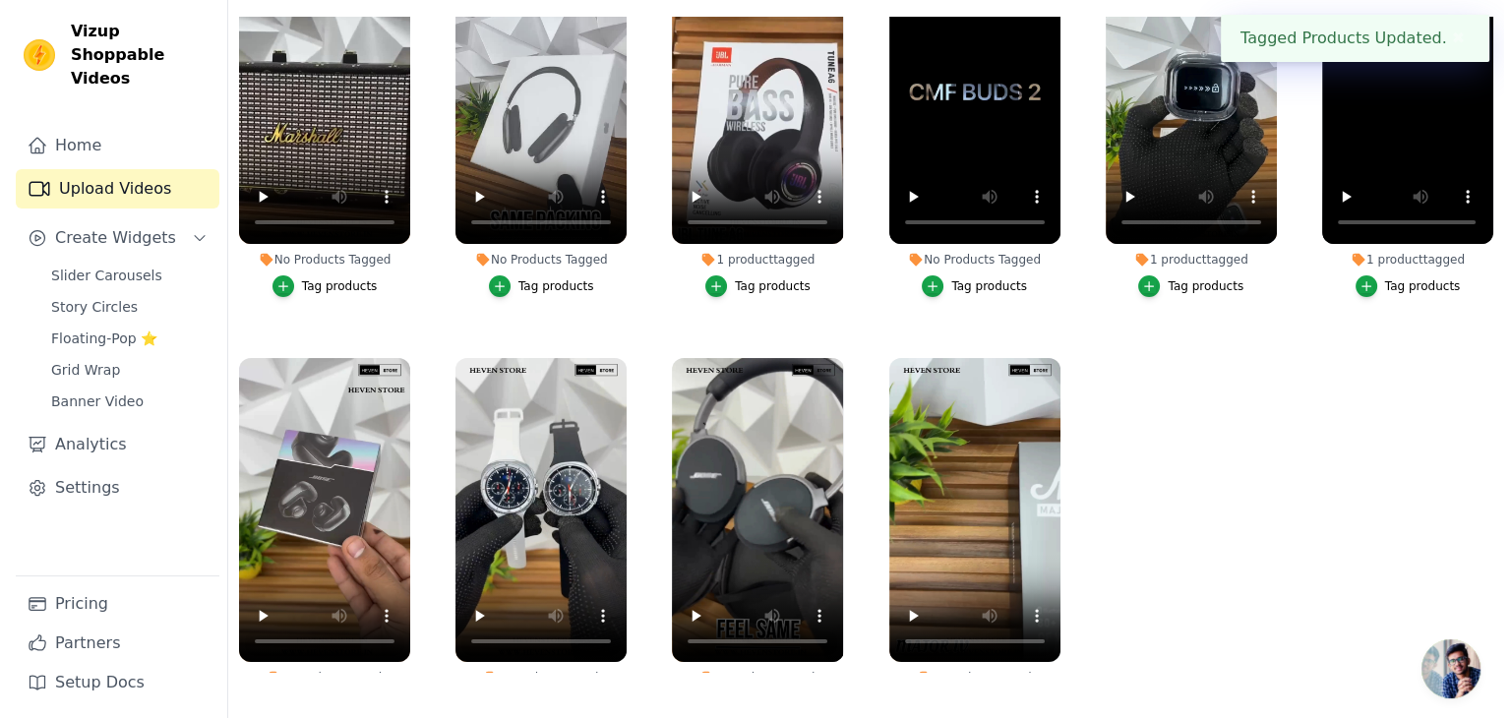
scroll to position [0, 0]
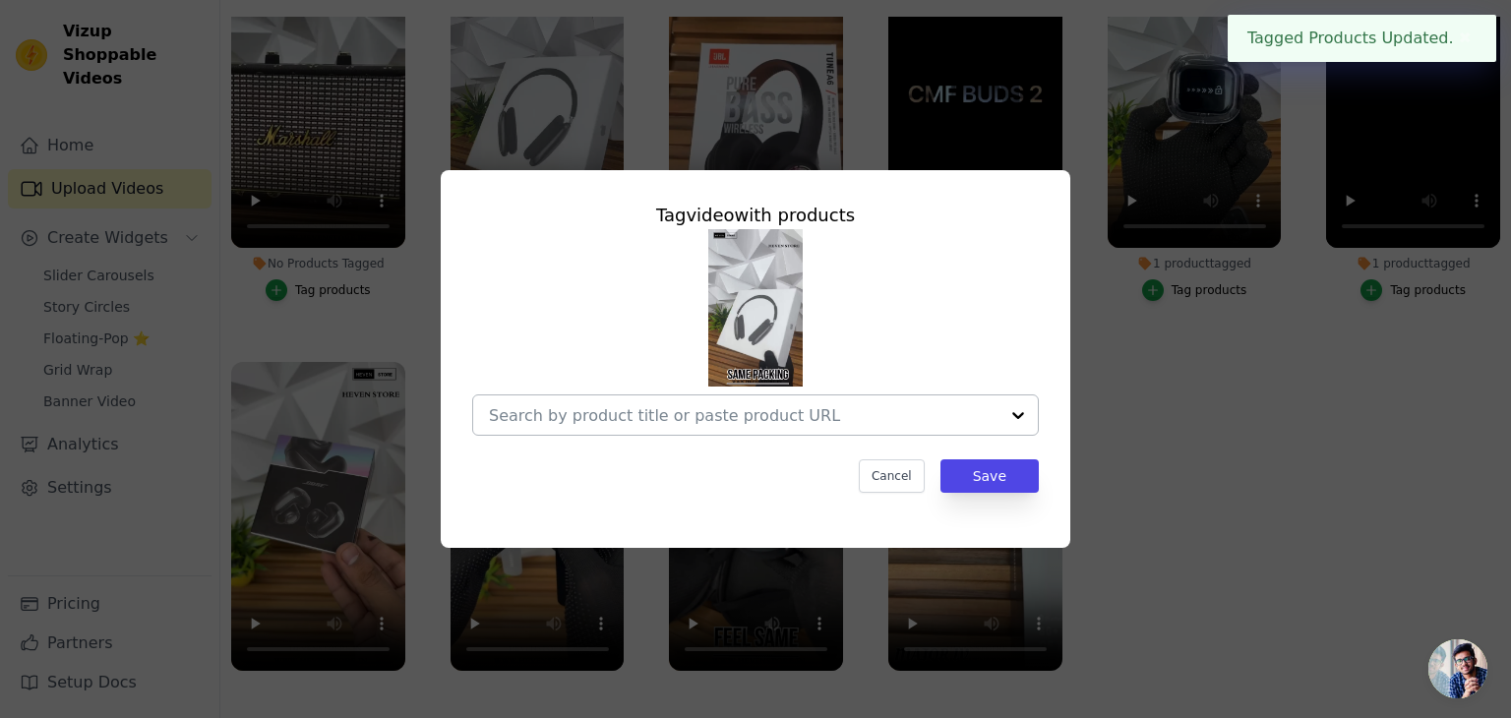
click at [737, 397] on div at bounding box center [744, 414] width 510 height 39
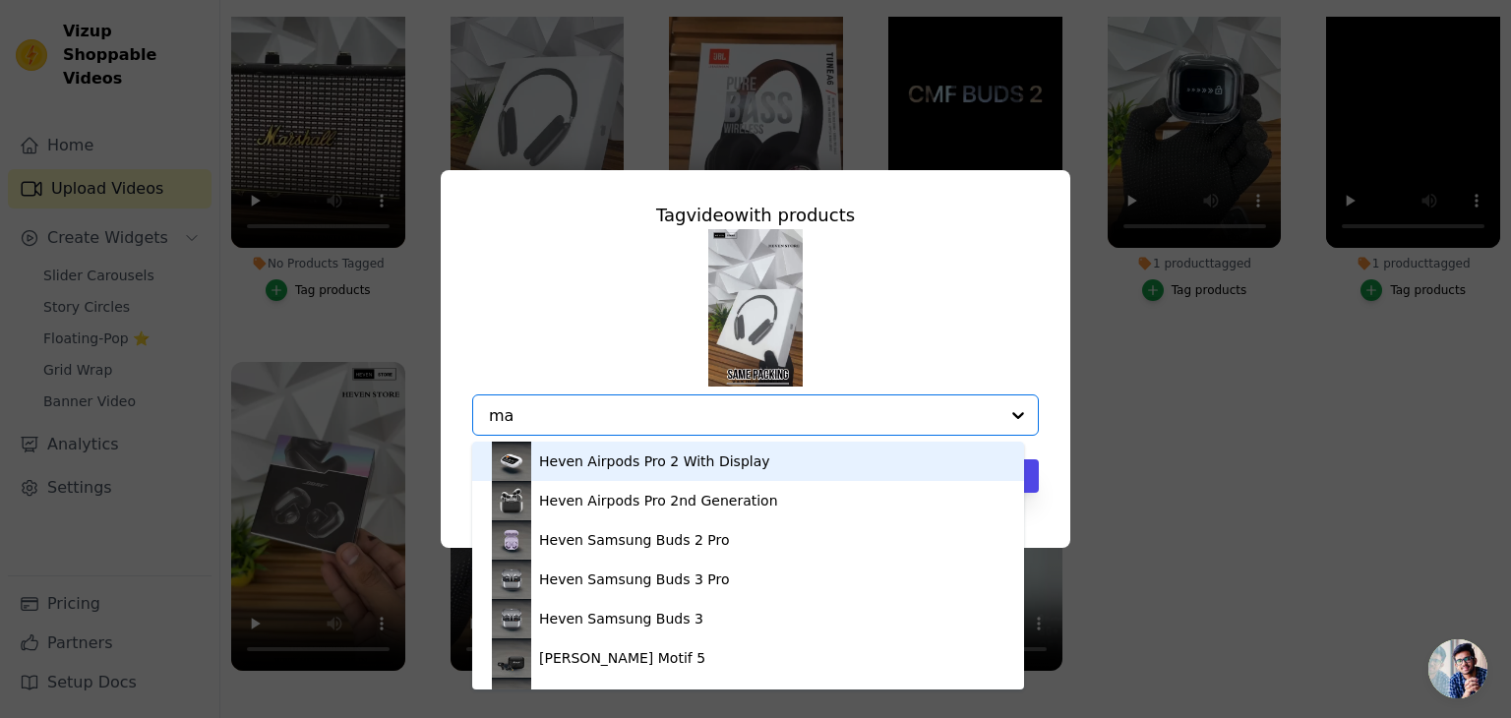
type input "max"
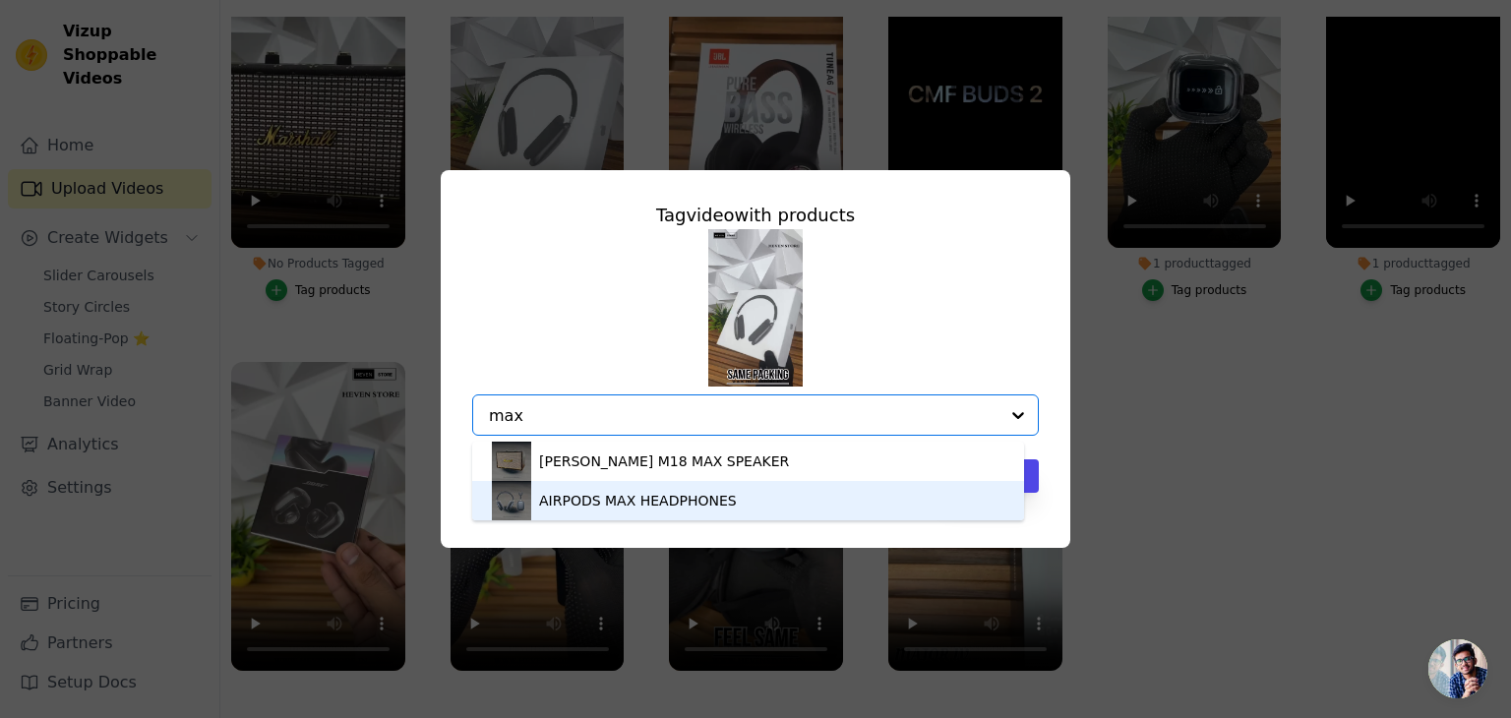
click at [654, 493] on div "AIRPODS MAX HEADPHONES" at bounding box center [638, 501] width 198 height 20
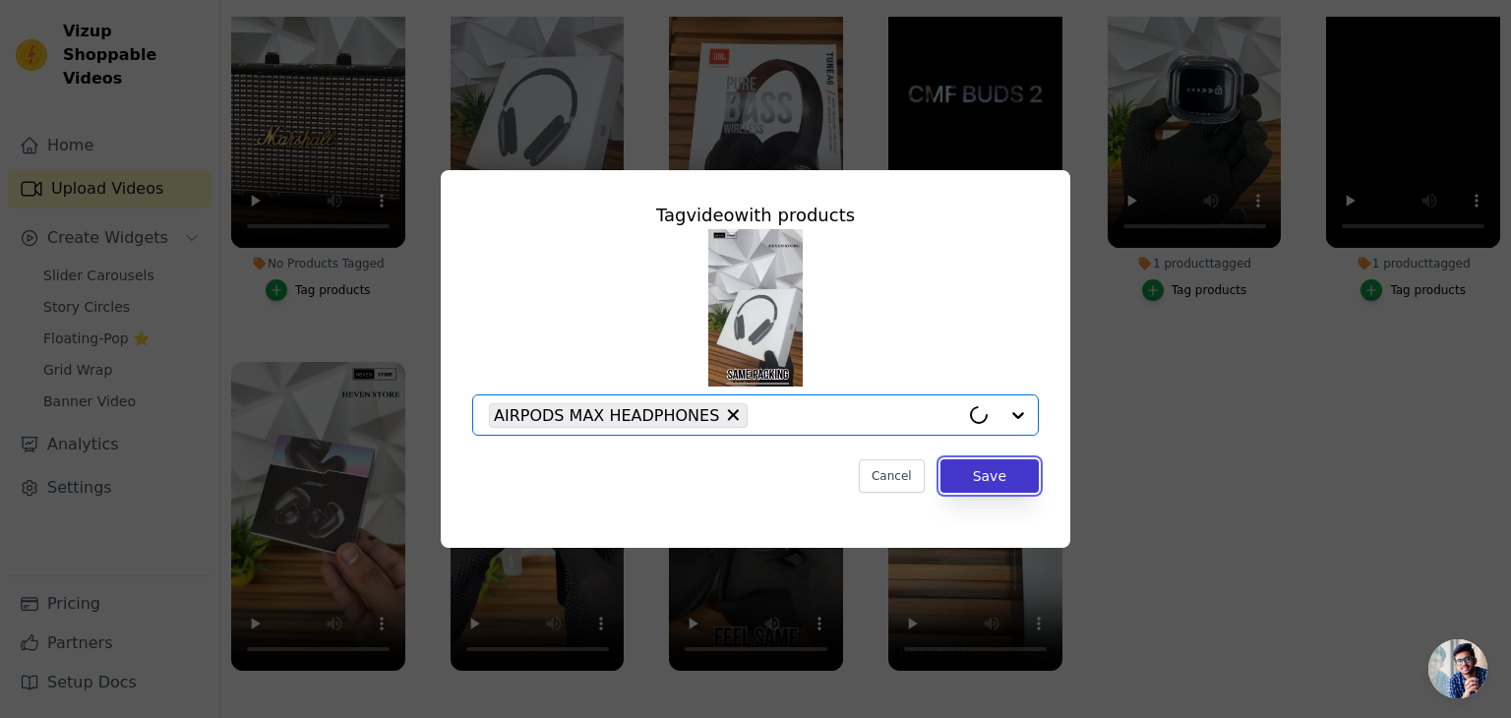
click at [987, 479] on button "Save" at bounding box center [989, 475] width 98 height 33
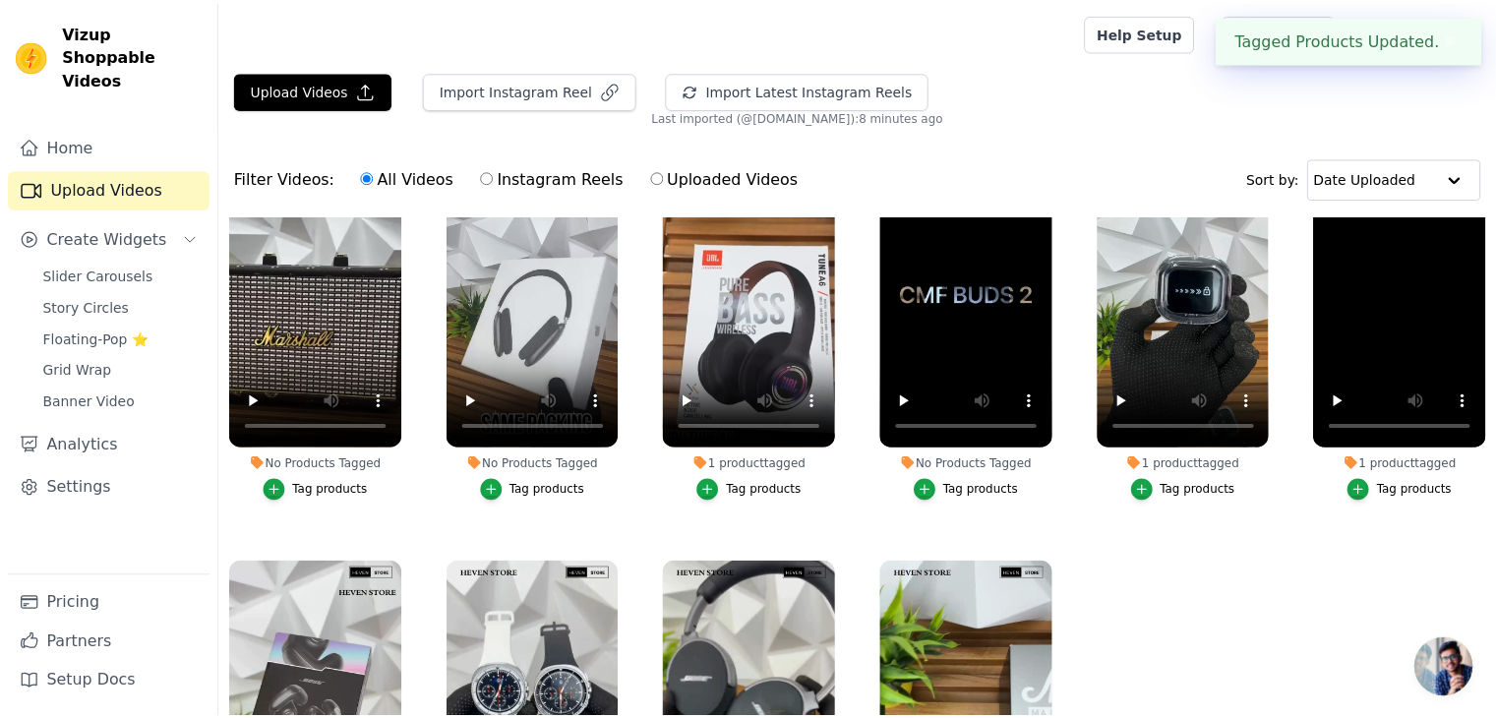
scroll to position [200, 0]
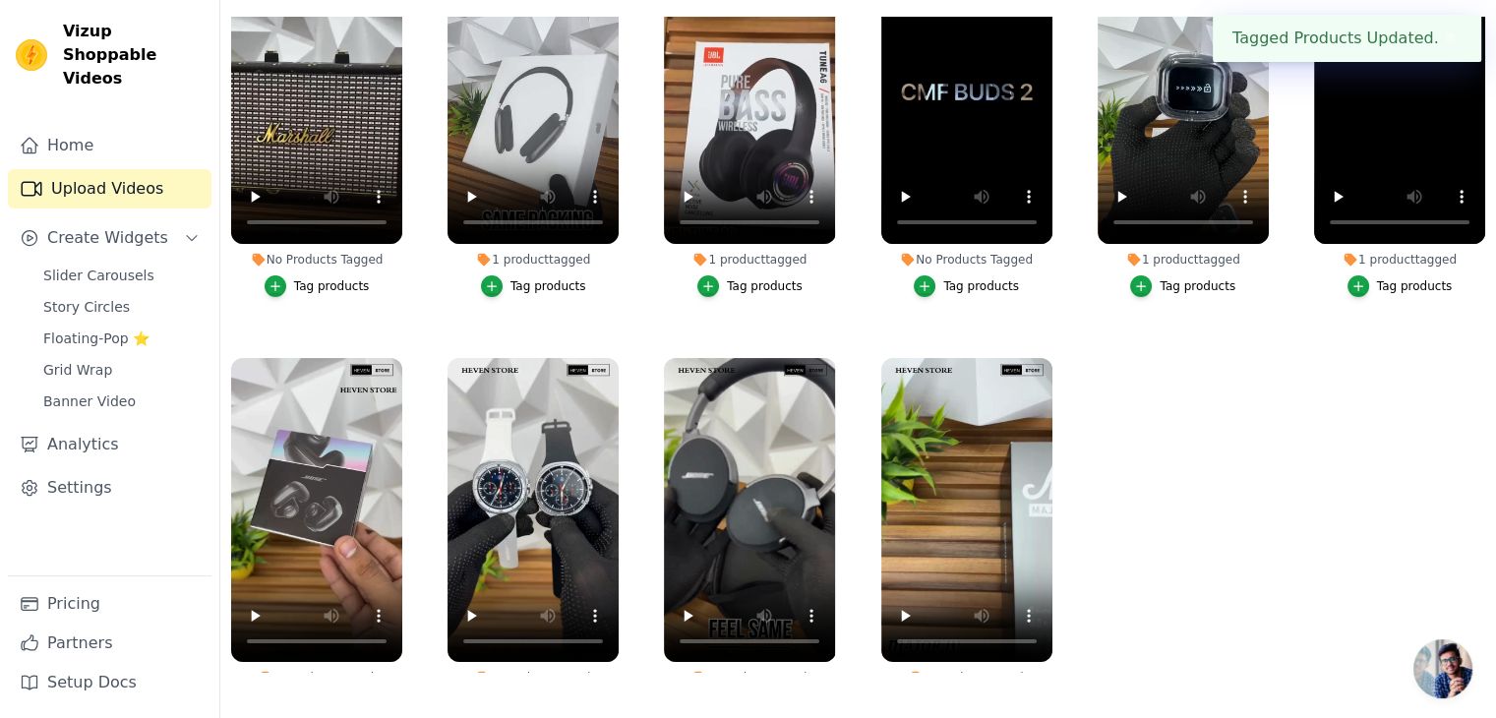
click at [331, 278] on div "Tag products" at bounding box center [332, 286] width 76 height 16
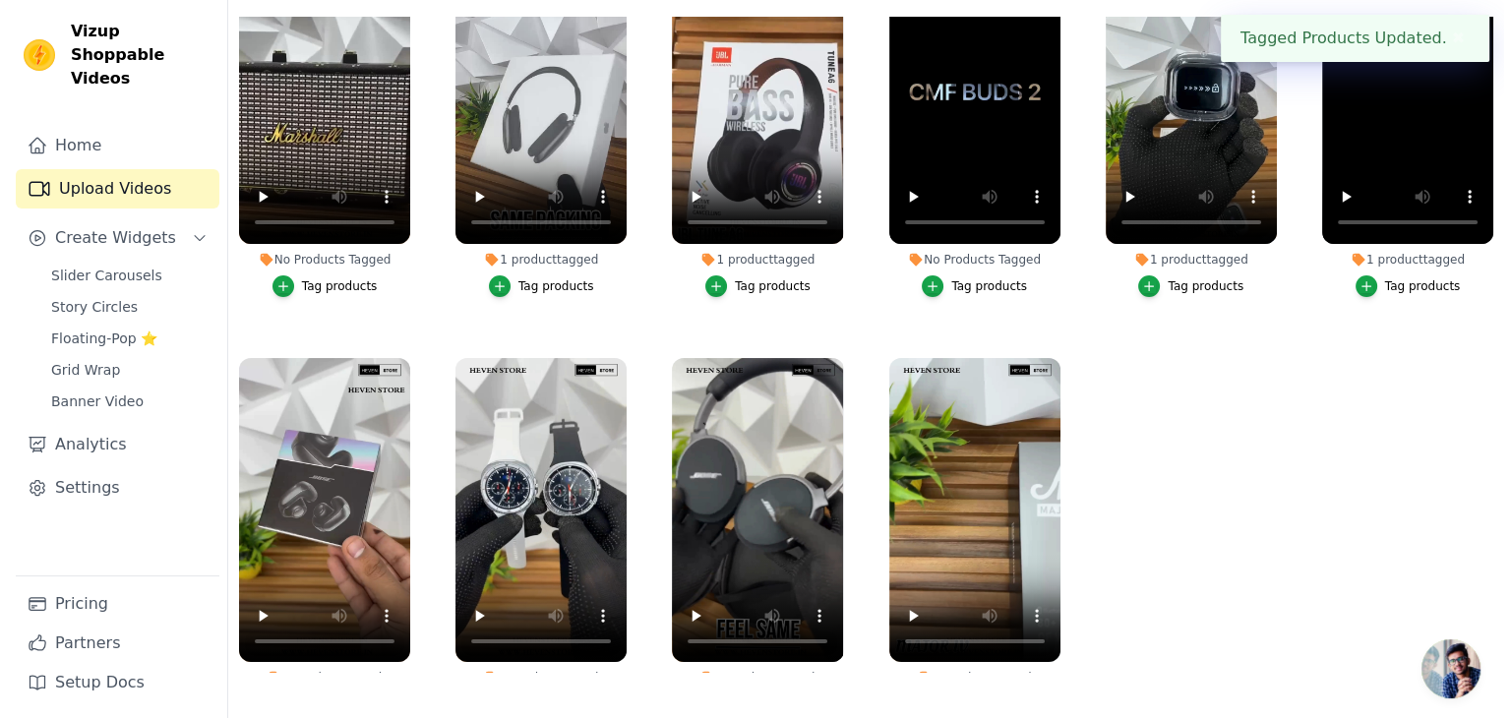
scroll to position [0, 0]
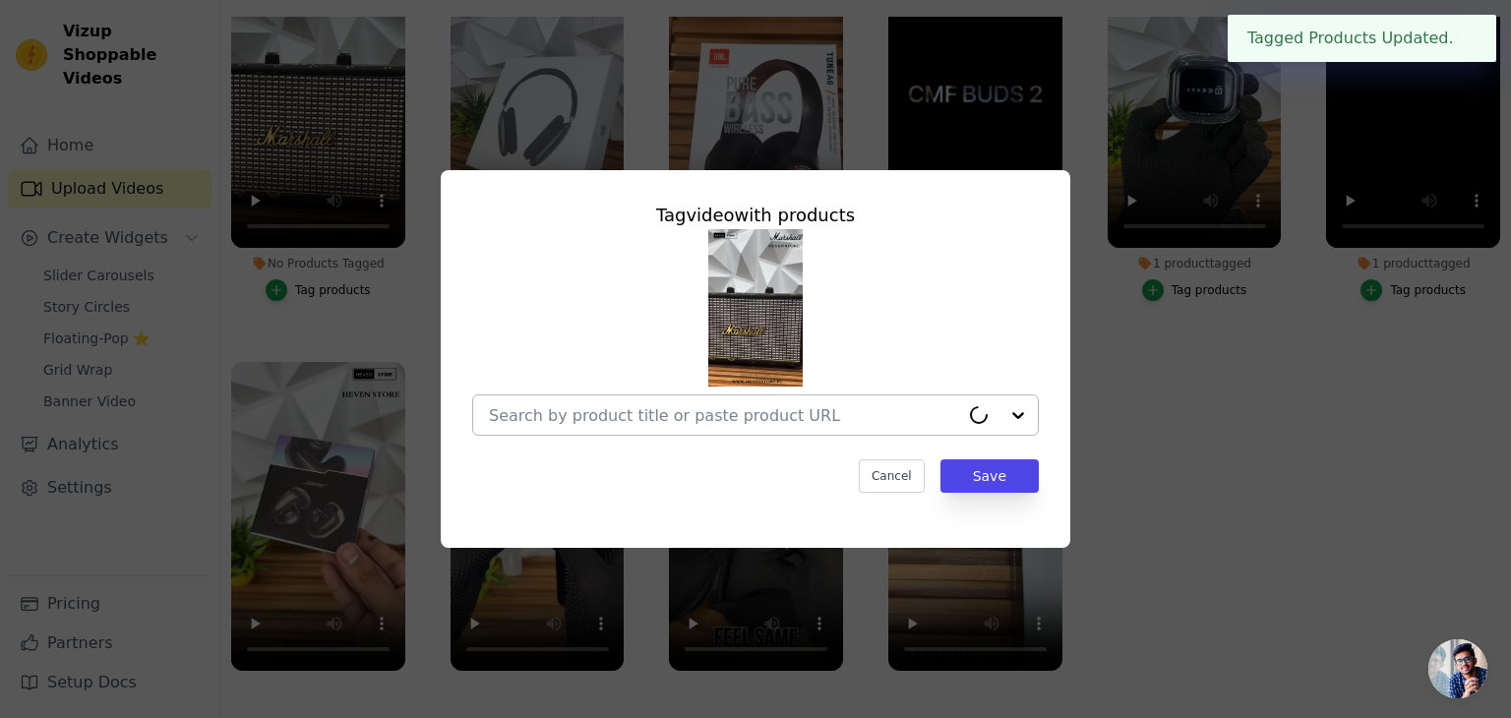
click at [733, 398] on div at bounding box center [724, 414] width 470 height 39
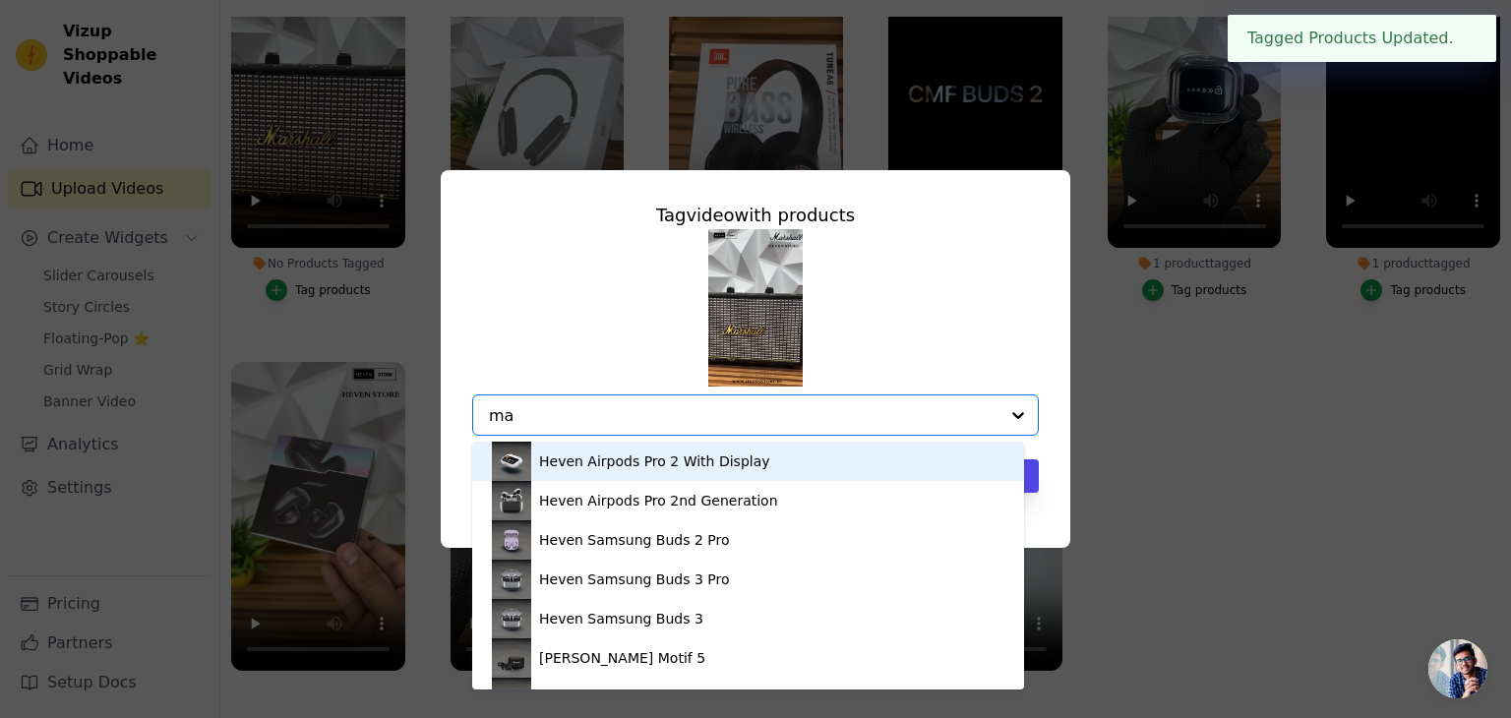
type input "max"
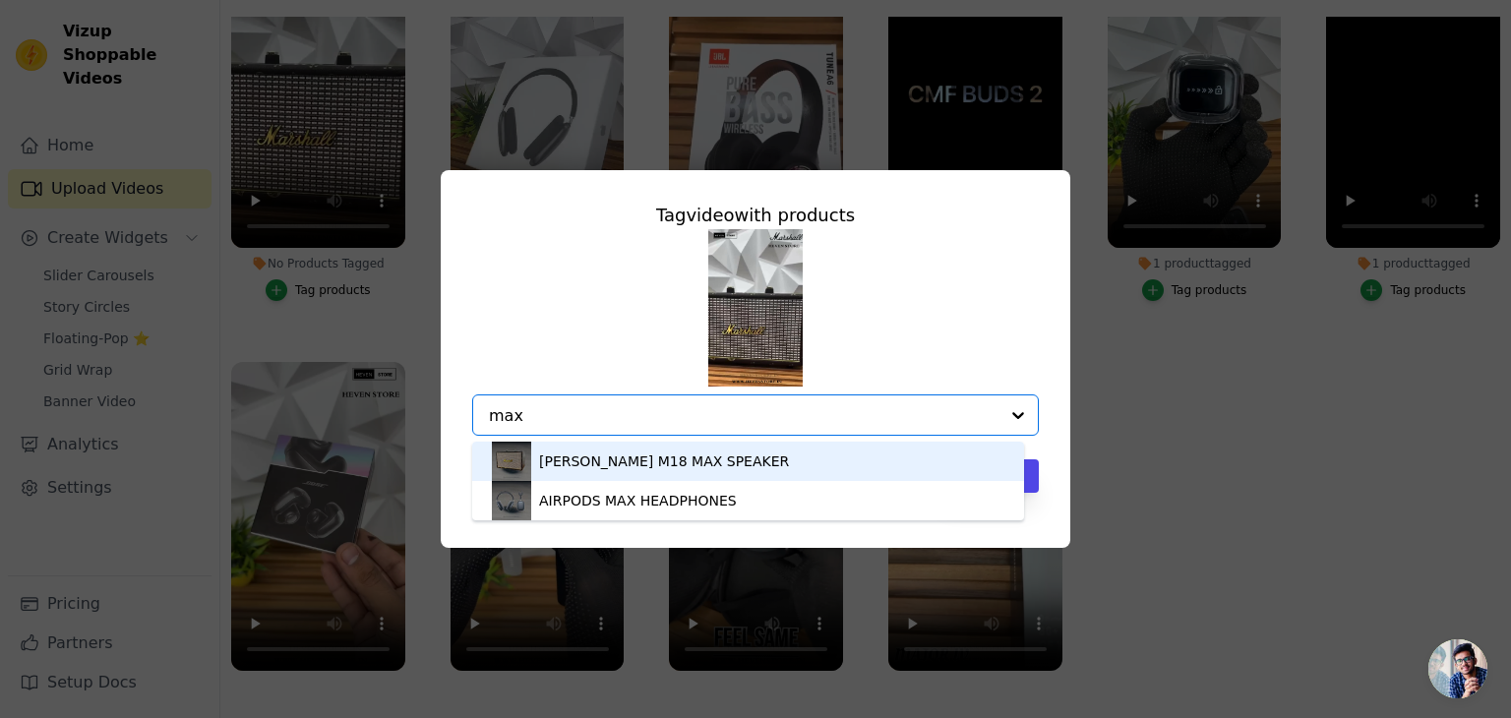
click at [700, 461] on div "MARSHALL M18 MAX SPEAKER" at bounding box center [664, 462] width 250 height 20
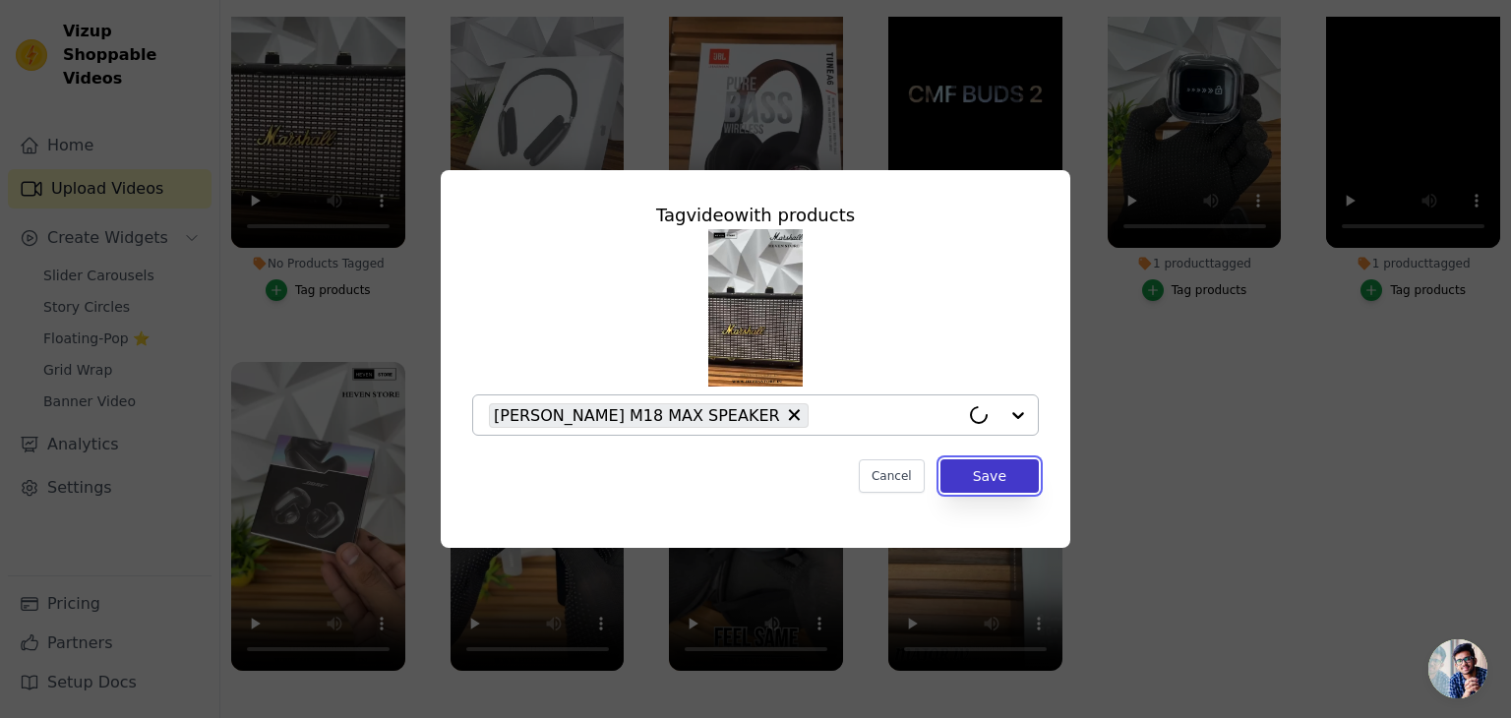
click at [1011, 482] on button "Save" at bounding box center [989, 475] width 98 height 33
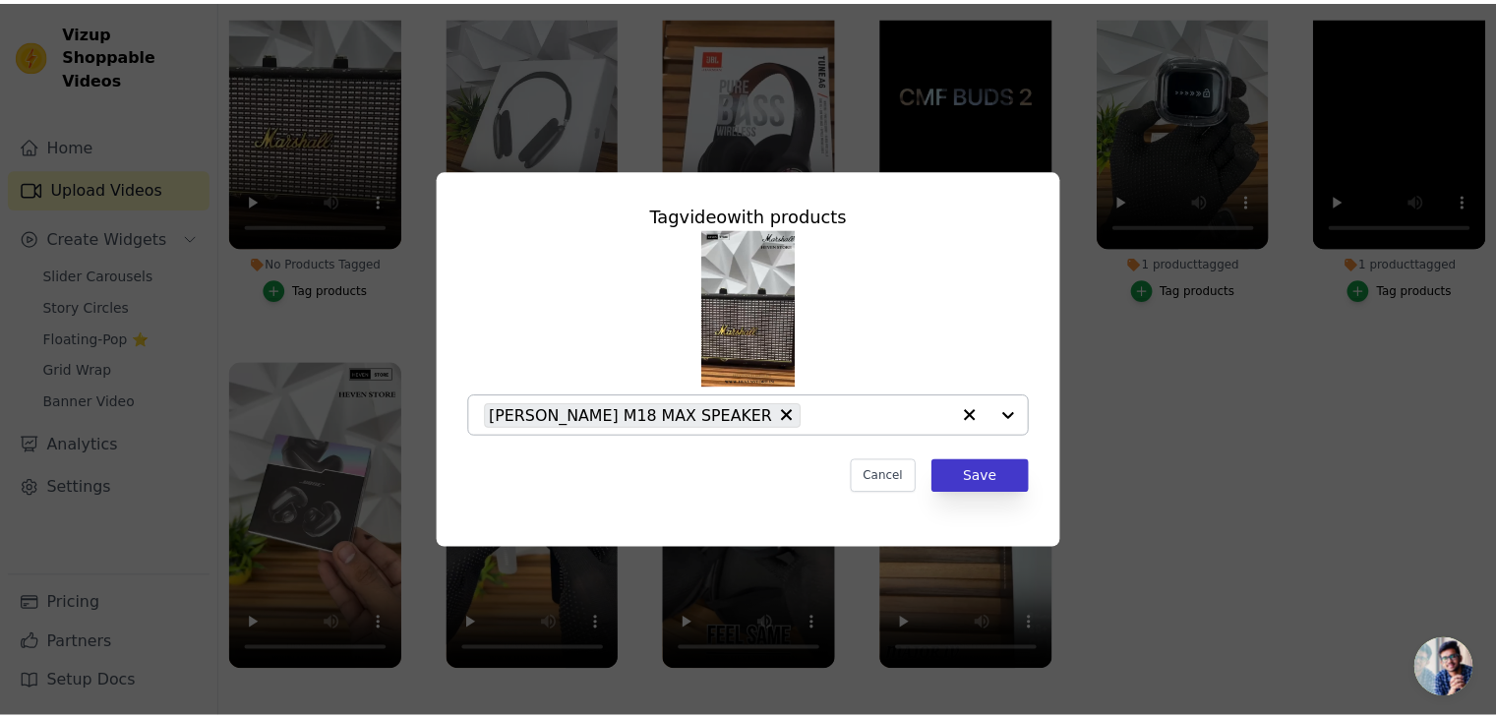
scroll to position [200, 0]
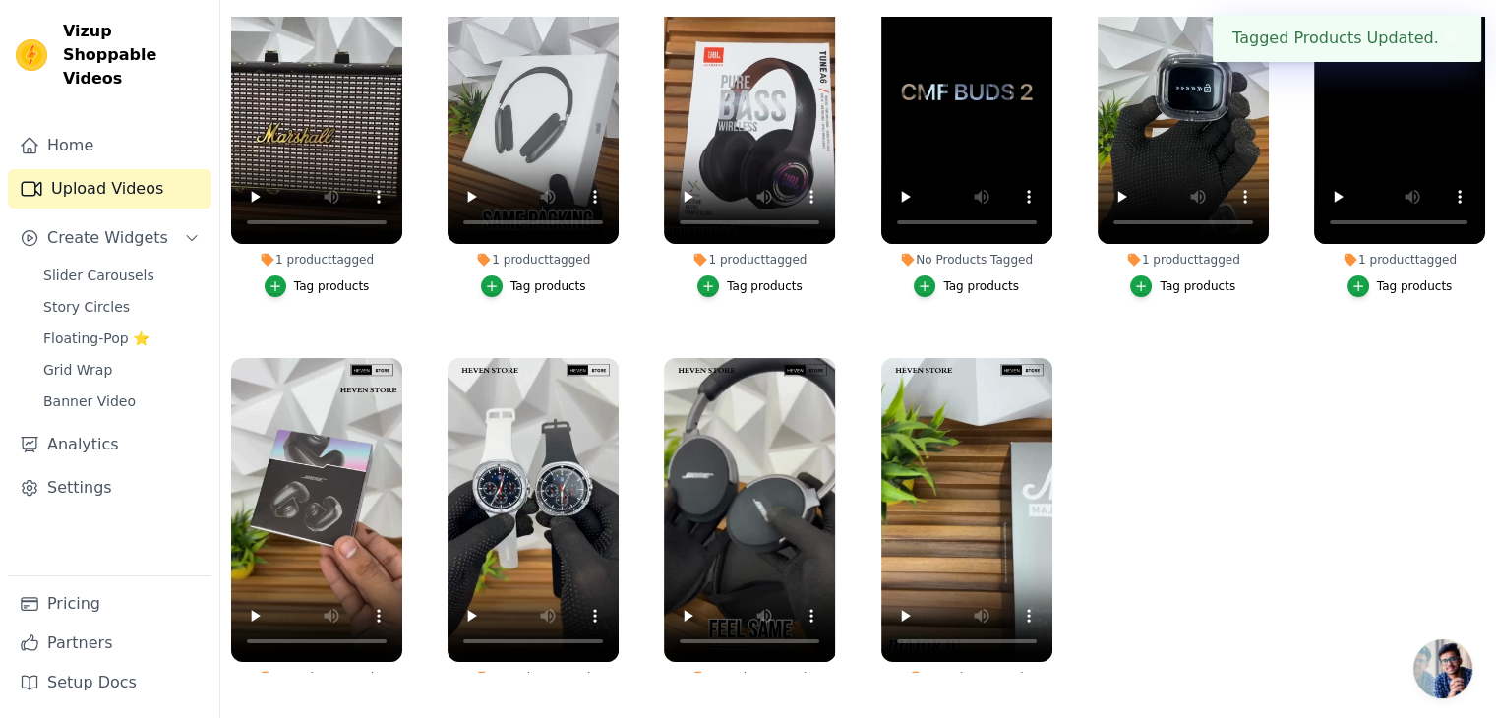
click at [107, 297] on div "Slider Carousels Story Circles Floating-Pop ⭐ Grid Wrap Banner Video" at bounding box center [121, 338] width 180 height 153
click at [105, 297] on span "Story Circles" at bounding box center [86, 307] width 87 height 20
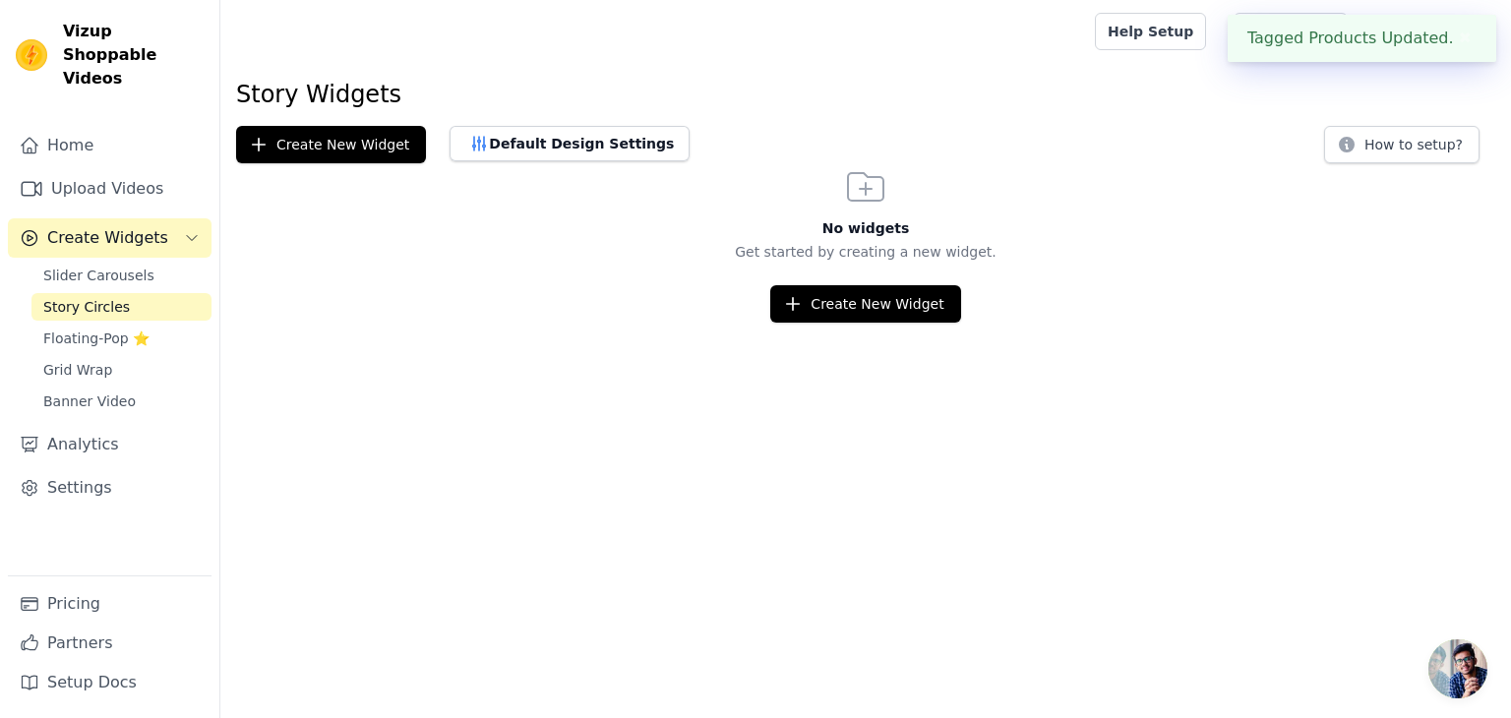
click at [135, 331] on div "Slider Carousels Story Circles Floating-Pop ⭐ Grid Wrap Banner Video" at bounding box center [121, 338] width 180 height 153
click at [131, 329] on span "Floating-Pop ⭐" at bounding box center [96, 339] width 106 height 20
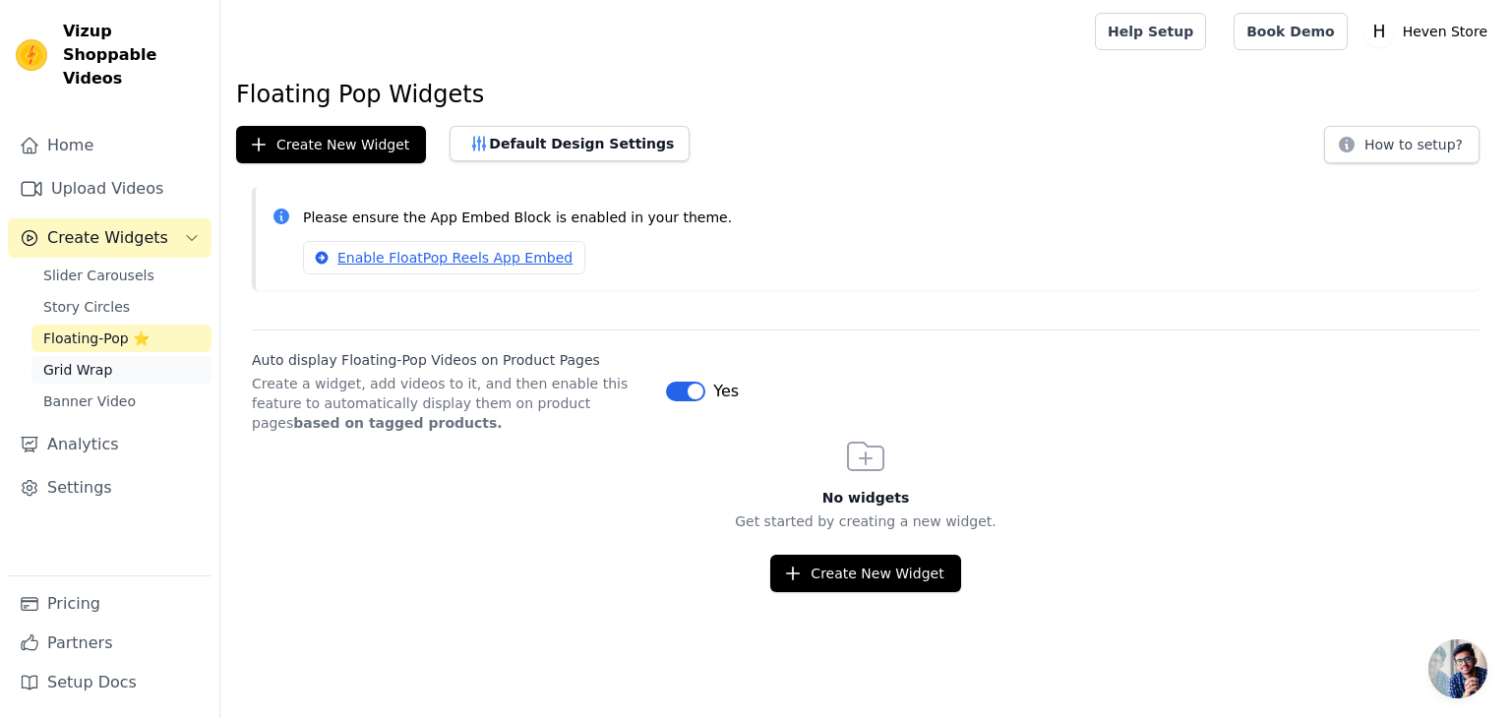
click at [135, 356] on link "Grid Wrap" at bounding box center [121, 370] width 180 height 28
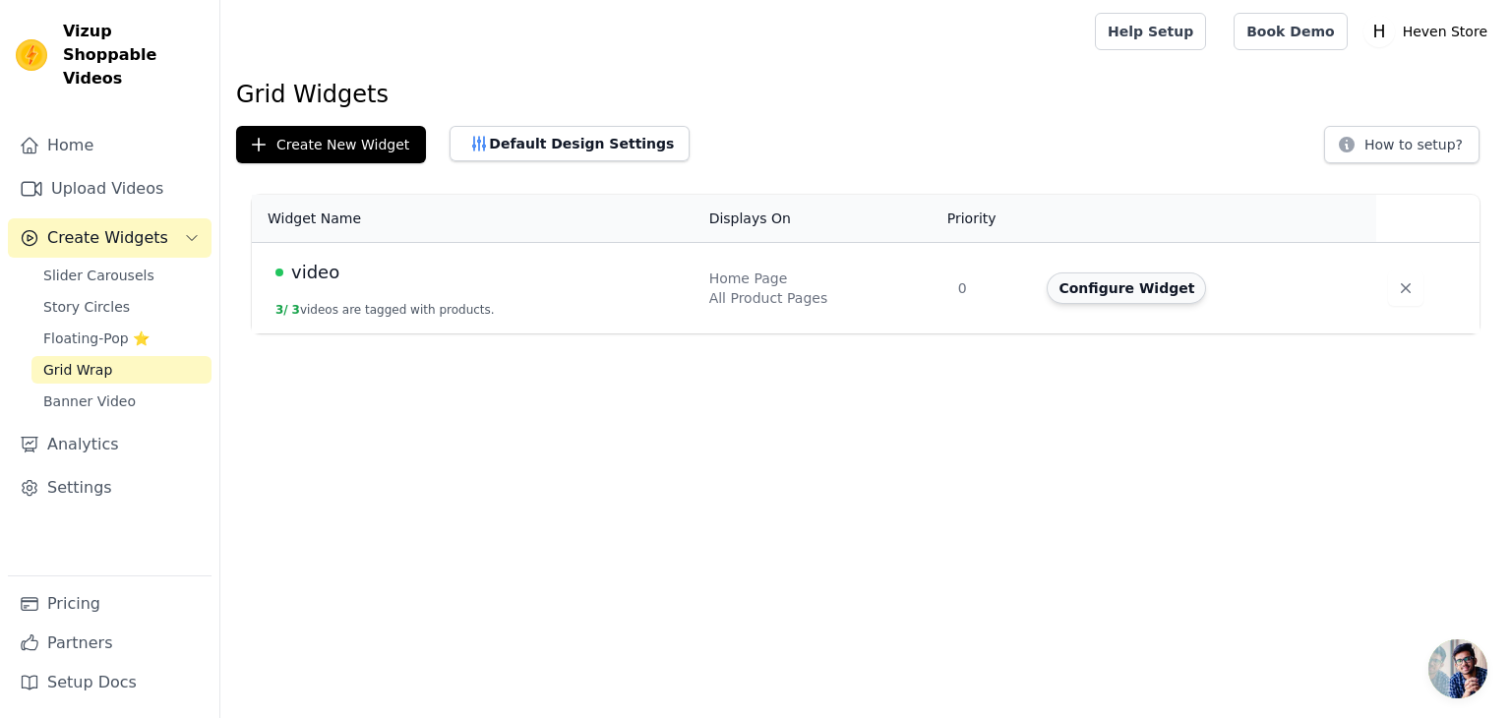
click at [1066, 285] on button "Configure Widget" at bounding box center [1126, 287] width 159 height 31
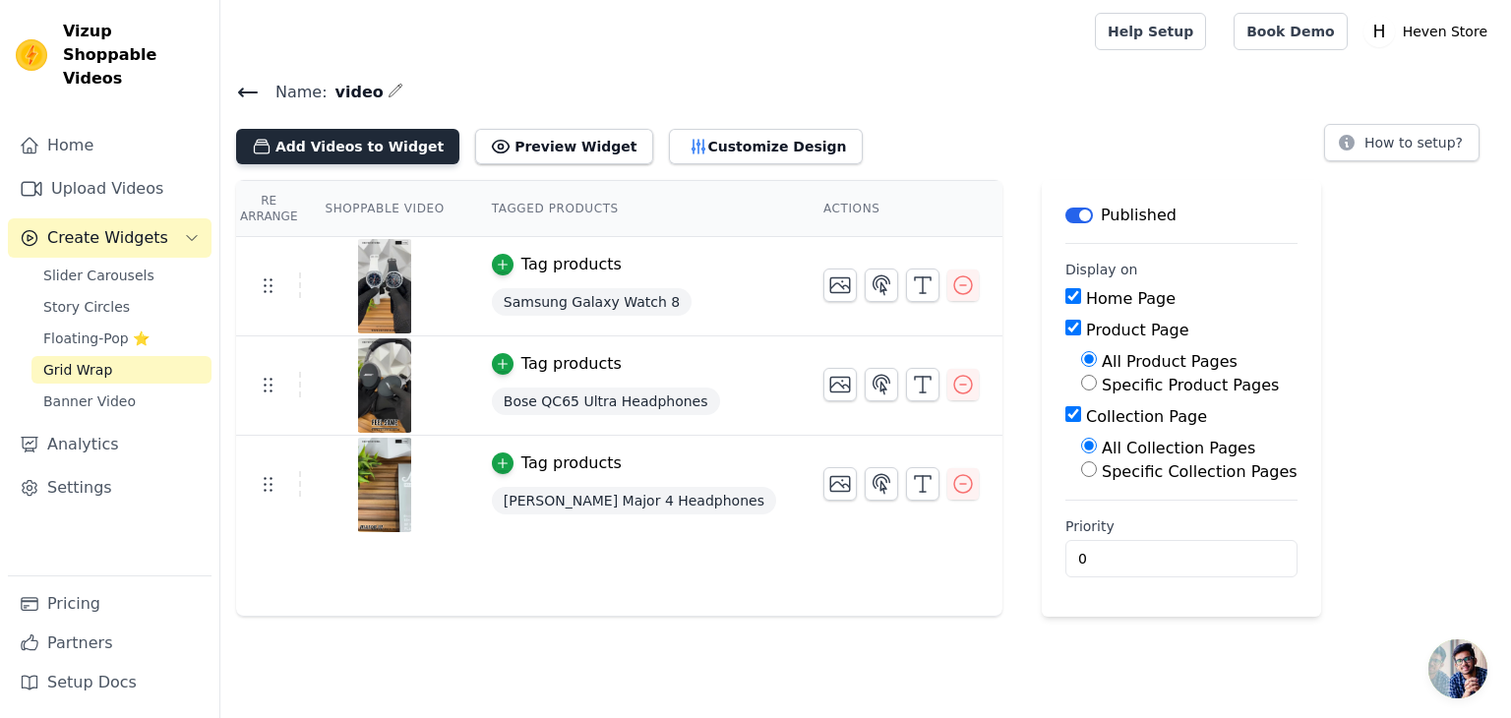
click at [383, 150] on button "Add Videos to Widget" at bounding box center [347, 146] width 223 height 35
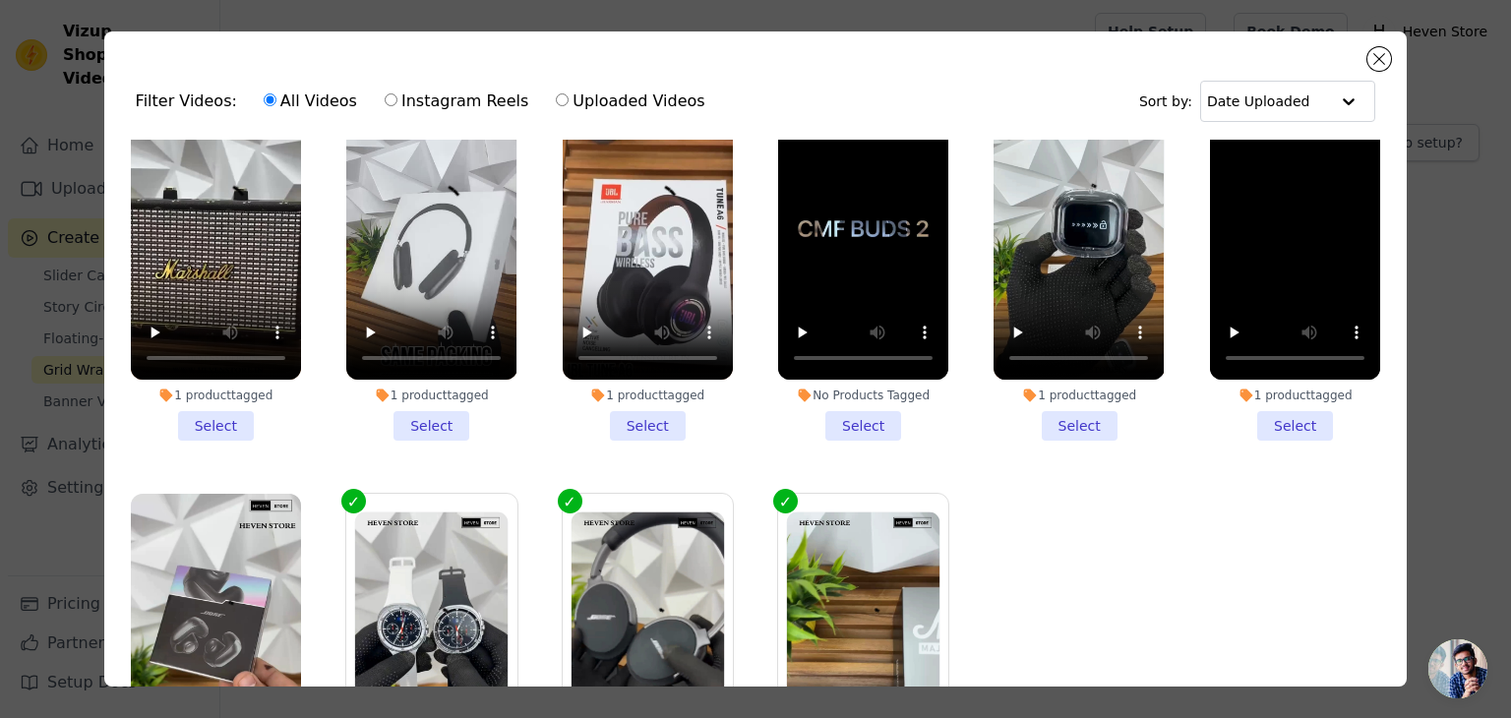
scroll to position [175, 0]
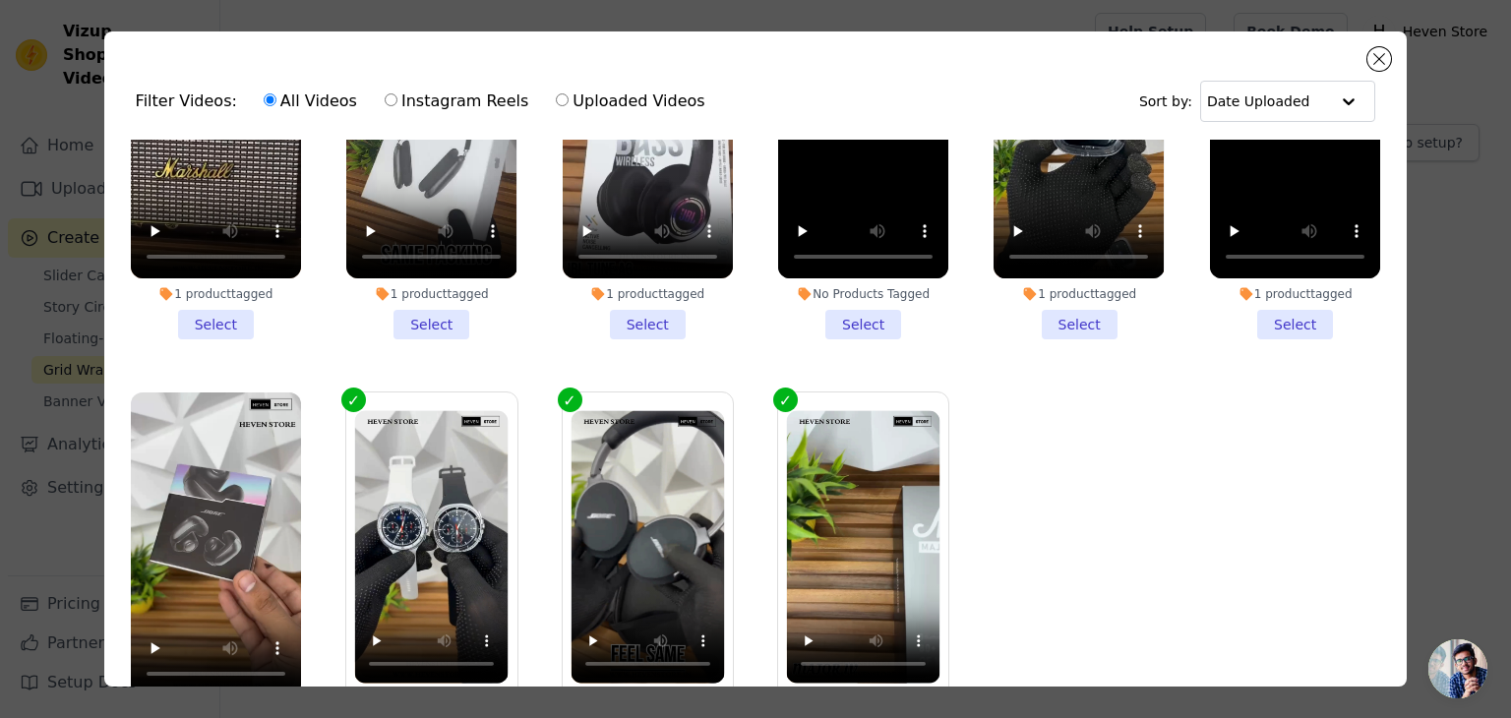
click at [1270, 322] on li "1 product tagged Select" at bounding box center [1295, 157] width 170 height 364
click at [0, 0] on input "1 product tagged Select" at bounding box center [0, 0] width 0 height 0
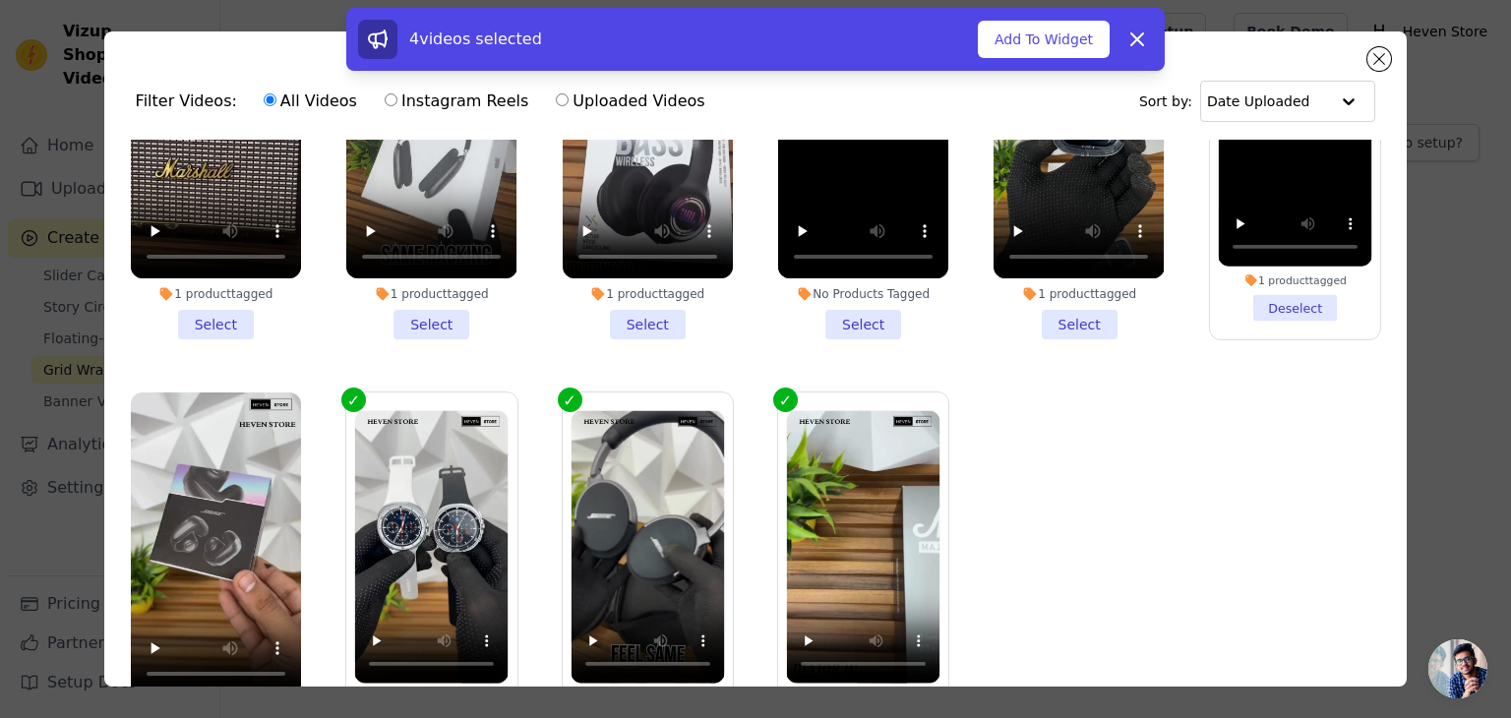
drag, startPoint x: 1060, startPoint y: 316, endPoint x: 948, endPoint y: 316, distance: 112.1
click at [1061, 316] on li "1 product tagged Select" at bounding box center [1079, 157] width 170 height 364
click at [0, 0] on input "1 product tagged Select" at bounding box center [0, 0] width 0 height 0
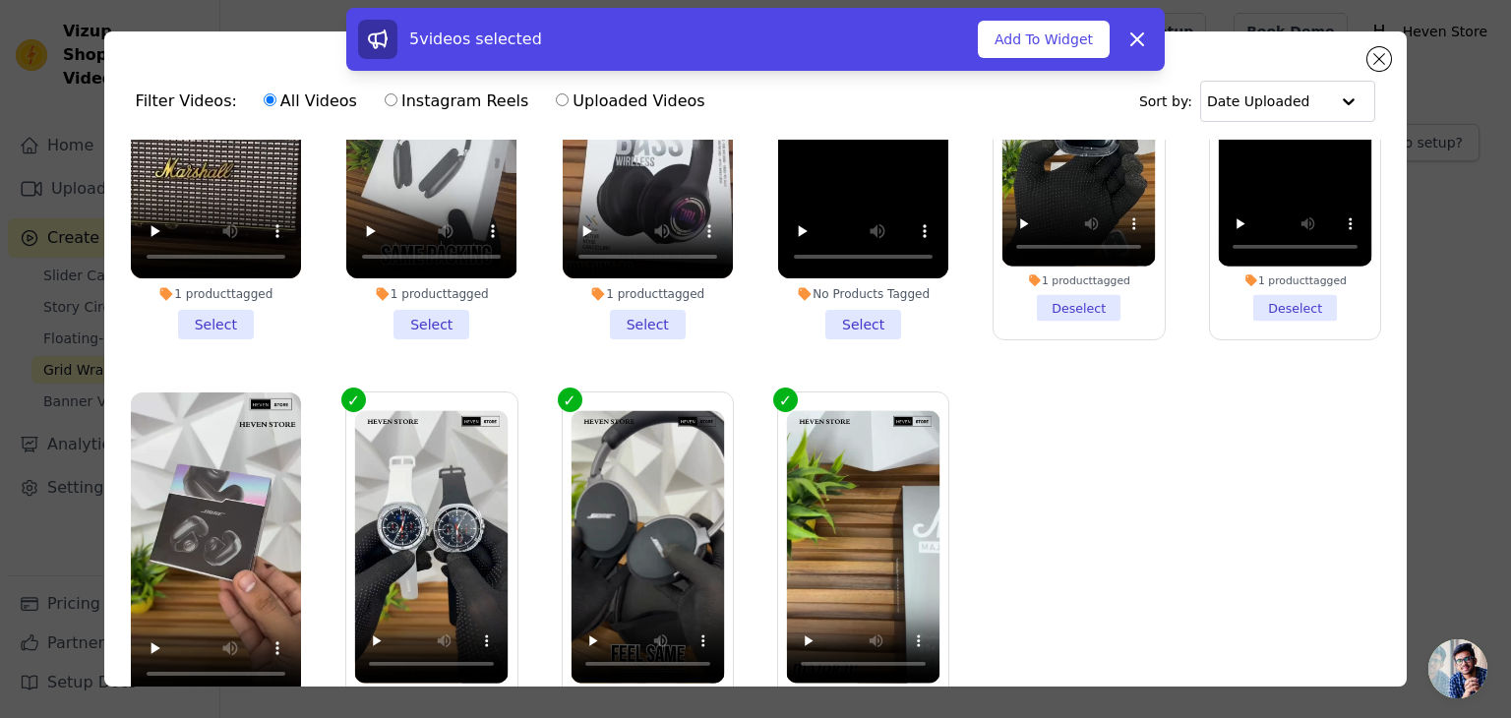
click at [854, 316] on li "No Products Tagged Select" at bounding box center [863, 157] width 170 height 364
click at [0, 0] on input "No Products Tagged Select" at bounding box center [0, 0] width 0 height 0
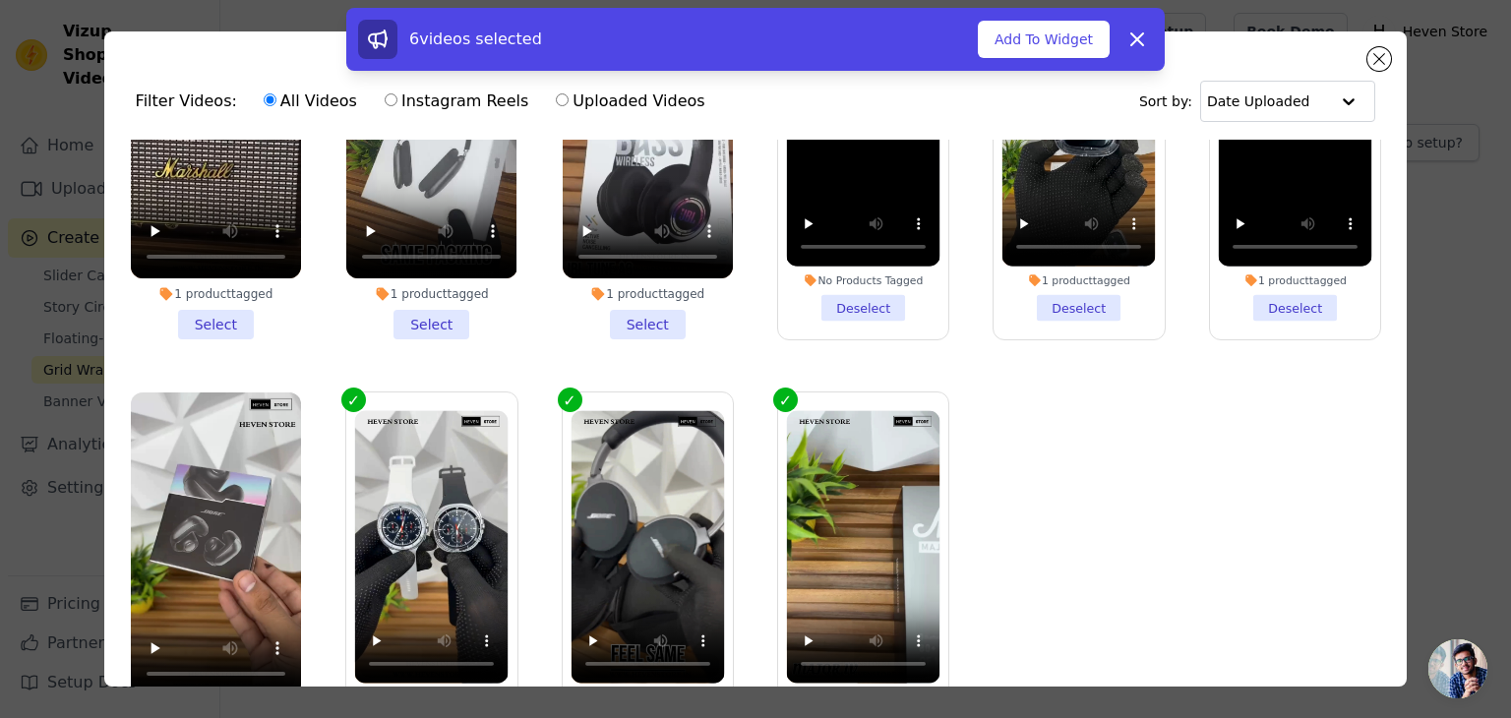
click at [649, 310] on li "1 product tagged Select" at bounding box center [648, 157] width 170 height 364
click at [0, 0] on input "1 product tagged Select" at bounding box center [0, 0] width 0 height 0
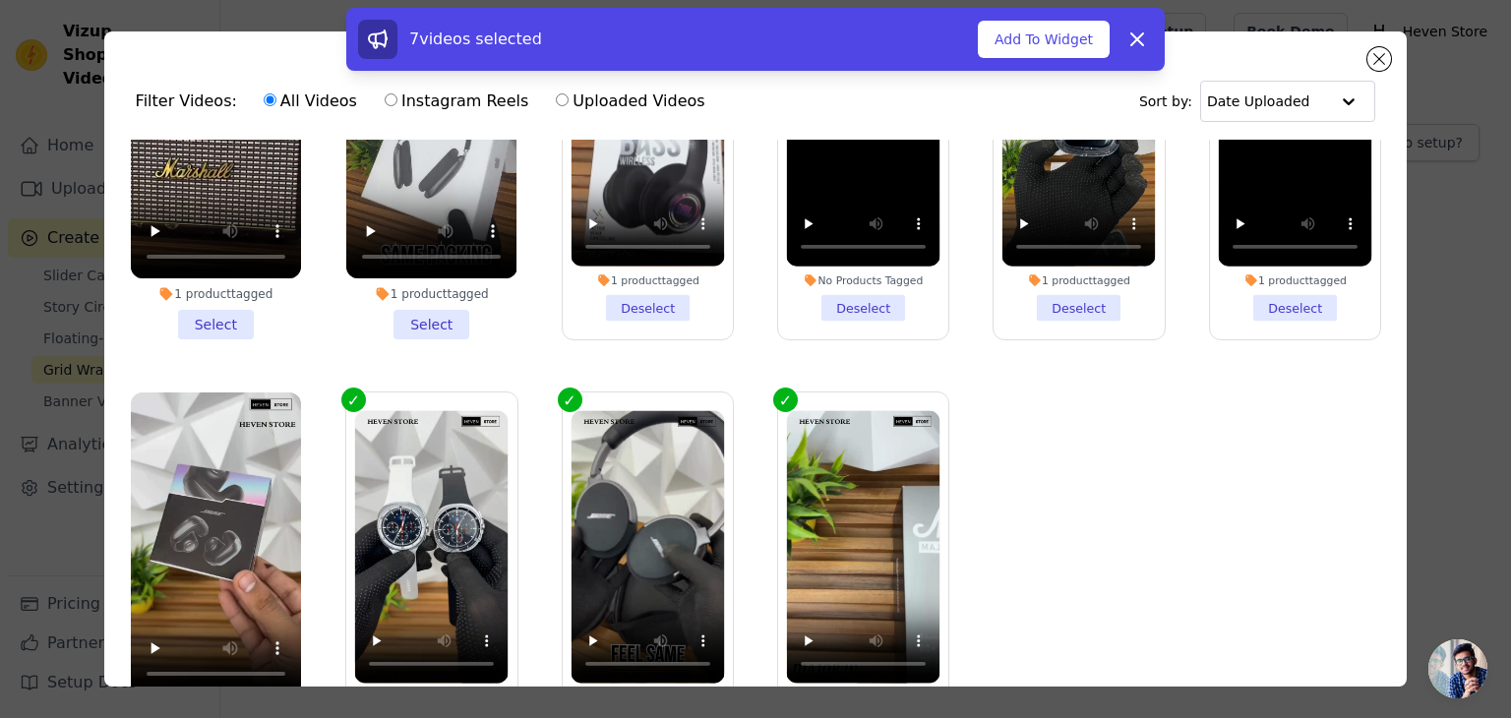
click at [417, 328] on li "1 product tagged Select" at bounding box center [431, 157] width 170 height 364
click at [0, 0] on input "1 product tagged Select" at bounding box center [0, 0] width 0 height 0
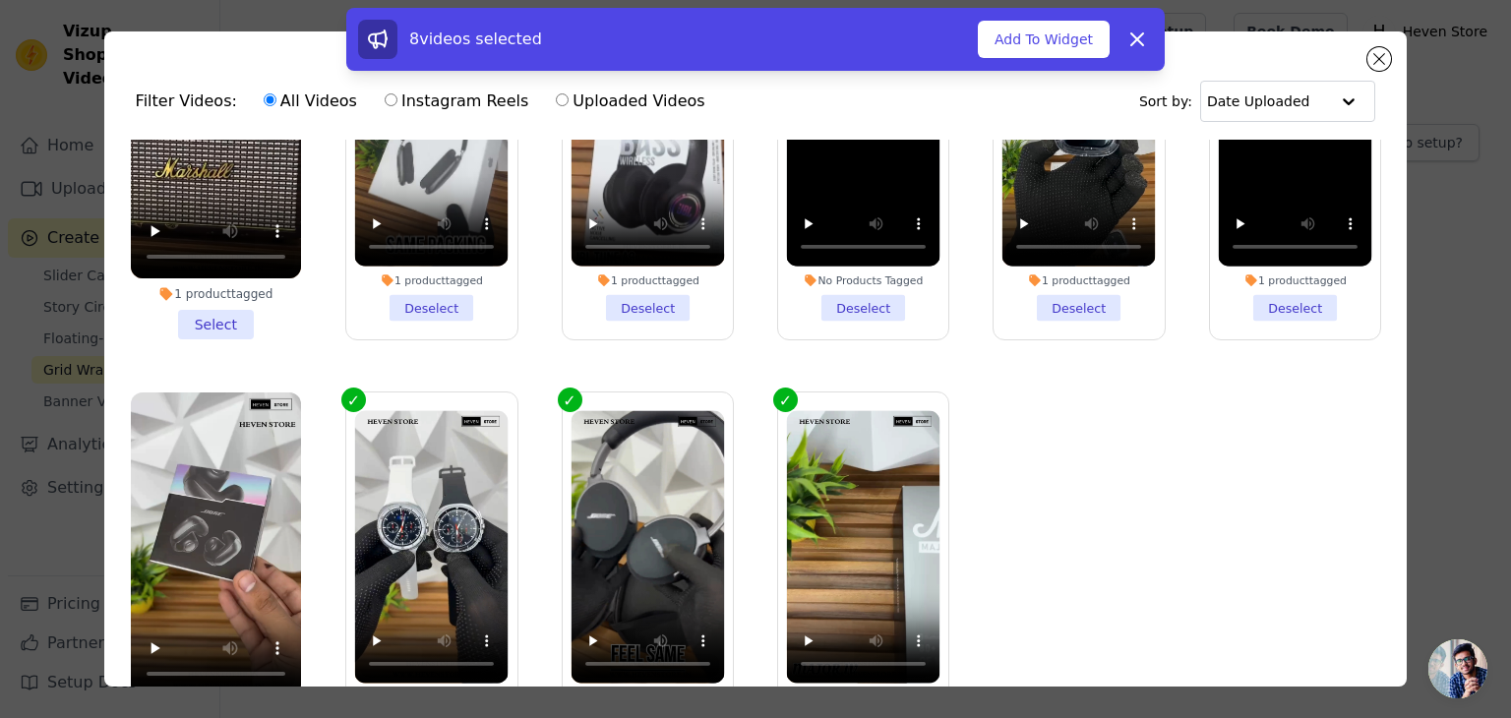
click at [232, 324] on li "1 product tagged Select" at bounding box center [216, 157] width 170 height 364
click at [0, 0] on input "1 product tagged Select" at bounding box center [0, 0] width 0 height 0
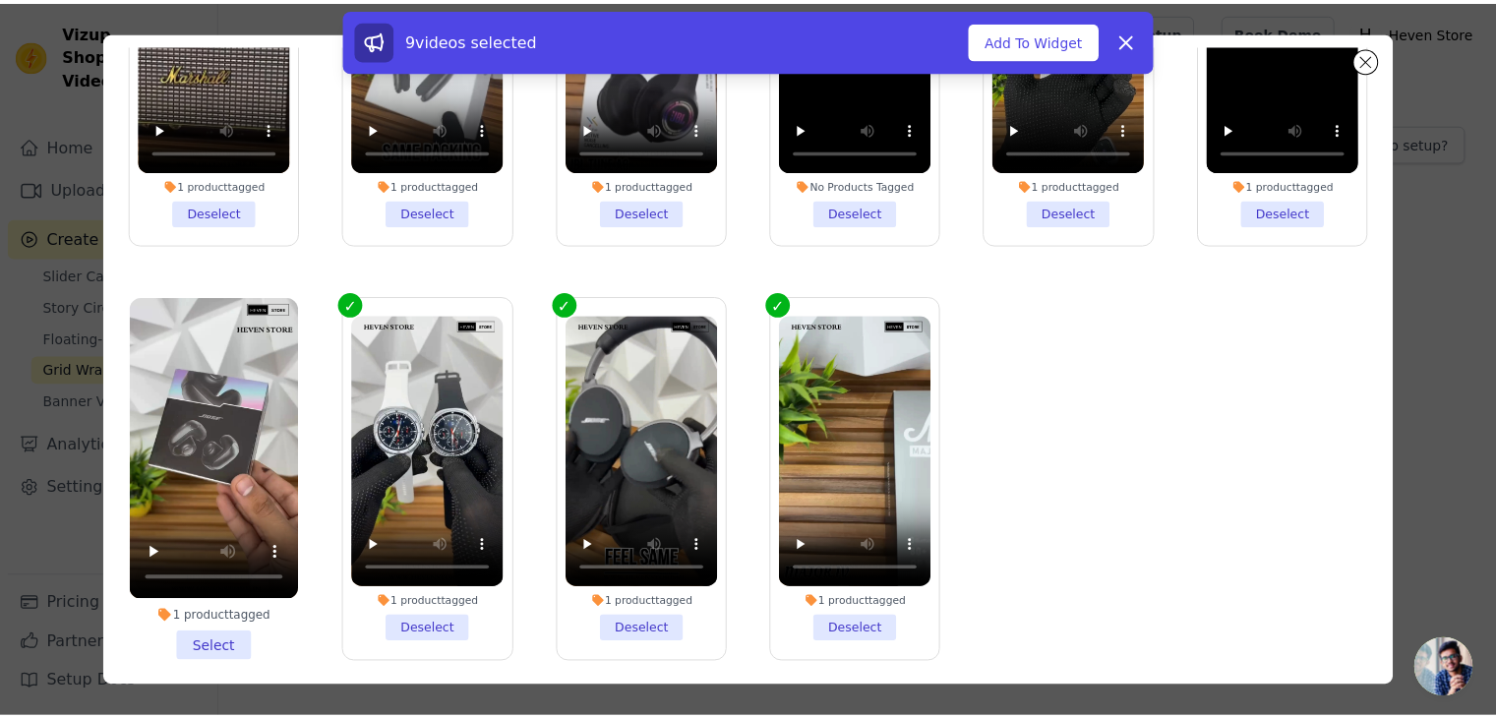
scroll to position [170, 0]
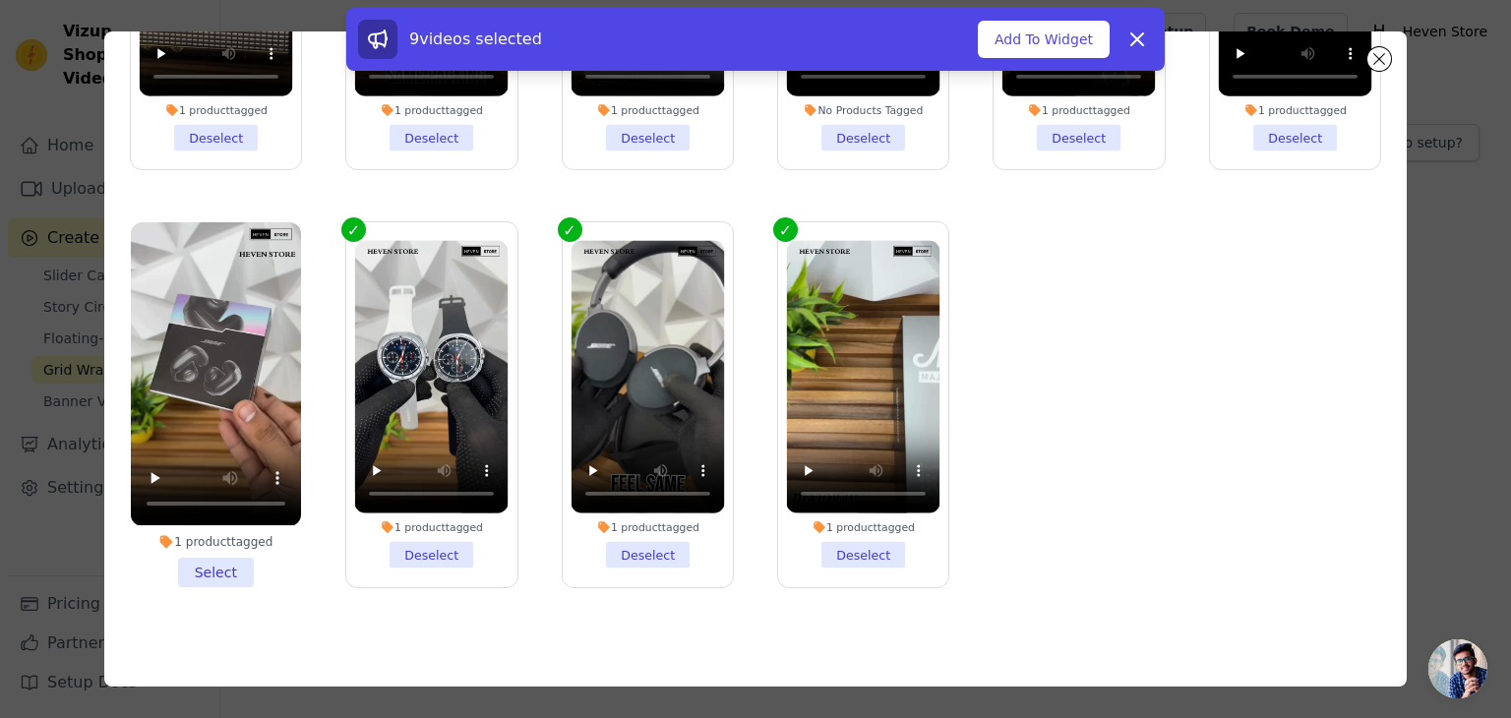
click at [206, 563] on li "1 product tagged Select" at bounding box center [216, 404] width 170 height 364
click at [0, 0] on input "1 product tagged Select" at bounding box center [0, 0] width 0 height 0
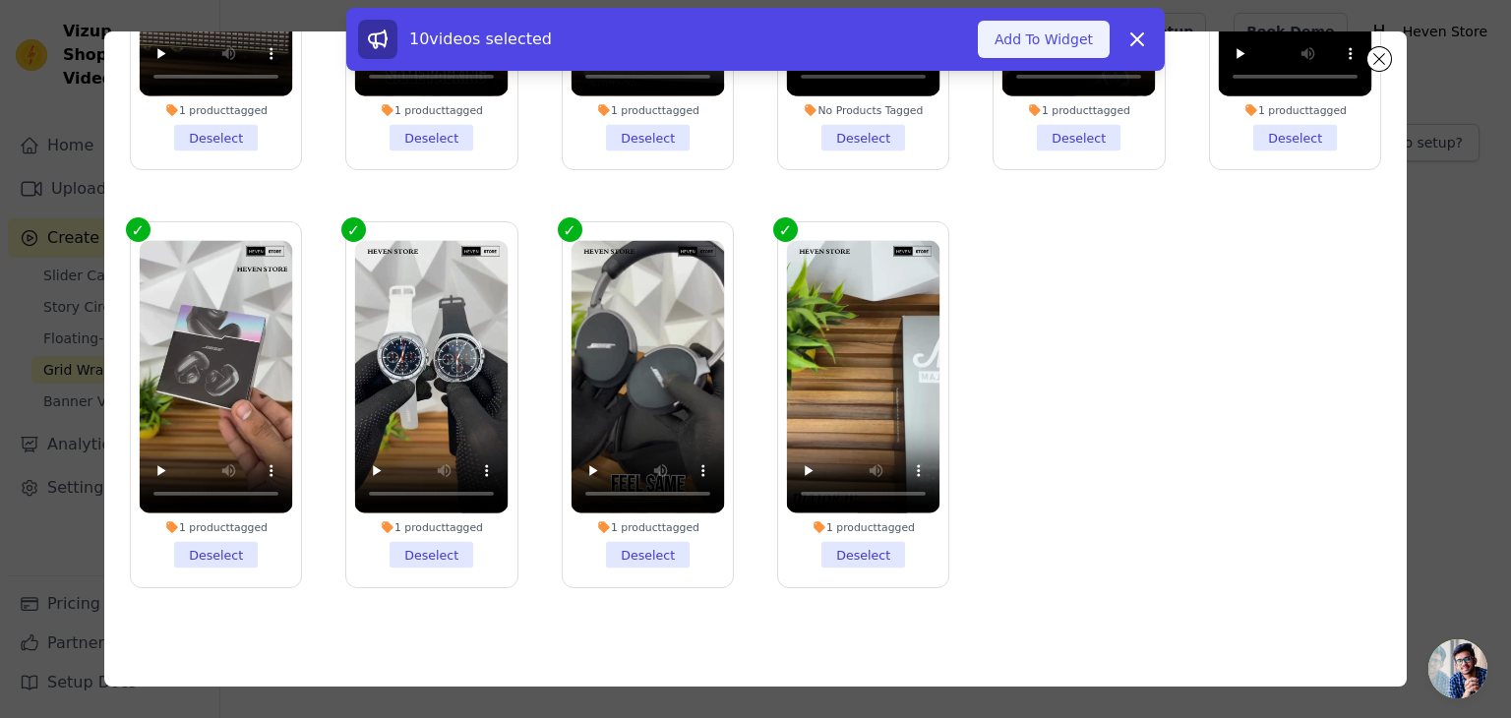
click at [1057, 41] on button "Add To Widget" at bounding box center [1044, 39] width 132 height 37
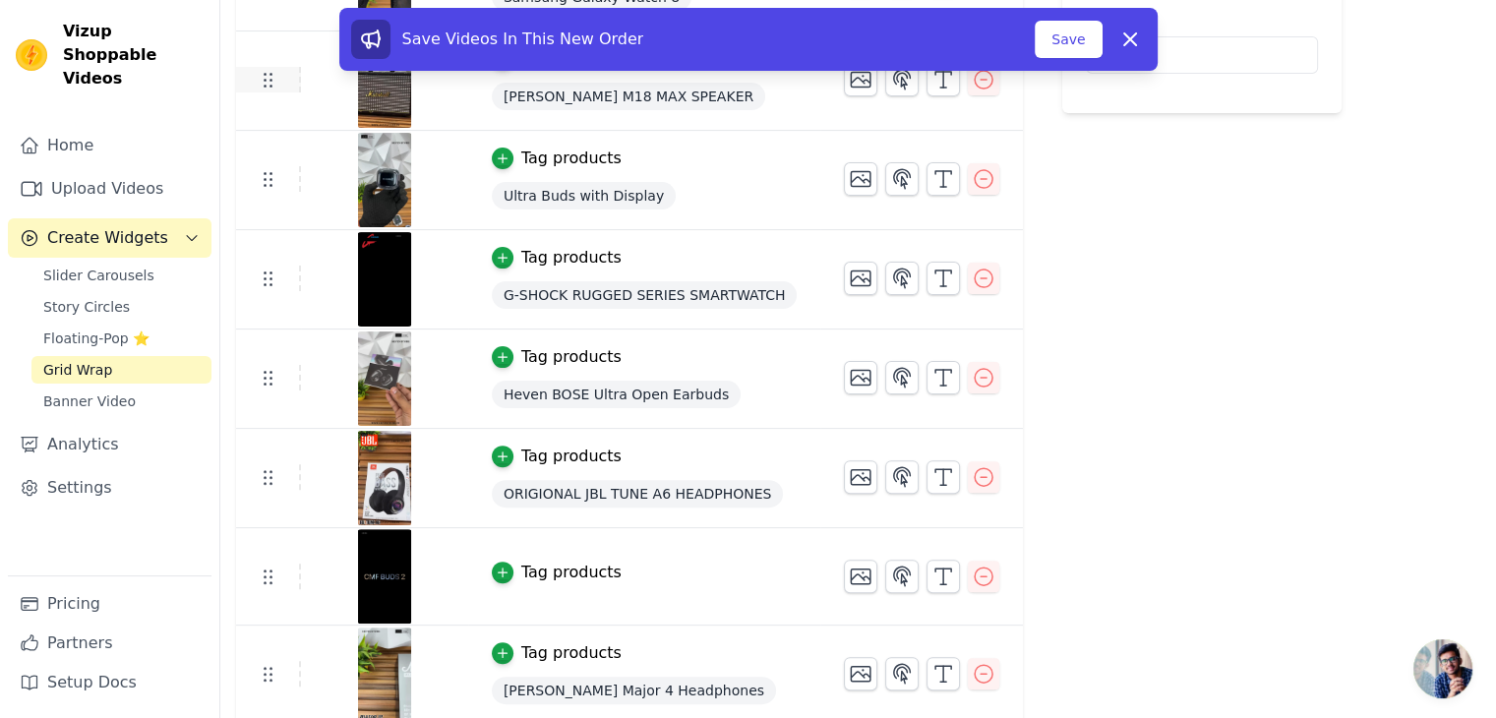
scroll to position [508, 0]
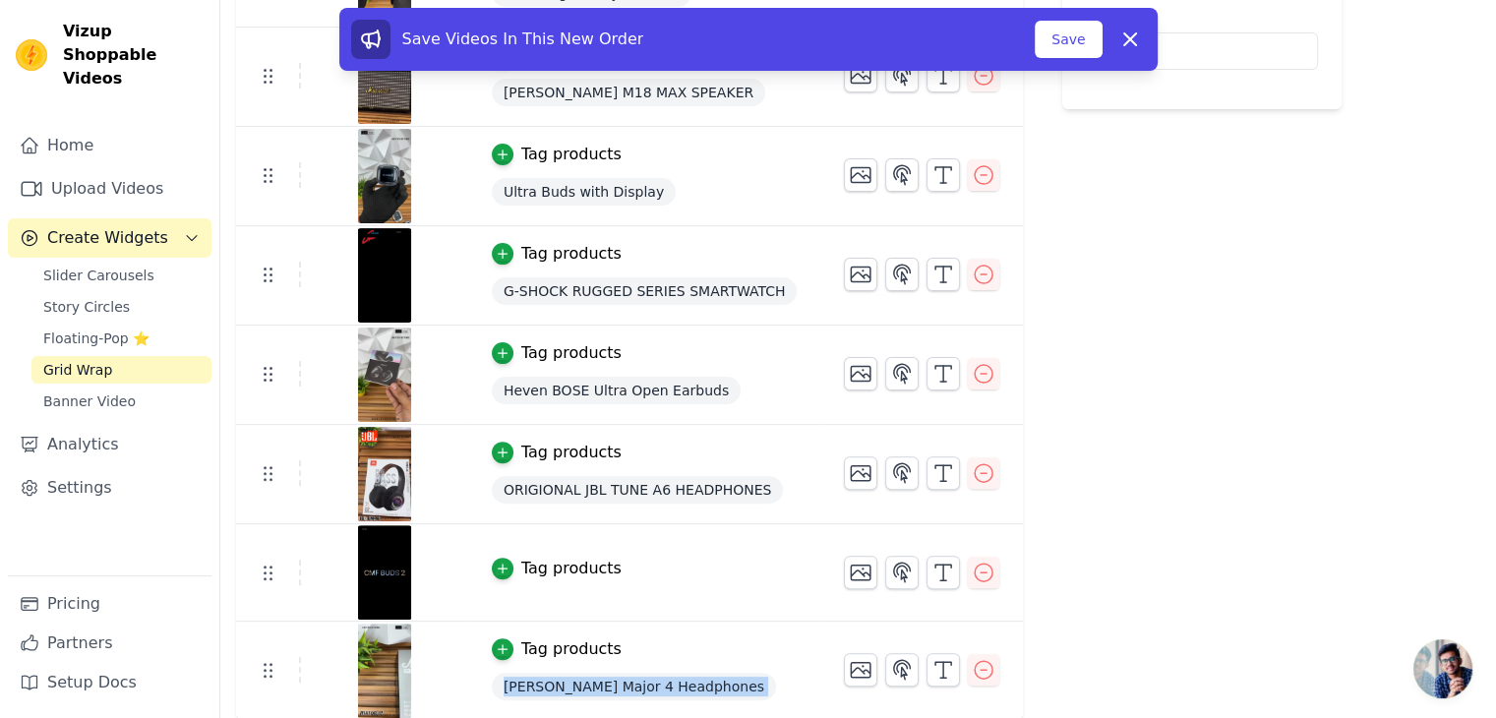
drag, startPoint x: 268, startPoint y: 77, endPoint x: 302, endPoint y: 669, distance: 593.2
click at [311, 715] on div "Re Arrange Shoppable Video Tagged Products Actions Tag products Bose QC65 Ultra…" at bounding box center [629, 196] width 787 height 1049
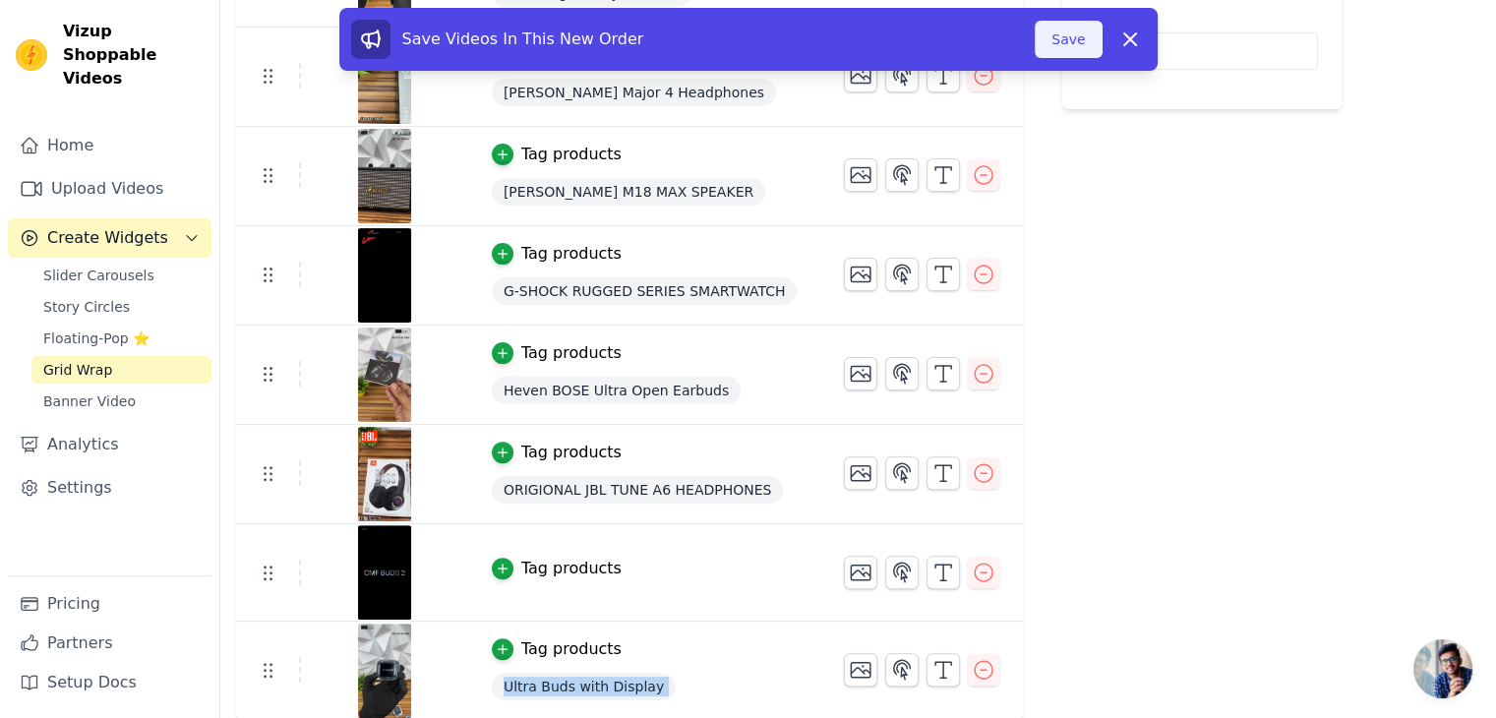
click at [1058, 46] on button "Save" at bounding box center [1068, 39] width 67 height 37
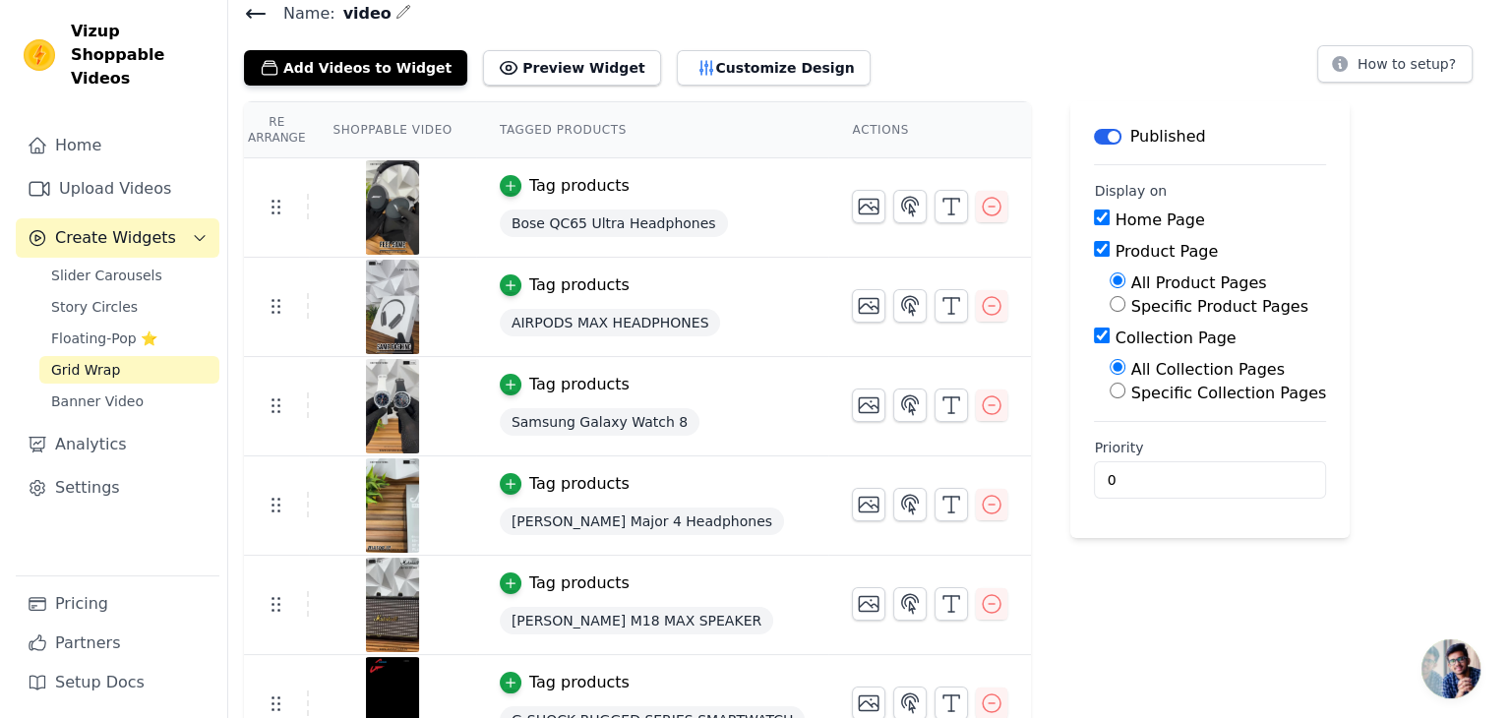
scroll to position [0, 0]
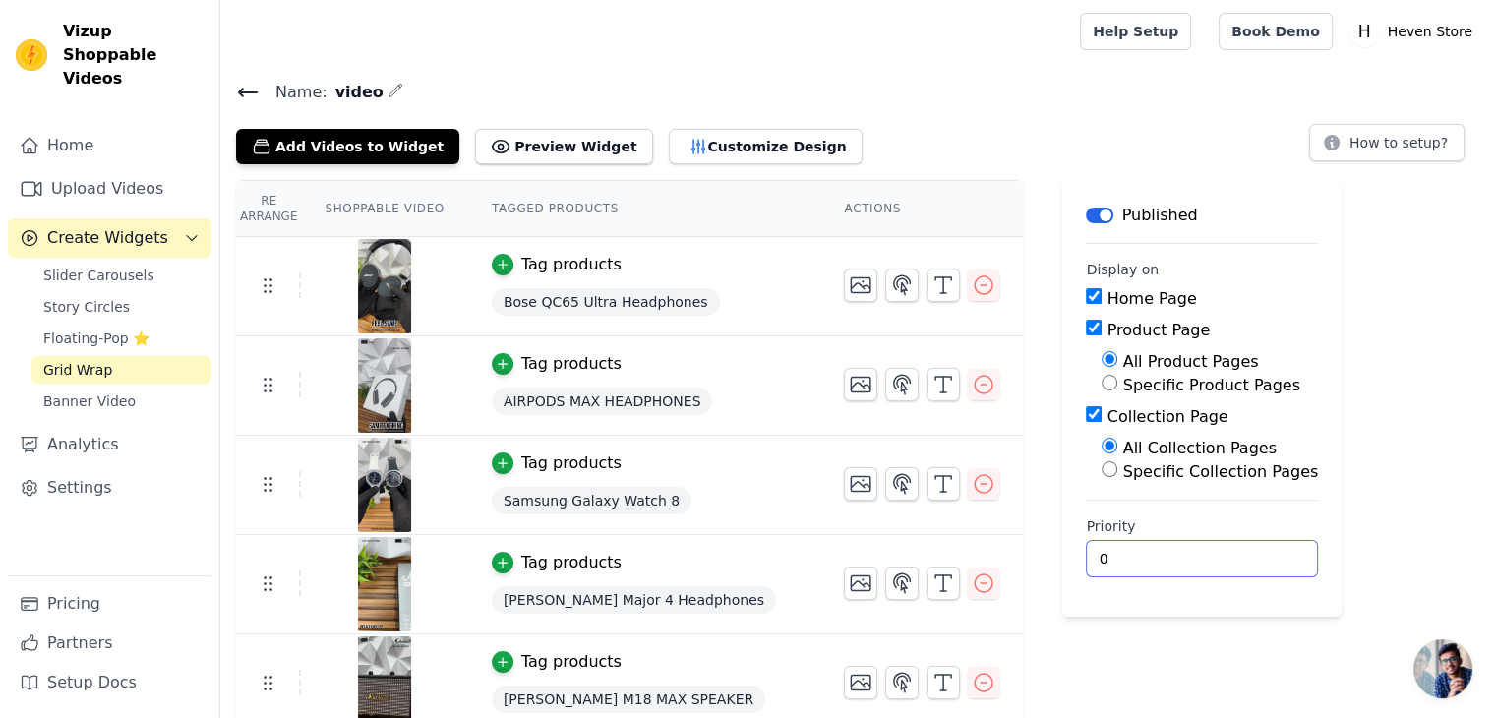
click at [1124, 559] on input "0" at bounding box center [1202, 558] width 232 height 37
click at [1211, 557] on input "0" at bounding box center [1202, 558] width 232 height 37
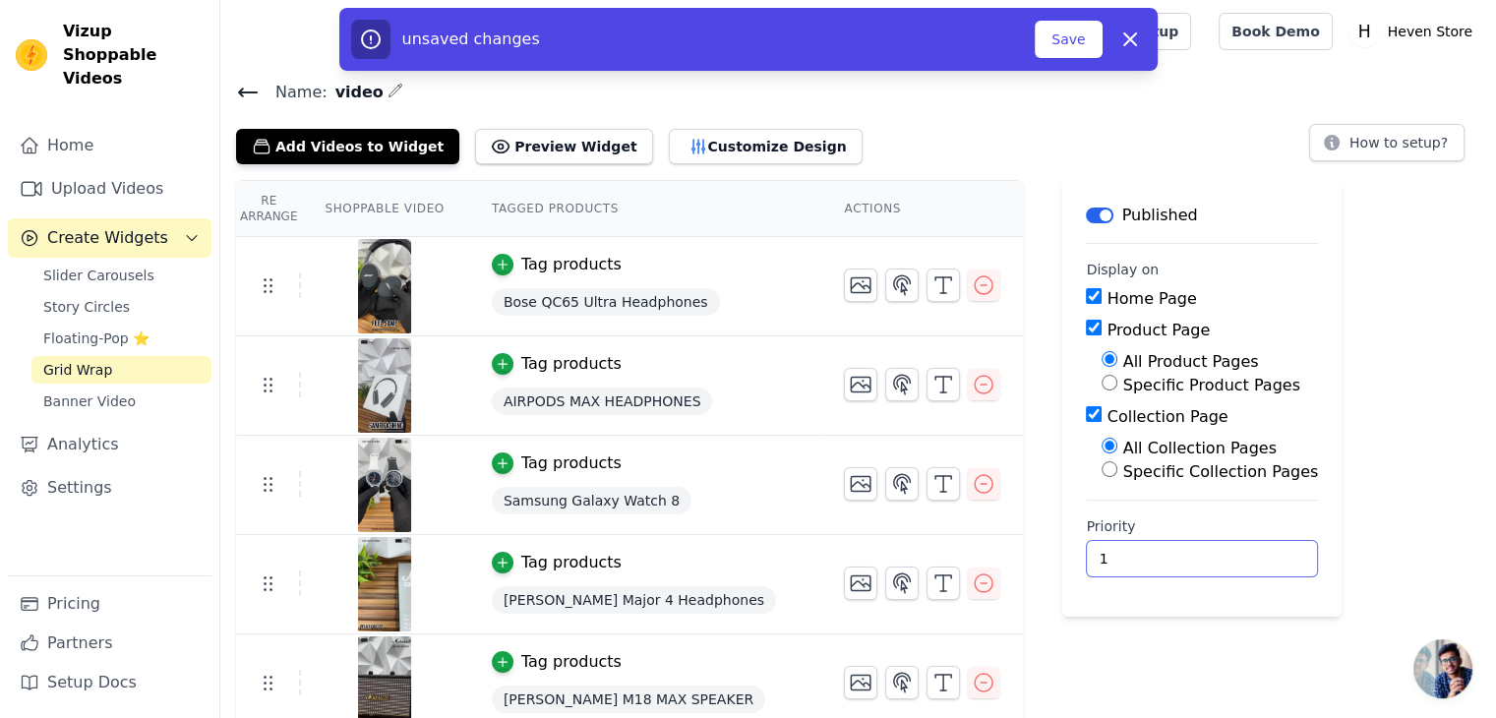
click at [1211, 550] on input "1" at bounding box center [1202, 558] width 232 height 37
click at [1211, 550] on input "2" at bounding box center [1202, 558] width 232 height 37
click at [1211, 550] on input "3" at bounding box center [1202, 558] width 232 height 37
click at [1211, 550] on input "4" at bounding box center [1202, 558] width 232 height 37
click at [1080, 44] on button "Save" at bounding box center [1068, 39] width 67 height 37
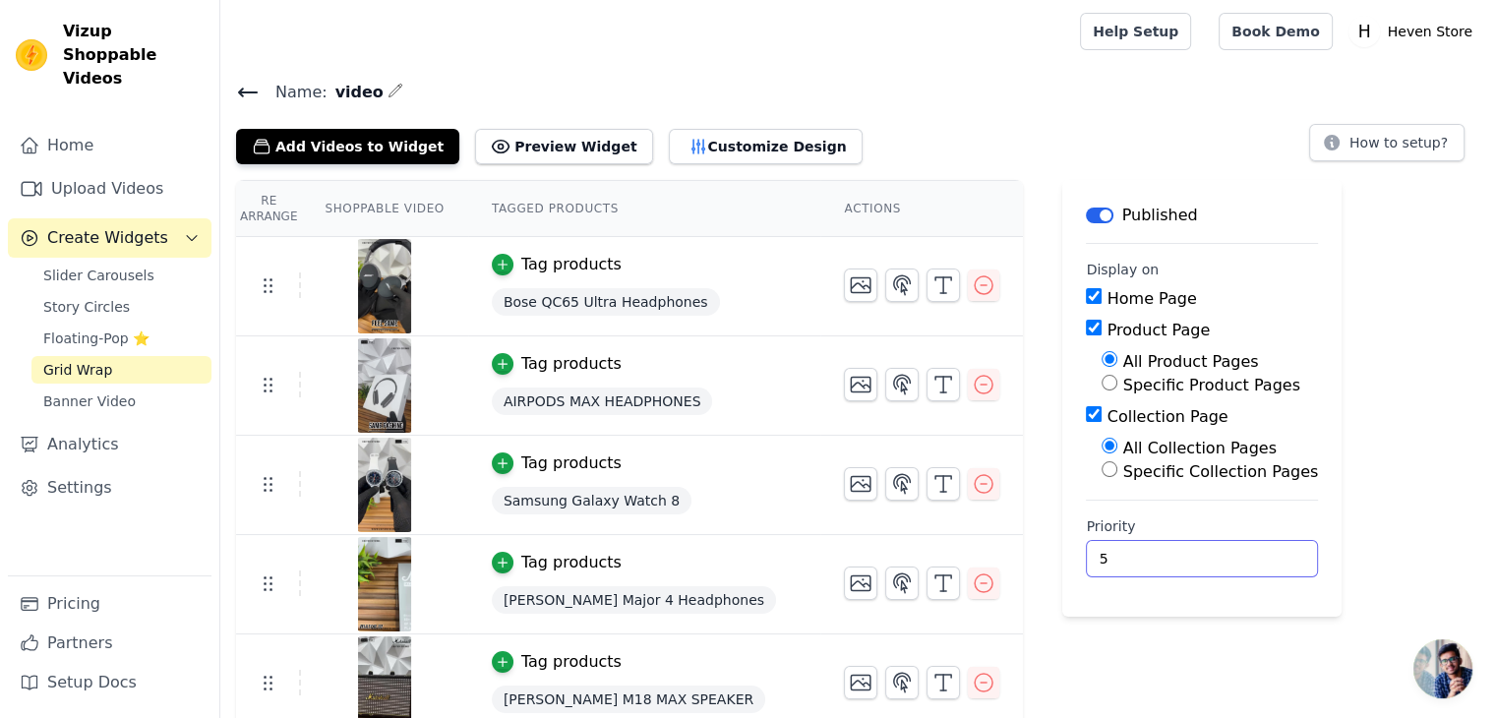
type input "5"
click at [1216, 552] on input "5" at bounding box center [1202, 558] width 232 height 37
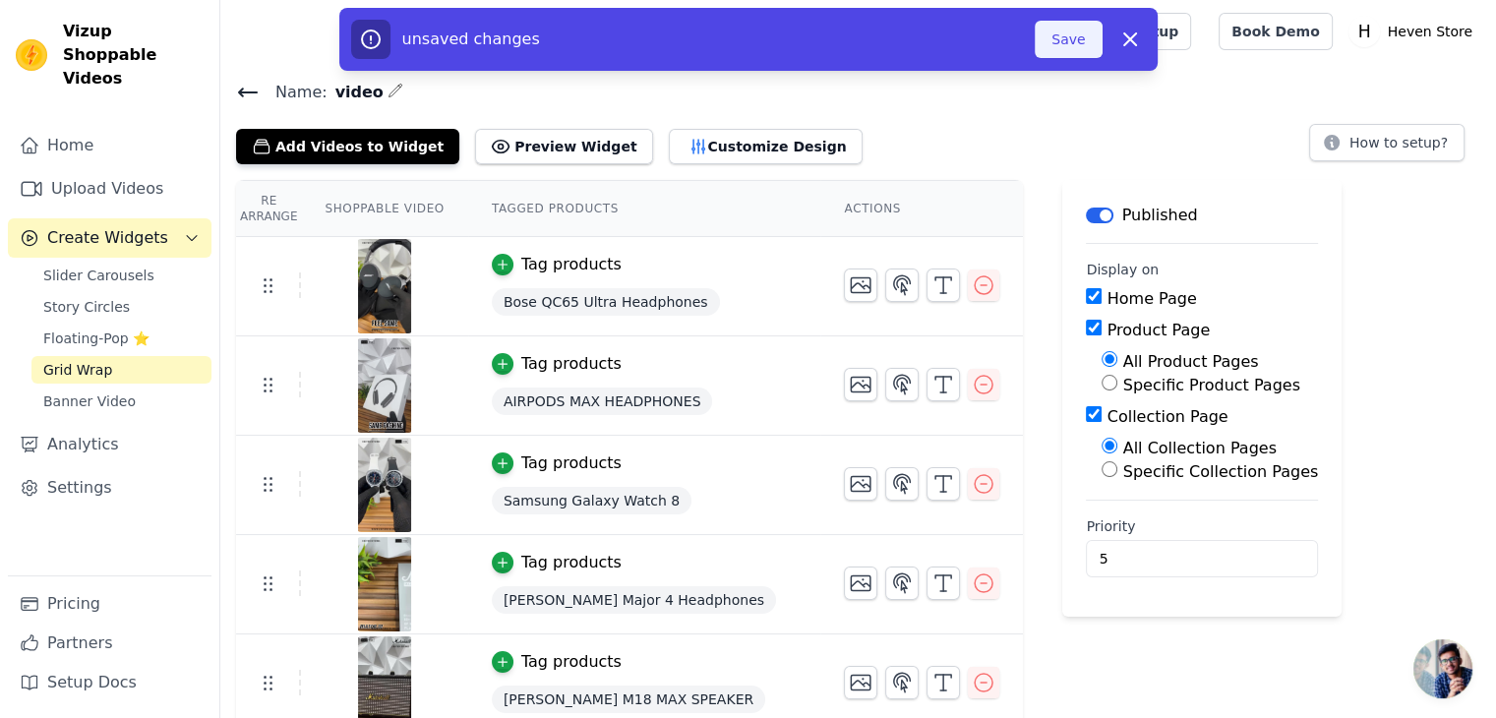
click at [1074, 36] on button "Save" at bounding box center [1068, 39] width 67 height 37
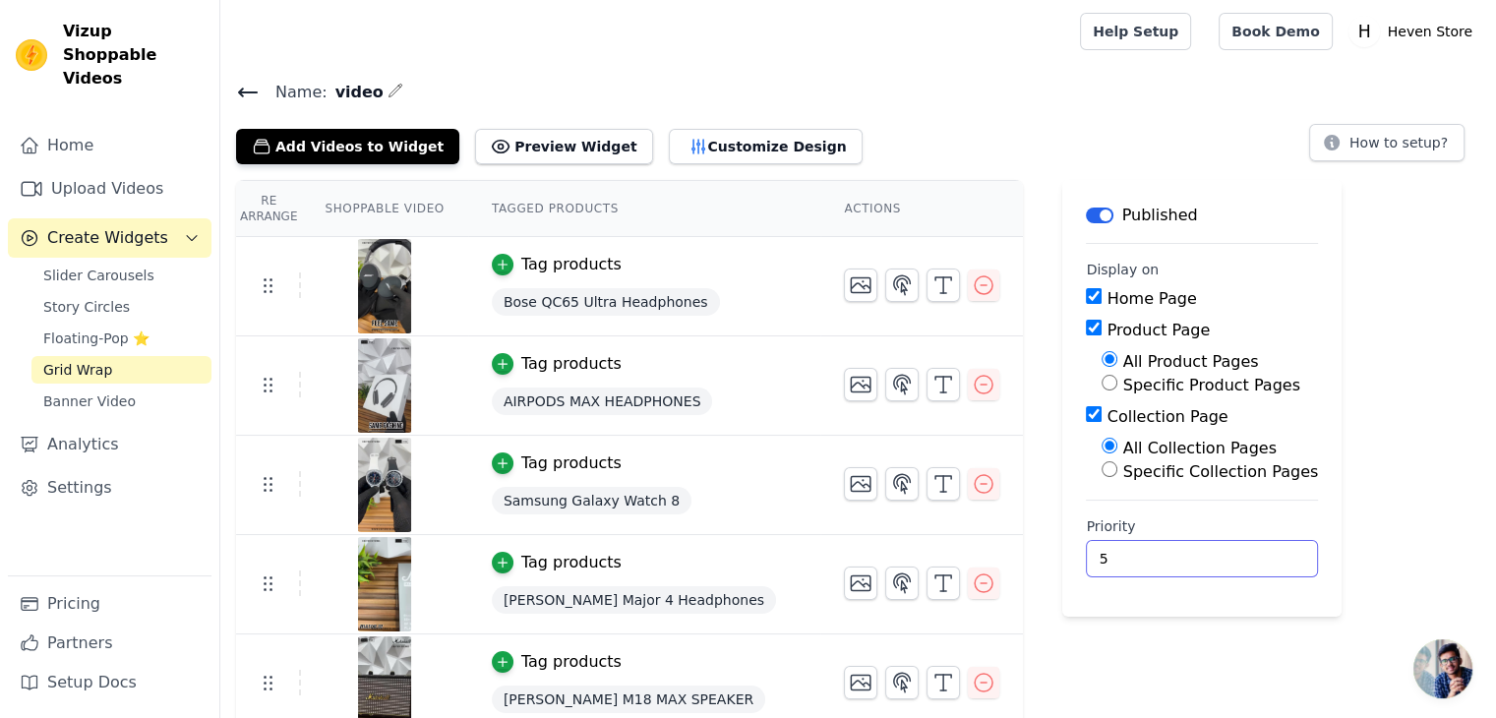
click at [1086, 567] on input "5" at bounding box center [1202, 558] width 232 height 37
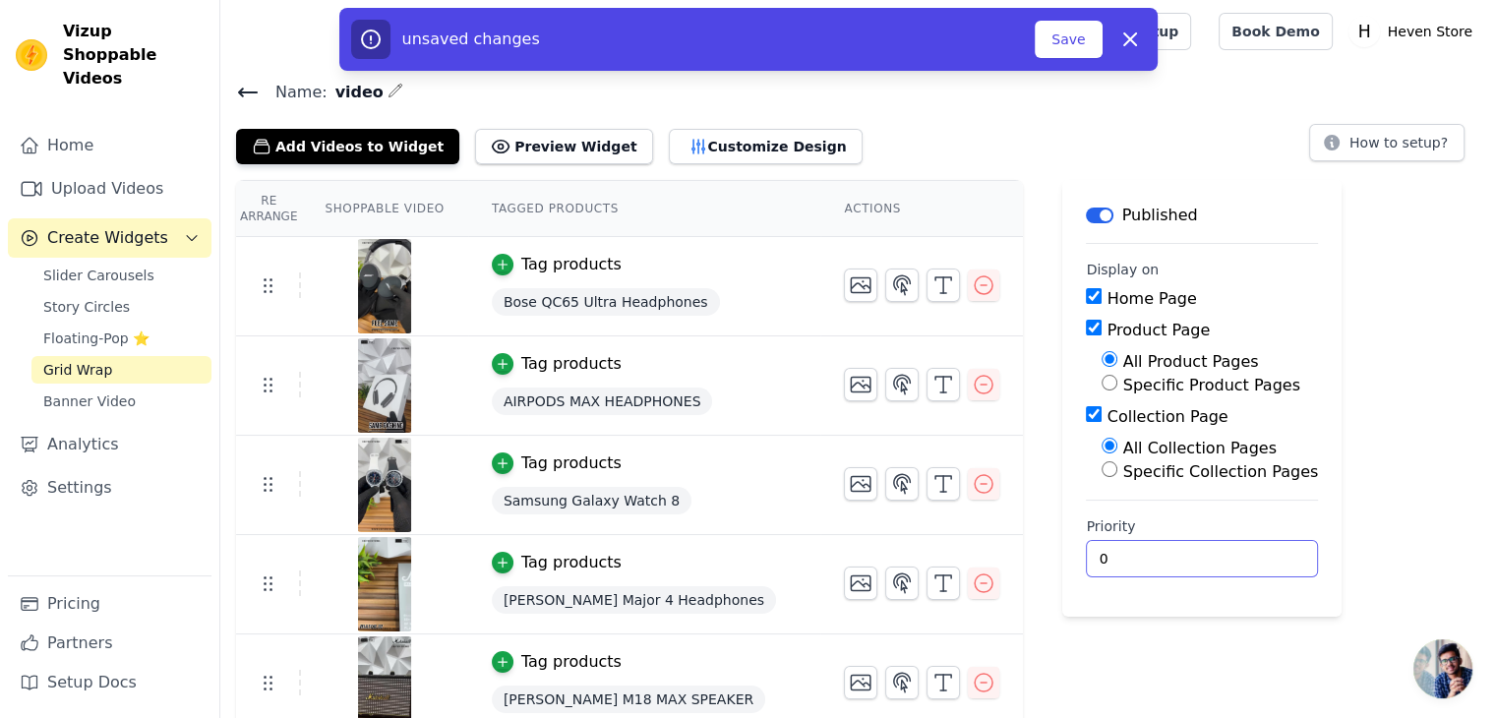
type input "0"
click at [1058, 41] on button "Save" at bounding box center [1068, 39] width 67 height 37
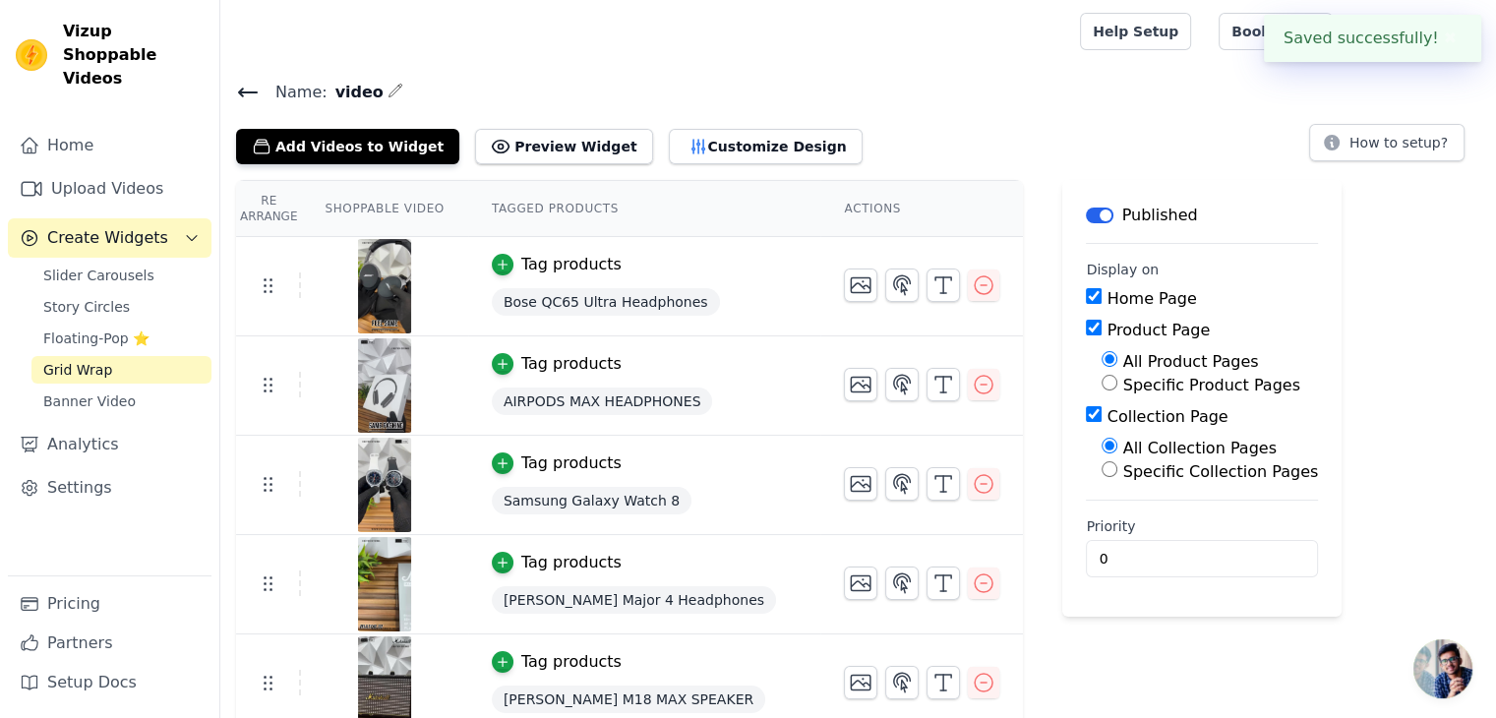
click at [1444, 34] on button "✖" at bounding box center [1450, 39] width 23 height 24
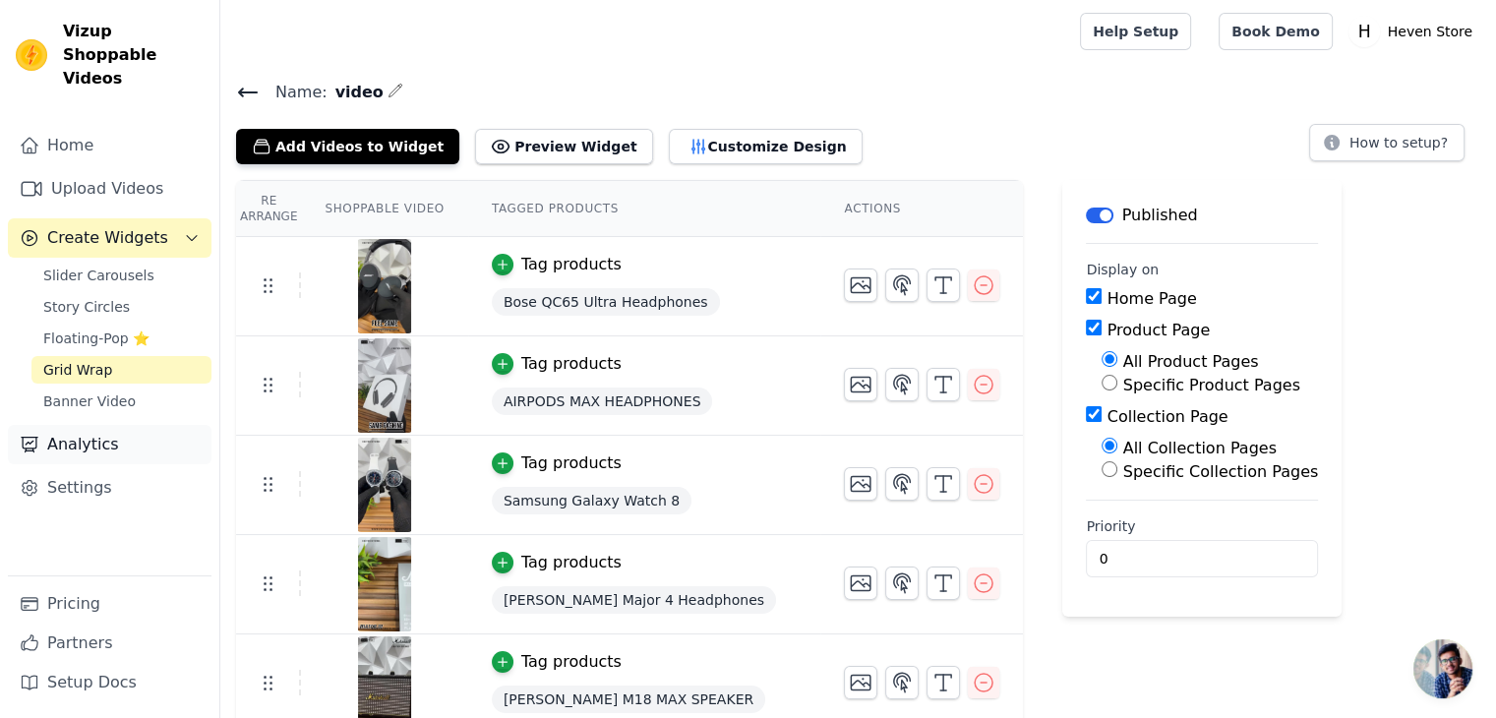
click at [110, 425] on link "Analytics" at bounding box center [110, 444] width 204 height 39
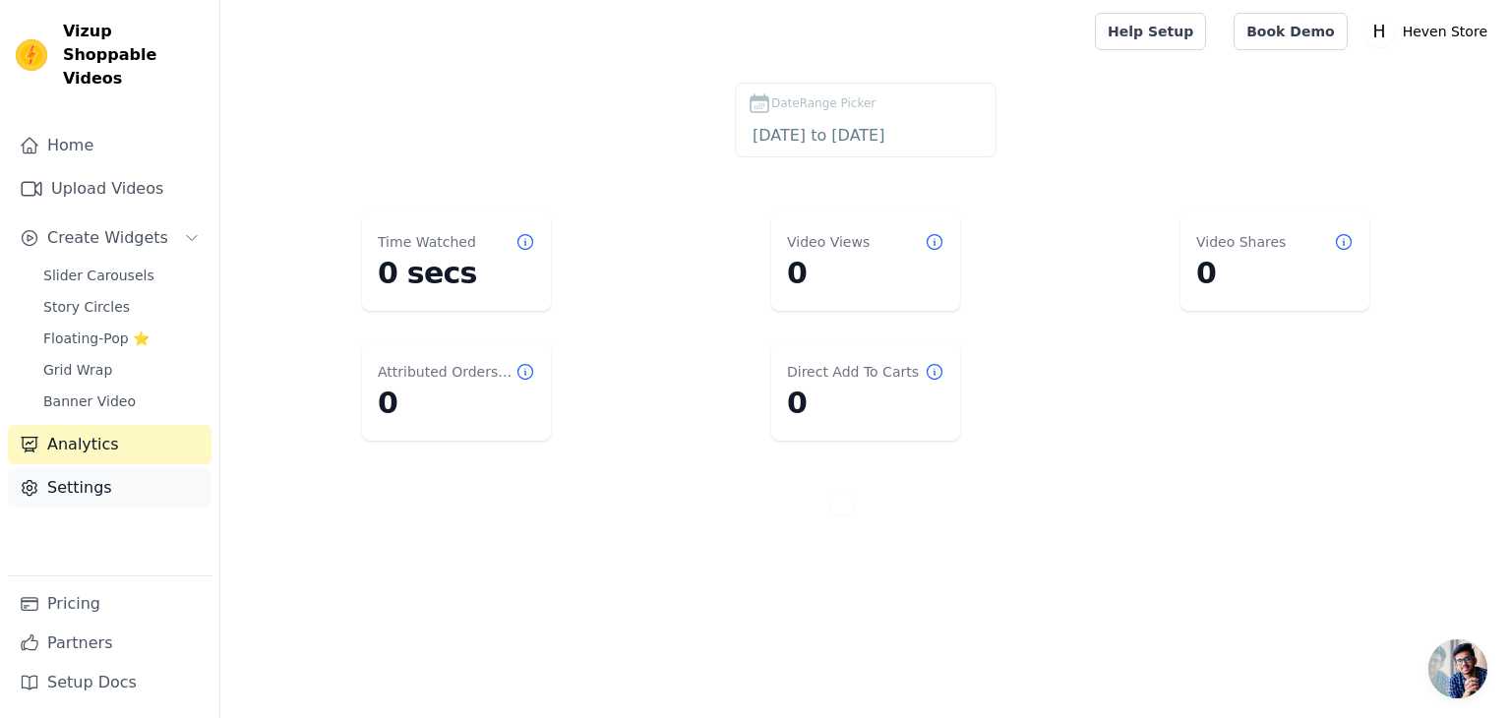
click at [114, 477] on link "Settings" at bounding box center [110, 487] width 204 height 39
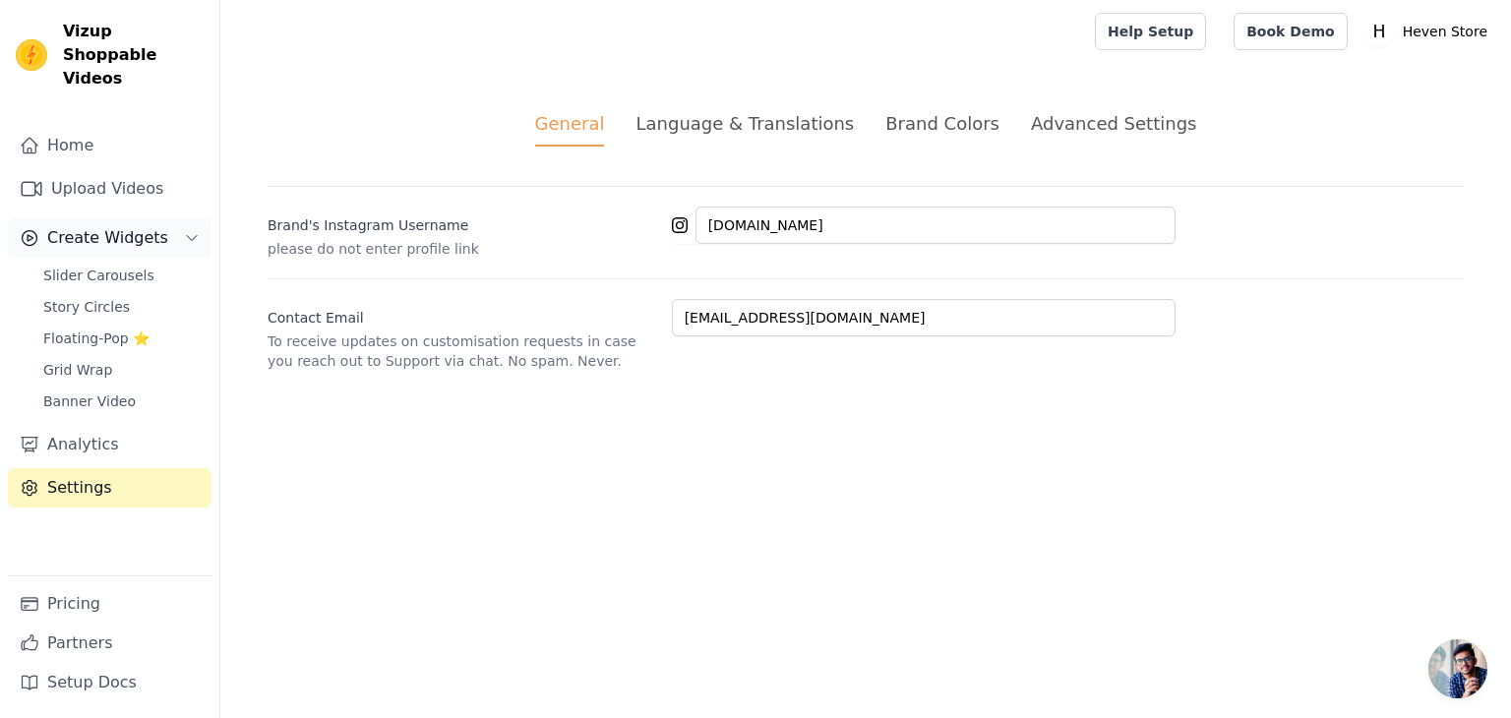
click at [105, 226] on span "Create Widgets" at bounding box center [107, 238] width 121 height 24
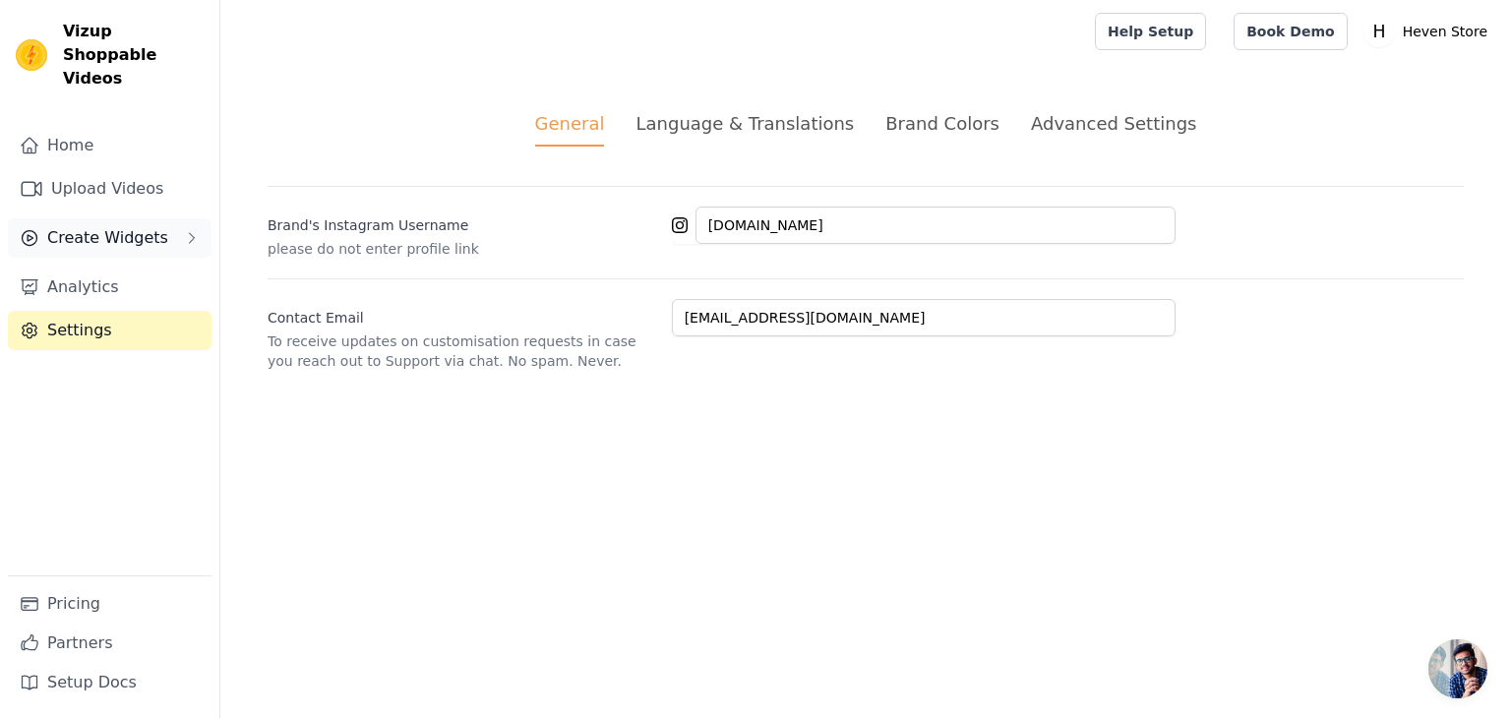
click at [106, 226] on span "Create Widgets" at bounding box center [107, 238] width 121 height 24
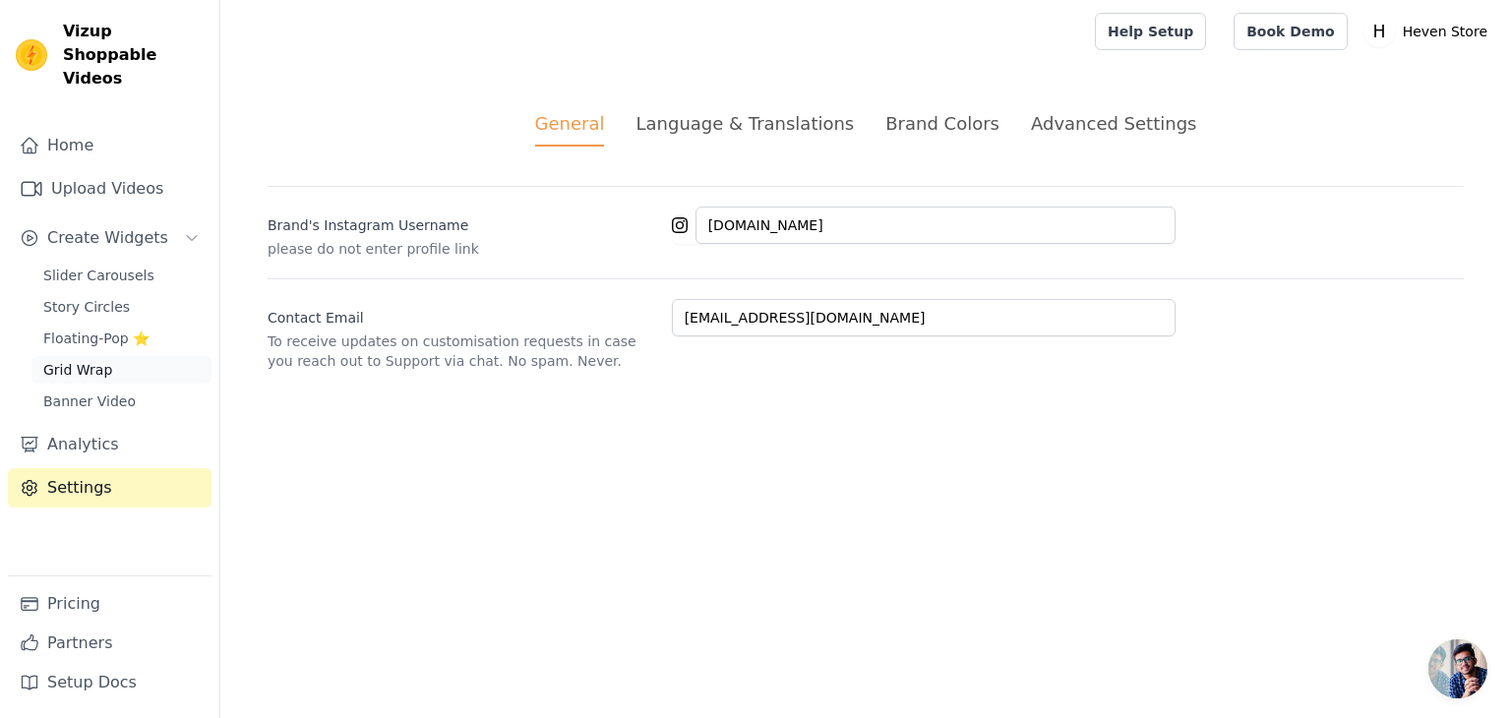
click at [118, 356] on link "Grid Wrap" at bounding box center [121, 370] width 180 height 28
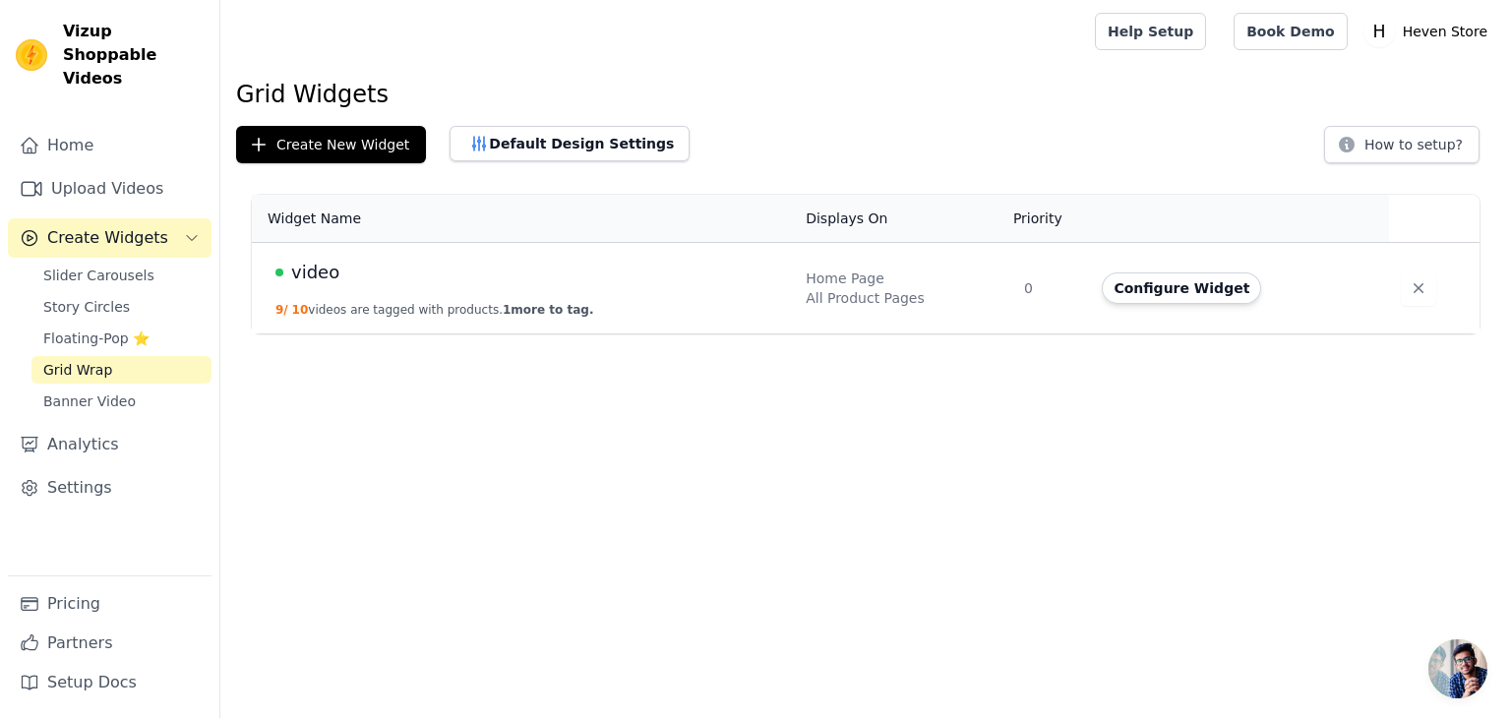
click at [261, 281] on td "video 9 / 10 videos are tagged with products. 1 more to tag." at bounding box center [523, 288] width 542 height 91
click at [407, 280] on div "video" at bounding box center [528, 273] width 507 height 28
click at [1173, 305] on td "Configure Widget" at bounding box center [1239, 288] width 299 height 91
click at [1176, 301] on button "Configure Widget" at bounding box center [1181, 287] width 159 height 31
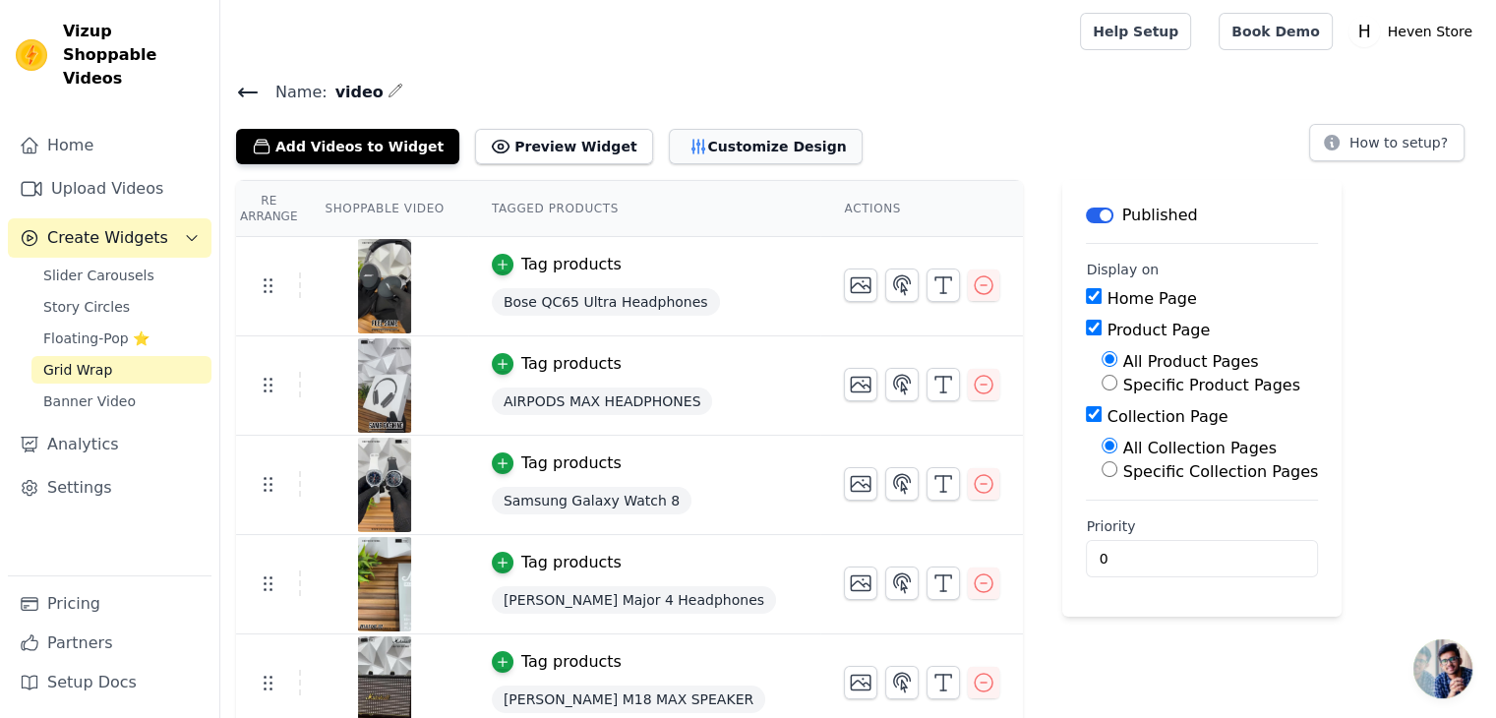
click at [734, 151] on button "Customize Design" at bounding box center [766, 146] width 194 height 35
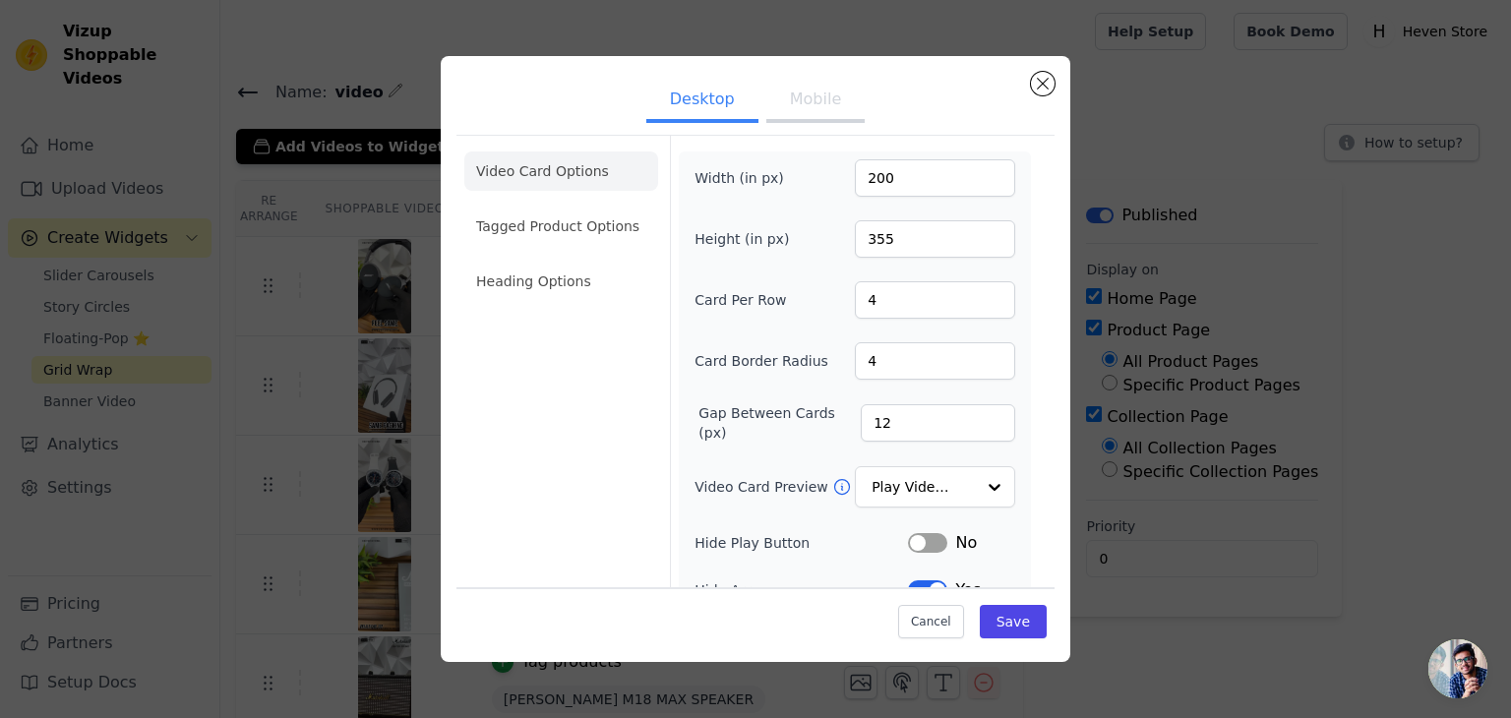
click at [822, 99] on button "Mobile" at bounding box center [815, 101] width 98 height 43
click at [728, 91] on button "Desktop" at bounding box center [702, 101] width 112 height 43
click at [603, 224] on li "Tagged Product Options" at bounding box center [561, 226] width 194 height 39
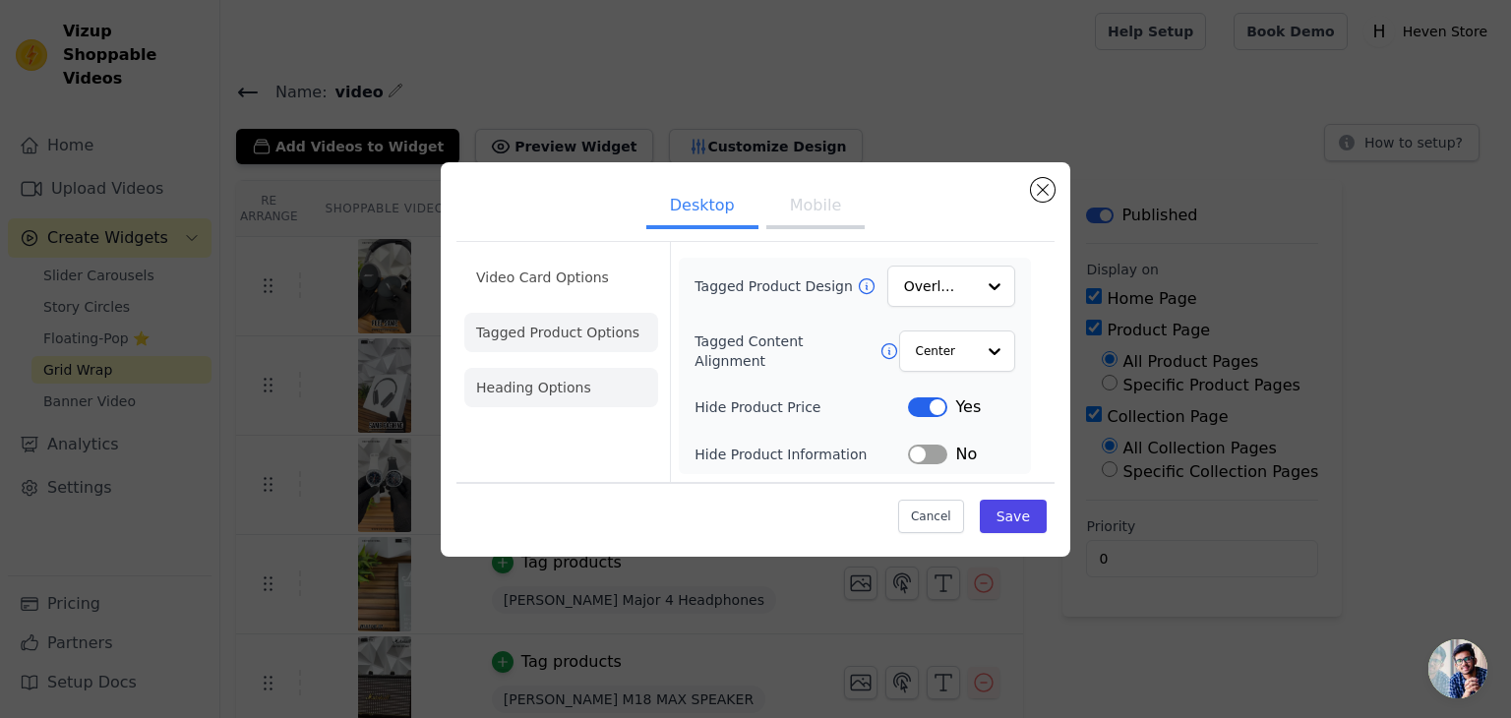
click at [605, 398] on li "Heading Options" at bounding box center [561, 387] width 194 height 39
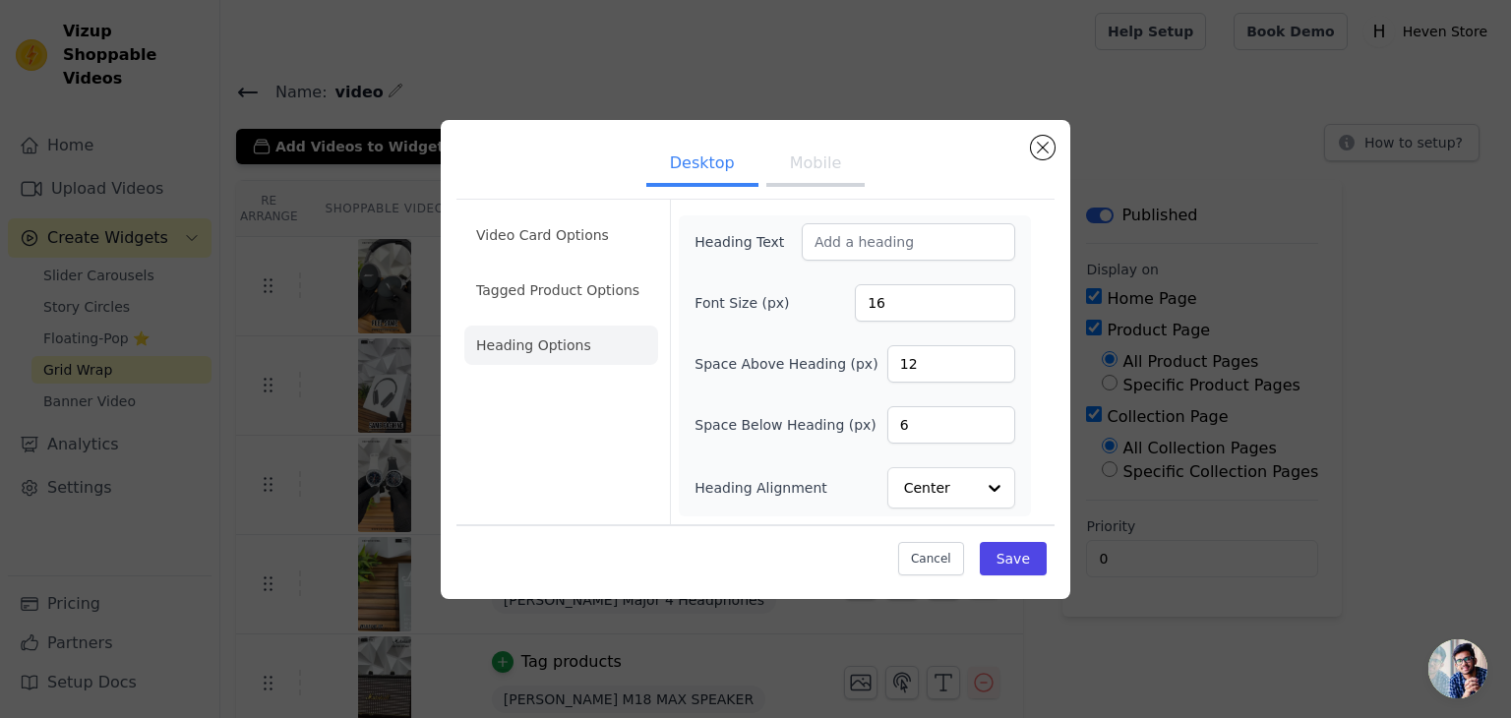
click at [807, 151] on button "Mobile" at bounding box center [815, 165] width 98 height 43
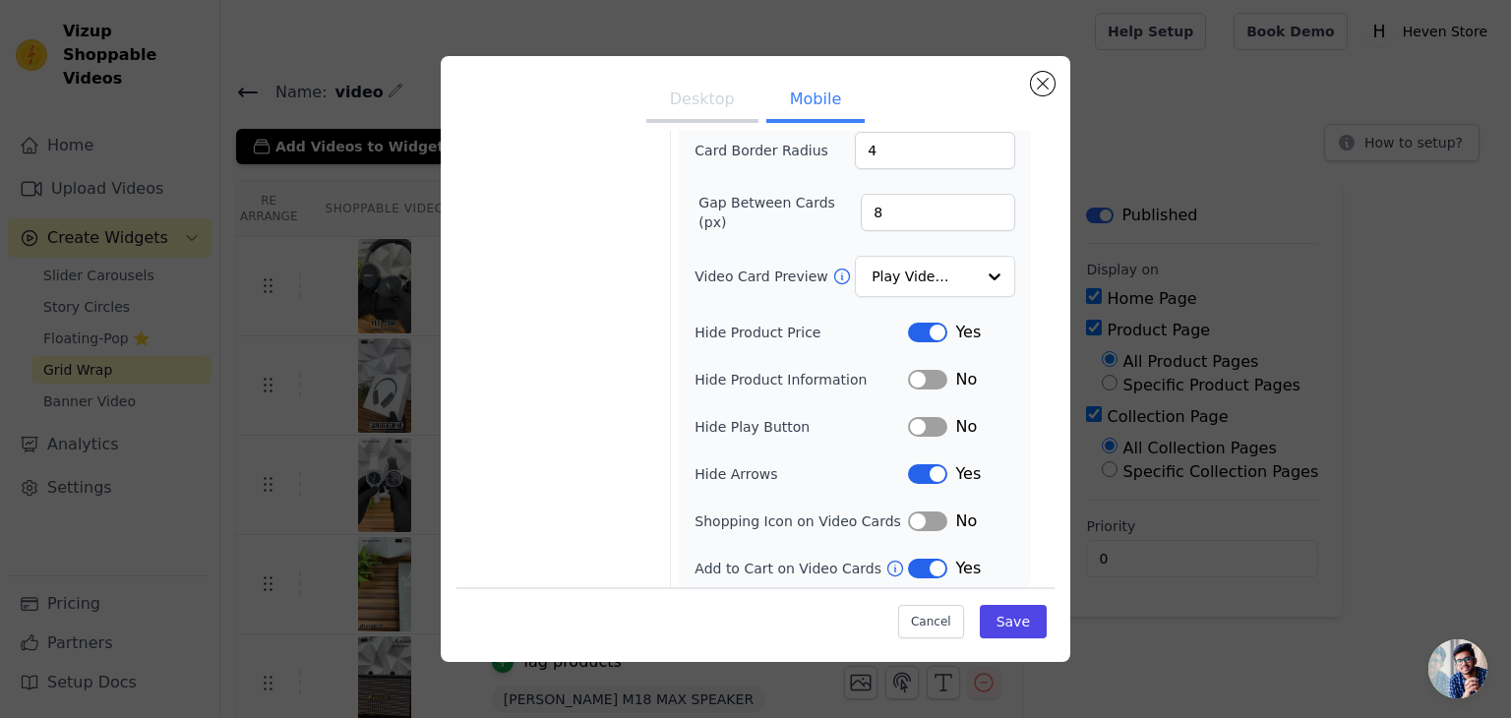
scroll to position [214, 0]
click at [945, 512] on button "Label" at bounding box center [927, 518] width 39 height 20
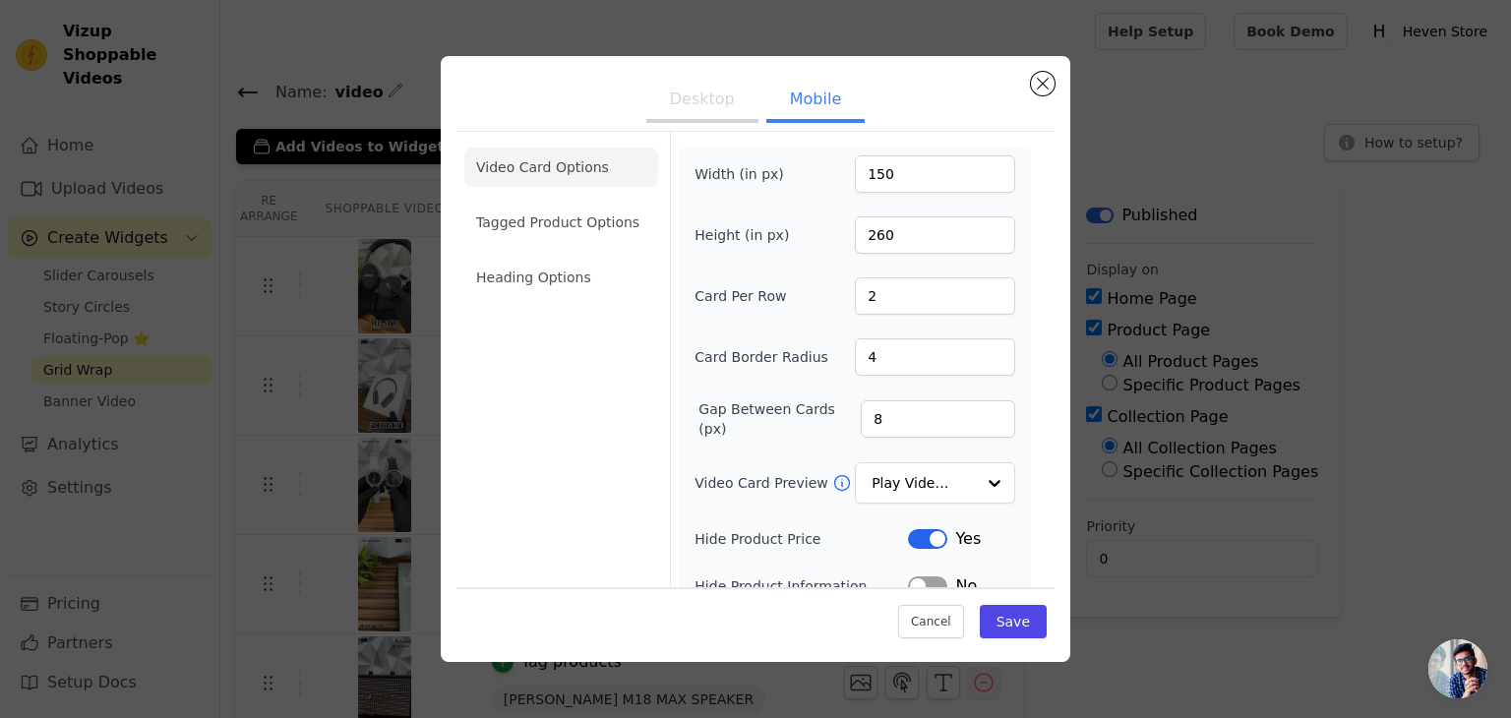
scroll to position [0, 0]
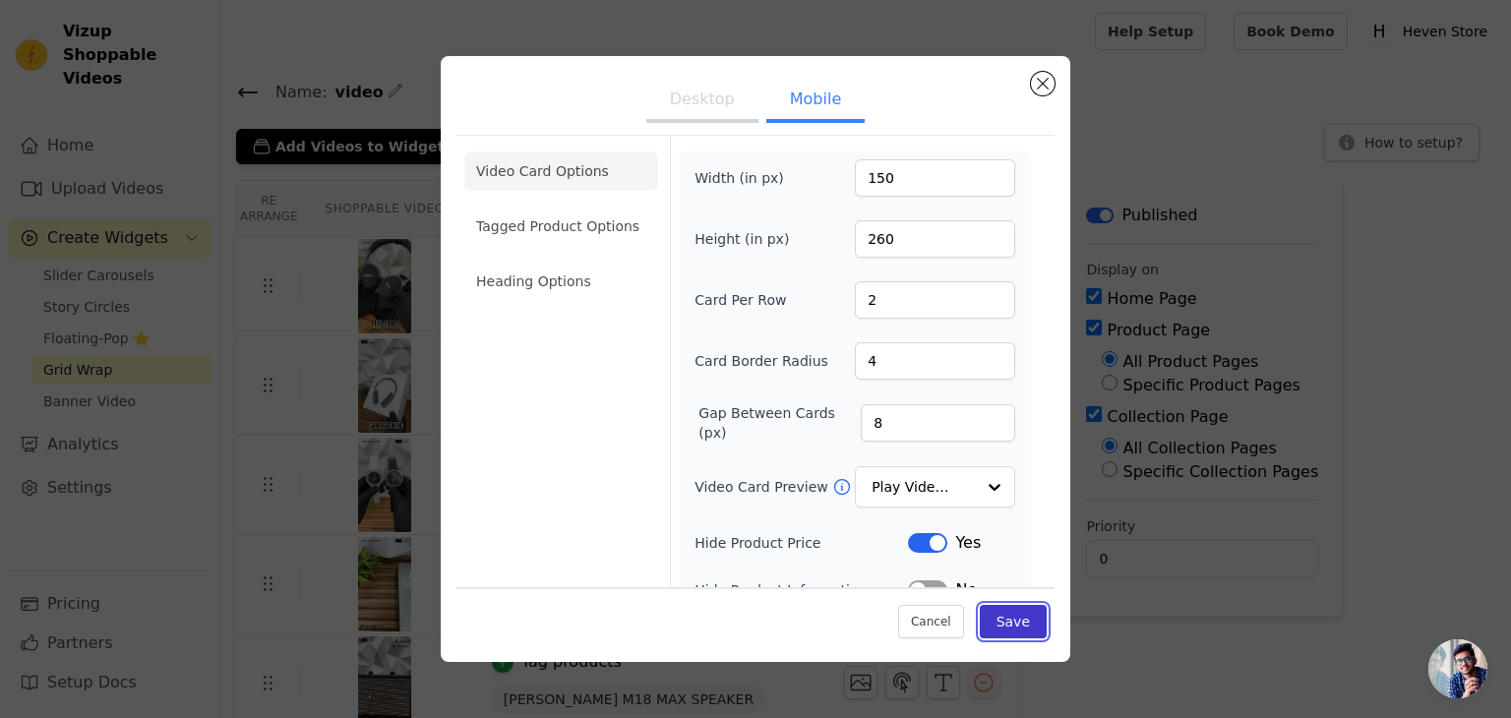
click at [1007, 613] on button "Save" at bounding box center [1013, 621] width 67 height 33
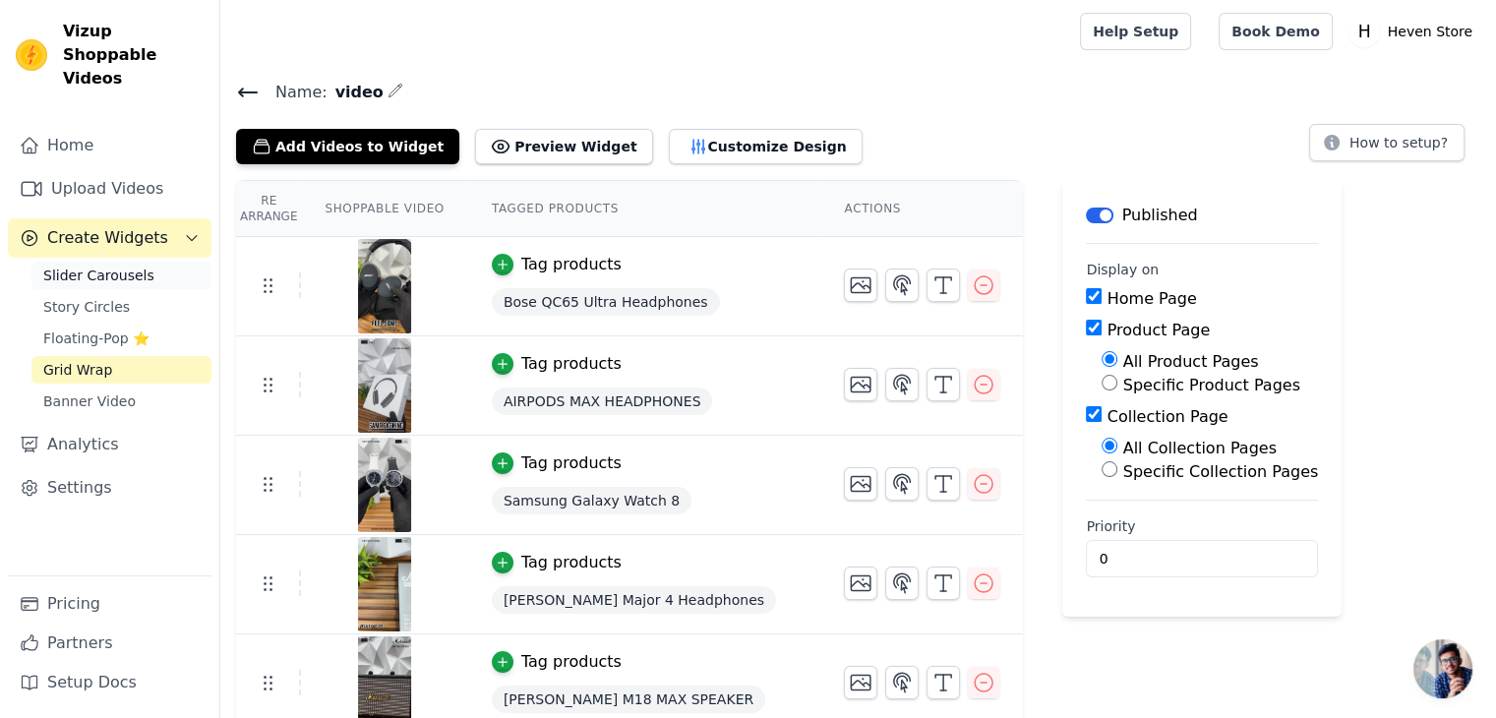
click at [123, 266] on span "Slider Carousels" at bounding box center [98, 276] width 111 height 20
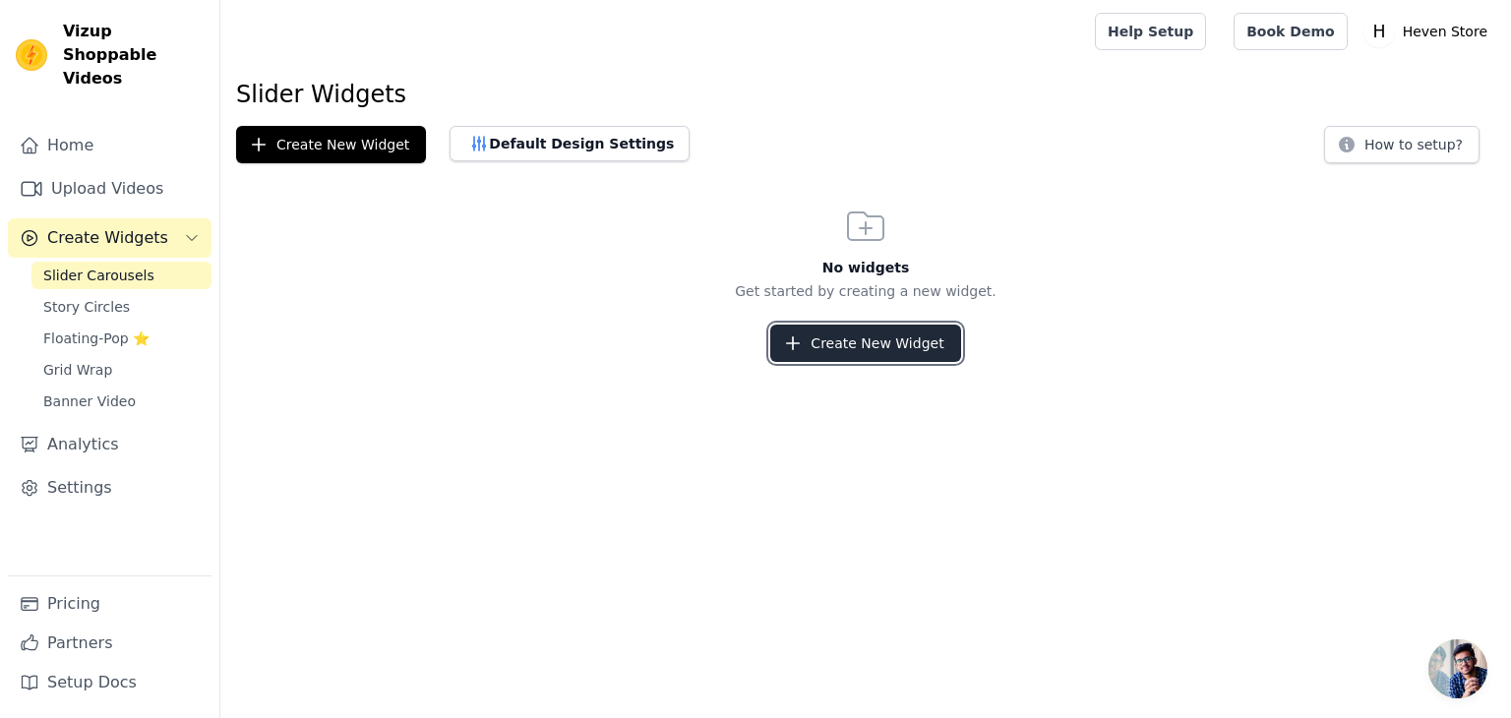
click at [814, 347] on button "Create New Widget" at bounding box center [865, 343] width 190 height 37
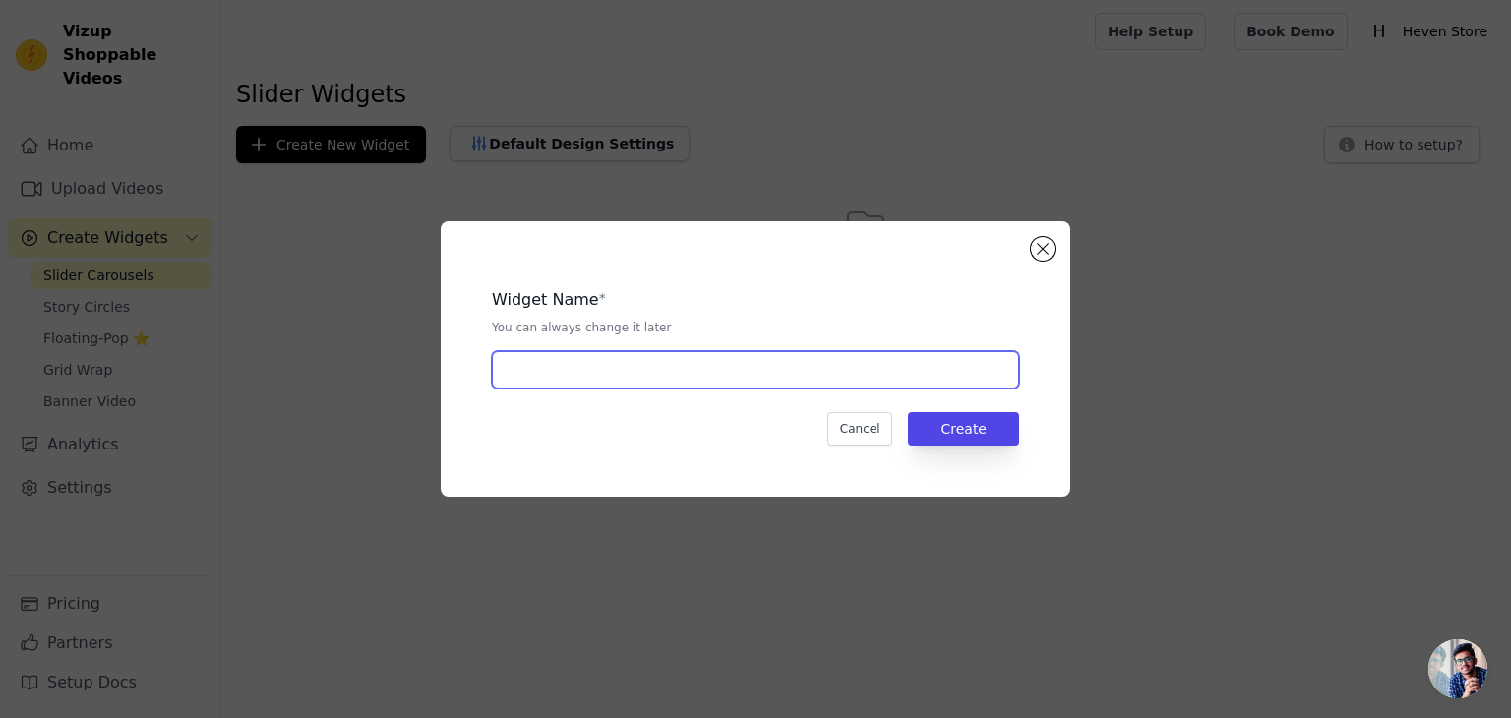
click at [689, 362] on input "text" at bounding box center [755, 369] width 527 height 37
type input "video"
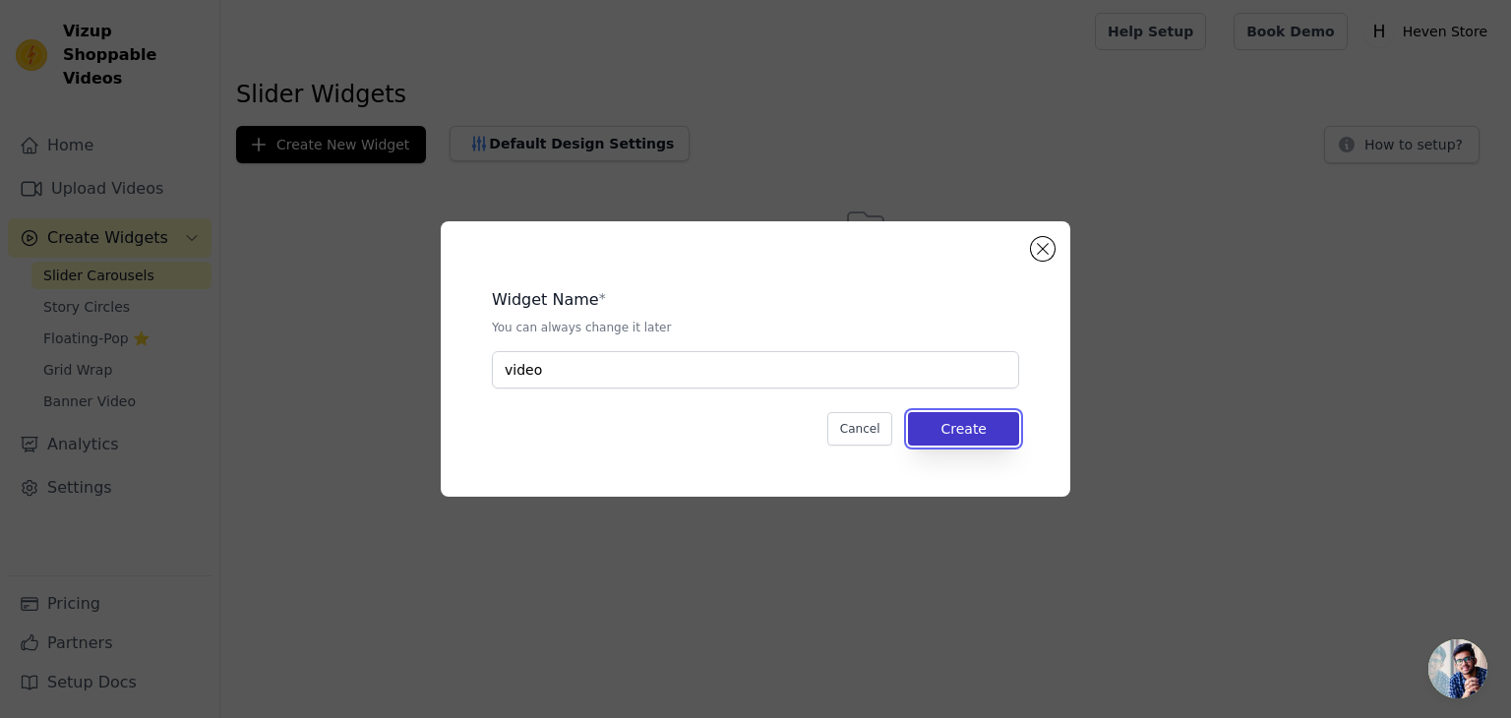
click at [958, 430] on button "Create" at bounding box center [963, 428] width 111 height 33
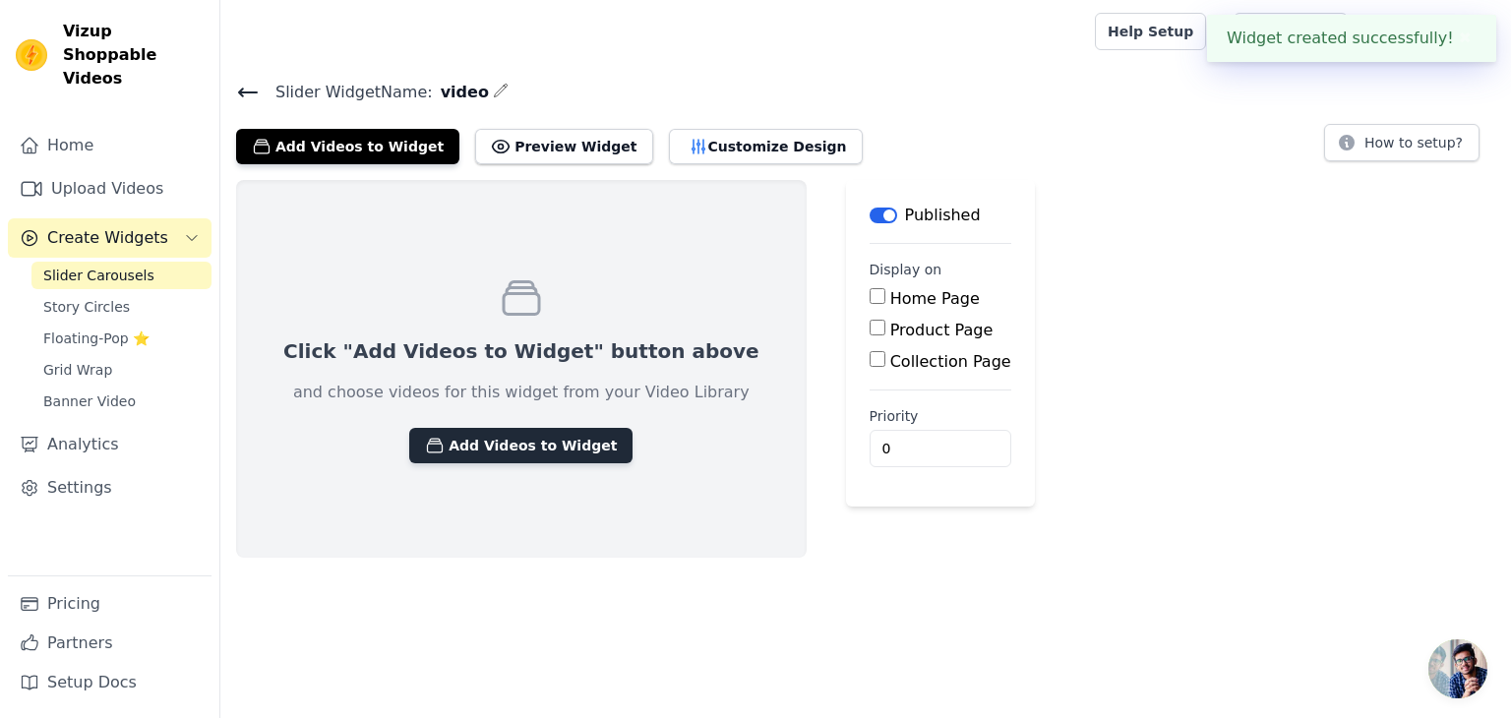
click at [525, 432] on button "Add Videos to Widget" at bounding box center [520, 445] width 223 height 35
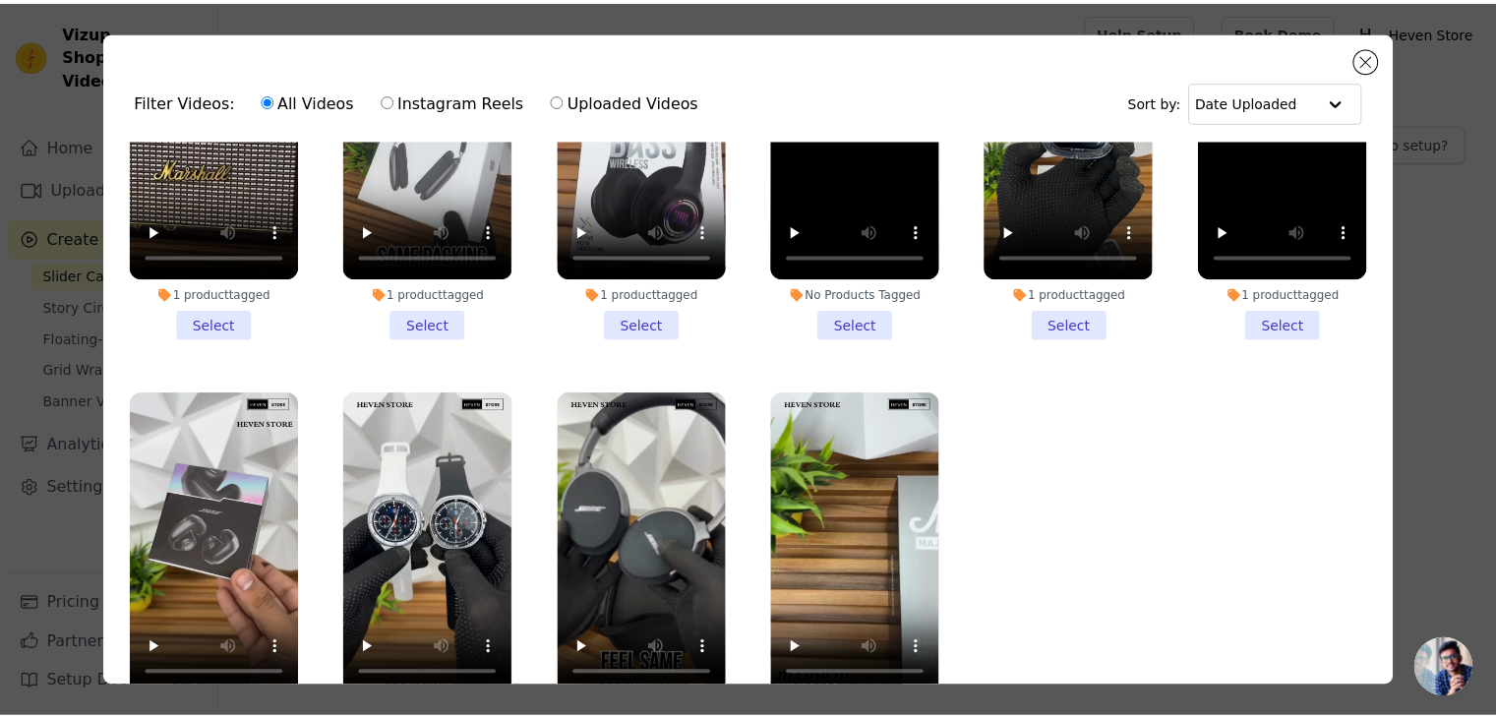
scroll to position [170, 0]
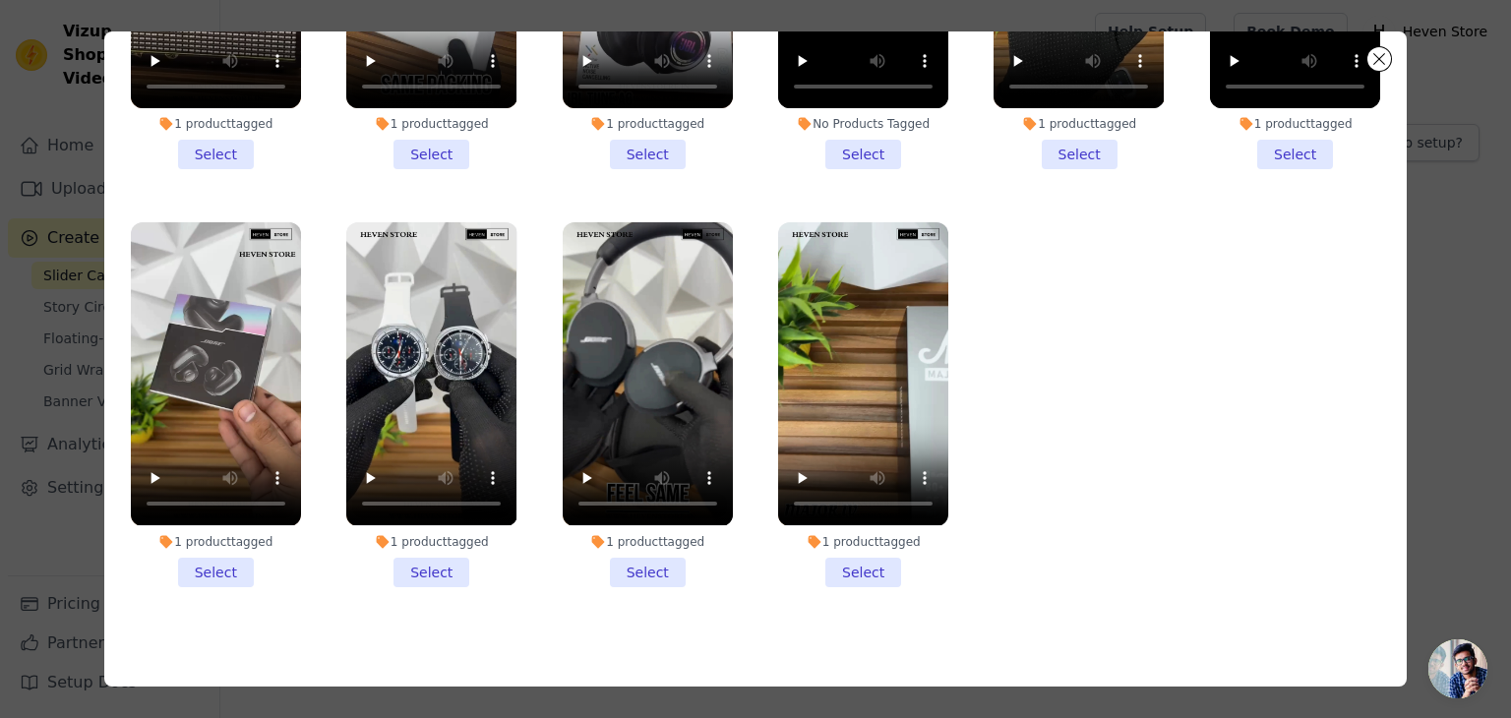
drag, startPoint x: 851, startPoint y: 551, endPoint x: 819, endPoint y: 552, distance: 31.5
click at [851, 550] on li "1 product tagged Select" at bounding box center [863, 404] width 170 height 364
click at [0, 0] on input "1 product tagged Select" at bounding box center [0, 0] width 0 height 0
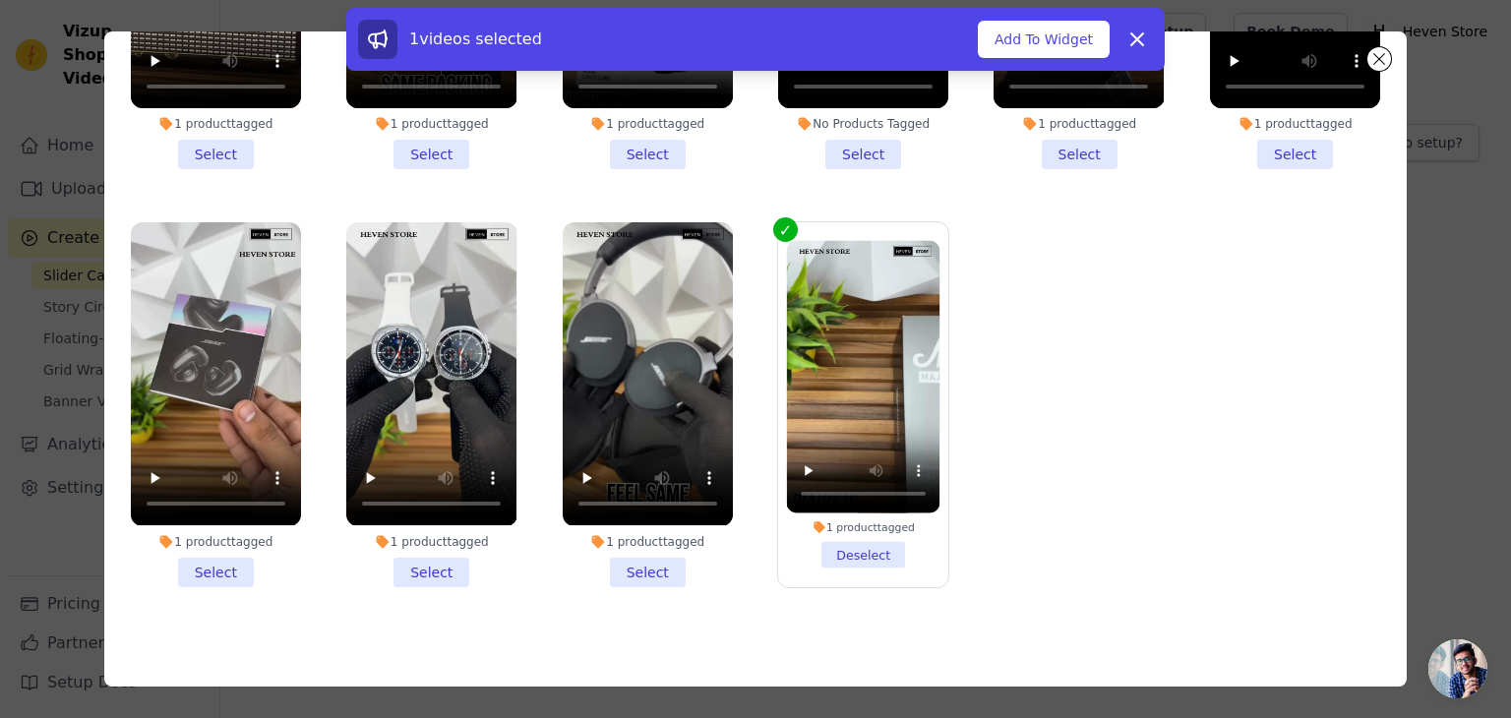
click at [624, 556] on li "1 product tagged Select" at bounding box center [648, 404] width 170 height 364
click at [0, 0] on input "1 product tagged Select" at bounding box center [0, 0] width 0 height 0
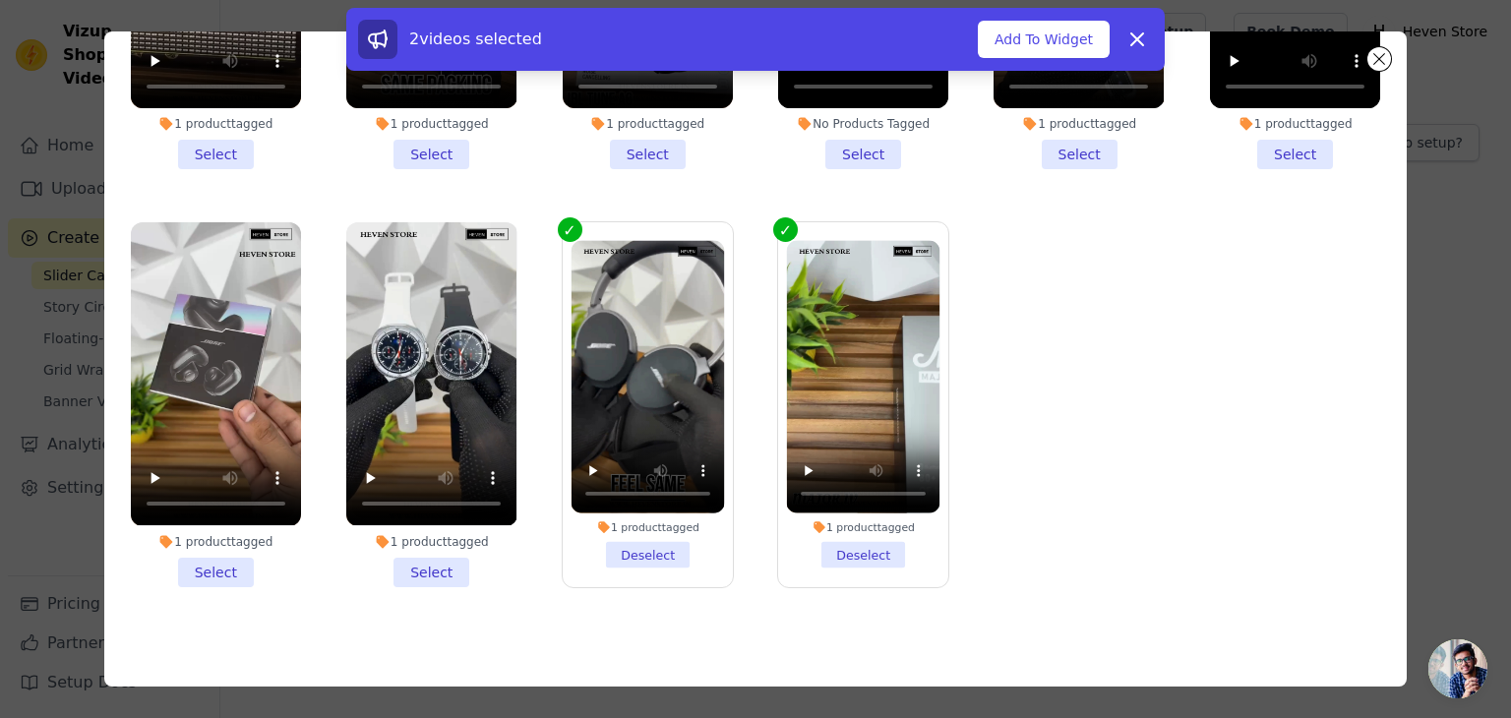
click at [429, 562] on li "1 product tagged Select" at bounding box center [431, 404] width 170 height 364
click at [0, 0] on input "1 product tagged Select" at bounding box center [0, 0] width 0 height 0
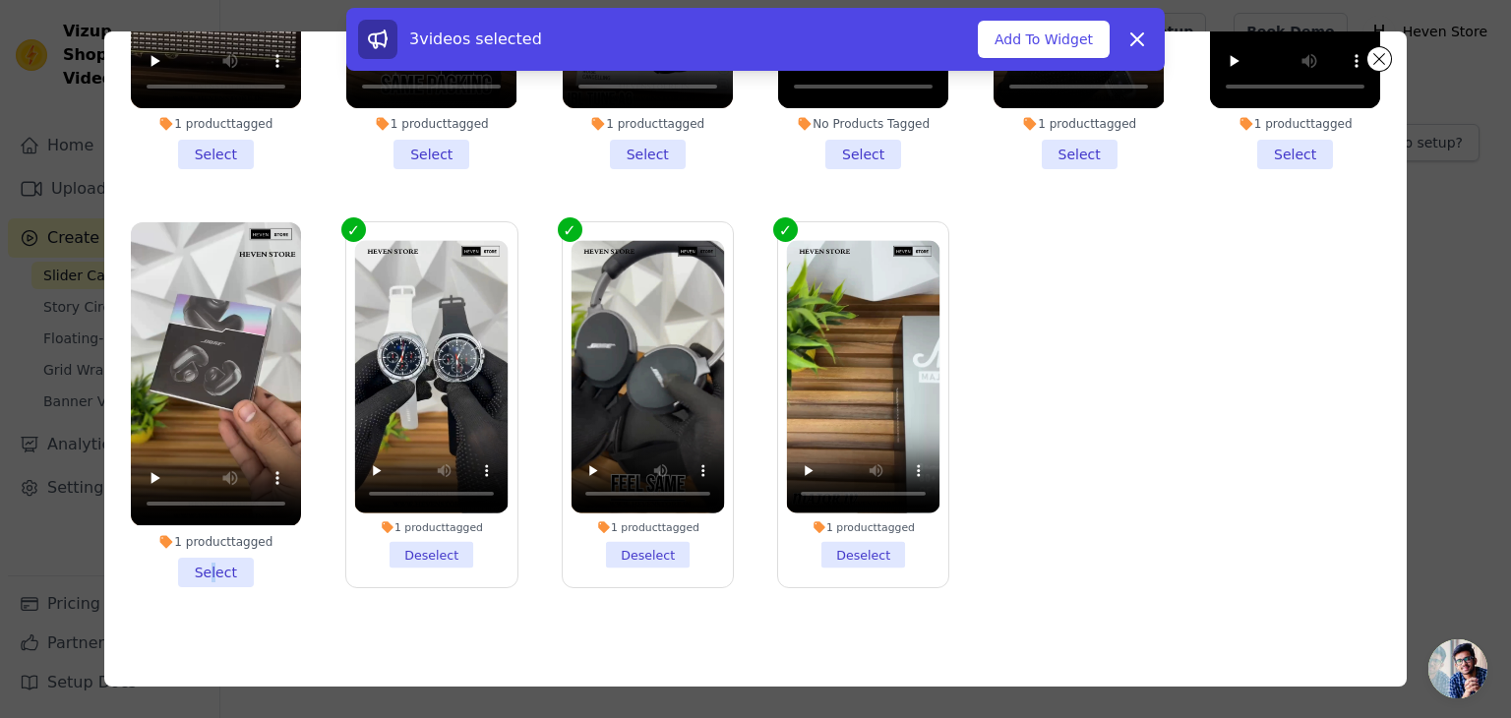
click at [211, 562] on li "1 product tagged Select" at bounding box center [216, 404] width 170 height 364
click at [0, 0] on input "1 product tagged Select" at bounding box center [0, 0] width 0 height 0
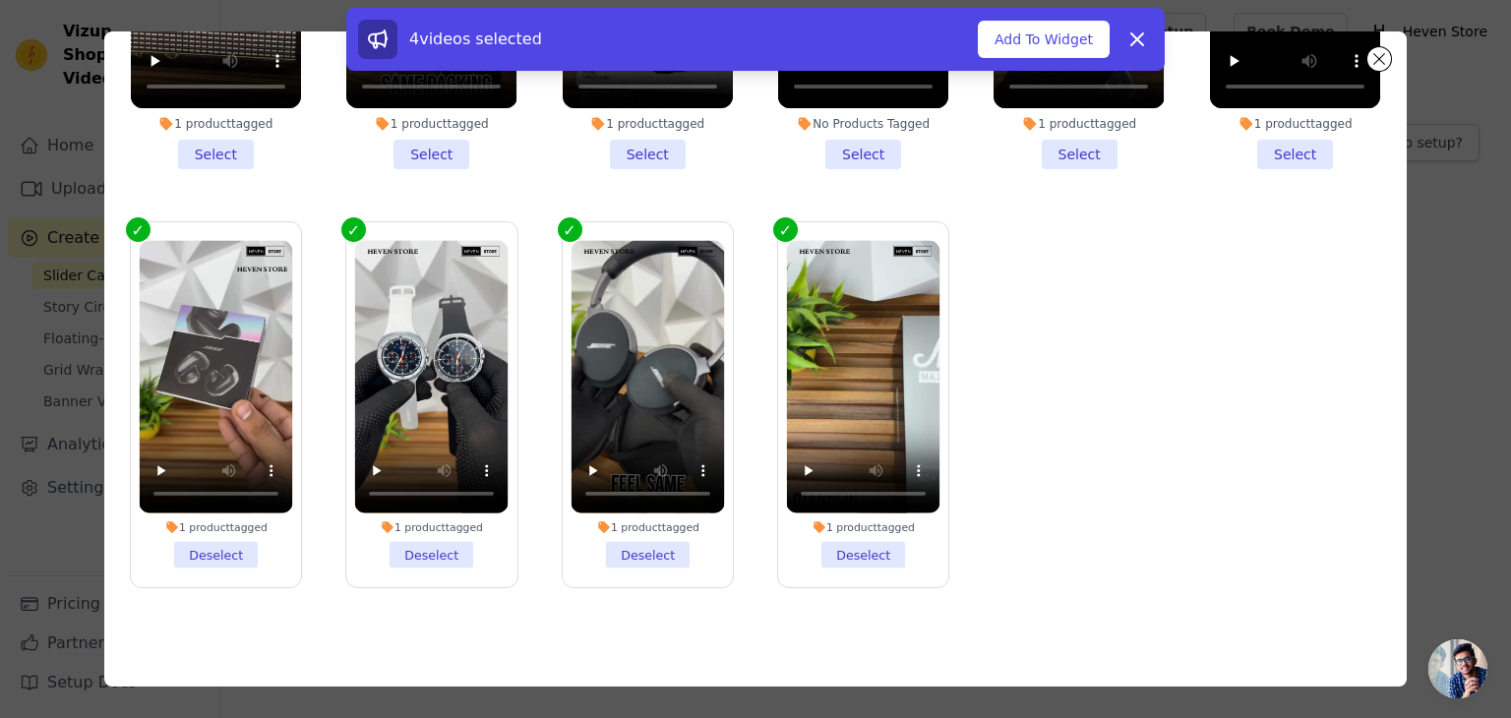
click at [0, 0] on input "1 product tagged Select" at bounding box center [0, 0] width 0 height 0
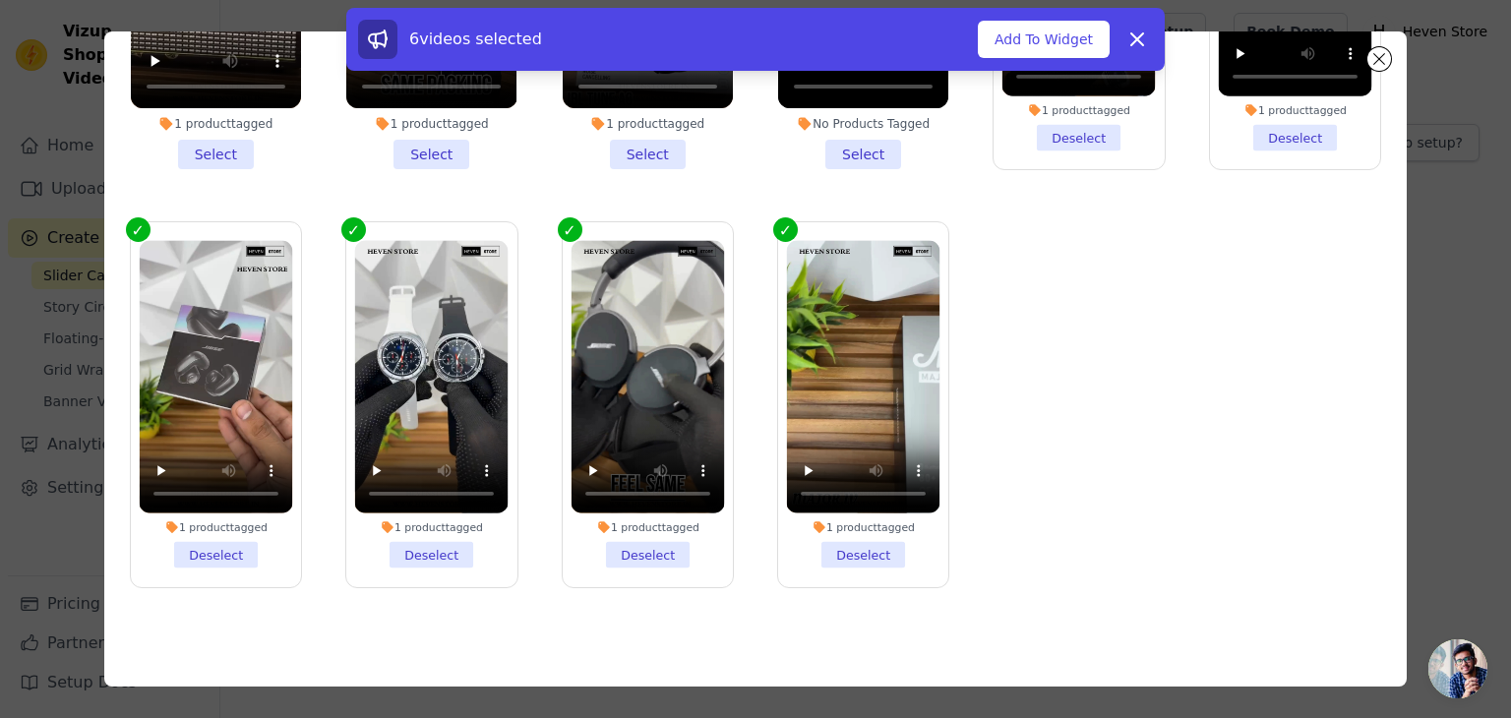
click at [0, 0] on input "No Products Tagged Select" at bounding box center [0, 0] width 0 height 0
click at [0, 0] on input "1 product tagged Select" at bounding box center [0, 0] width 0 height 0
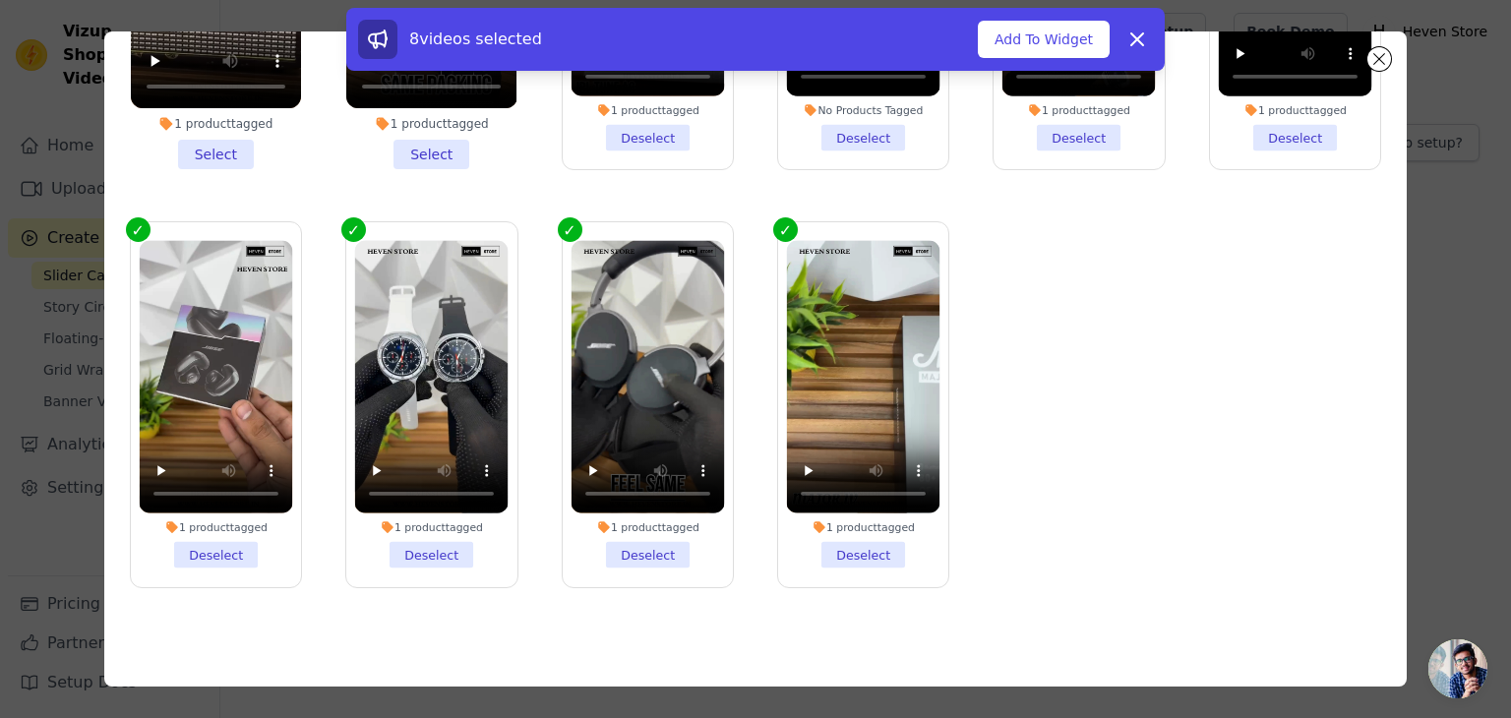
click at [0, 0] on input "1 product tagged Select" at bounding box center [0, 0] width 0 height 0
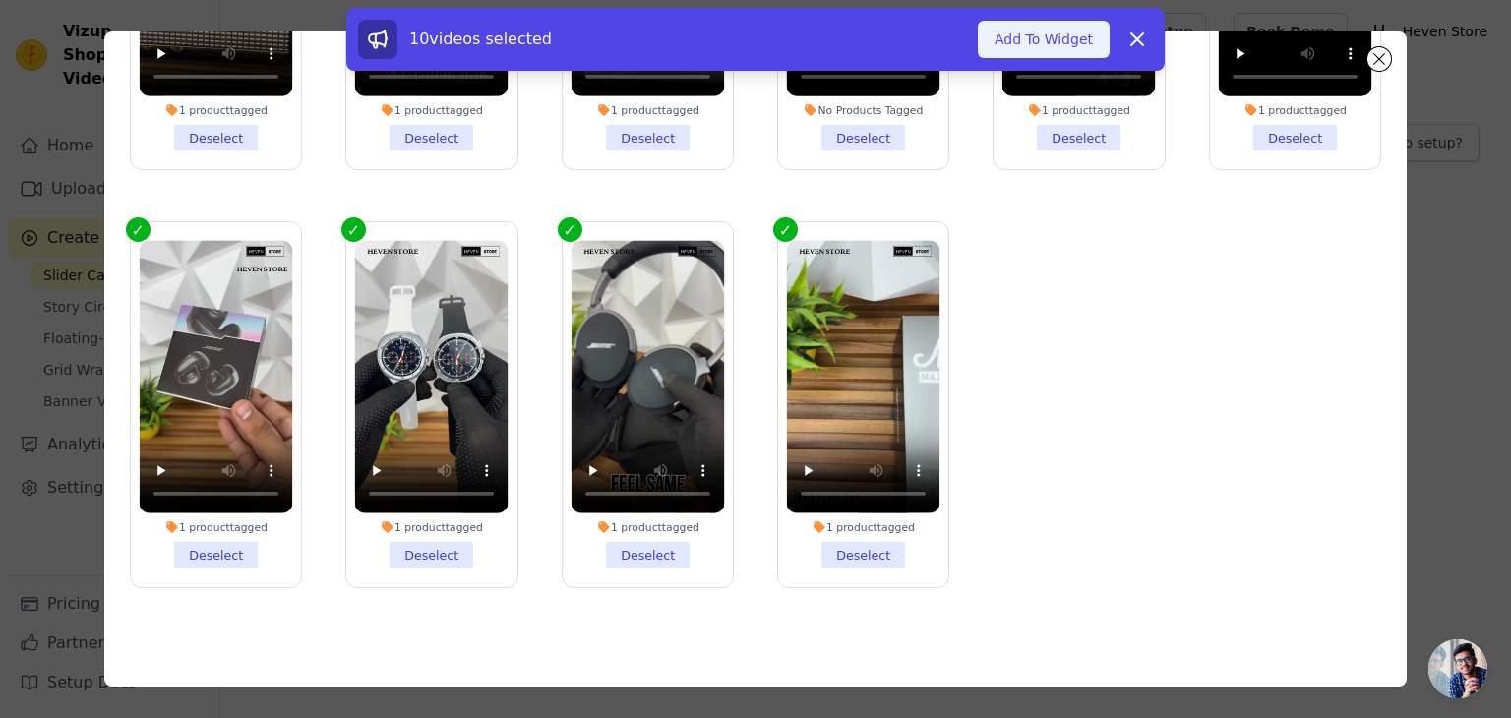
click at [1058, 32] on button "Add To Widget" at bounding box center [1044, 39] width 132 height 37
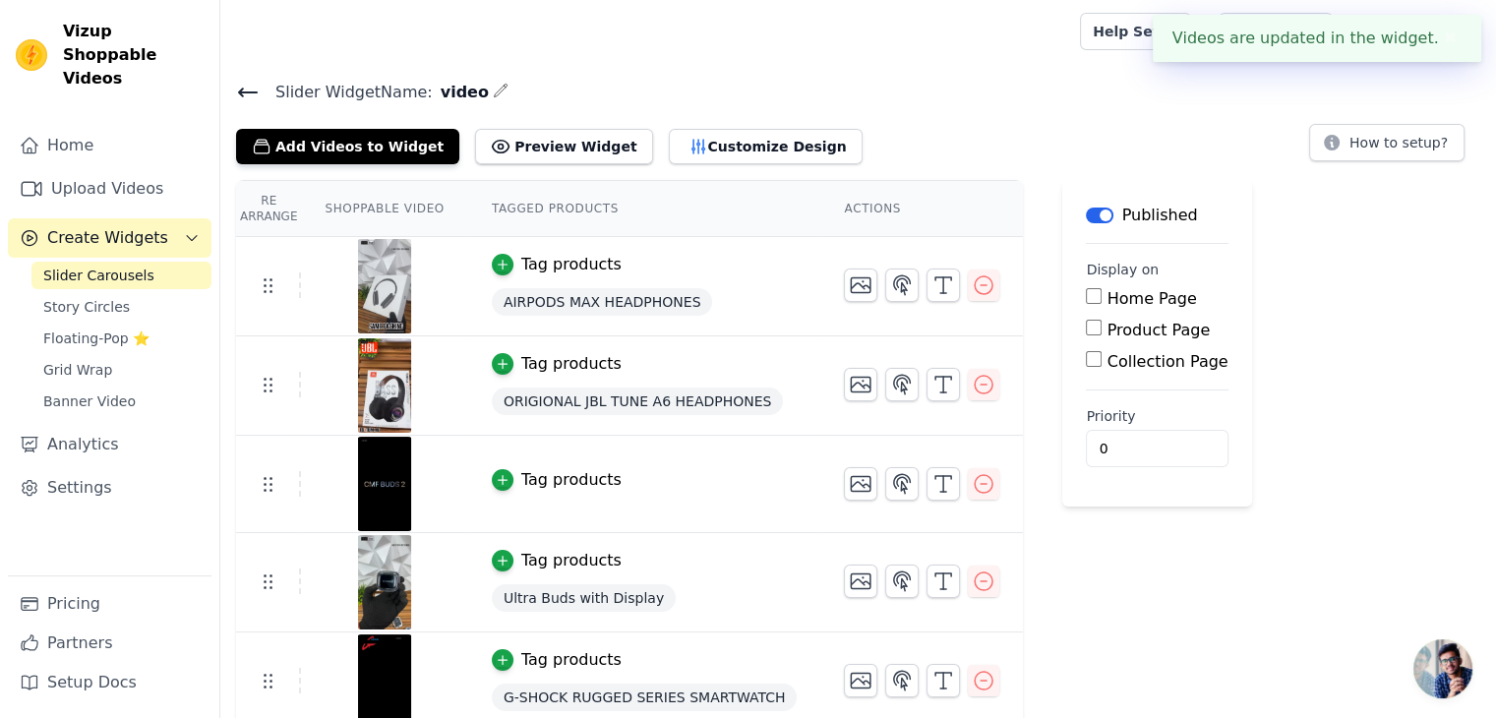
click at [1108, 297] on label "Home Page" at bounding box center [1153, 298] width 90 height 19
click at [1094, 297] on input "Home Page" at bounding box center [1094, 296] width 16 height 16
checkbox input "true"
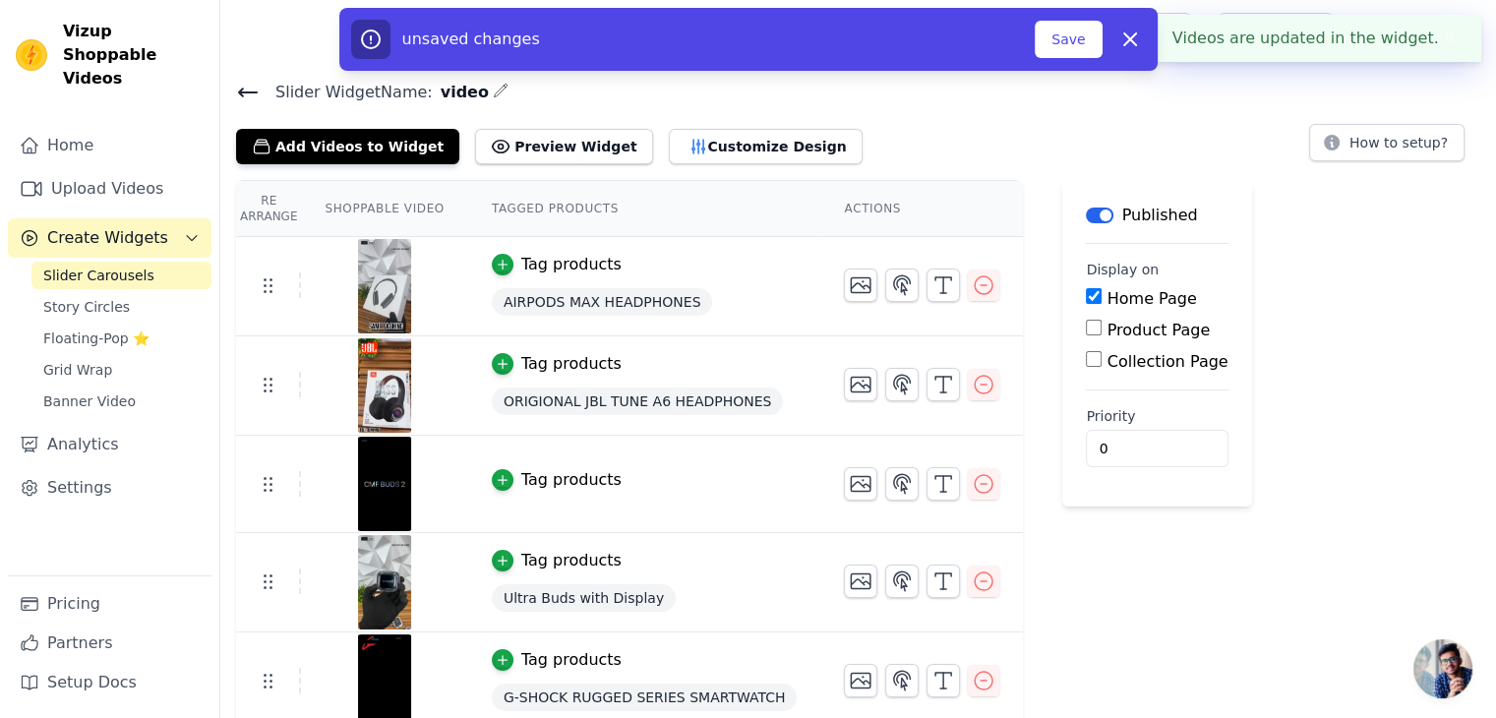
click at [1111, 332] on label "Product Page" at bounding box center [1159, 330] width 103 height 19
click at [1102, 332] on input "Product Page" at bounding box center [1094, 328] width 16 height 16
checkbox input "true"
click at [1125, 408] on label "Collection Page" at bounding box center [1168, 416] width 121 height 19
click at [1102, 408] on input "Collection Page" at bounding box center [1094, 414] width 16 height 16
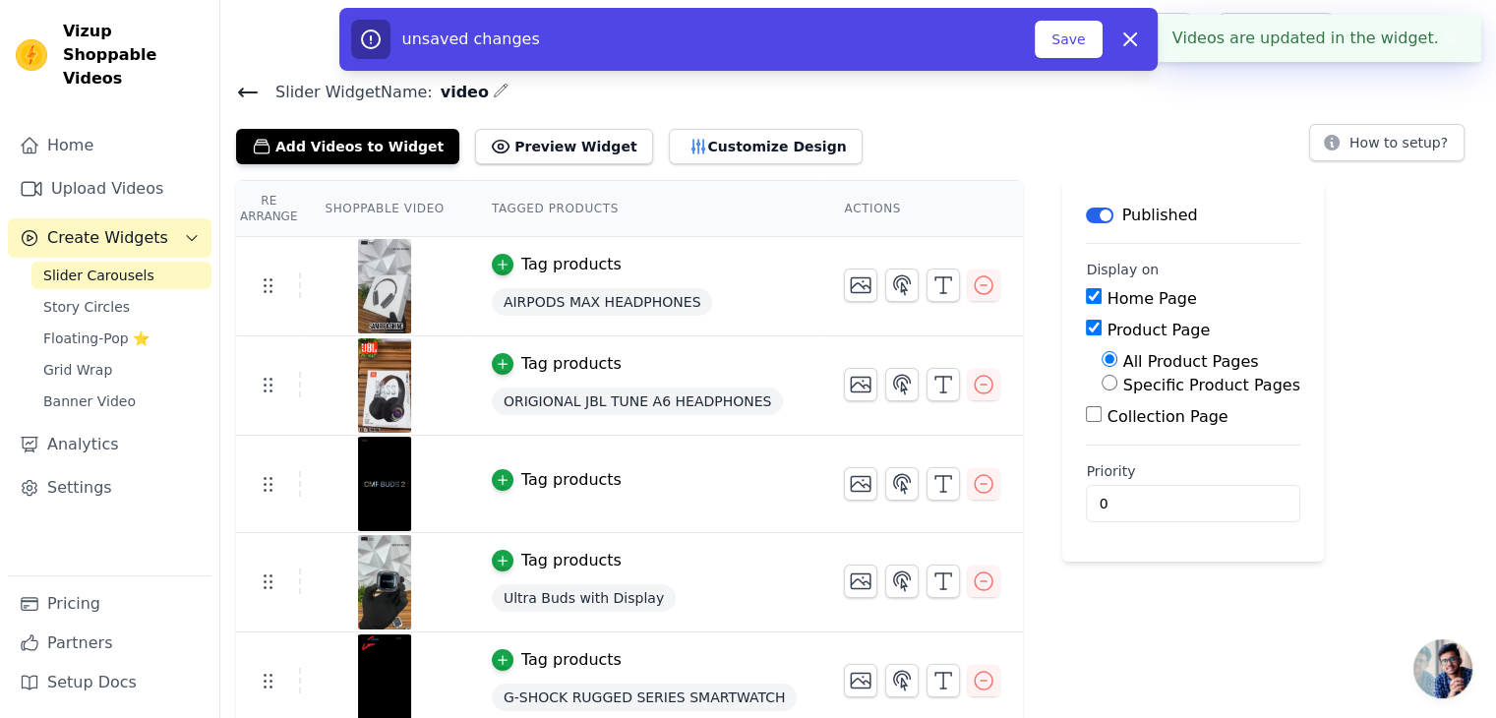
checkbox input "true"
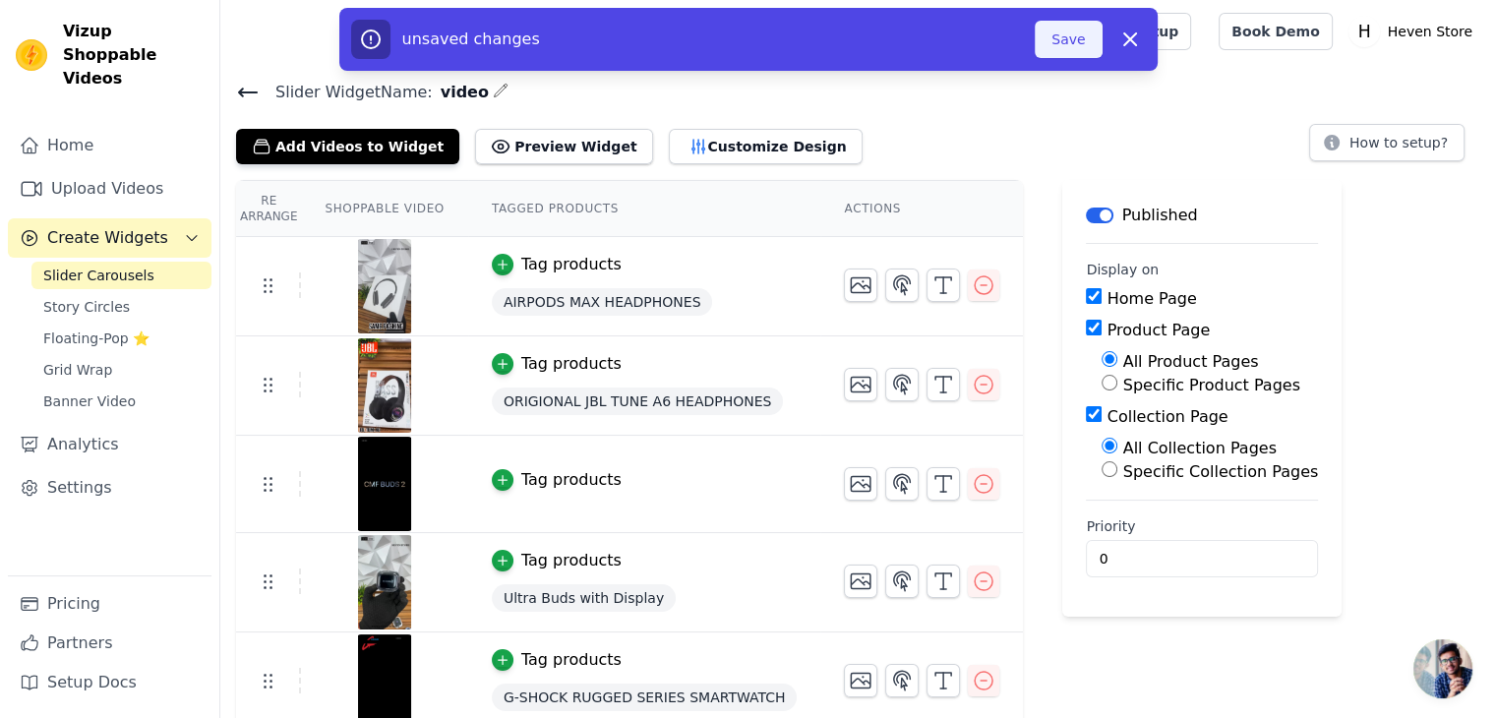
click at [1072, 44] on button "Save" at bounding box center [1068, 39] width 67 height 37
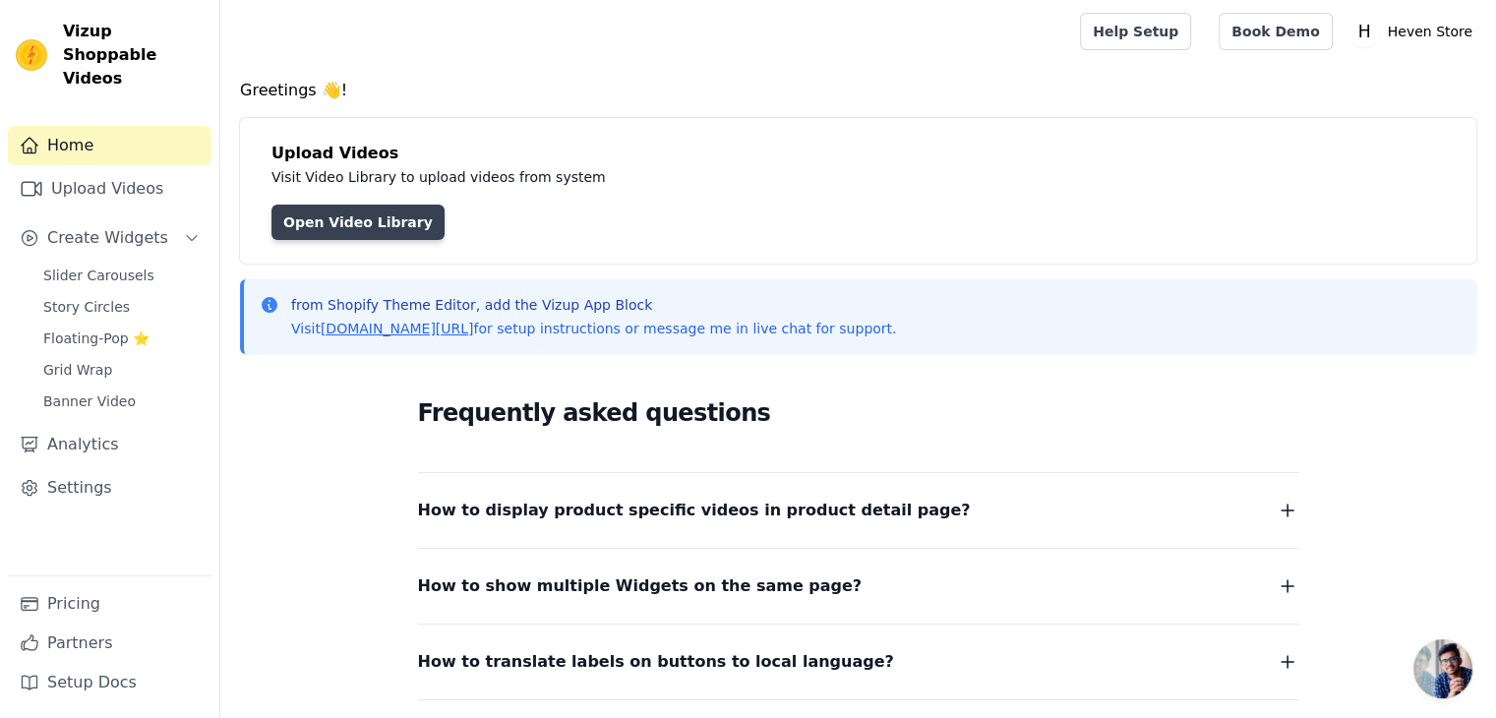
click at [323, 210] on link "Open Video Library" at bounding box center [357, 222] width 173 height 35
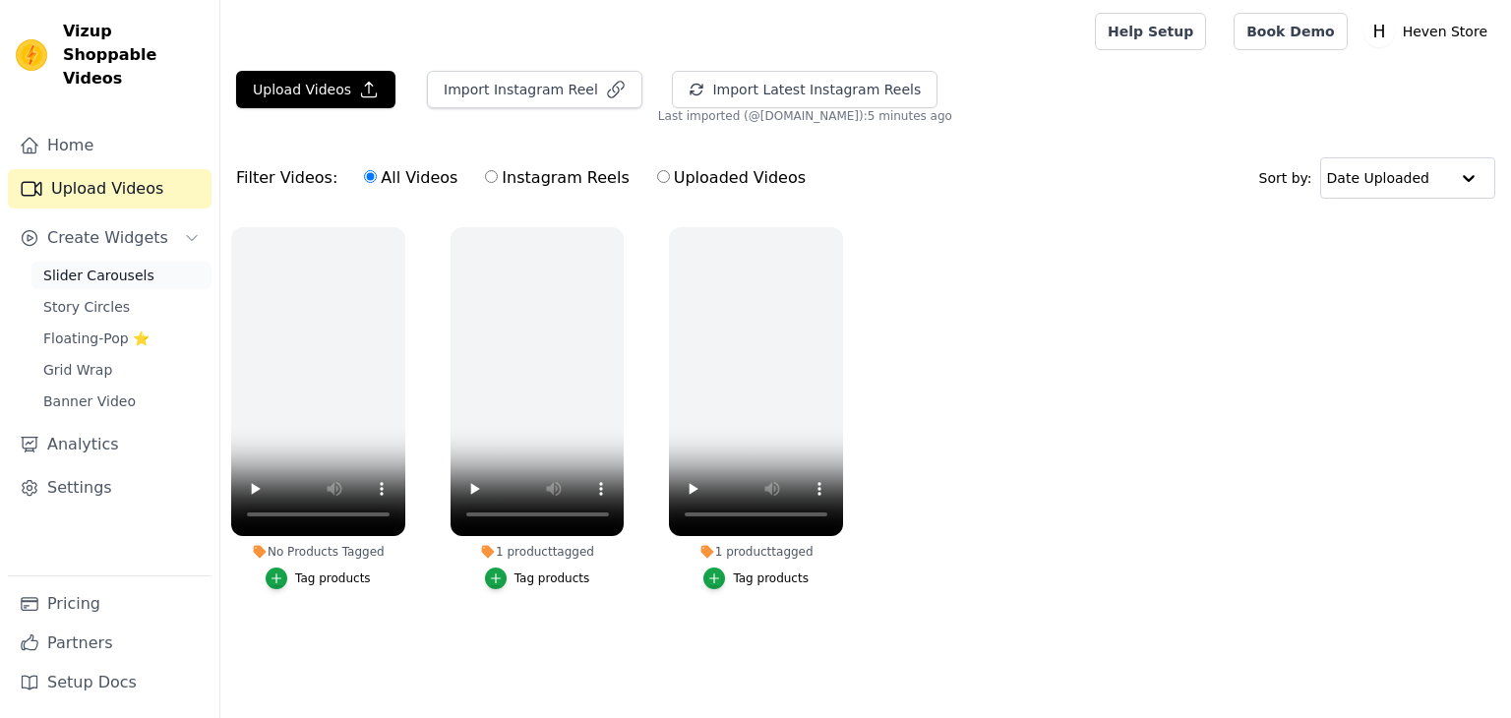
click at [126, 266] on span "Slider Carousels" at bounding box center [98, 276] width 111 height 20
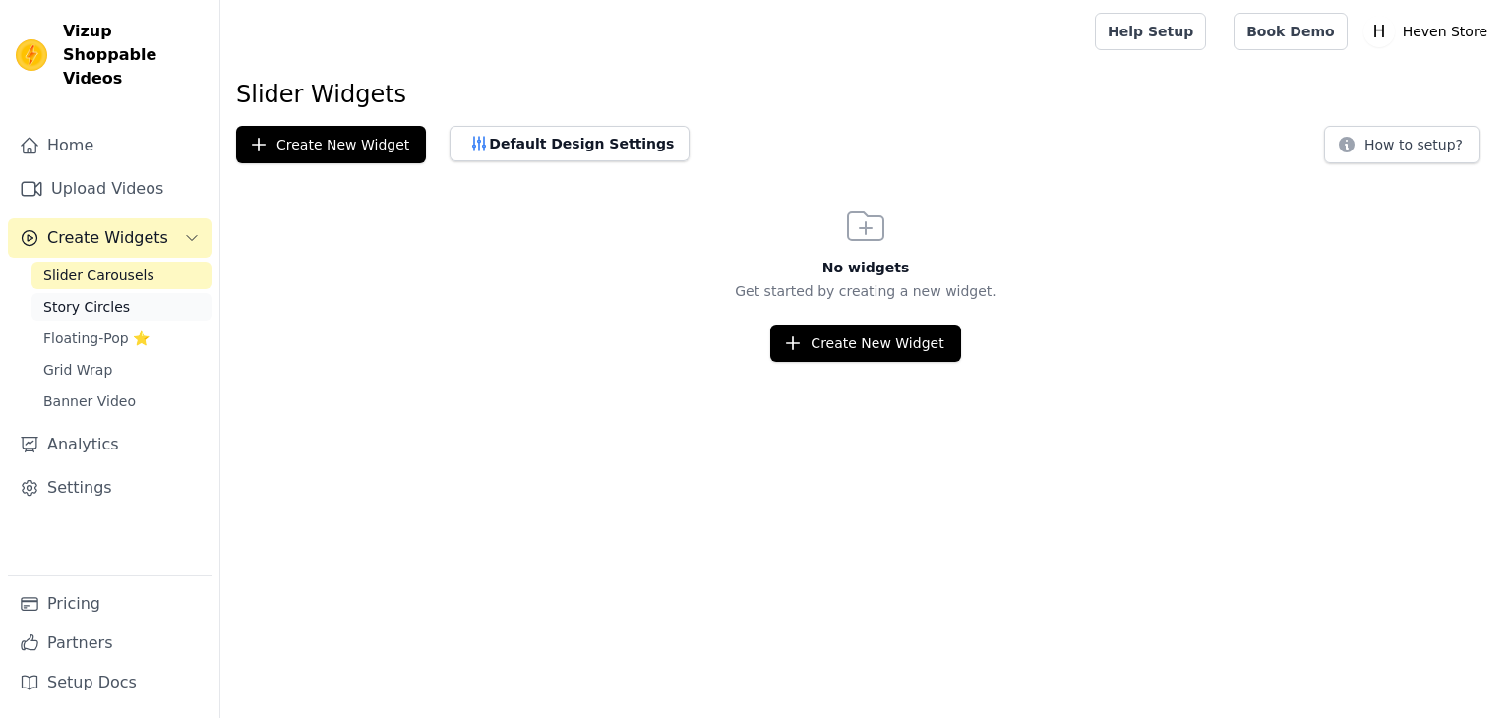
click at [128, 293] on link "Story Circles" at bounding box center [121, 307] width 180 height 28
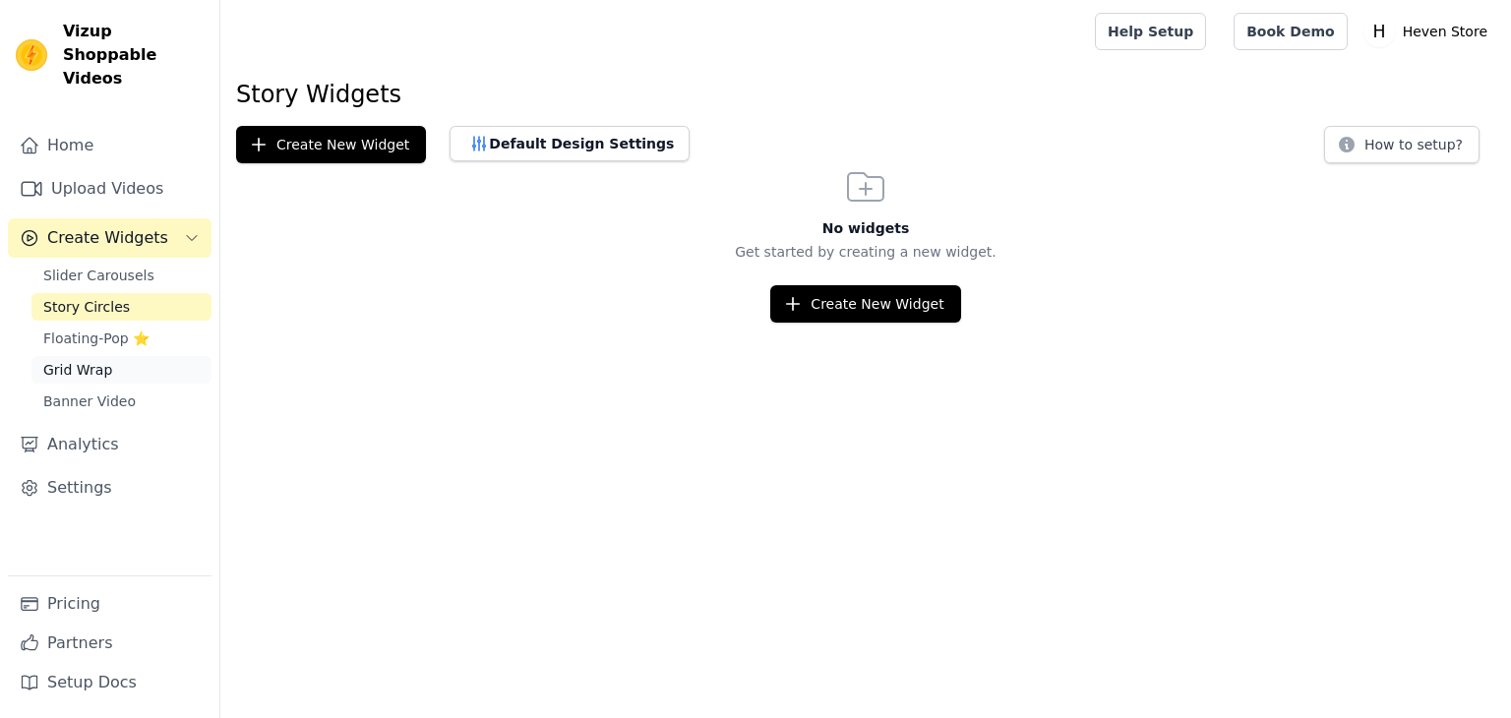
click at [99, 356] on link "Grid Wrap" at bounding box center [121, 370] width 180 height 28
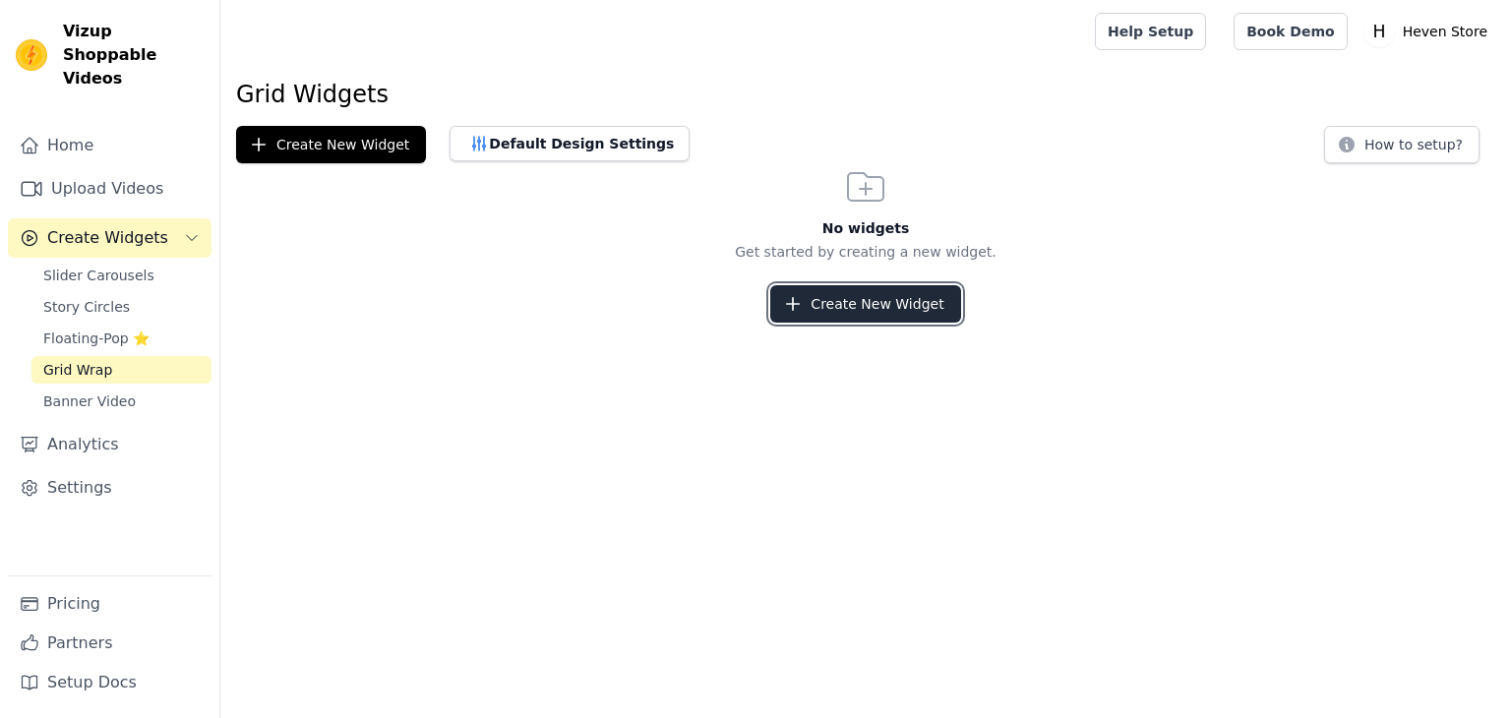
click at [893, 297] on button "Create New Widget" at bounding box center [865, 303] width 190 height 37
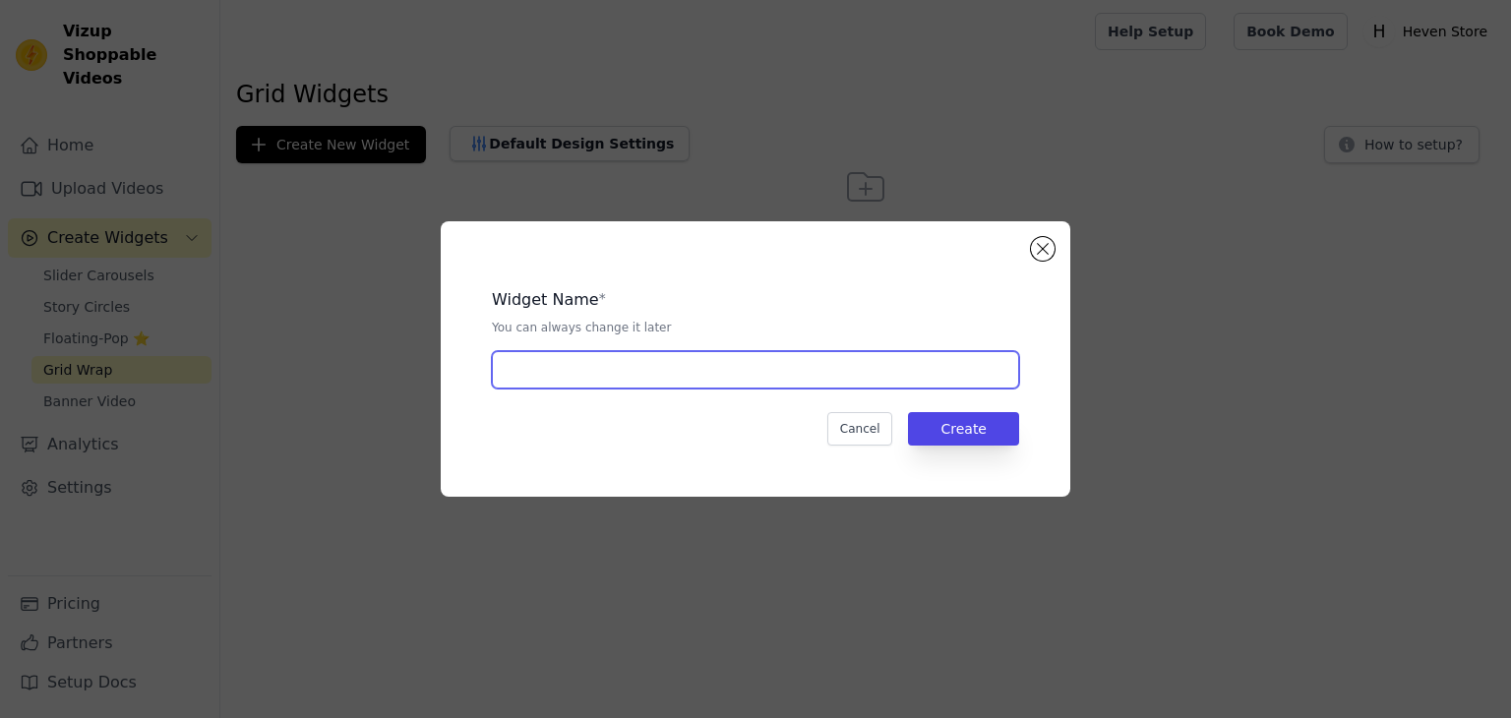
click at [870, 382] on input "text" at bounding box center [755, 369] width 527 height 37
type input "video"
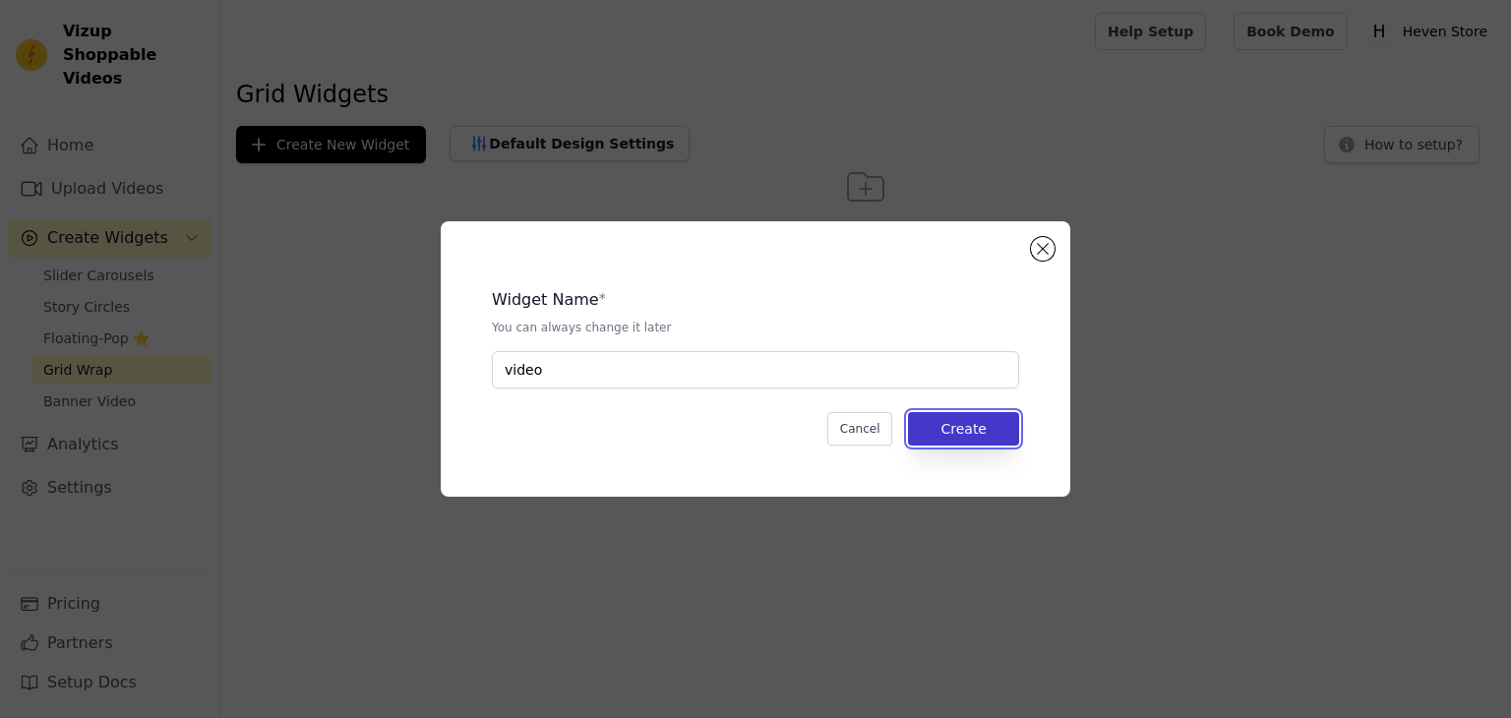
click at [963, 418] on button "Create" at bounding box center [963, 428] width 111 height 33
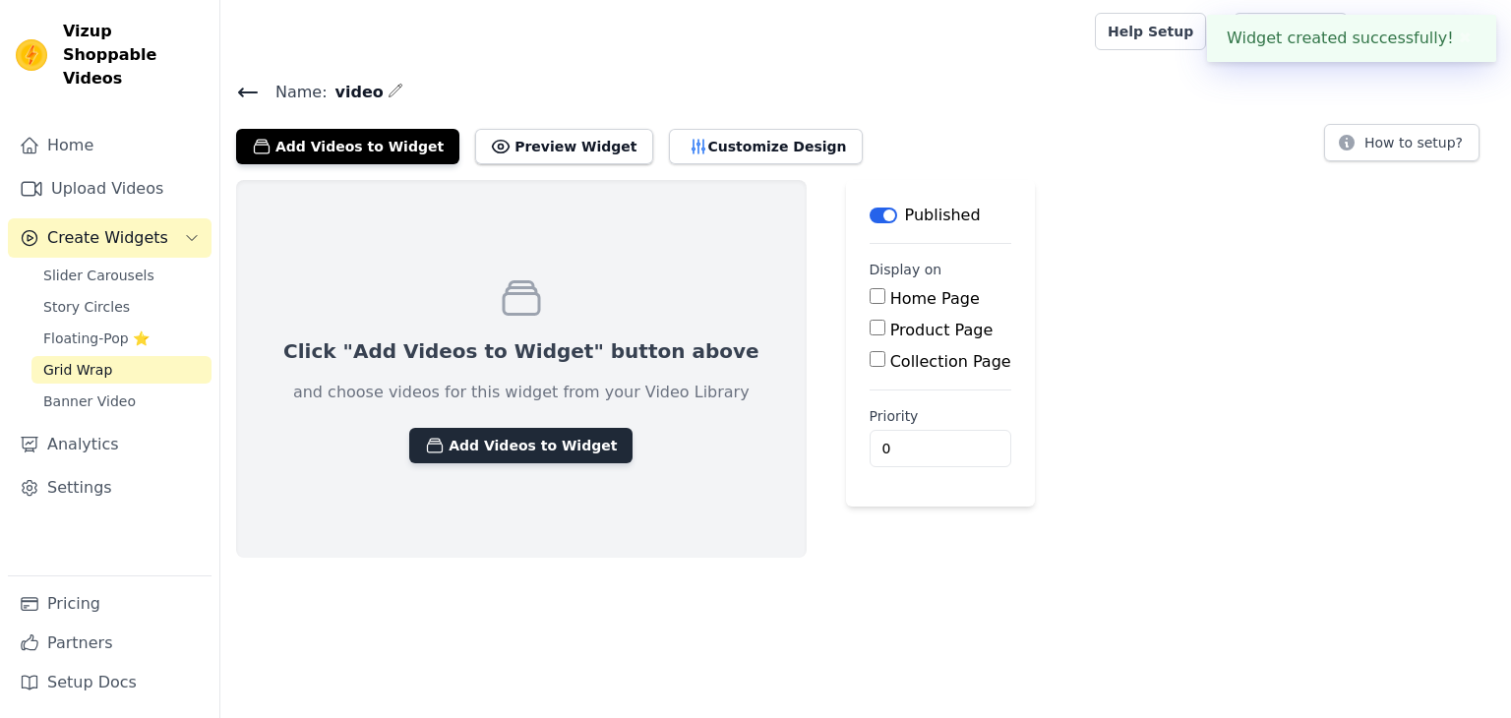
click at [556, 447] on button "Add Videos to Widget" at bounding box center [520, 445] width 223 height 35
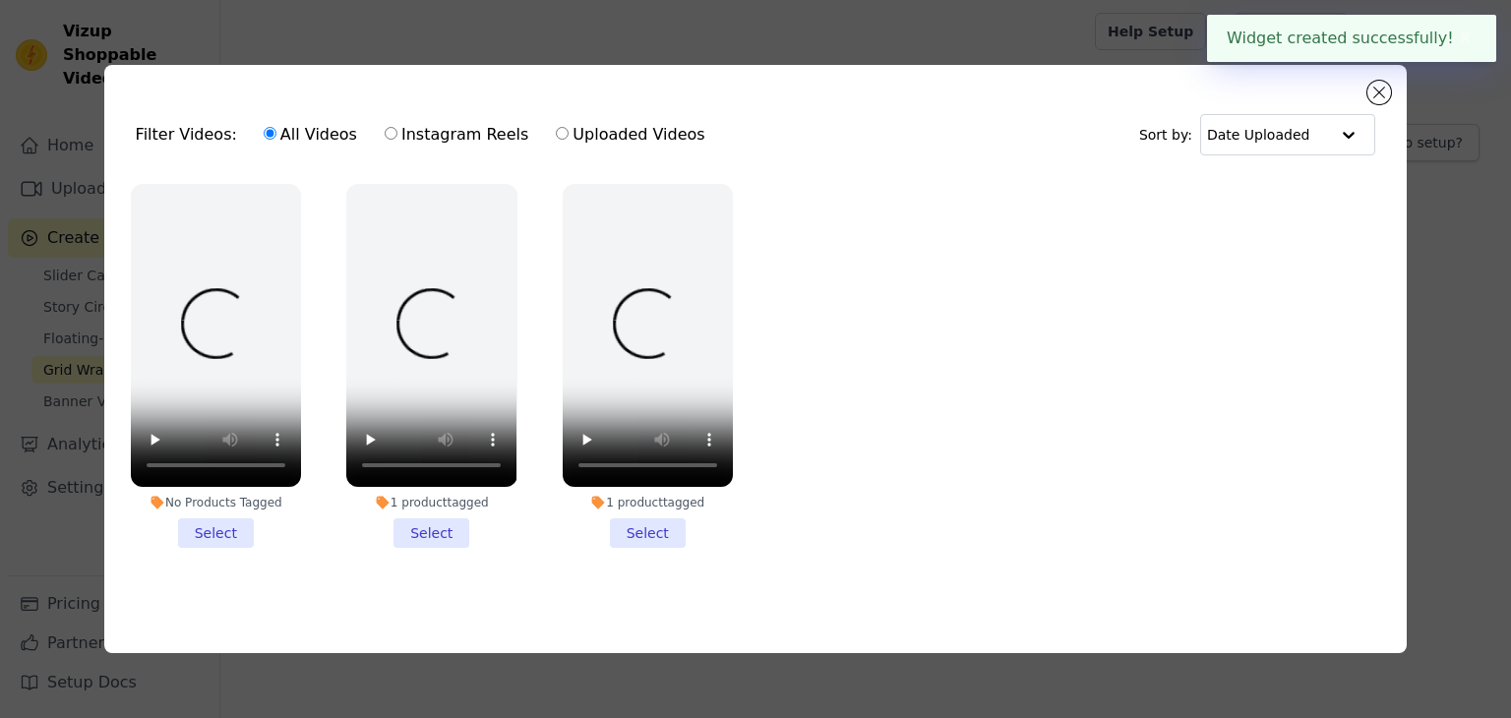
drag, startPoint x: 196, startPoint y: 519, endPoint x: 212, endPoint y: 528, distance: 18.9
click at [197, 520] on li "No Products Tagged Select" at bounding box center [216, 366] width 170 height 364
click at [0, 0] on input "No Products Tagged Select" at bounding box center [0, 0] width 0 height 0
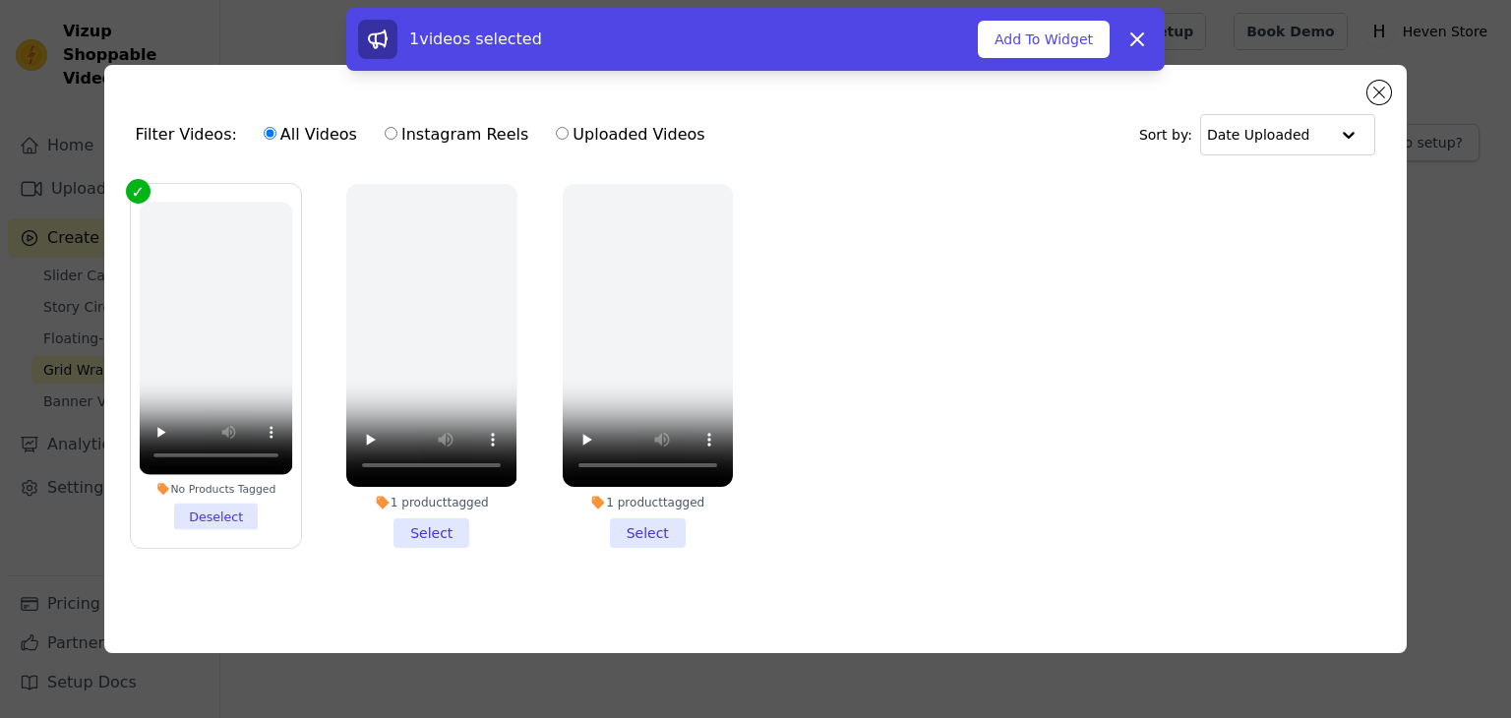
click at [409, 514] on li "1 product tagged Select" at bounding box center [431, 366] width 170 height 364
click at [0, 0] on input "1 product tagged Select" at bounding box center [0, 0] width 0 height 0
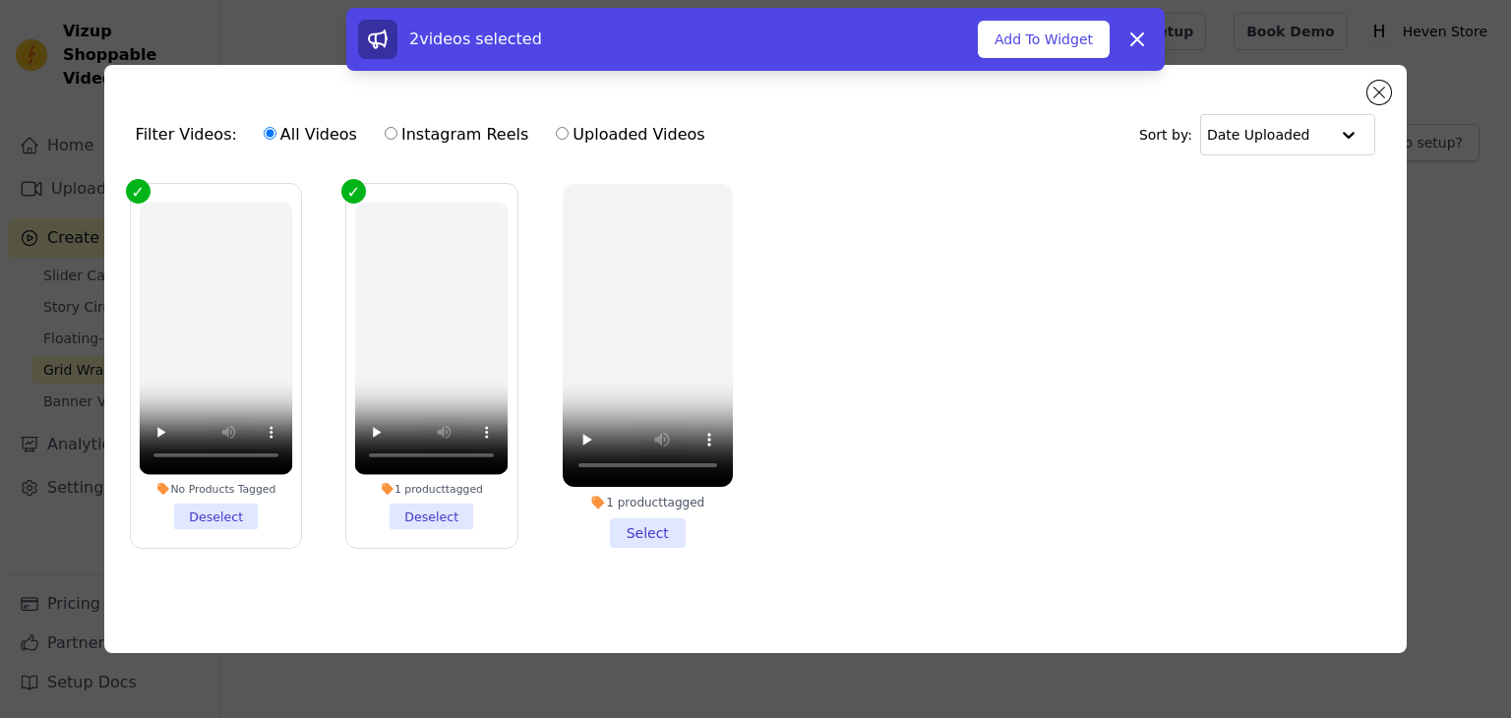
click at [637, 521] on li "1 product tagged Select" at bounding box center [648, 366] width 170 height 364
click at [0, 0] on input "1 product tagged Select" at bounding box center [0, 0] width 0 height 0
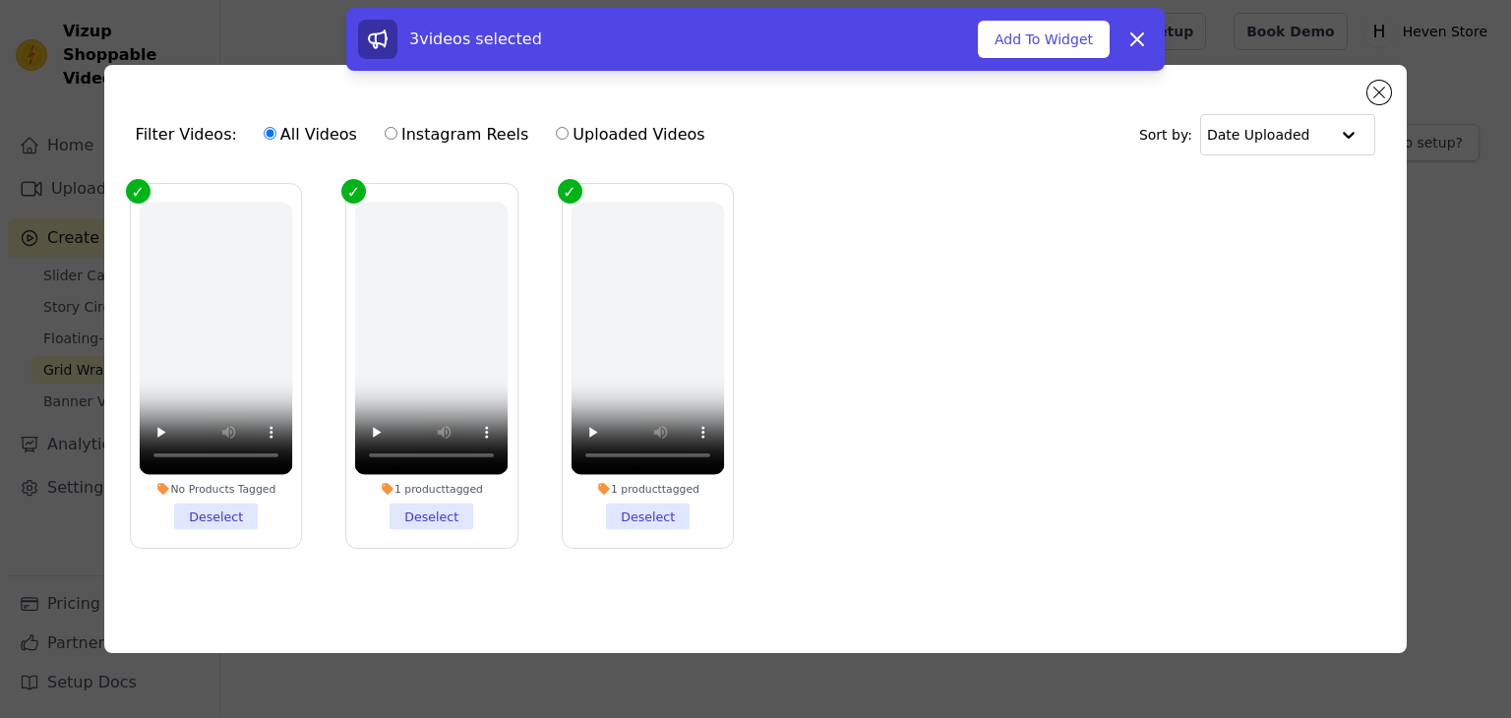
click at [1067, 62] on div "3 videos selected Add To Widget Dismiss" at bounding box center [755, 39] width 818 height 63
click at [1060, 46] on button "Add To Widget" at bounding box center [1044, 39] width 132 height 37
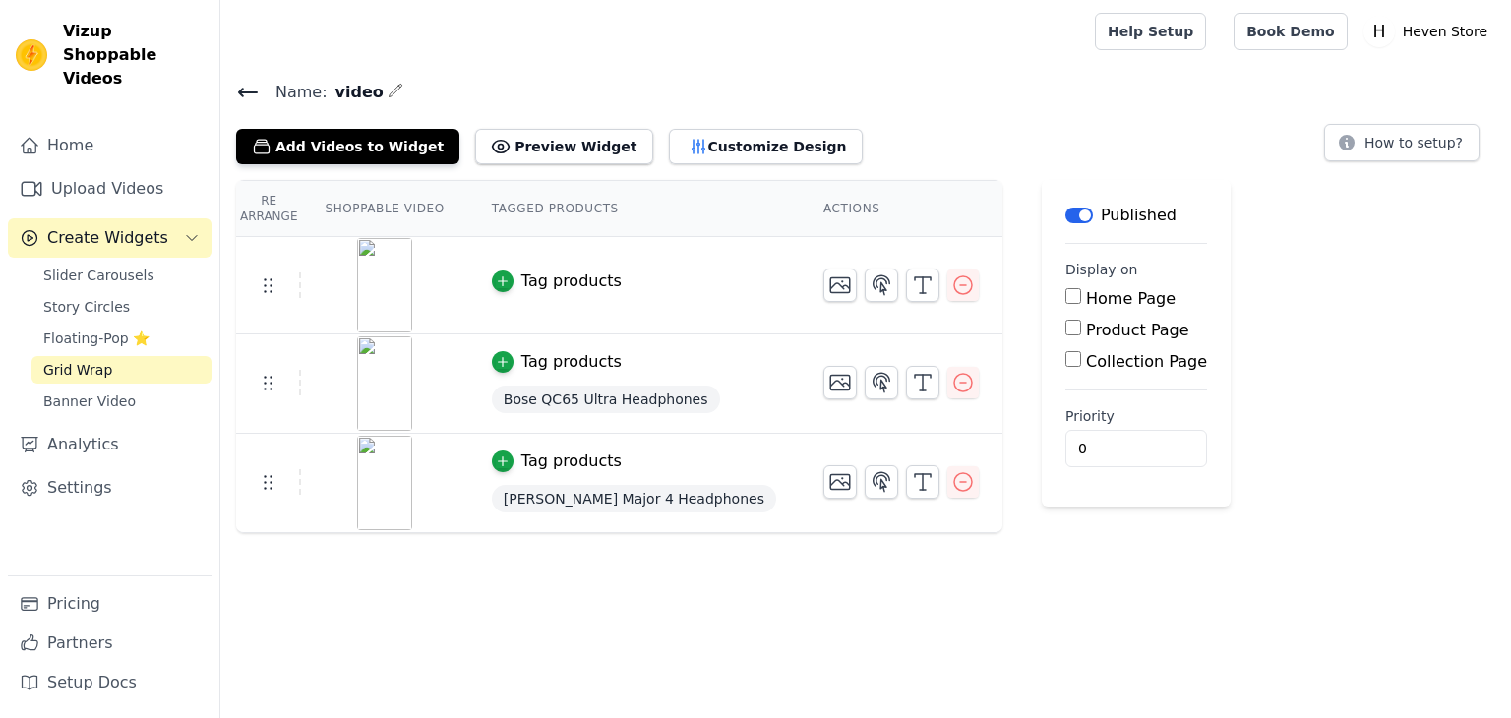
click at [1065, 293] on input "Home Page" at bounding box center [1073, 296] width 16 height 16
checkbox input "true"
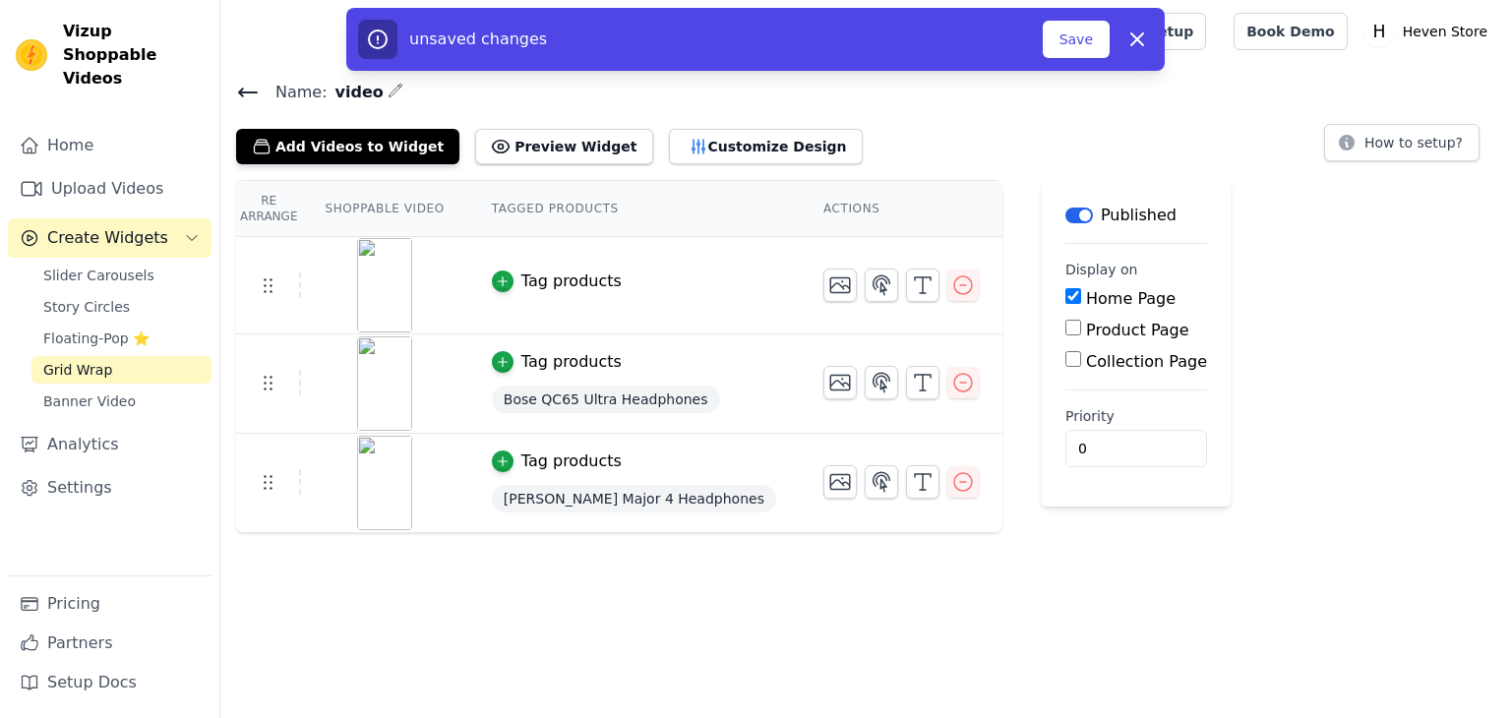
click at [1065, 329] on input "Product Page" at bounding box center [1073, 328] width 16 height 16
checkbox input "true"
click at [1065, 414] on input "Collection Page" at bounding box center [1073, 414] width 16 height 16
checkbox input "true"
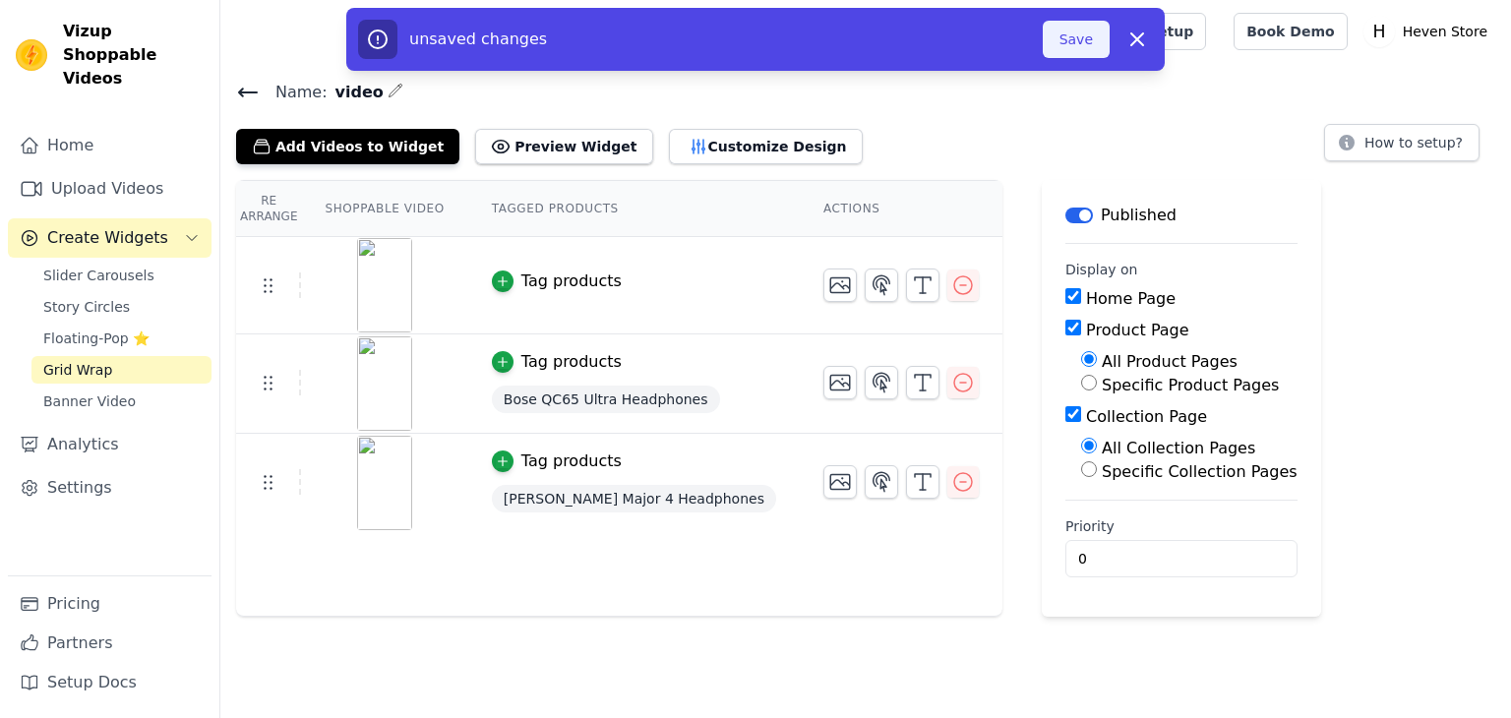
click at [1083, 32] on button "Save" at bounding box center [1076, 39] width 67 height 37
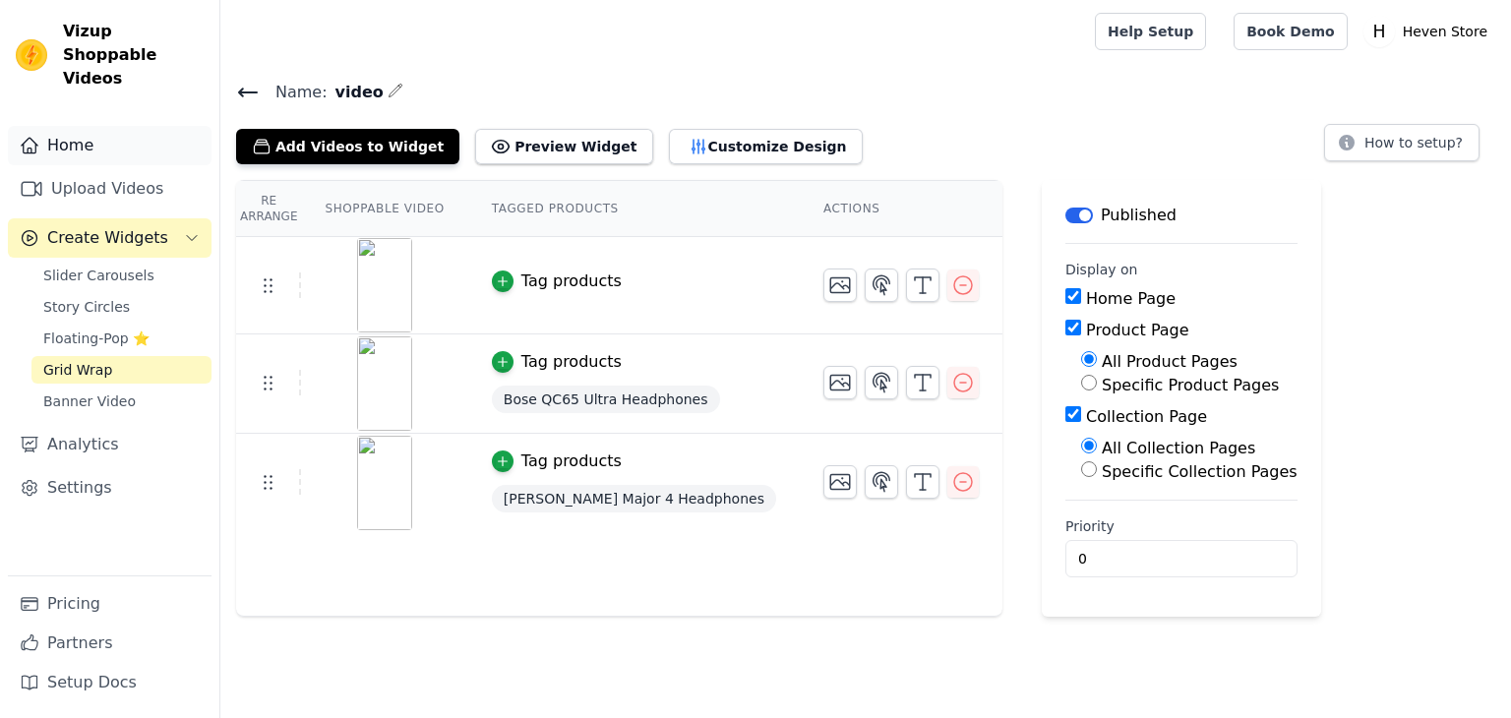
click at [129, 129] on link "Home" at bounding box center [110, 145] width 204 height 39
